Goal: Information Seeking & Learning: Compare options

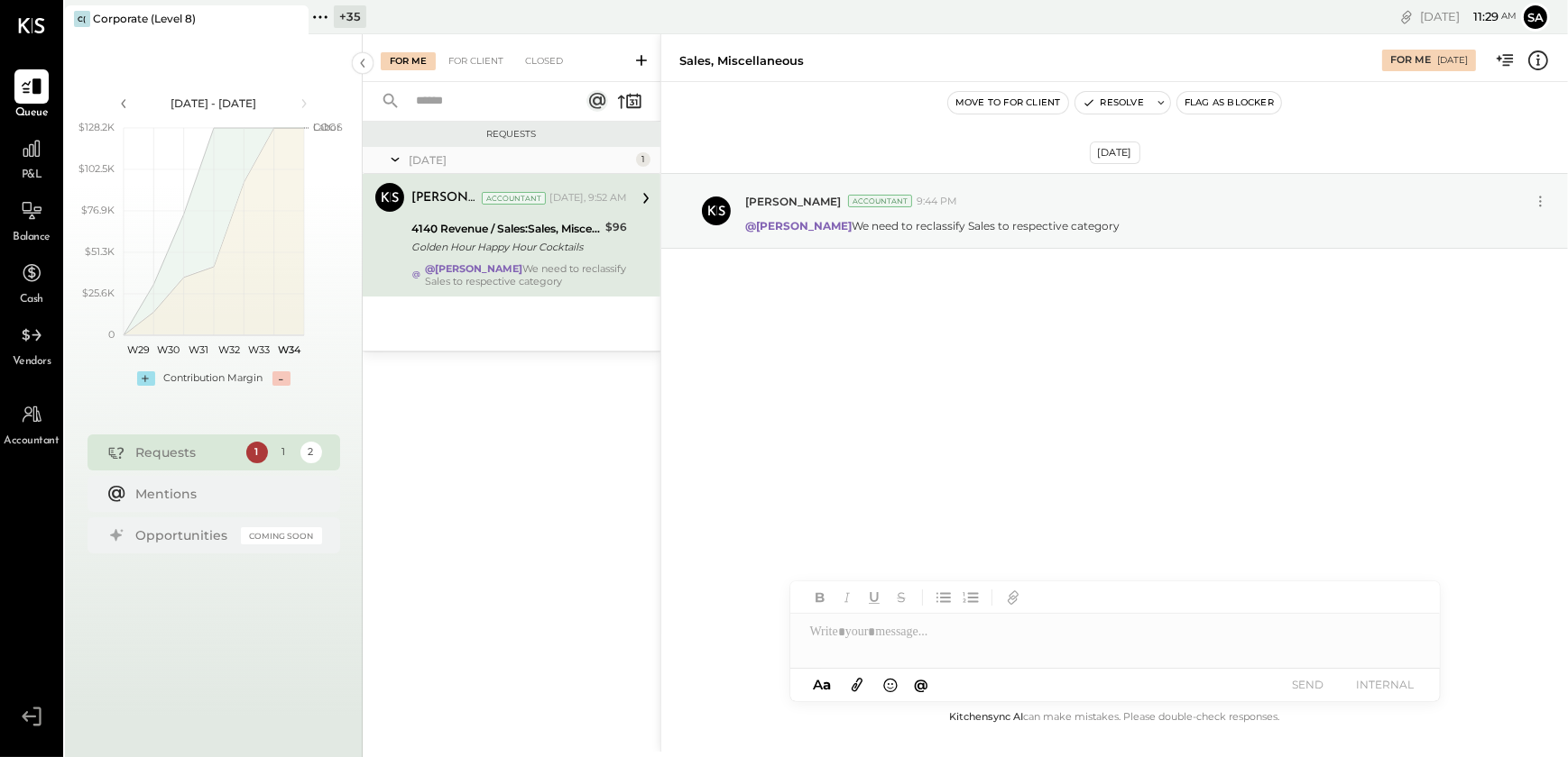
click at [342, 16] on div "+ 35" at bounding box center [350, 16] width 33 height 23
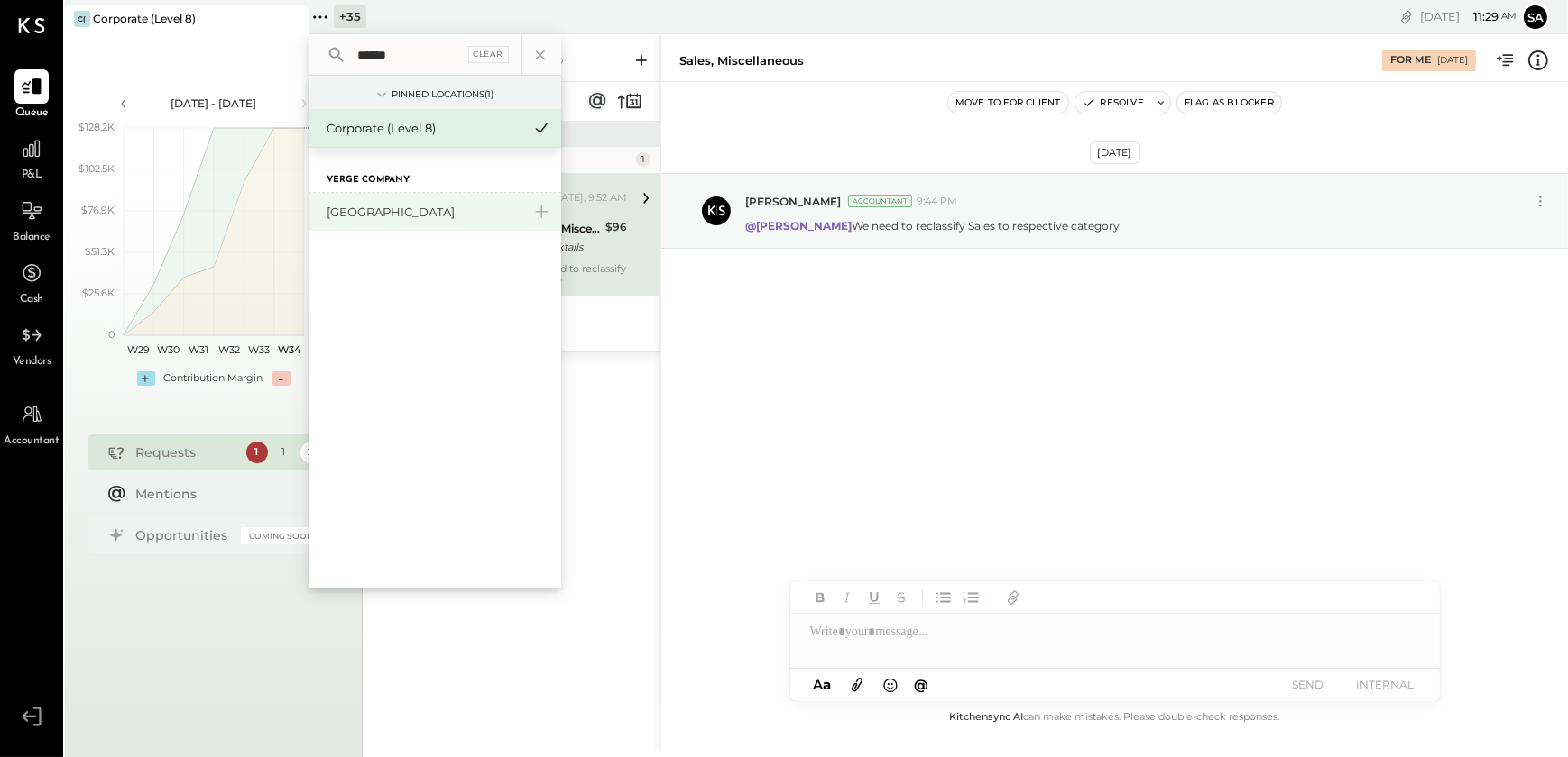
type input "******"
click at [412, 198] on div "[GEOGRAPHIC_DATA]" at bounding box center [434, 212] width 252 height 37
click at [370, 212] on div "[GEOGRAPHIC_DATA]" at bounding box center [425, 212] width 195 height 17
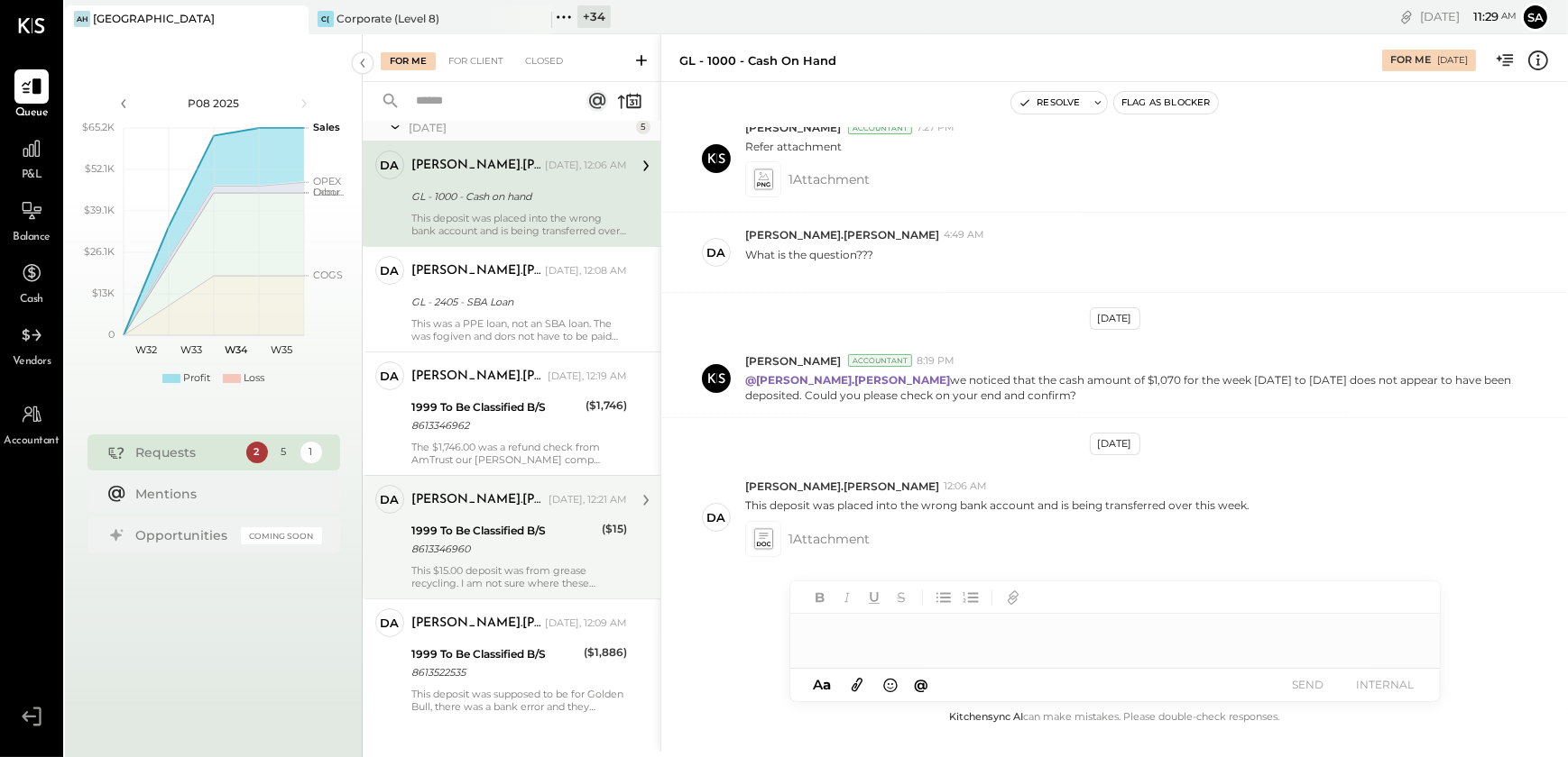
scroll to position [49, 0]
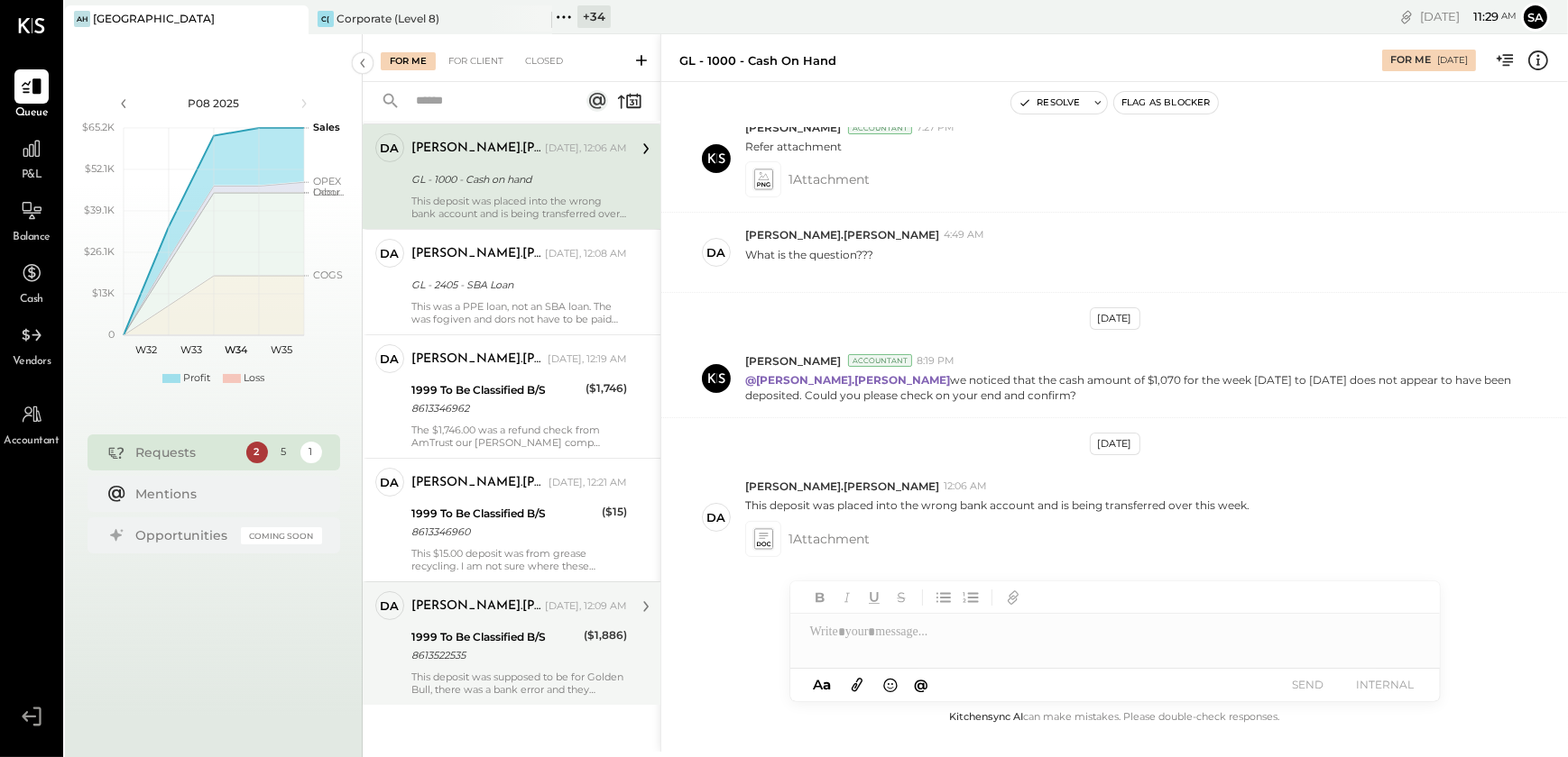
click at [475, 647] on div "8613522535" at bounding box center [494, 656] width 166 height 18
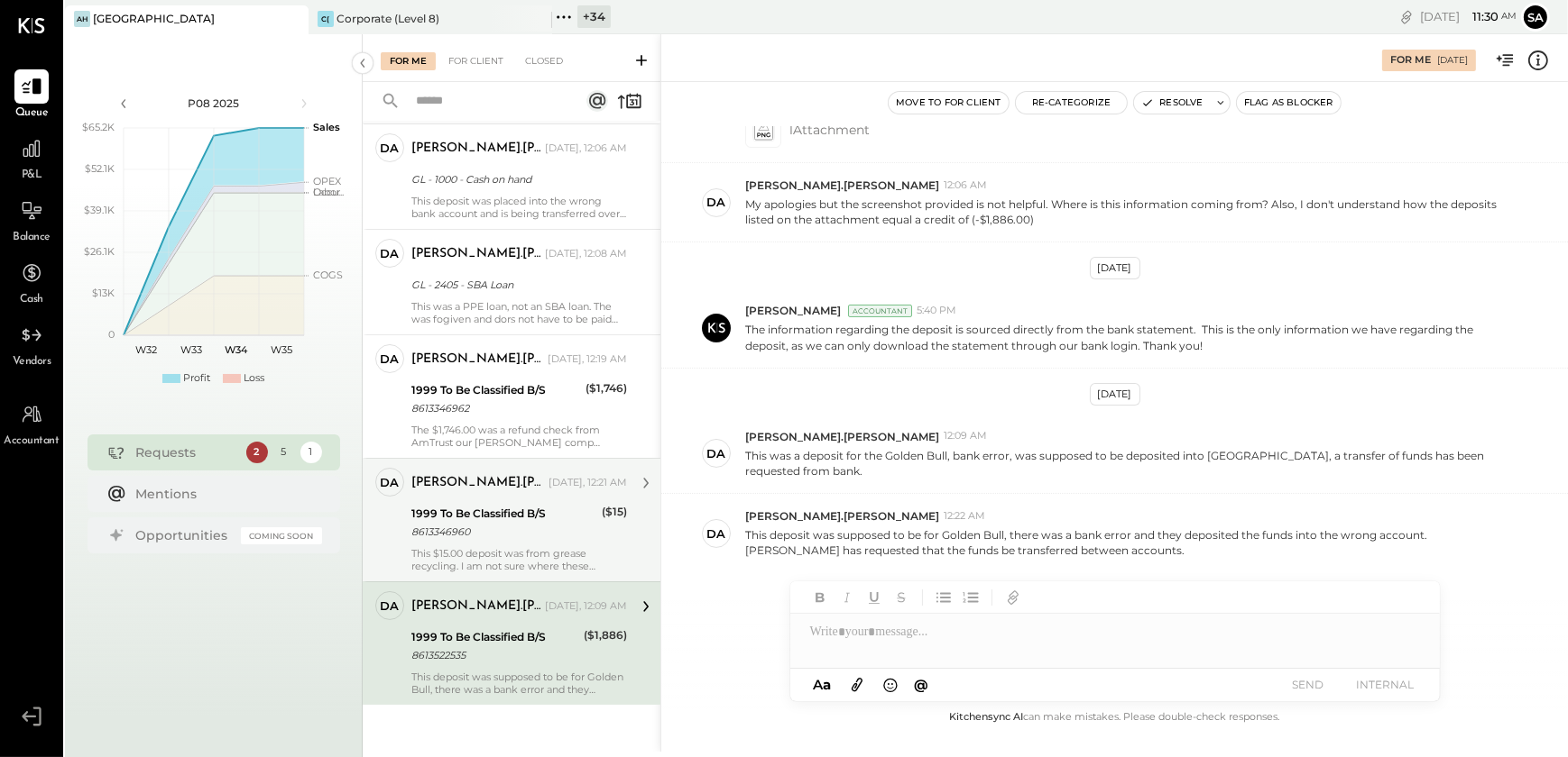
click at [470, 531] on div "8613346960" at bounding box center [504, 532] width 185 height 18
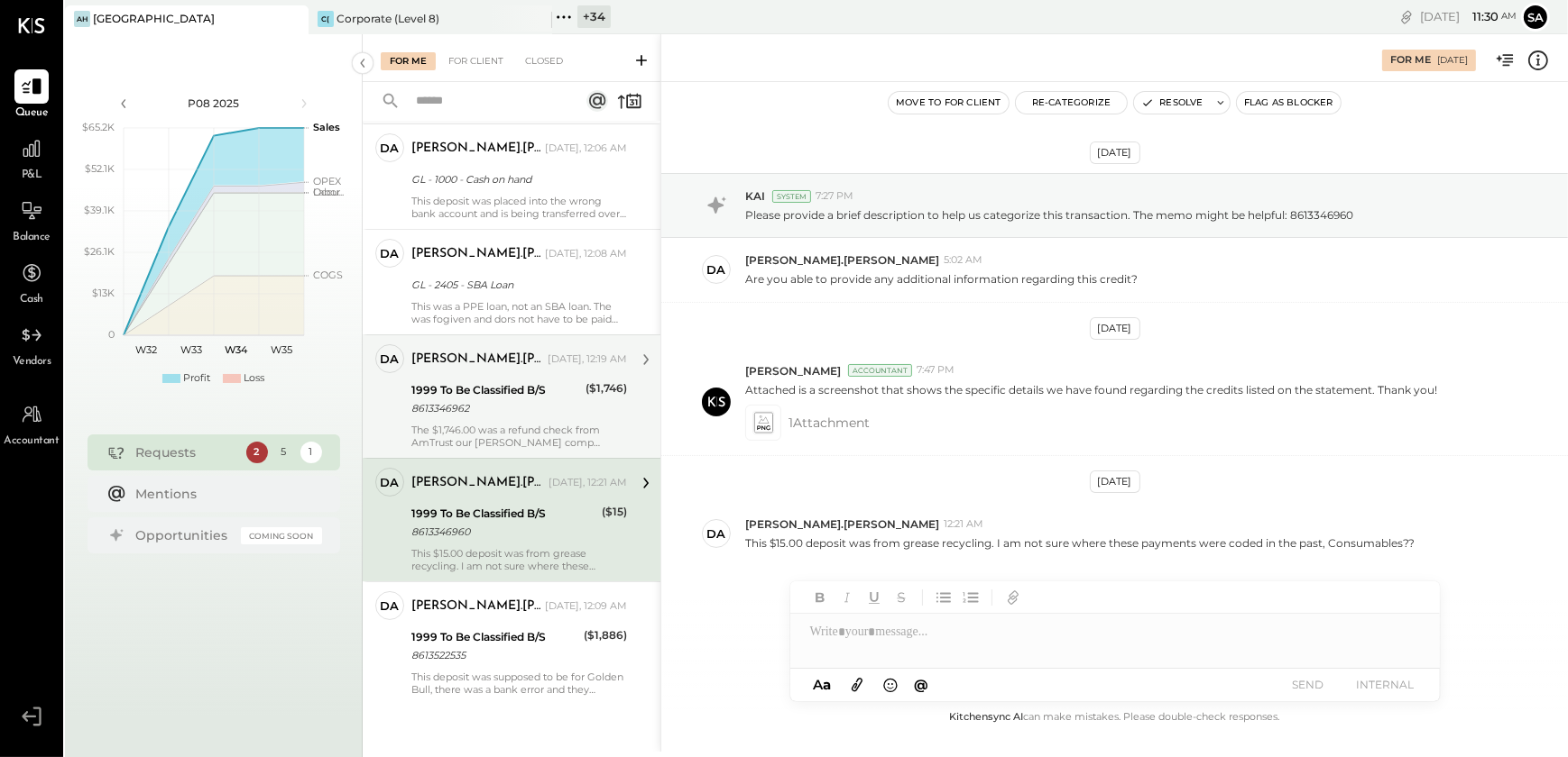
click at [461, 401] on div "8613346962" at bounding box center [495, 409] width 168 height 18
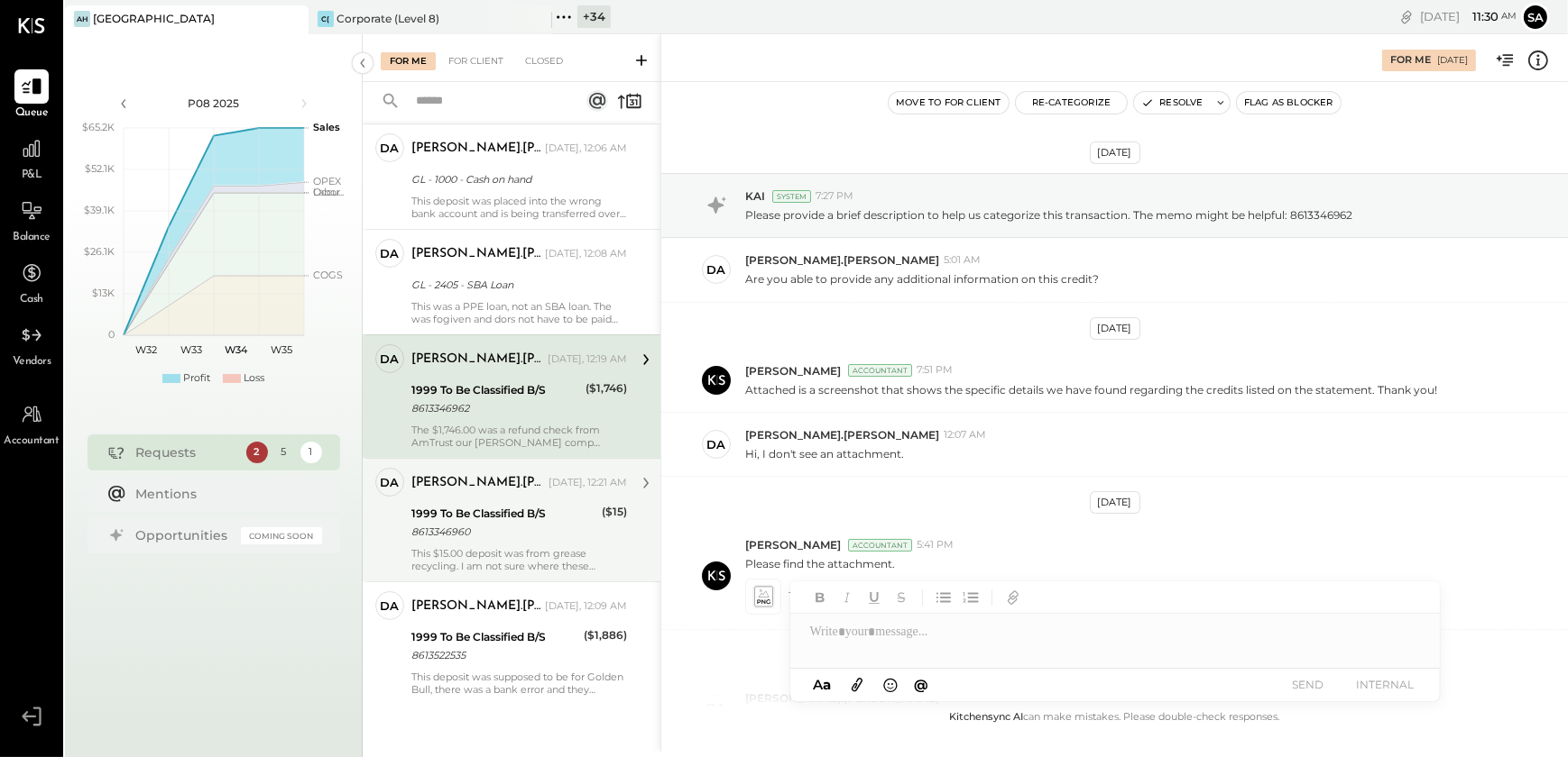
scroll to position [166, 0]
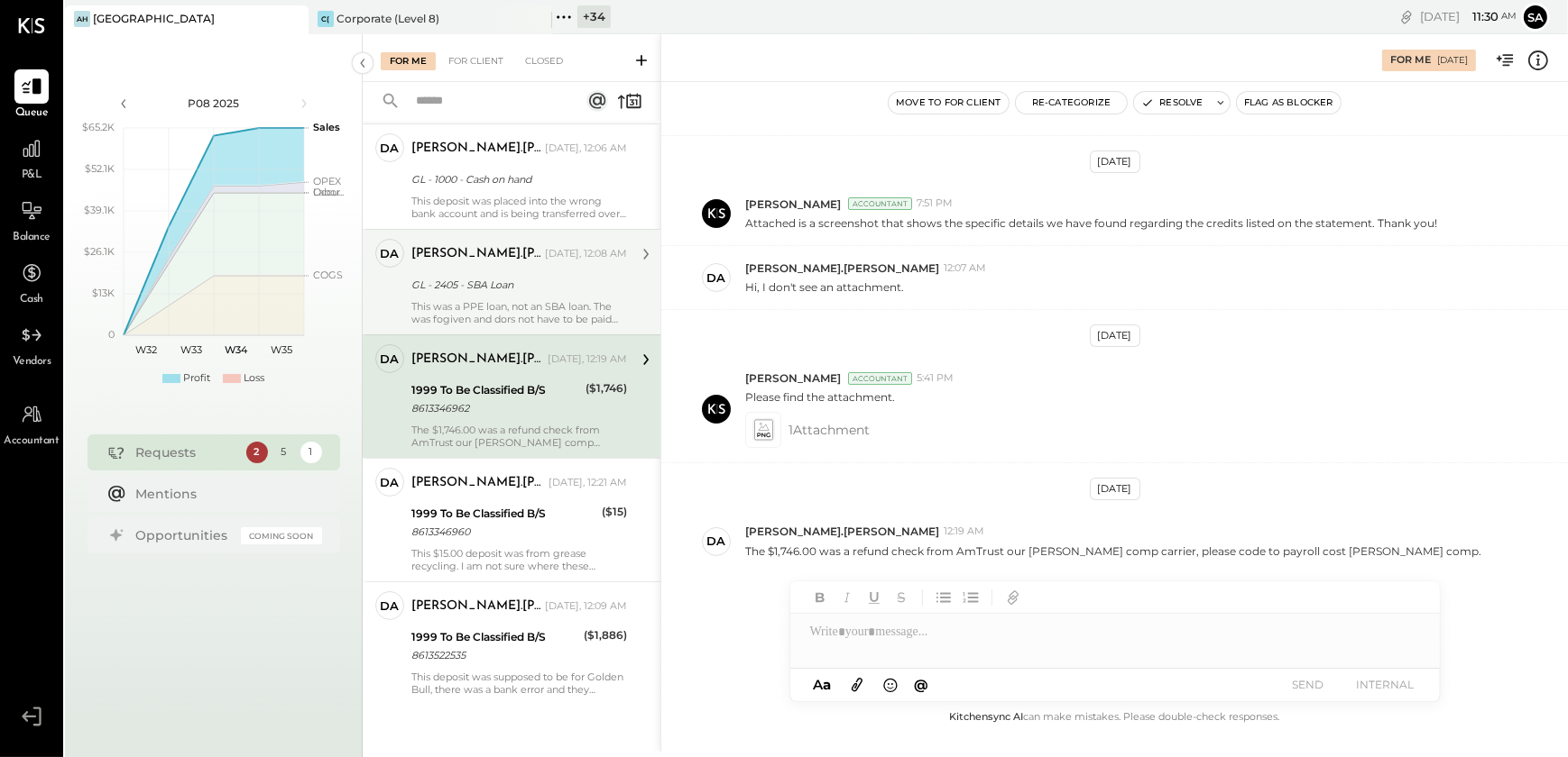
click at [480, 284] on div "GL - 2405 - SBA Loan" at bounding box center [516, 284] width 210 height 18
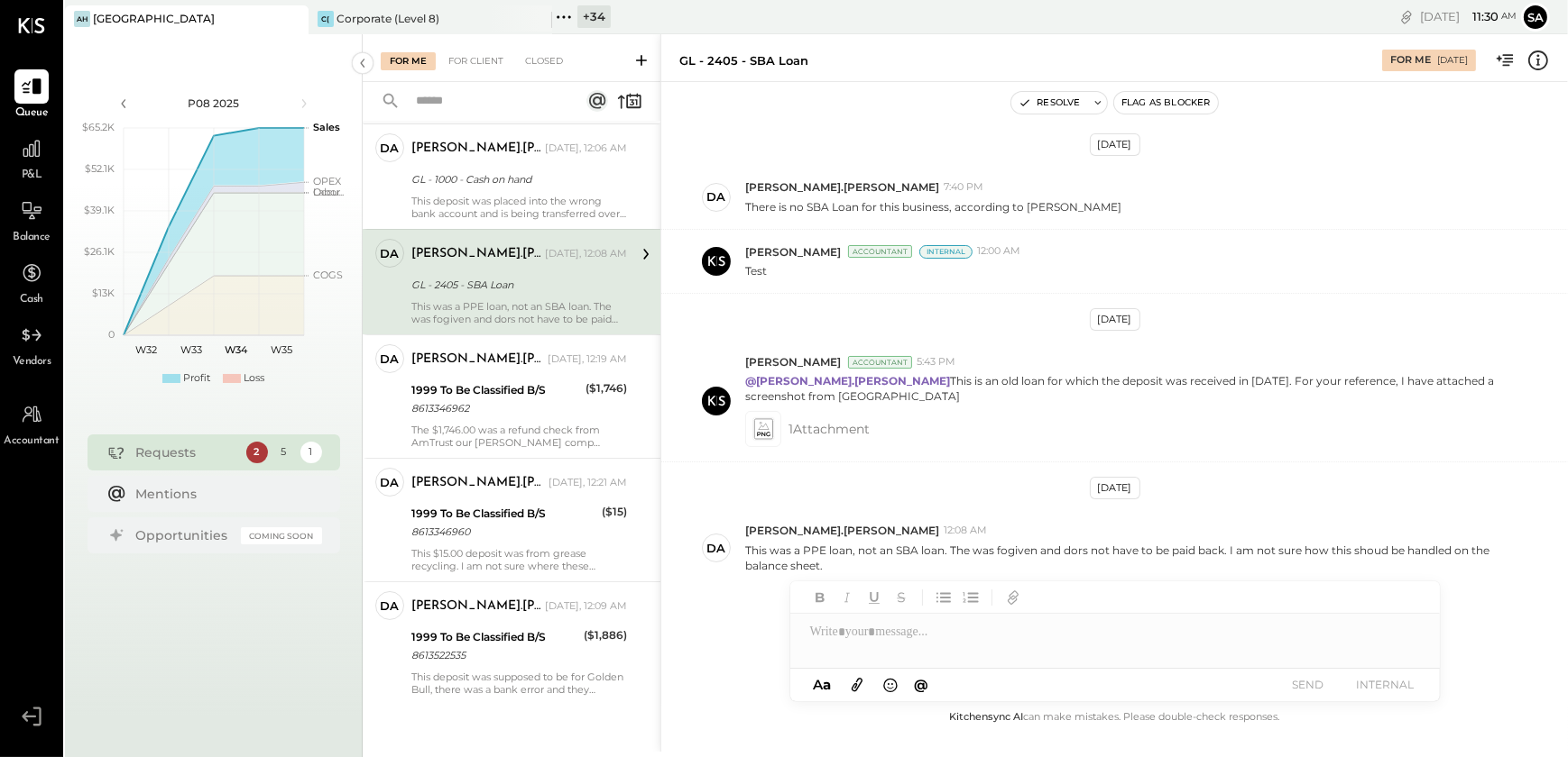
click at [859, 642] on div at bounding box center [1115, 632] width 650 height 36
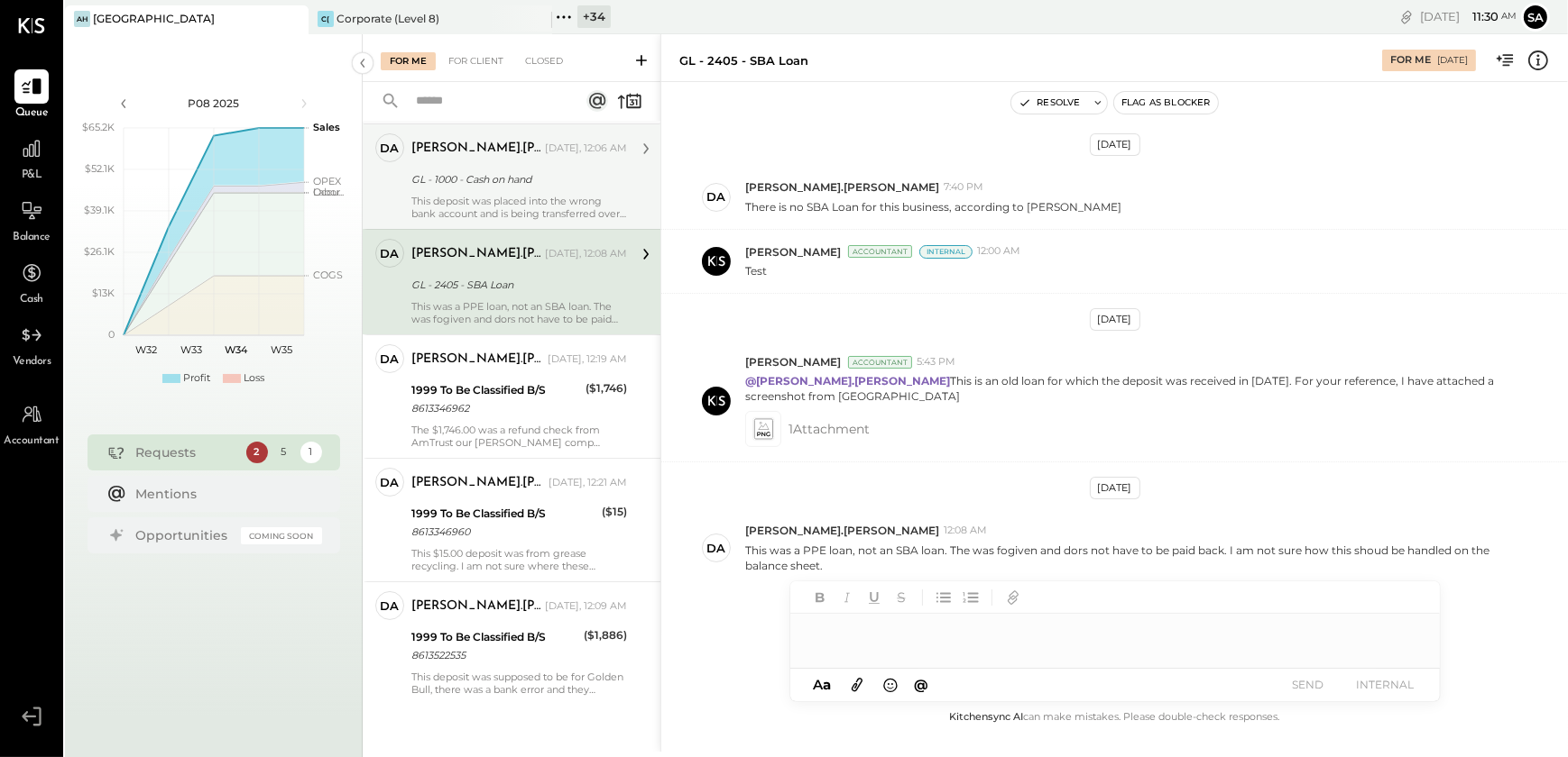
click at [490, 190] on div "david.stevenson Yesterday, 12:06 AM GL - 1000 - Cash on hand This deposit was p…" at bounding box center [519, 177] width 216 height 87
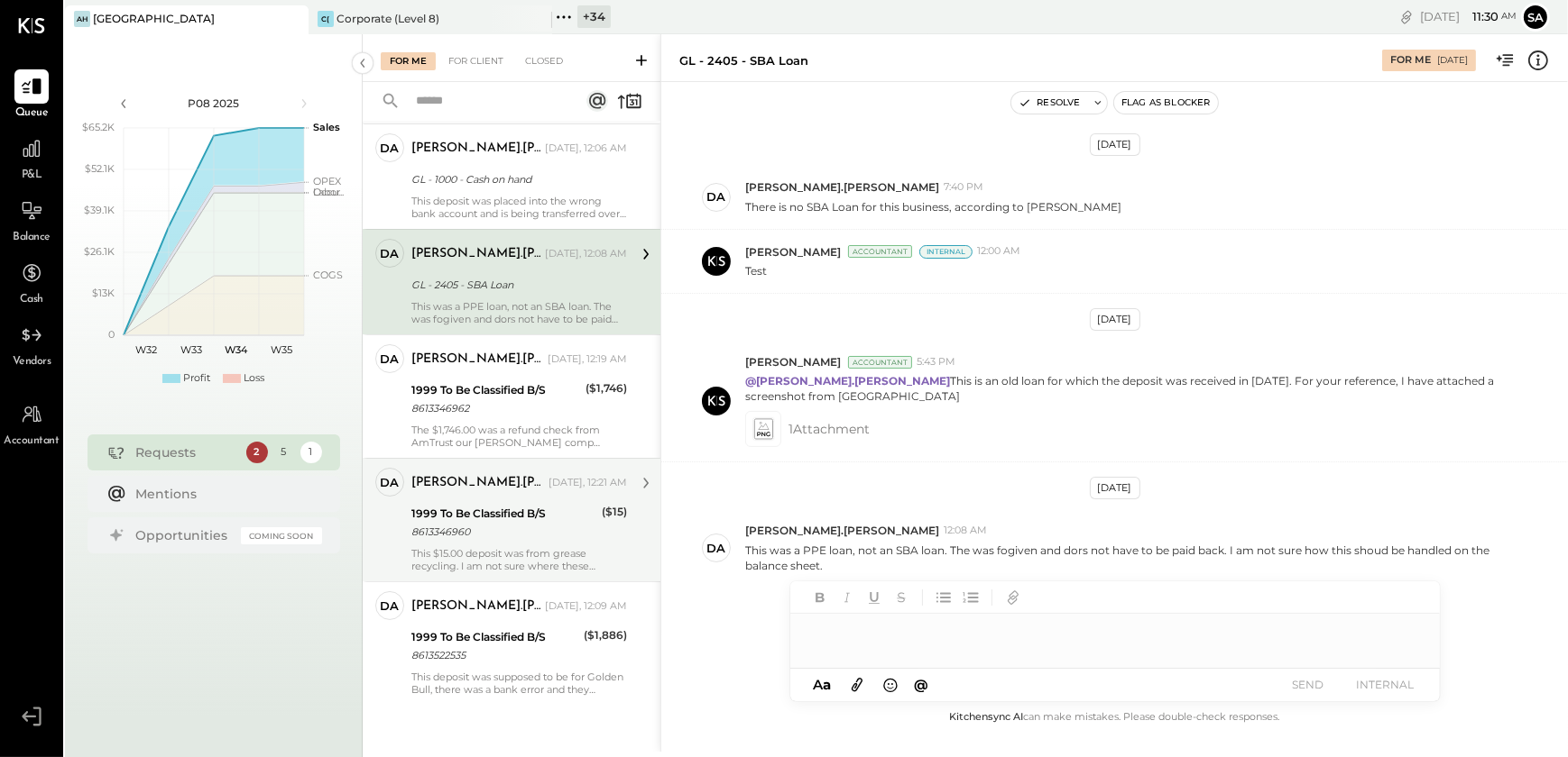
scroll to position [725, 0]
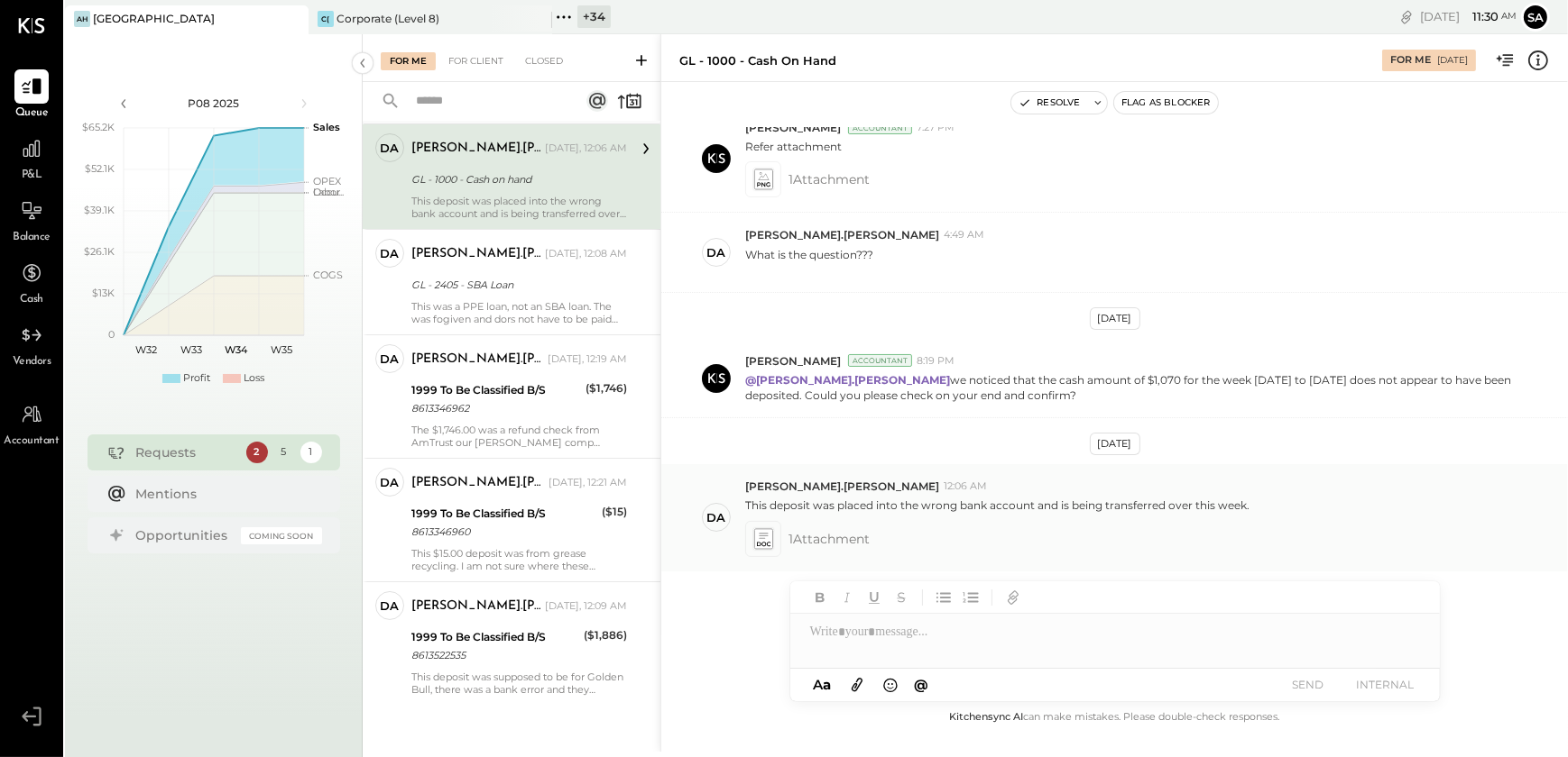
click at [757, 539] on icon at bounding box center [762, 538] width 19 height 21
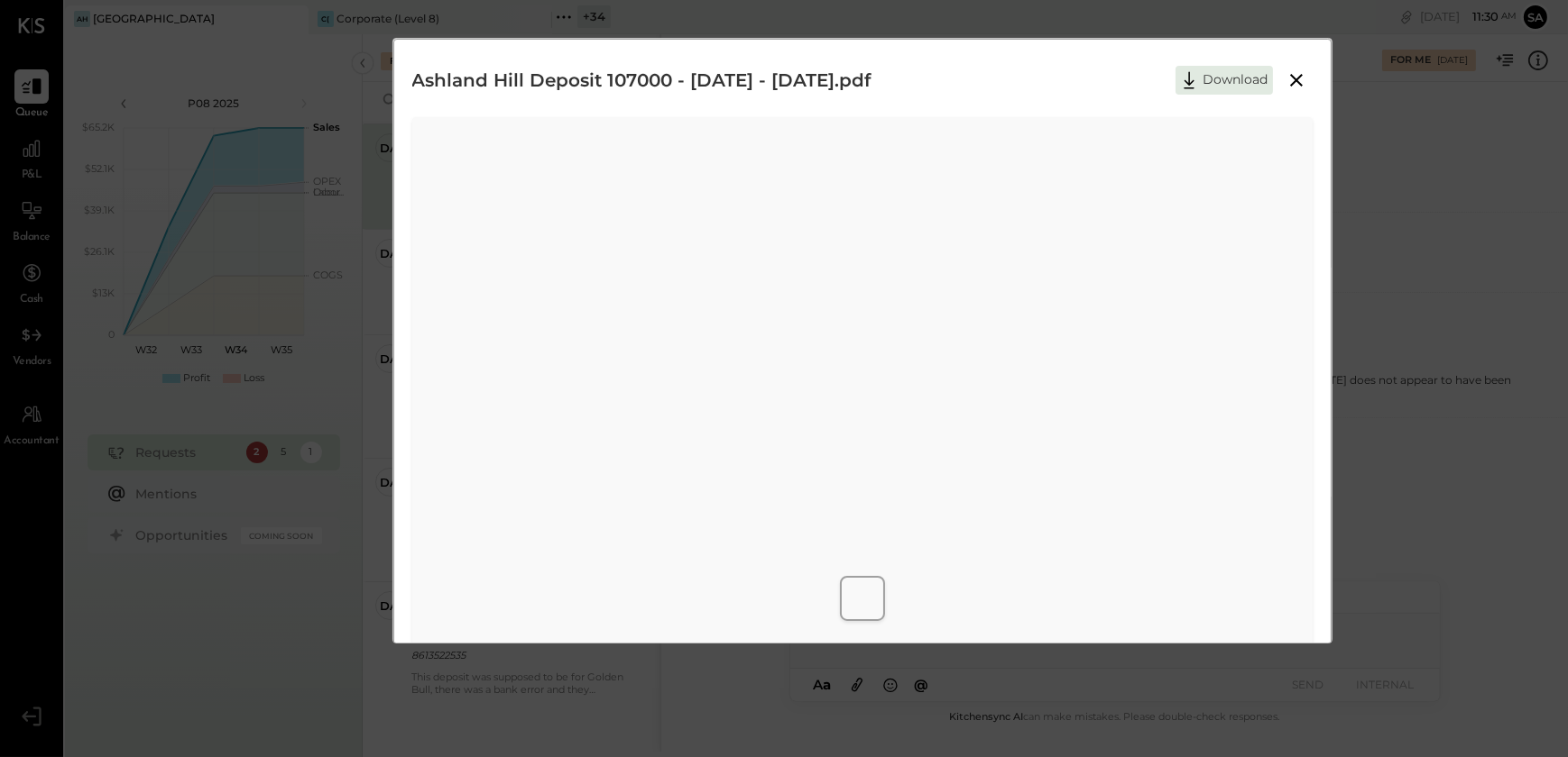
scroll to position [68, 0]
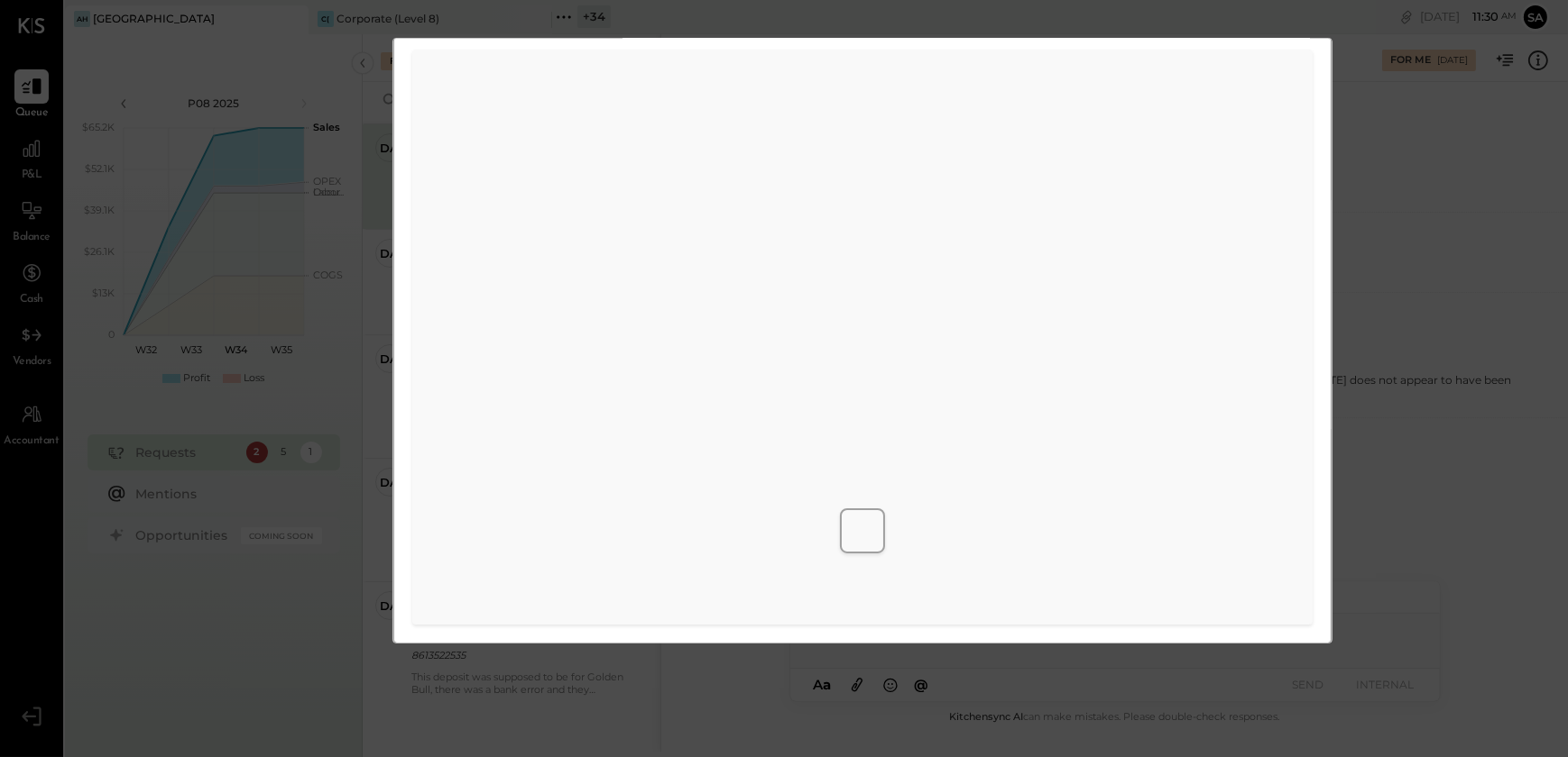
click at [1316, 612] on div "Ashland Hill Deposit 107000 - 05.05.25 - 05.11.25.pdf Download" at bounding box center [863, 307] width 940 height 672
click at [1407, 221] on div "Ashland Hill Deposit 107000 - 05.05.25 - 05.11.25.pdf Download" at bounding box center [784, 378] width 1568 height 757
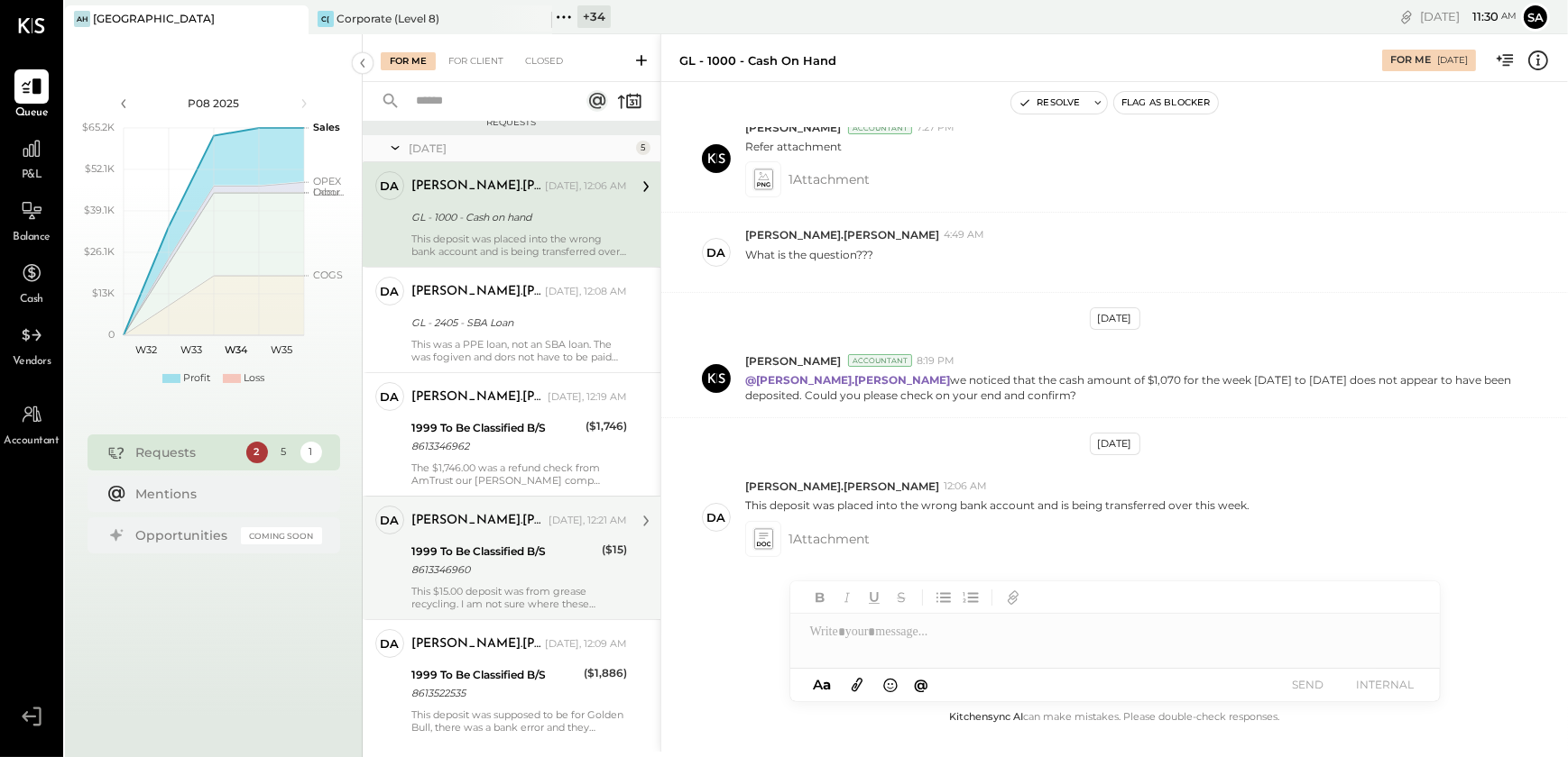
scroll to position [49, 0]
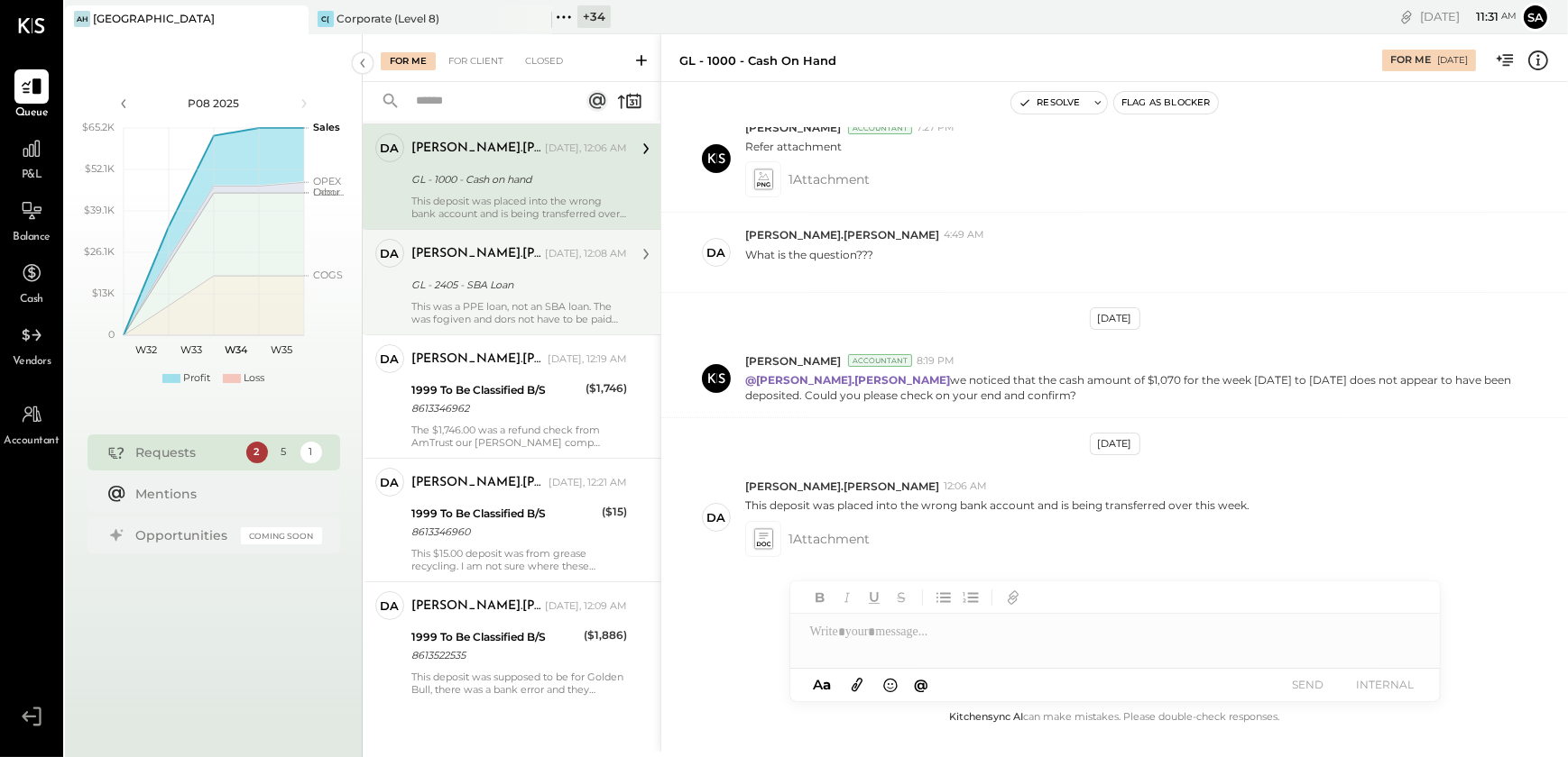
drag, startPoint x: 507, startPoint y: 285, endPoint x: 508, endPoint y: 297, distance: 12.0
click at [507, 285] on div "GL - 2405 - SBA Loan" at bounding box center [516, 284] width 210 height 18
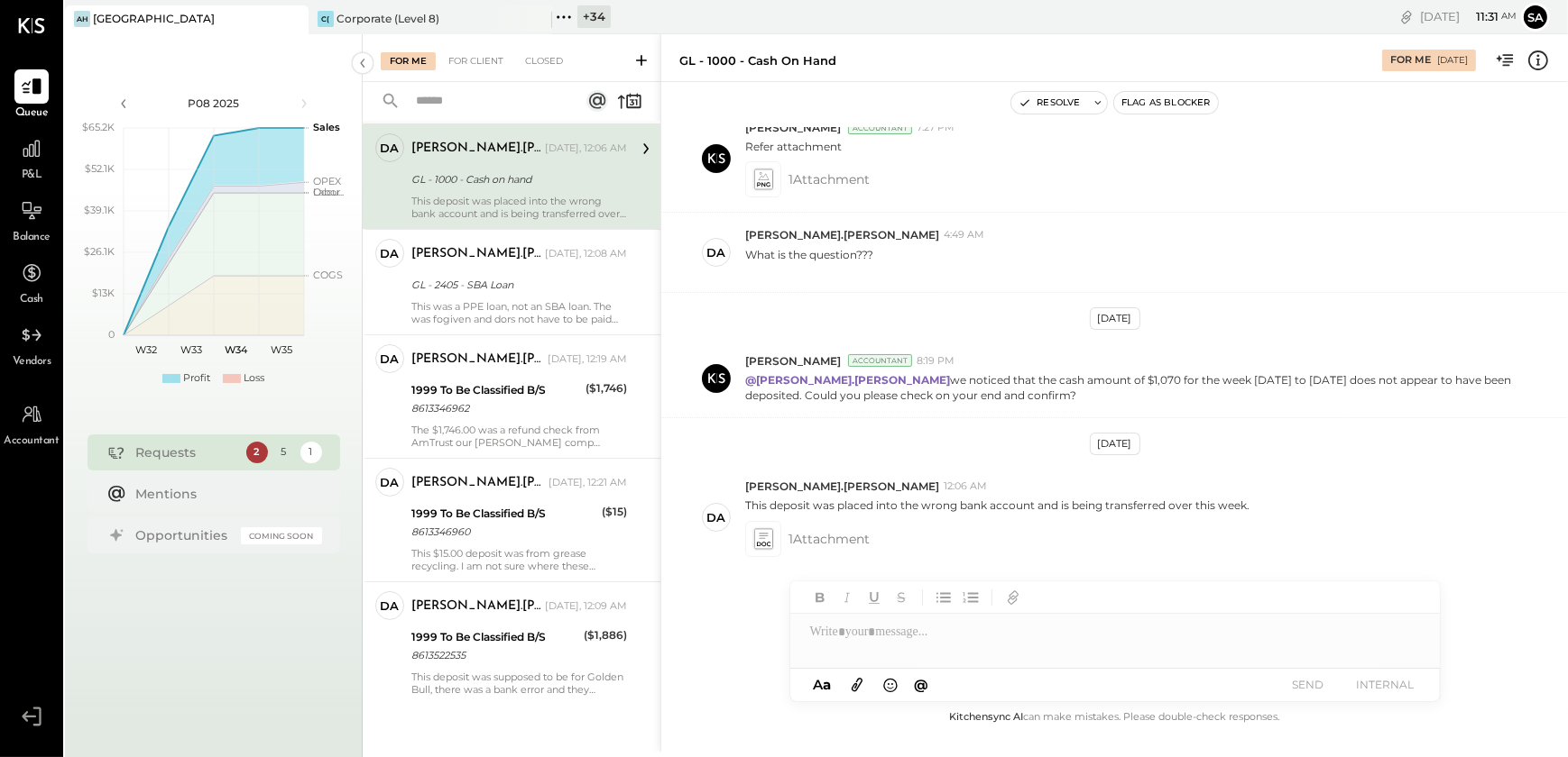
scroll to position [134, 0]
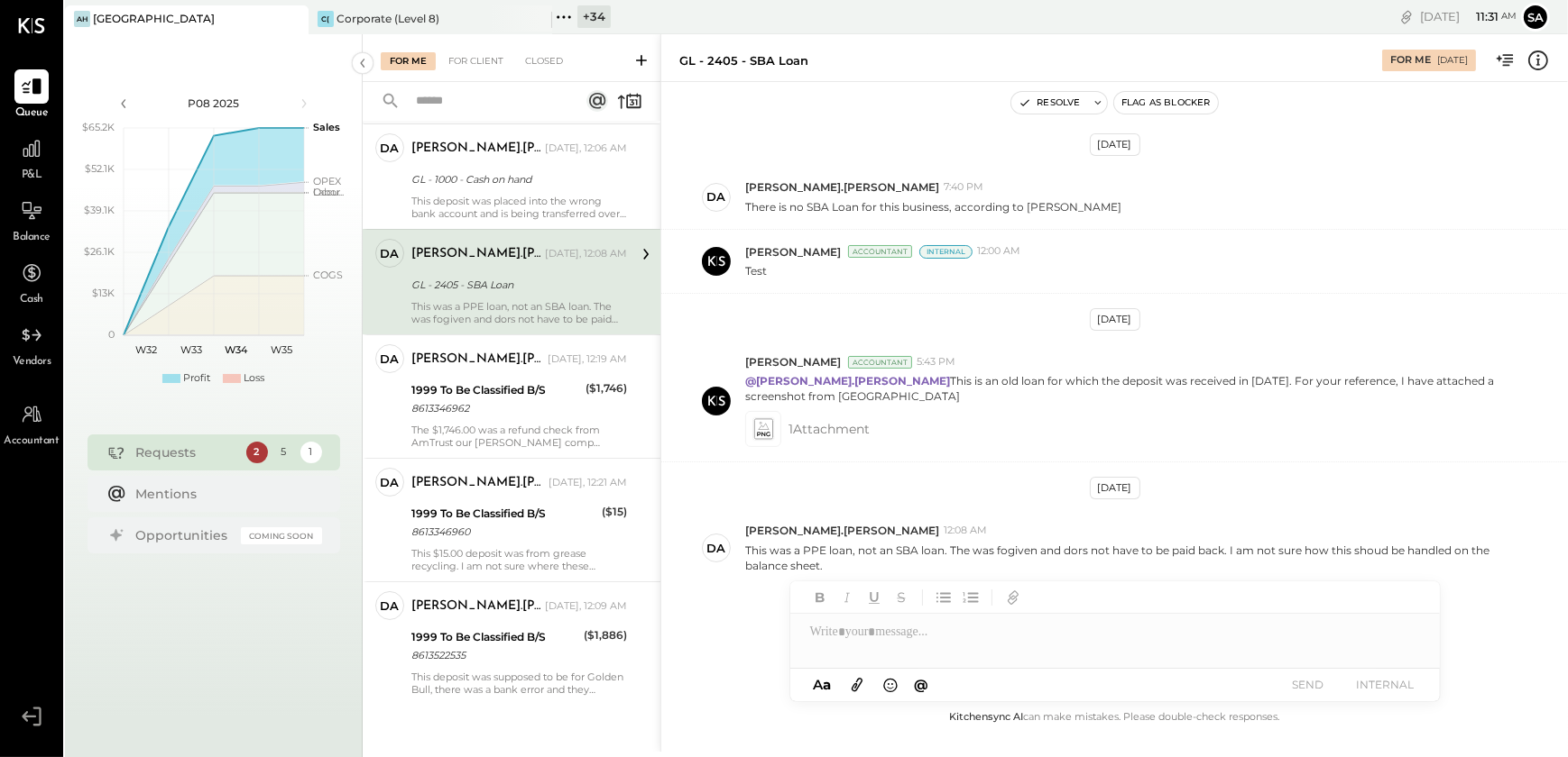
click at [915, 639] on div at bounding box center [1115, 632] width 650 height 36
click at [847, 636] on div at bounding box center [1115, 632] width 650 height 36
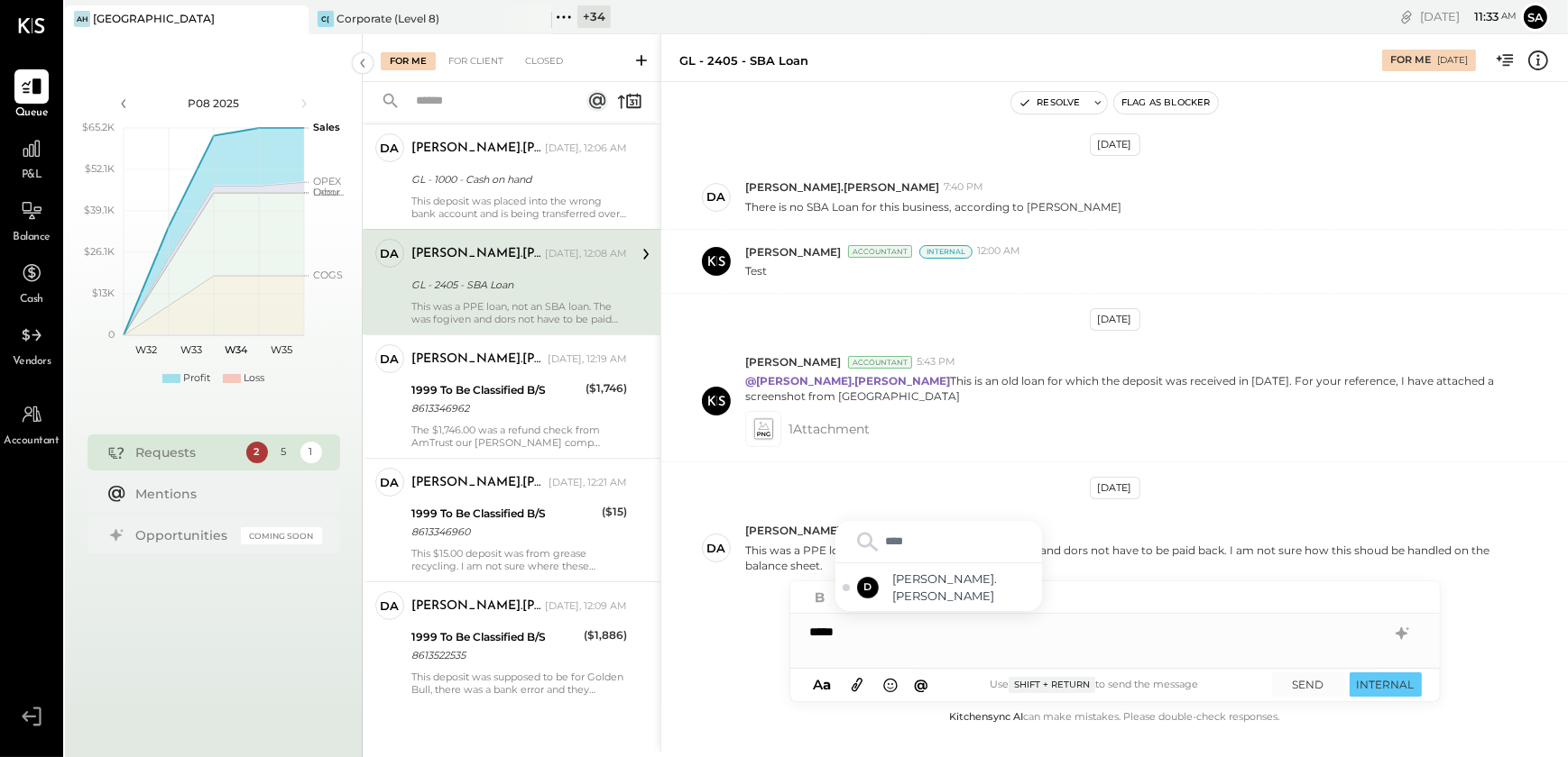
type input "*****"
click at [967, 595] on span "david.stevenson" at bounding box center [964, 588] width 142 height 33
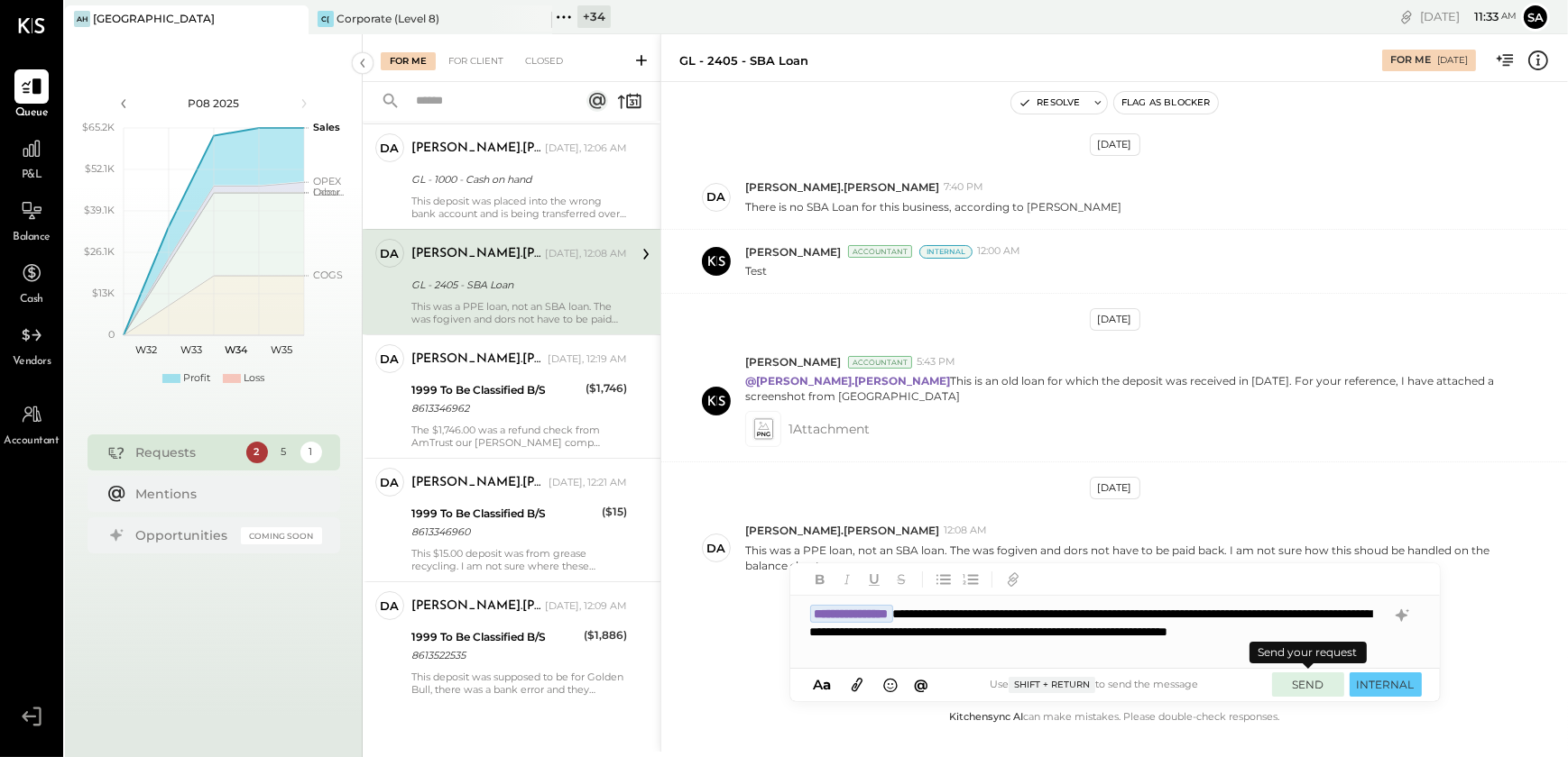
click at [1313, 686] on button "SEND" at bounding box center [1308, 684] width 72 height 25
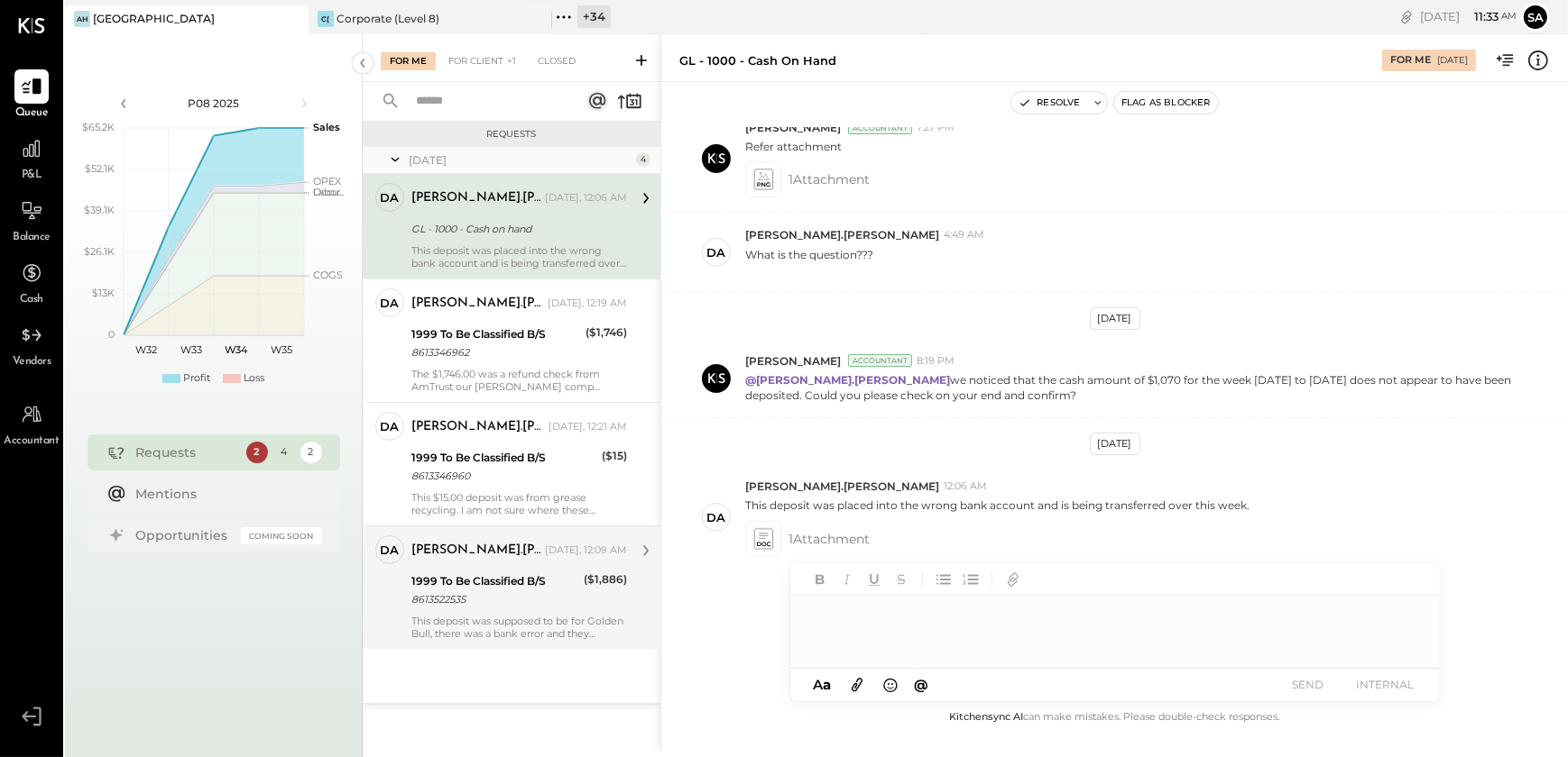
click at [522, 612] on div "david.stevenson Yesterday, 12:09 AM 1999 To Be Classified B/S 8613522535 ($1,88…" at bounding box center [519, 588] width 216 height 104
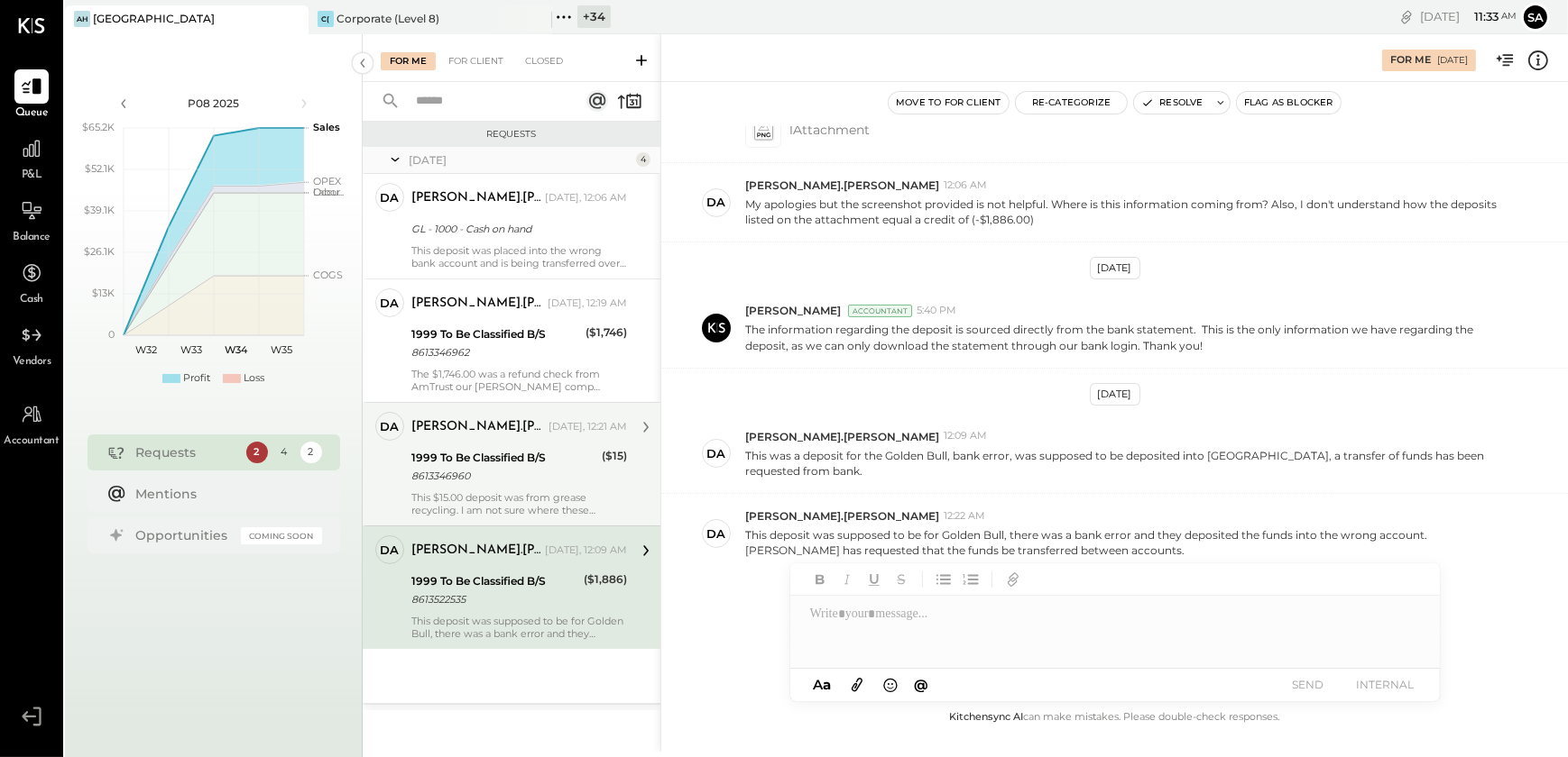
drag, startPoint x: 425, startPoint y: 445, endPoint x: 432, endPoint y: 454, distance: 11.4
click at [425, 445] on div "david.stevenson Yesterday, 12:21 AM 1999 To Be Classified B/S 8613346960 ($15) …" at bounding box center [519, 465] width 216 height 104
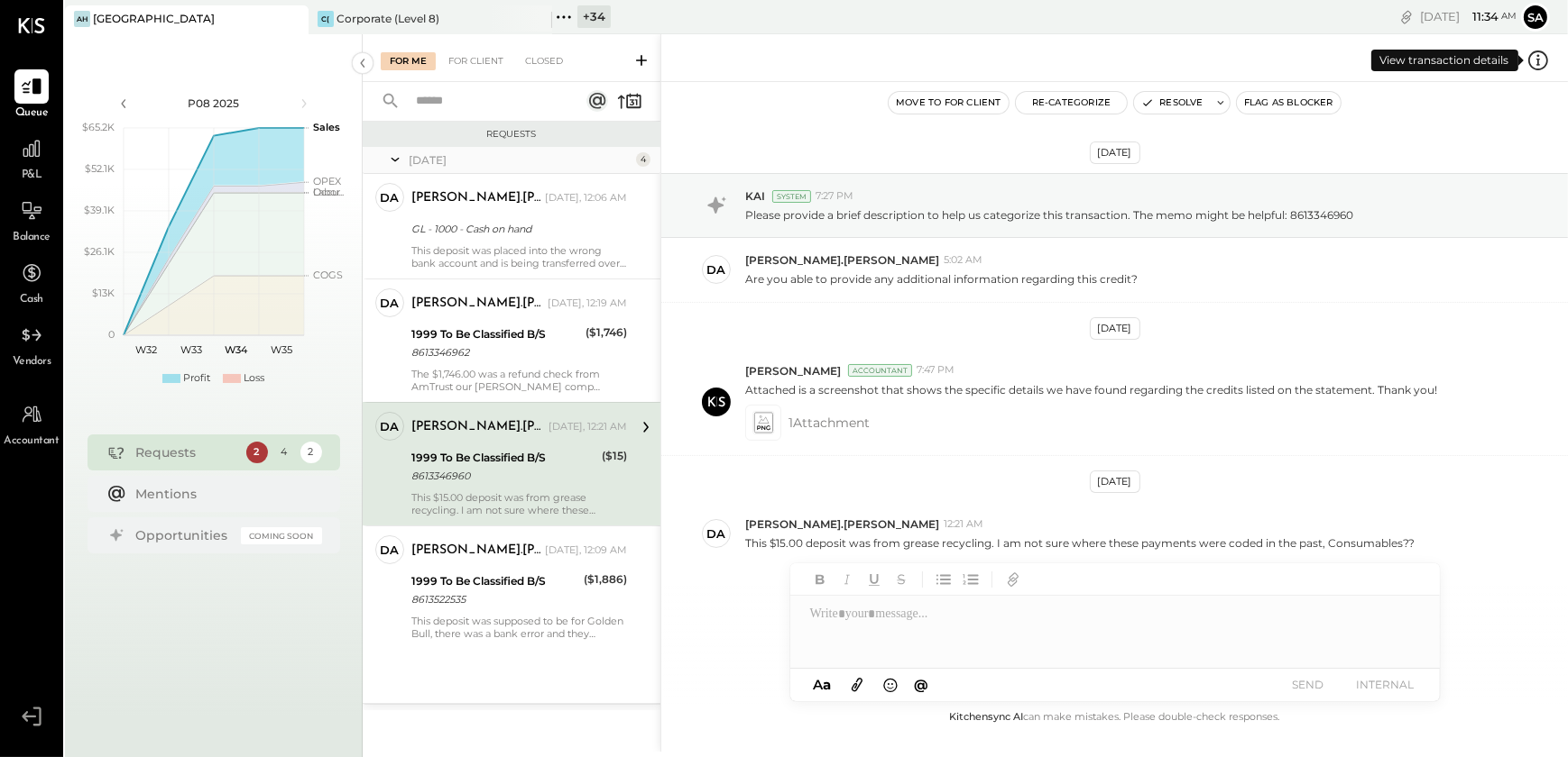
click at [1540, 61] on icon at bounding box center [1538, 60] width 24 height 24
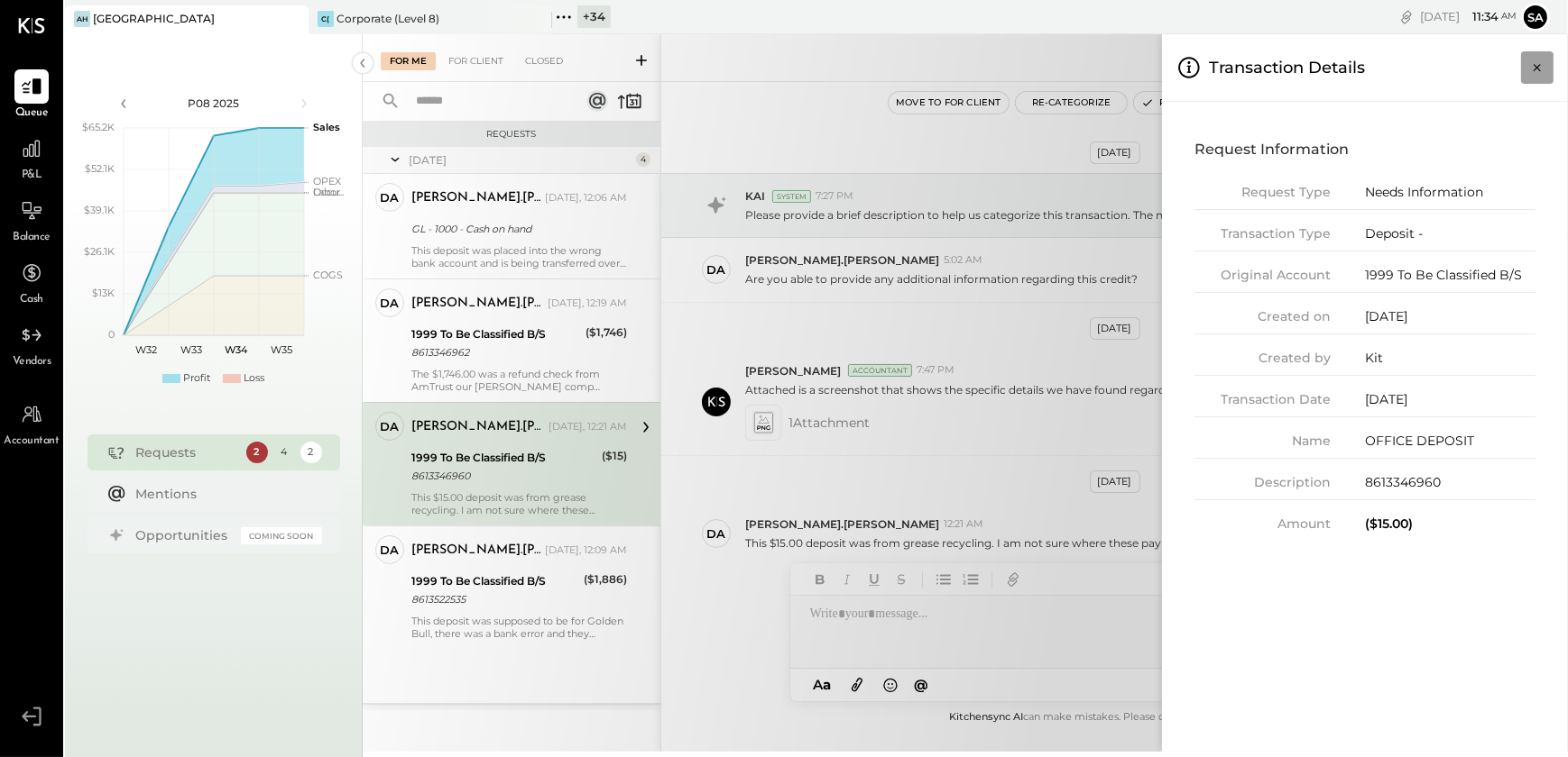
click at [1541, 62] on icon "Close panel" at bounding box center [1537, 68] width 18 height 18
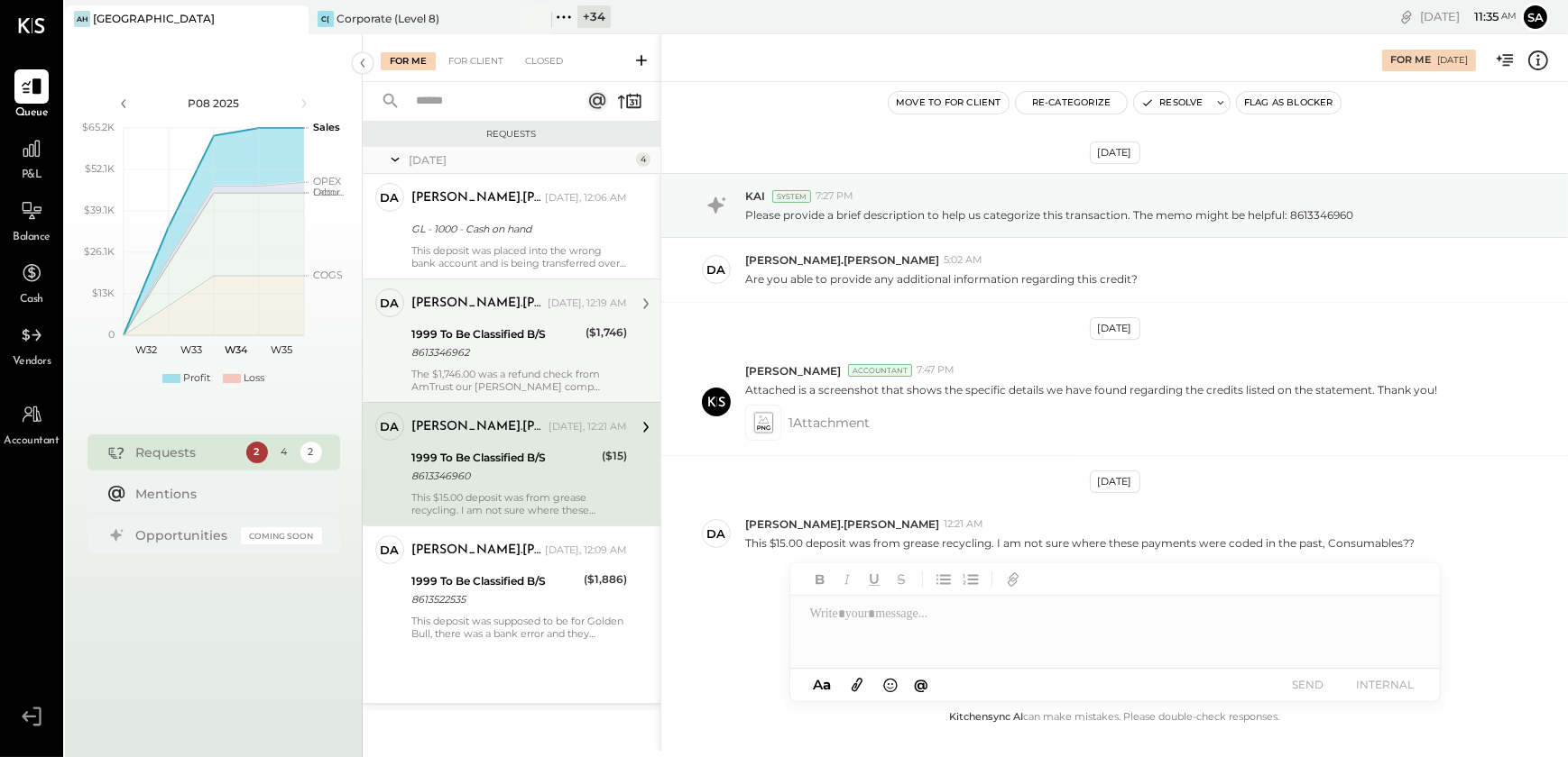
drag, startPoint x: 501, startPoint y: 333, endPoint x: 488, endPoint y: 361, distance: 30.9
click at [501, 333] on div "1999 To Be Classified B/S" at bounding box center [495, 335] width 168 height 18
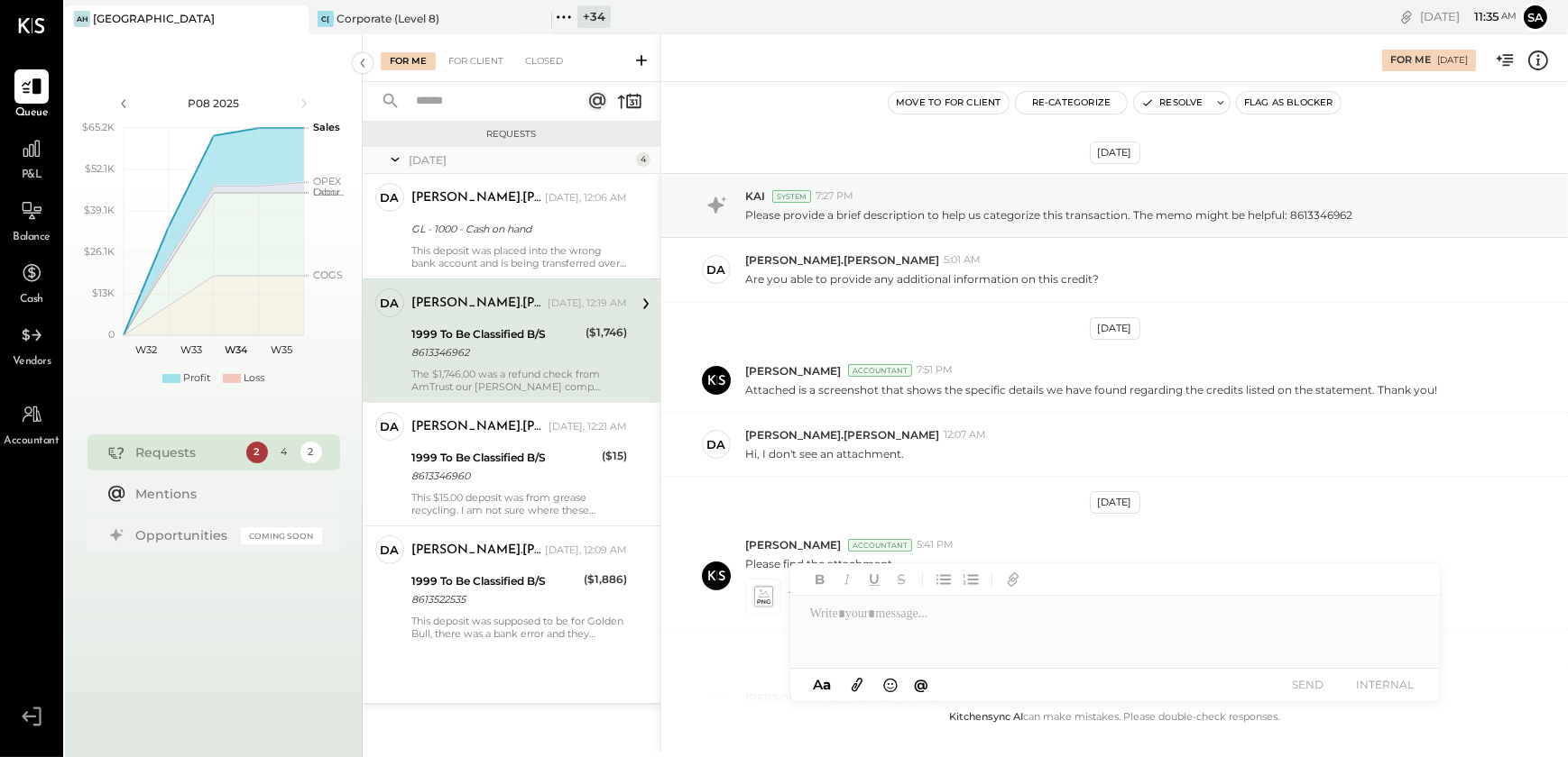
scroll to position [166, 0]
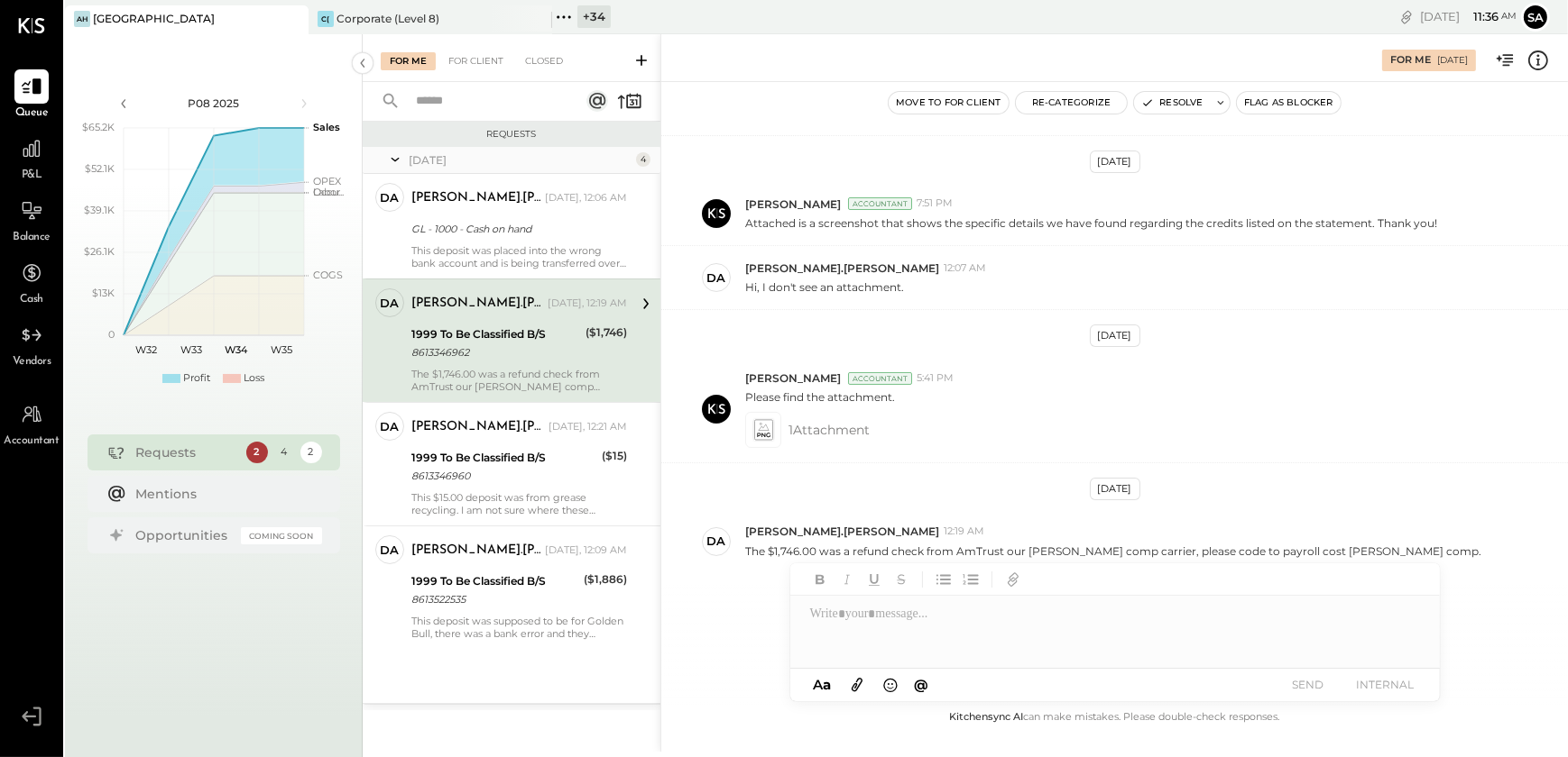
click at [862, 622] on div at bounding box center [1115, 631] width 650 height 72
click at [1074, 98] on button "Re-Categorize" at bounding box center [1072, 102] width 112 height 22
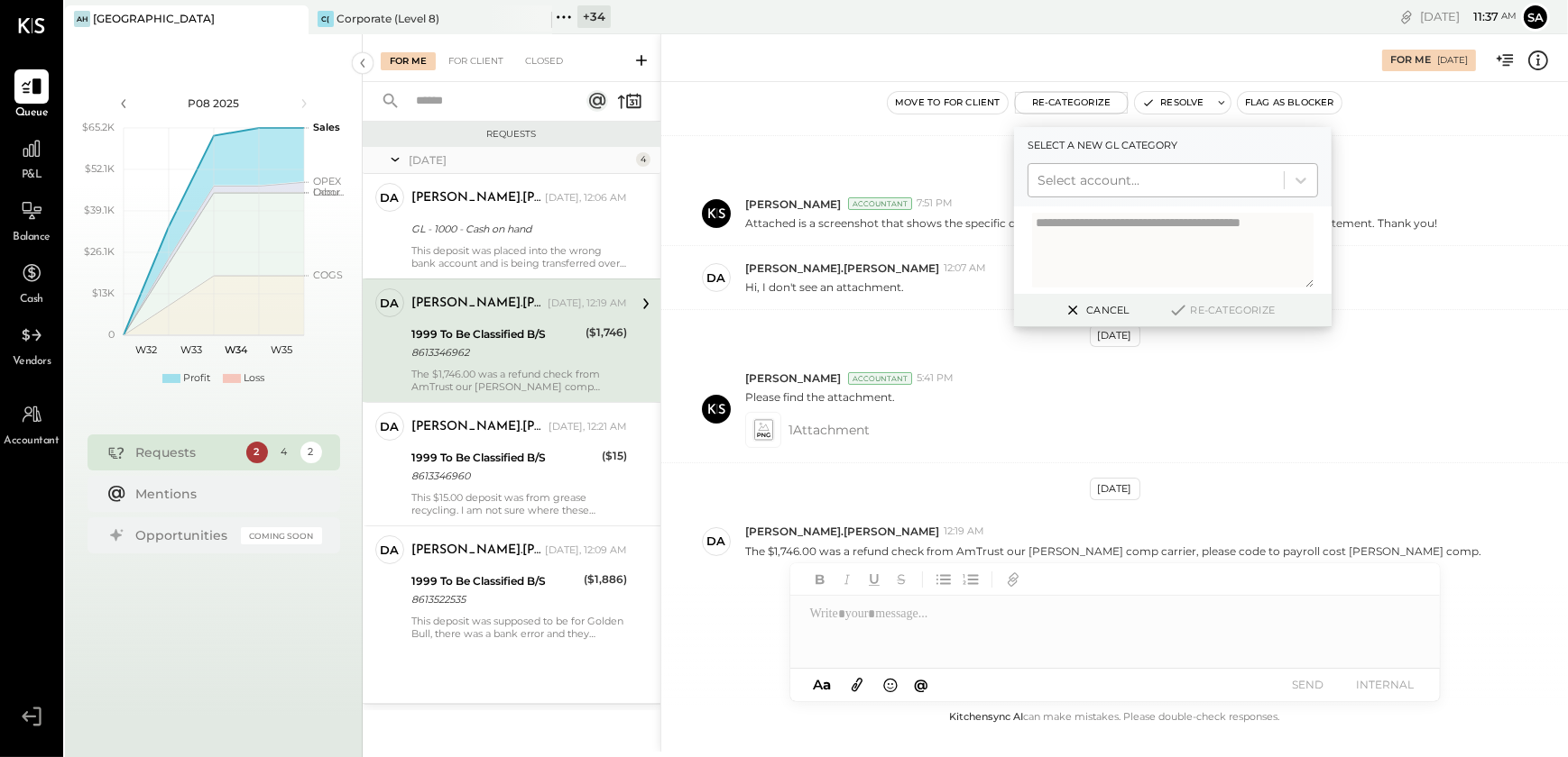
click at [1086, 177] on div at bounding box center [1155, 180] width 237 height 22
type input "****"
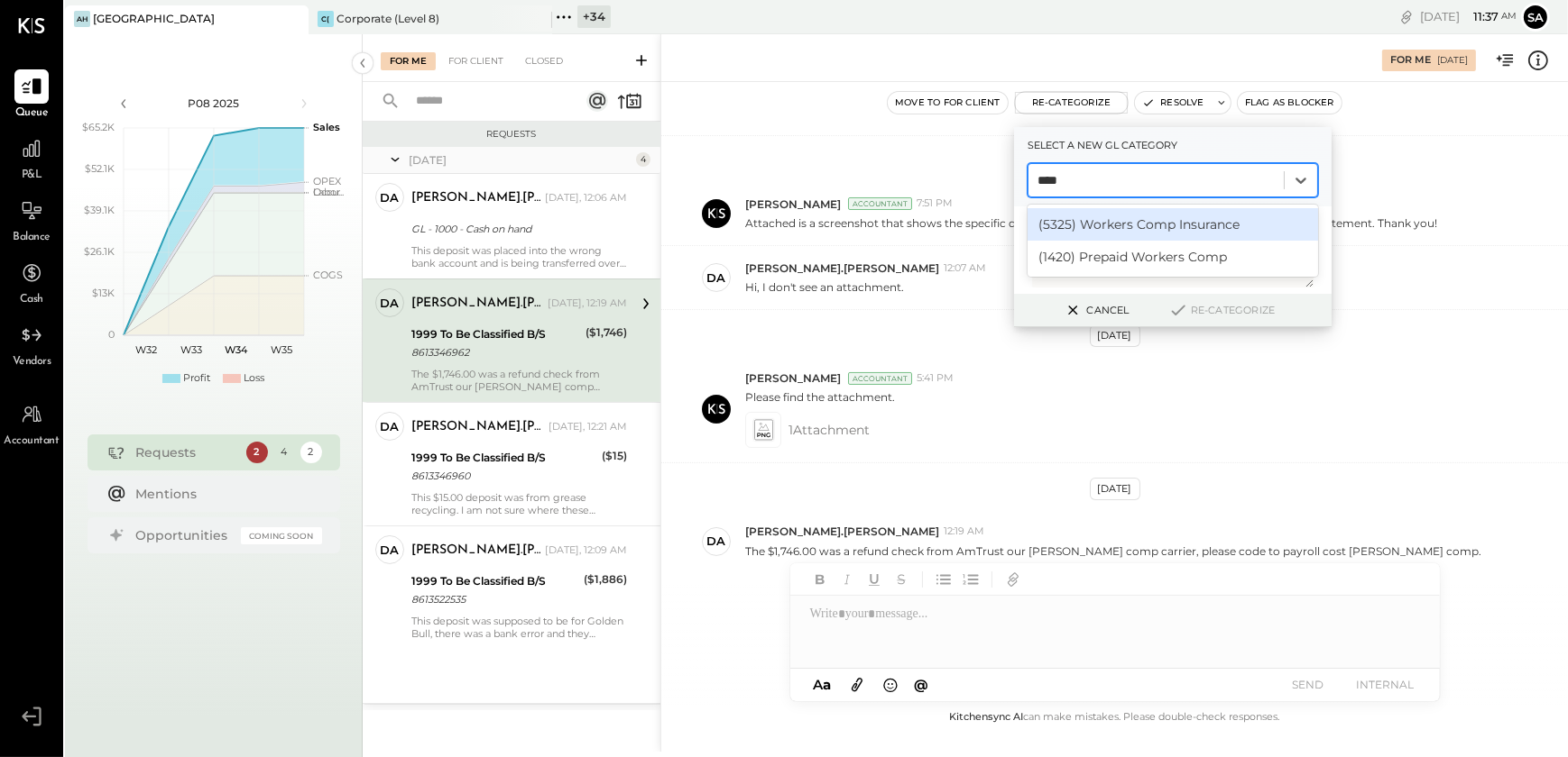
click at [1118, 222] on div "(5325) Workers Comp Insurance" at bounding box center [1172, 224] width 291 height 32
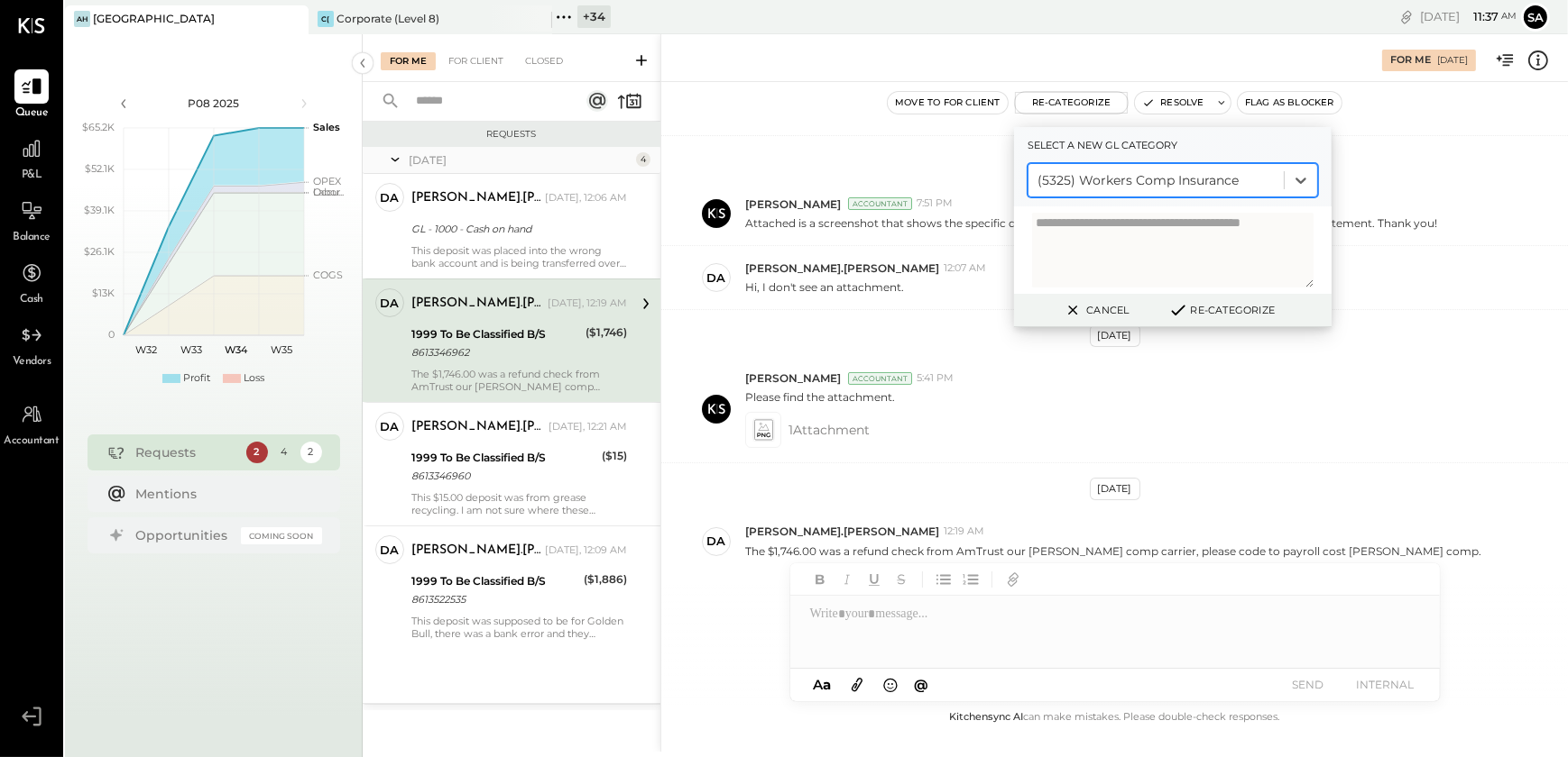
click at [1089, 233] on textarea at bounding box center [1173, 250] width 282 height 75
type textarea "**********"
click at [1232, 313] on button "Re-Categorize" at bounding box center [1221, 310] width 119 height 22
click at [1228, 309] on button "Re-Categorize" at bounding box center [1227, 310] width 119 height 22
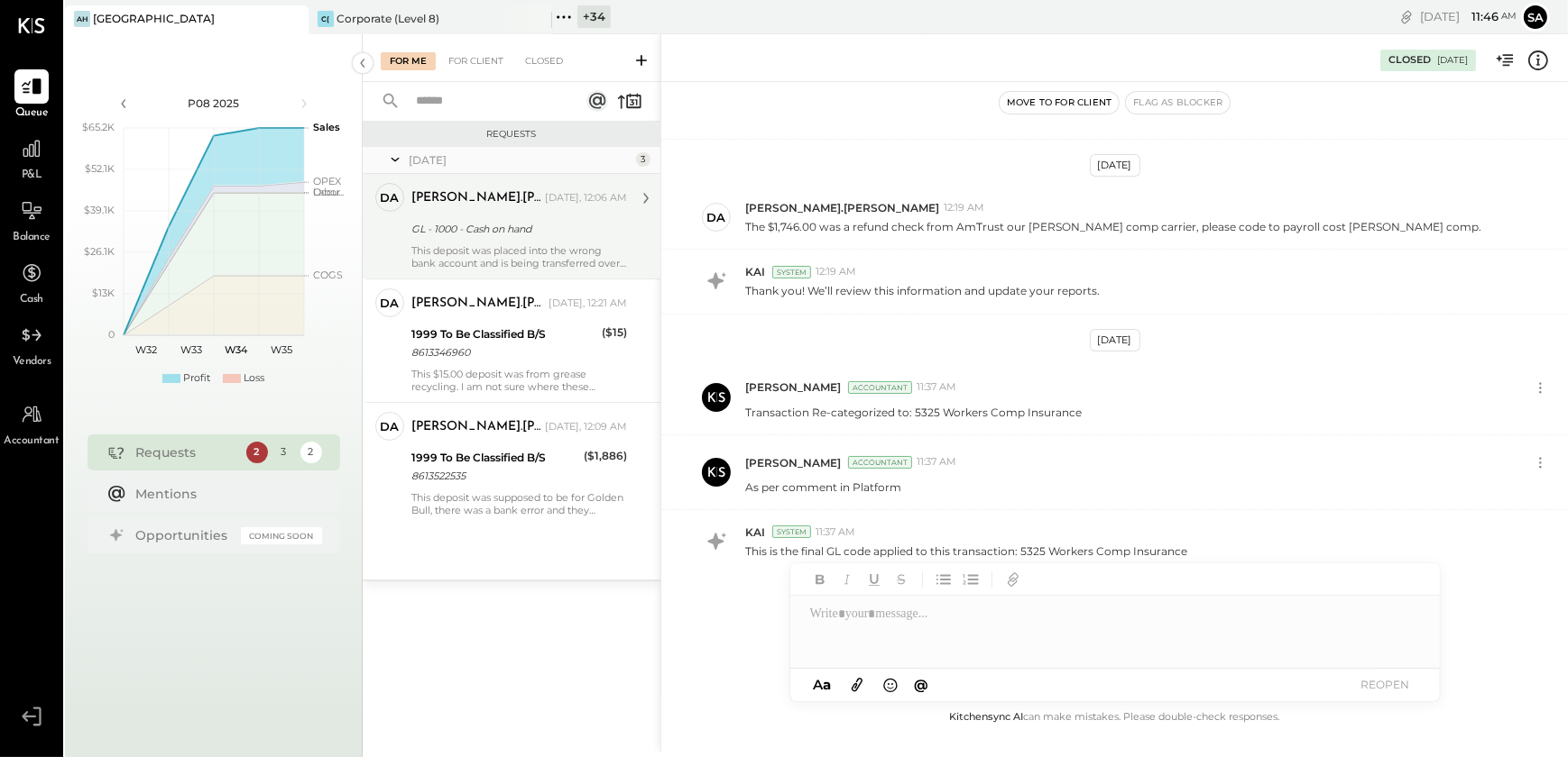
click at [507, 238] on div "GL - 1000 - Cash on hand" at bounding box center [516, 229] width 210 height 22
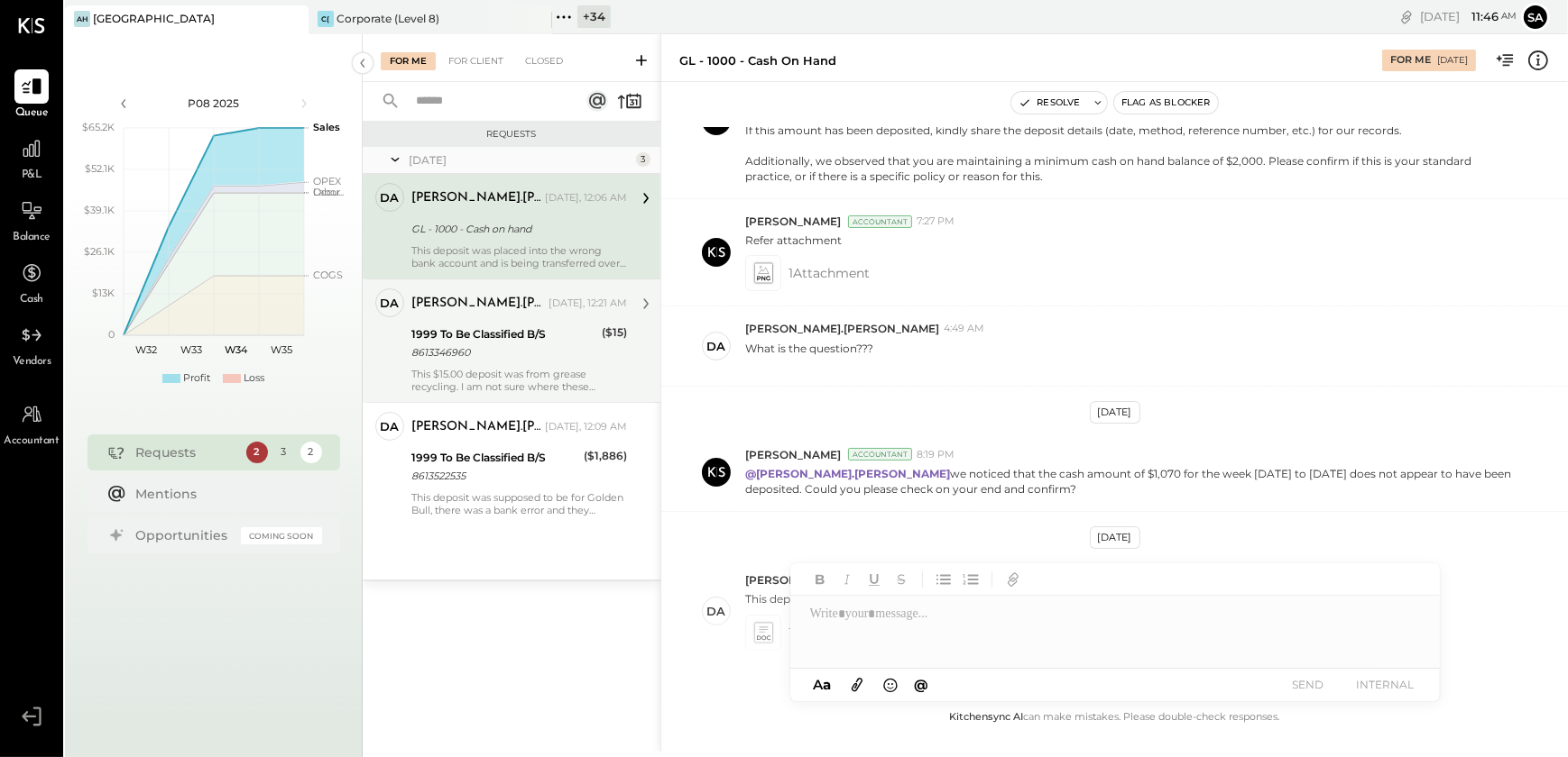
scroll to position [725, 0]
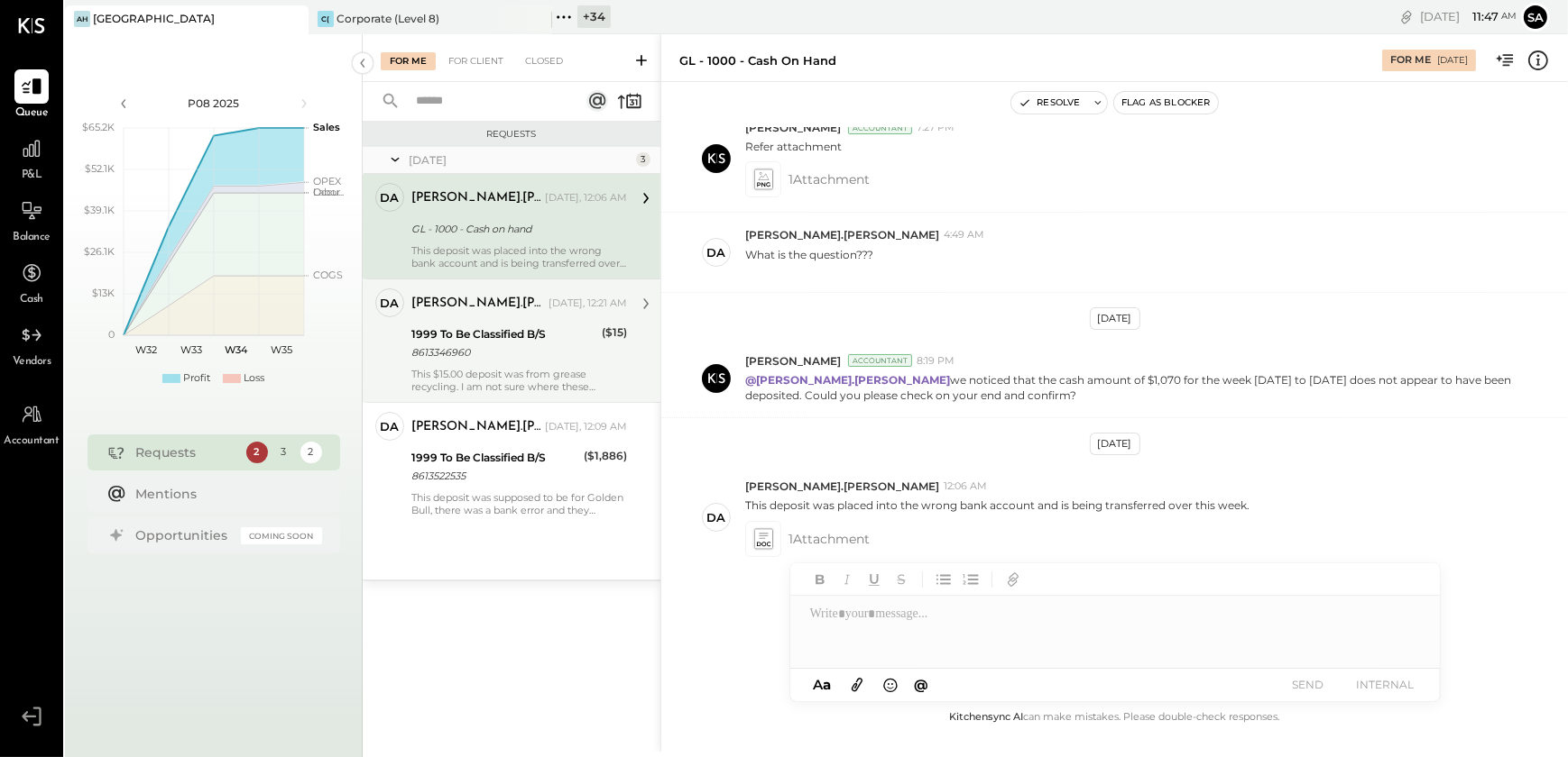
click at [492, 324] on div "1999 To Be Classified B/S 8613346960" at bounding box center [504, 344] width 185 height 39
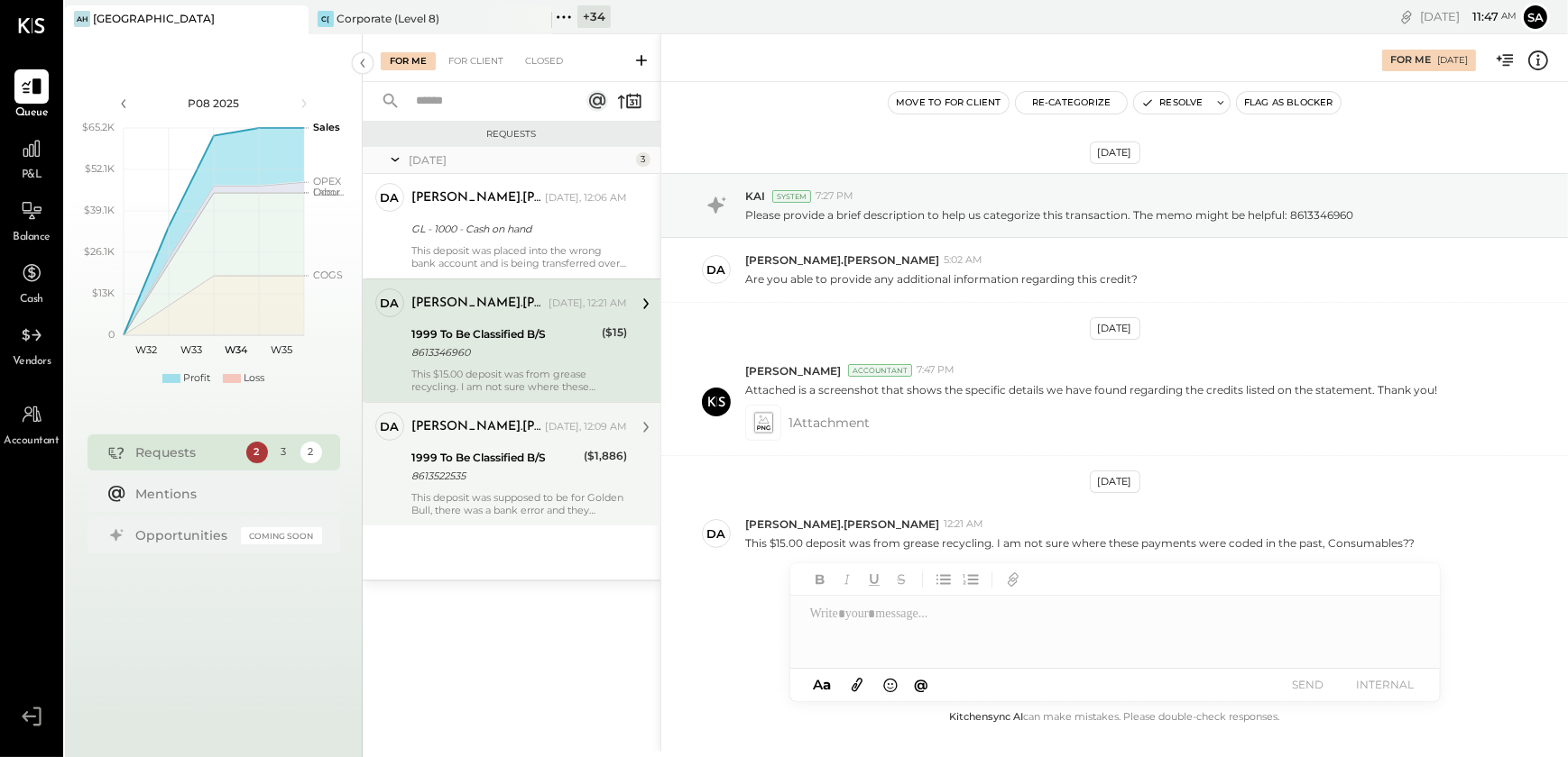
click at [476, 458] on div "1999 To Be Classified B/S" at bounding box center [494, 458] width 166 height 18
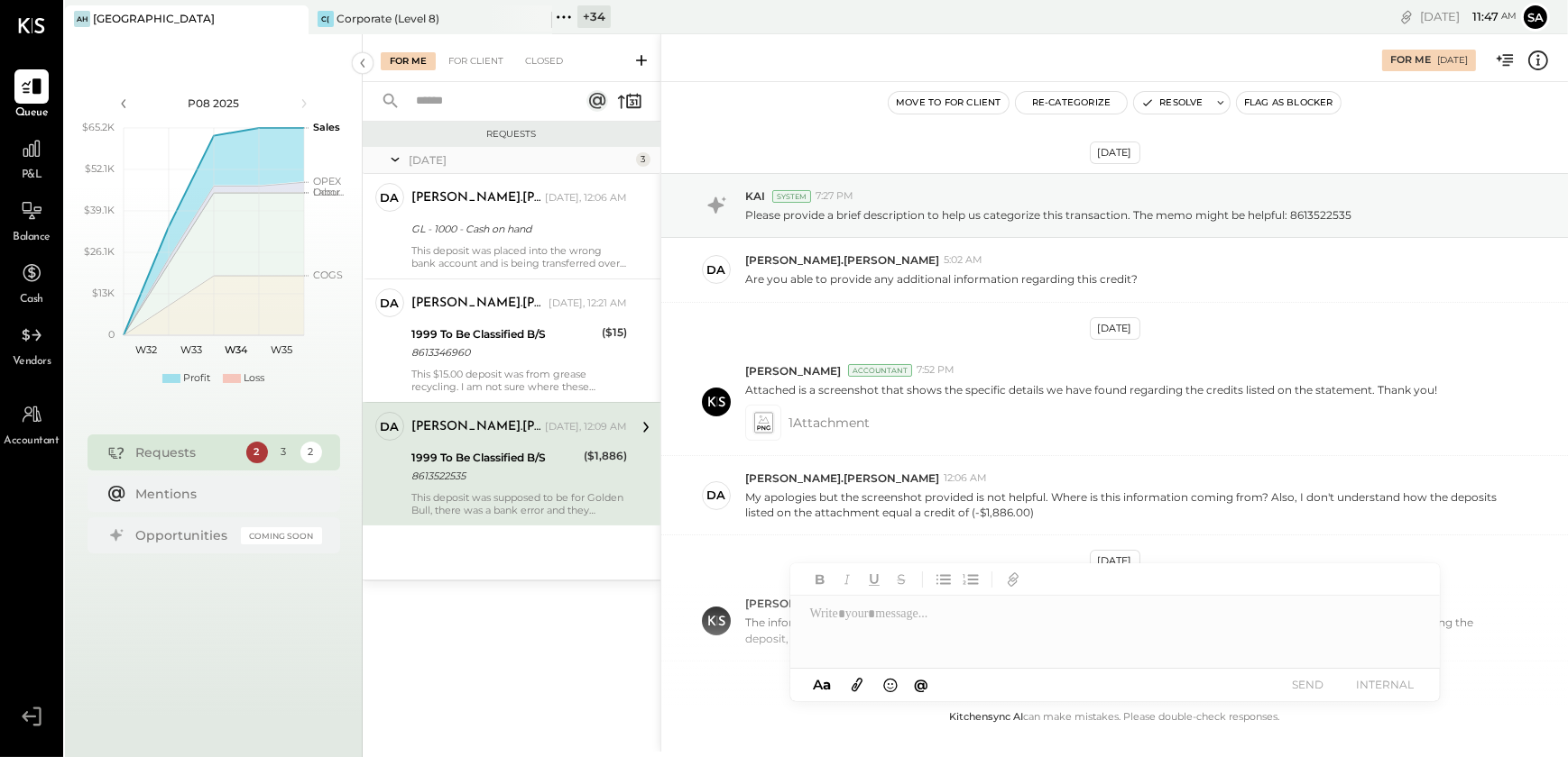
scroll to position [293, 0]
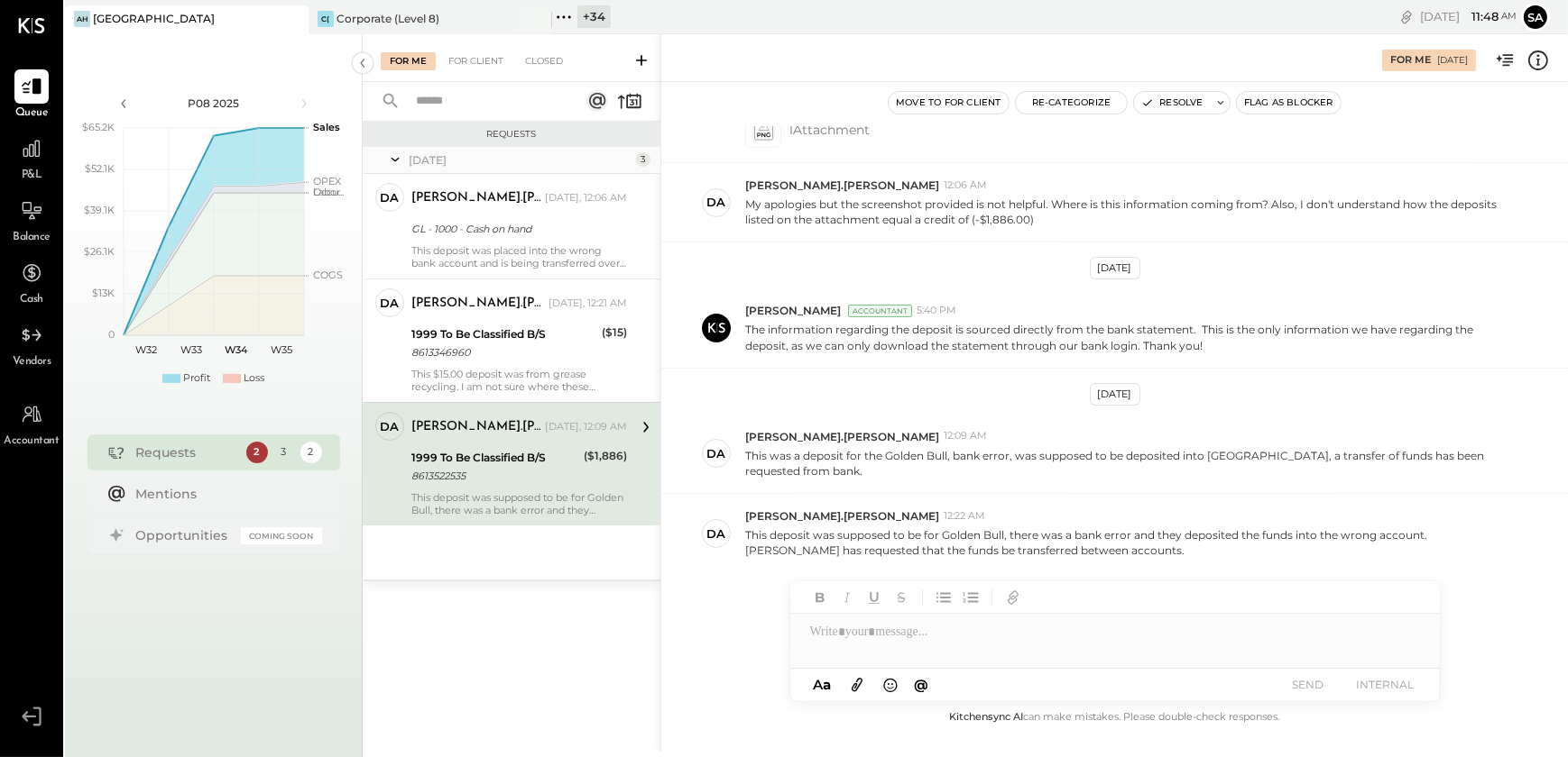
click at [546, 484] on div "8613522535" at bounding box center [494, 475] width 166 height 18
click at [490, 64] on div "For Client" at bounding box center [476, 61] width 73 height 18
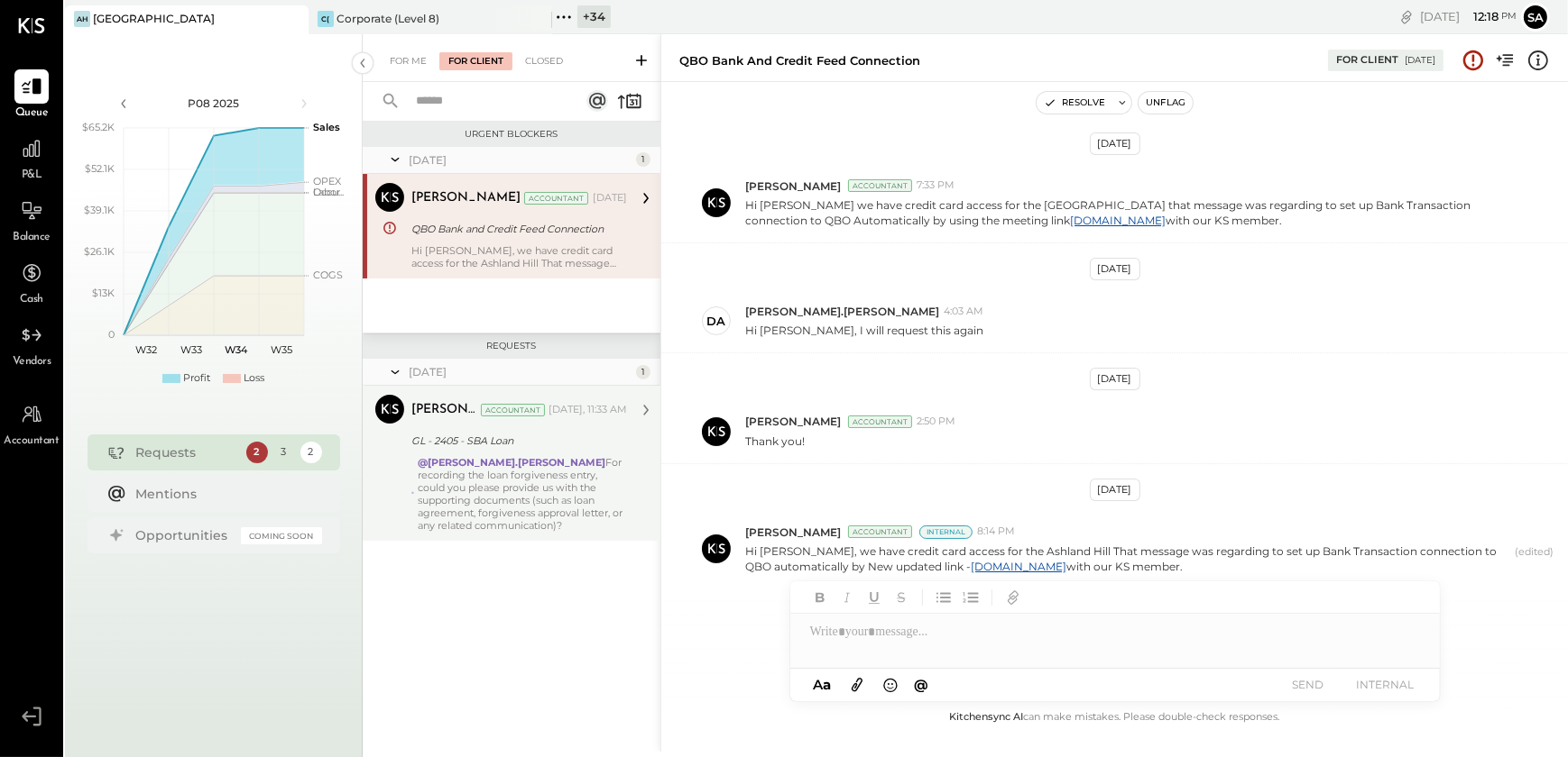
scroll to position [307, 0]
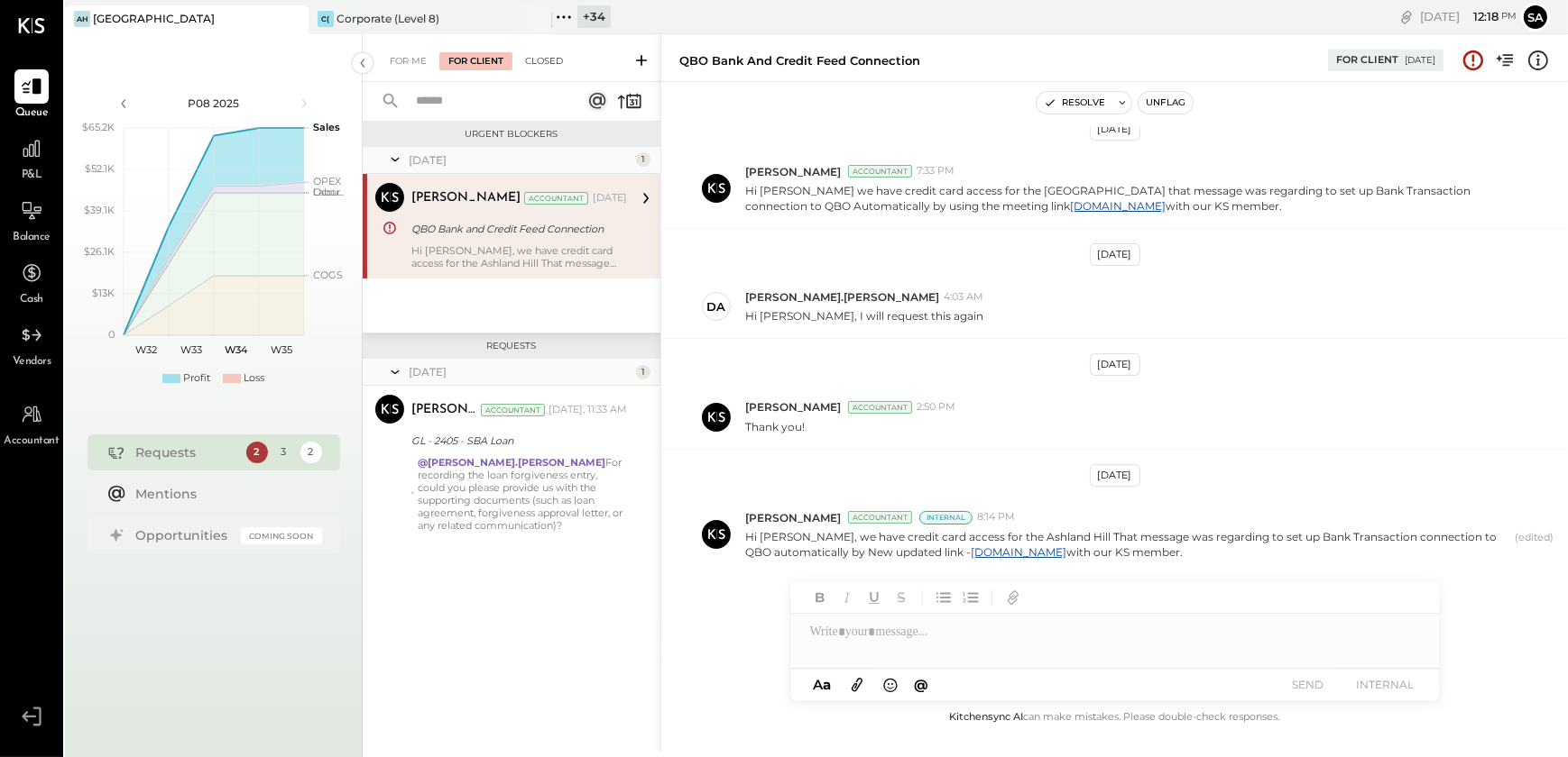
click at [545, 54] on div "Closed" at bounding box center [544, 61] width 56 height 18
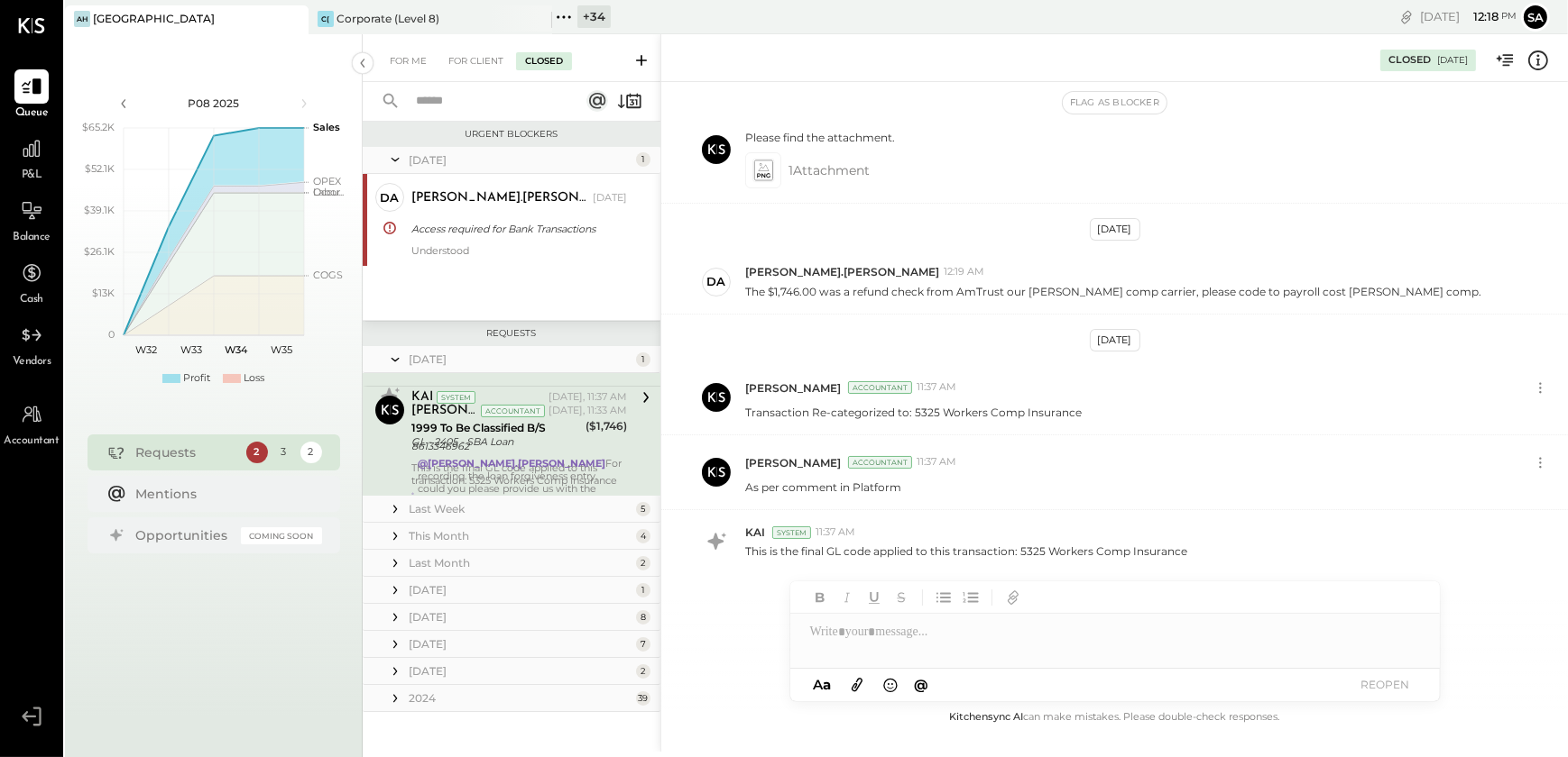
scroll to position [2, 0]
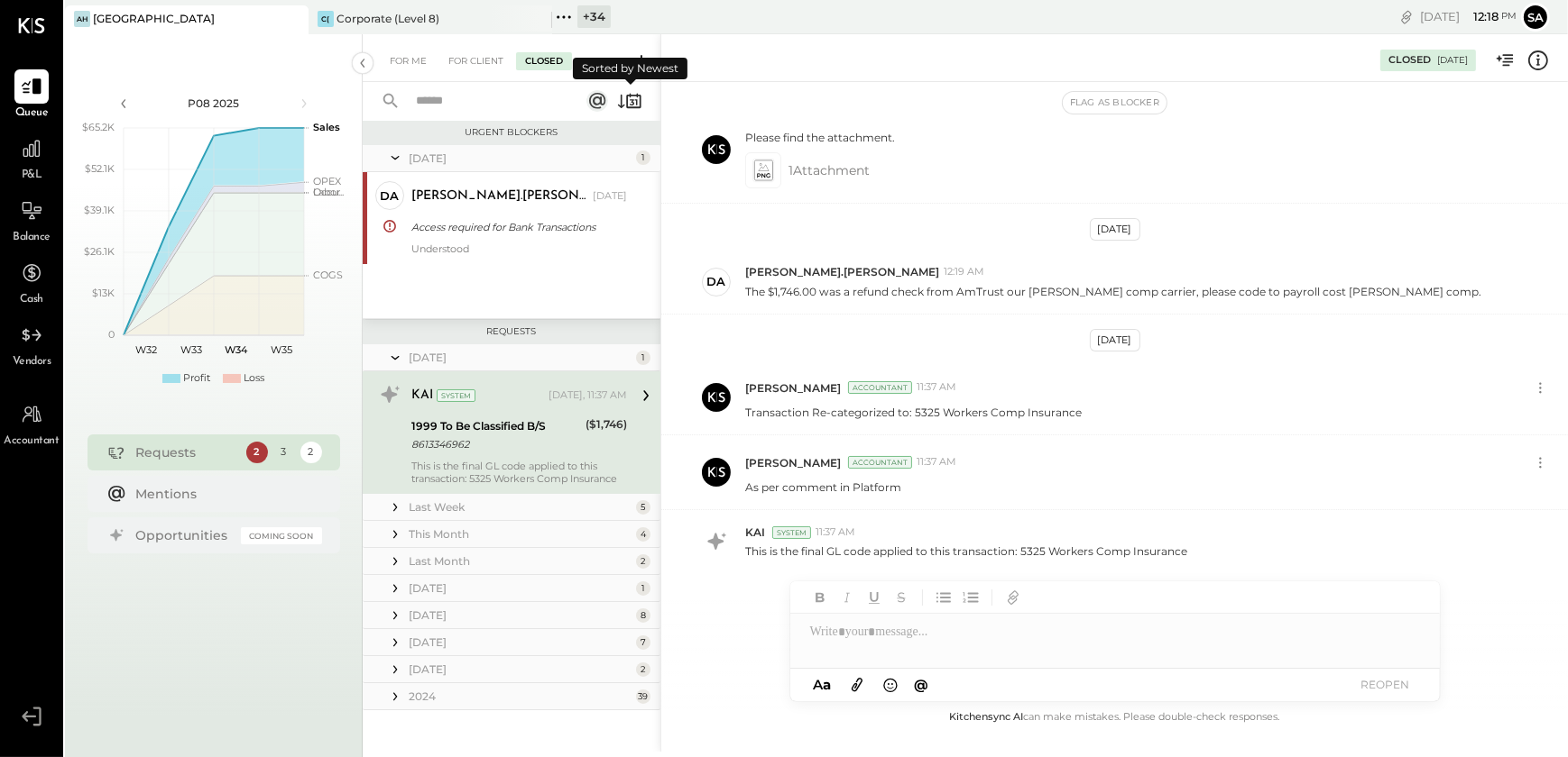
click at [618, 98] on icon at bounding box center [630, 101] width 26 height 26
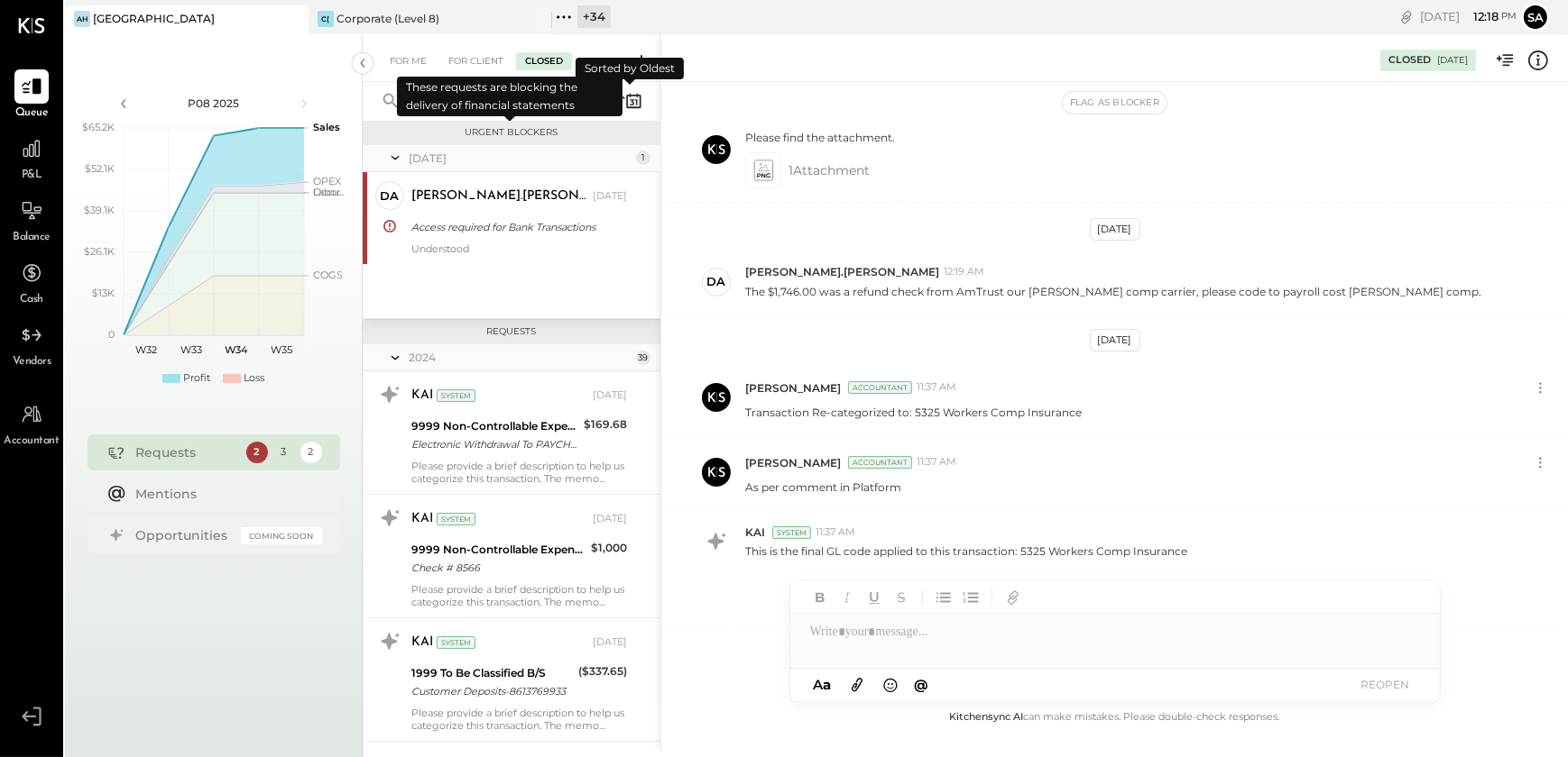
click at [620, 103] on icon at bounding box center [630, 101] width 26 height 26
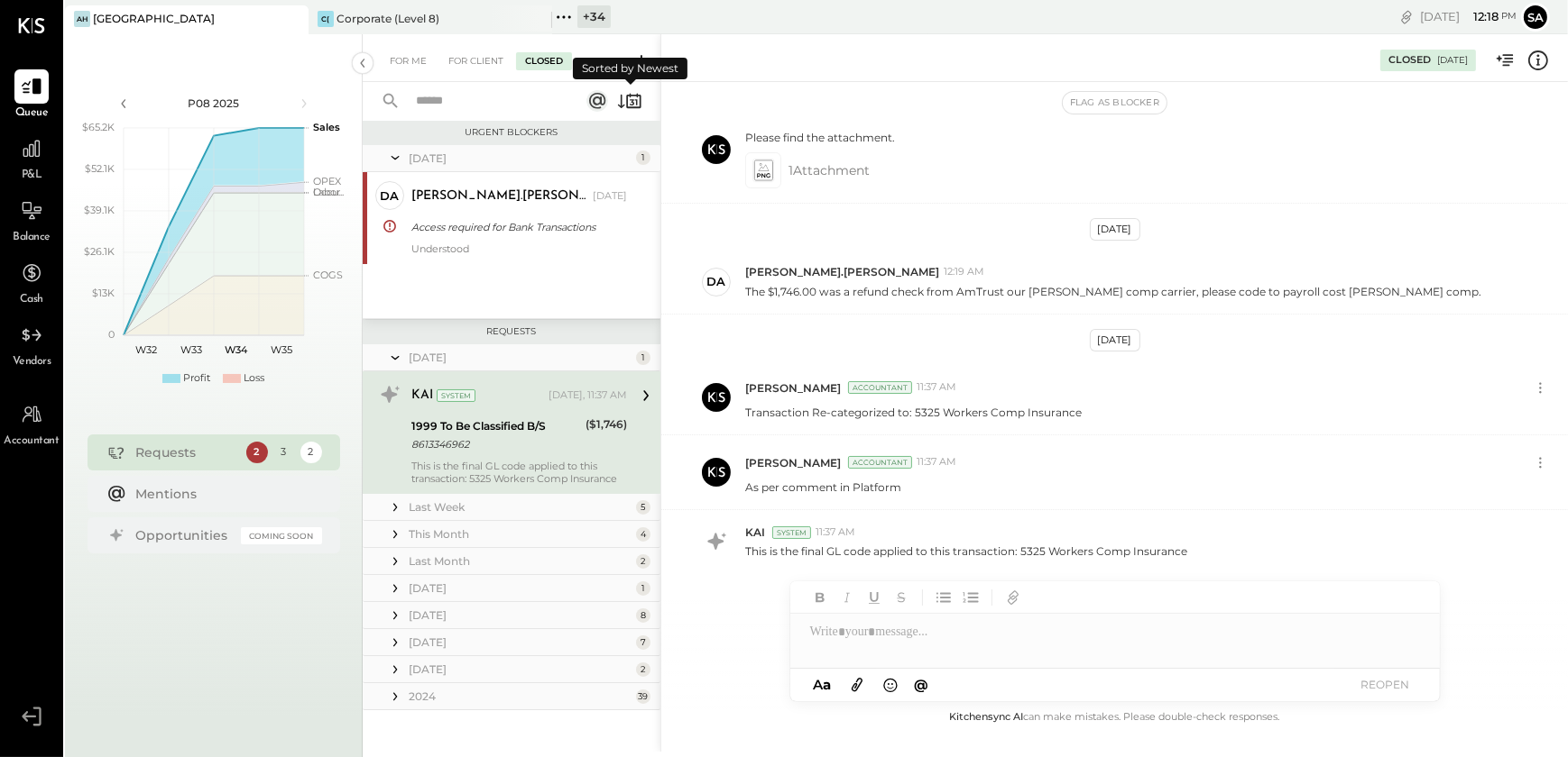
click at [517, 445] on div "8613346962" at bounding box center [495, 444] width 168 height 18
drag, startPoint x: 404, startPoint y: 55, endPoint x: 394, endPoint y: 81, distance: 27.9
click at [404, 55] on div "For Me" at bounding box center [409, 61] width 55 height 18
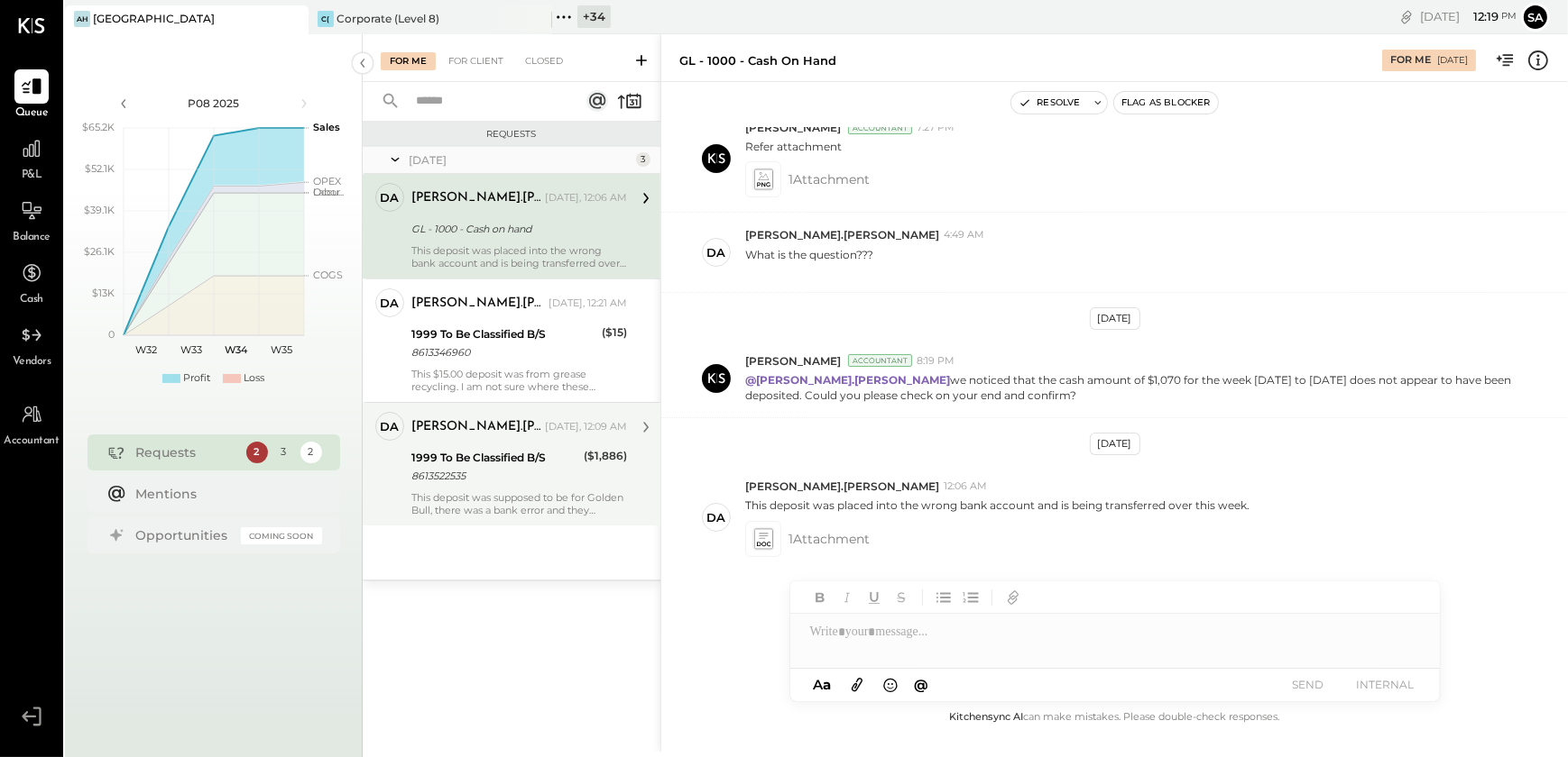
click at [487, 477] on div "8613522535" at bounding box center [494, 475] width 166 height 18
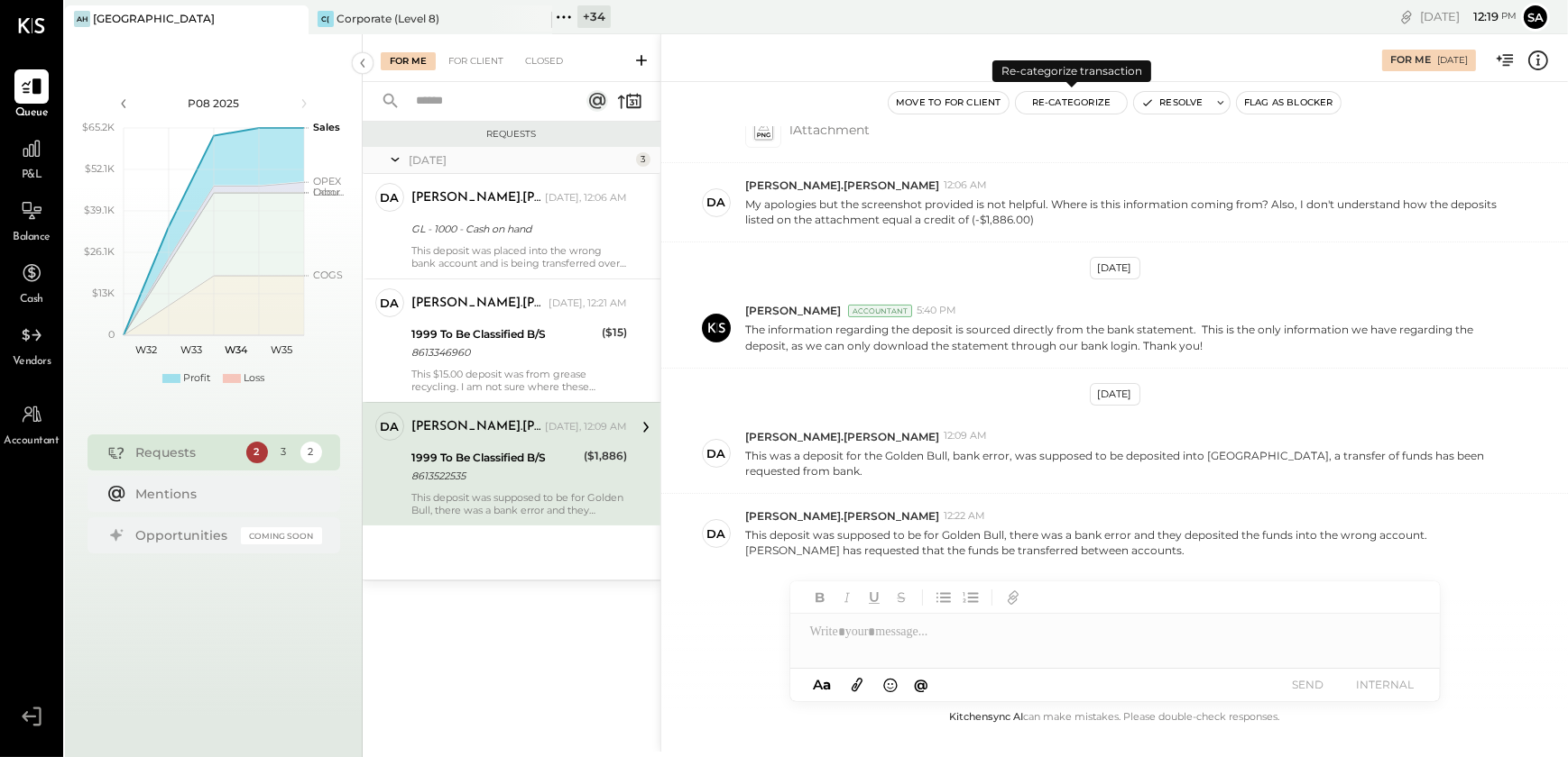
click at [1065, 105] on button "Re-Categorize" at bounding box center [1072, 102] width 112 height 22
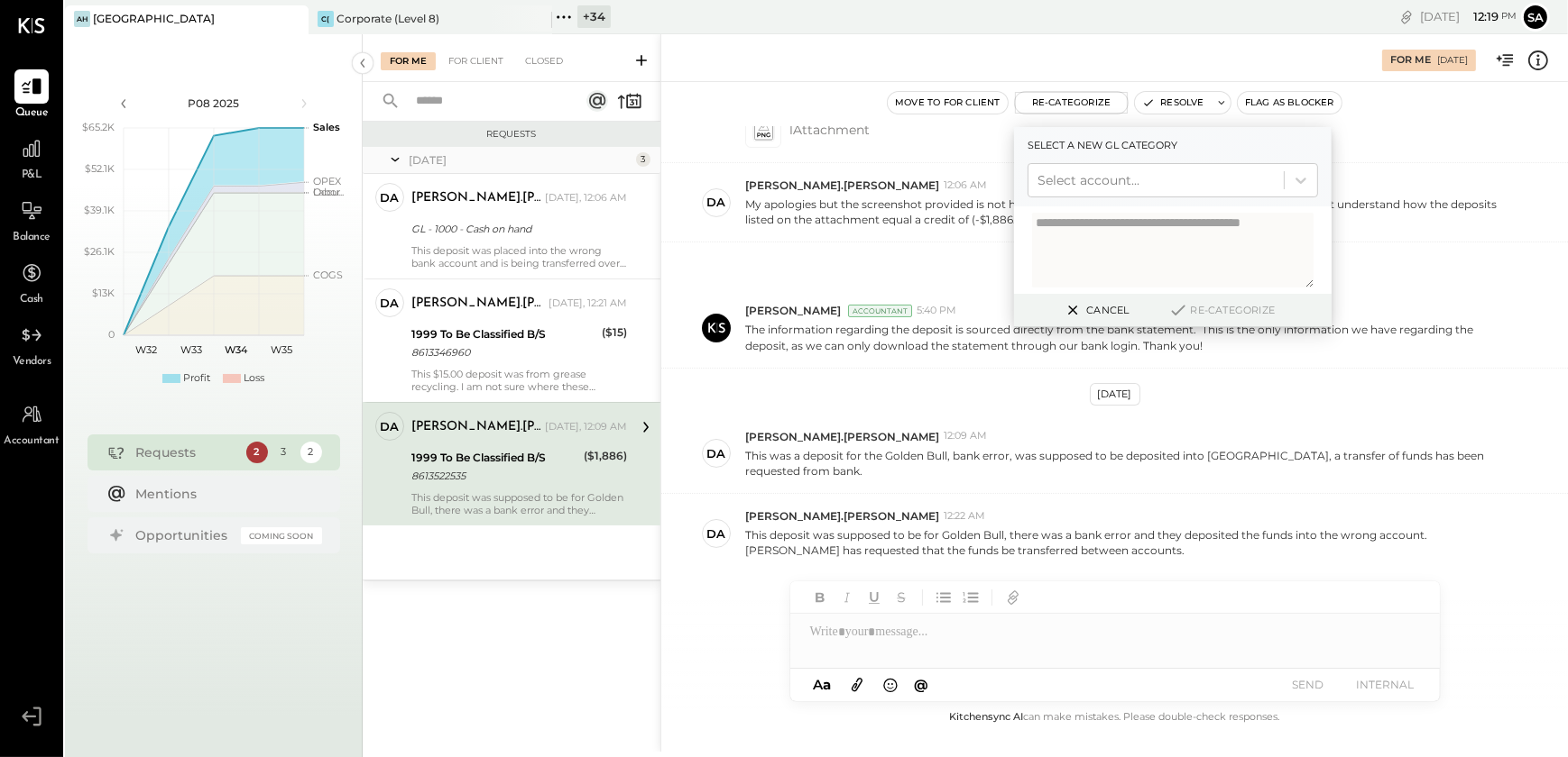
click at [1077, 172] on div at bounding box center [1155, 180] width 237 height 22
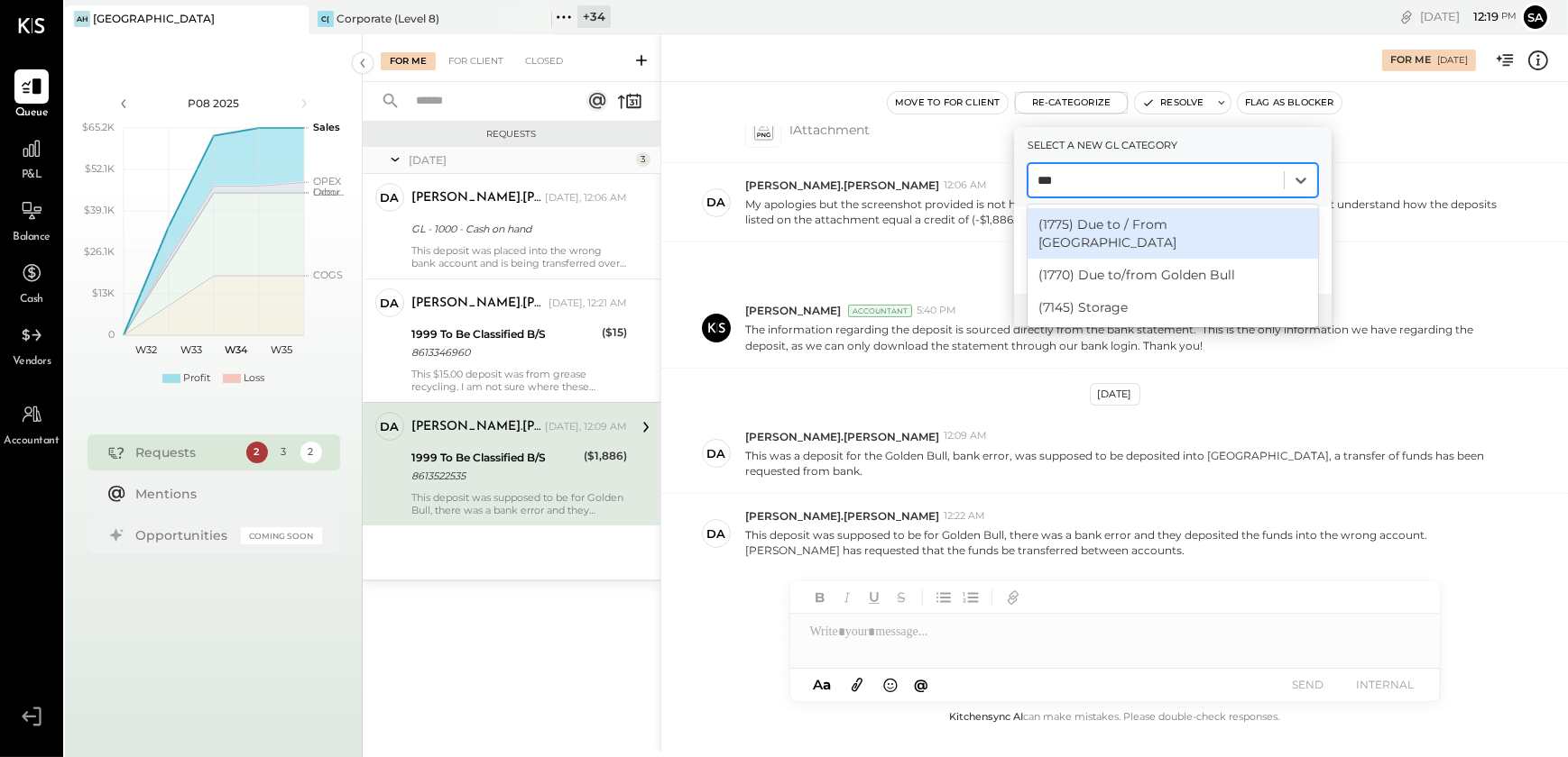
type input "****"
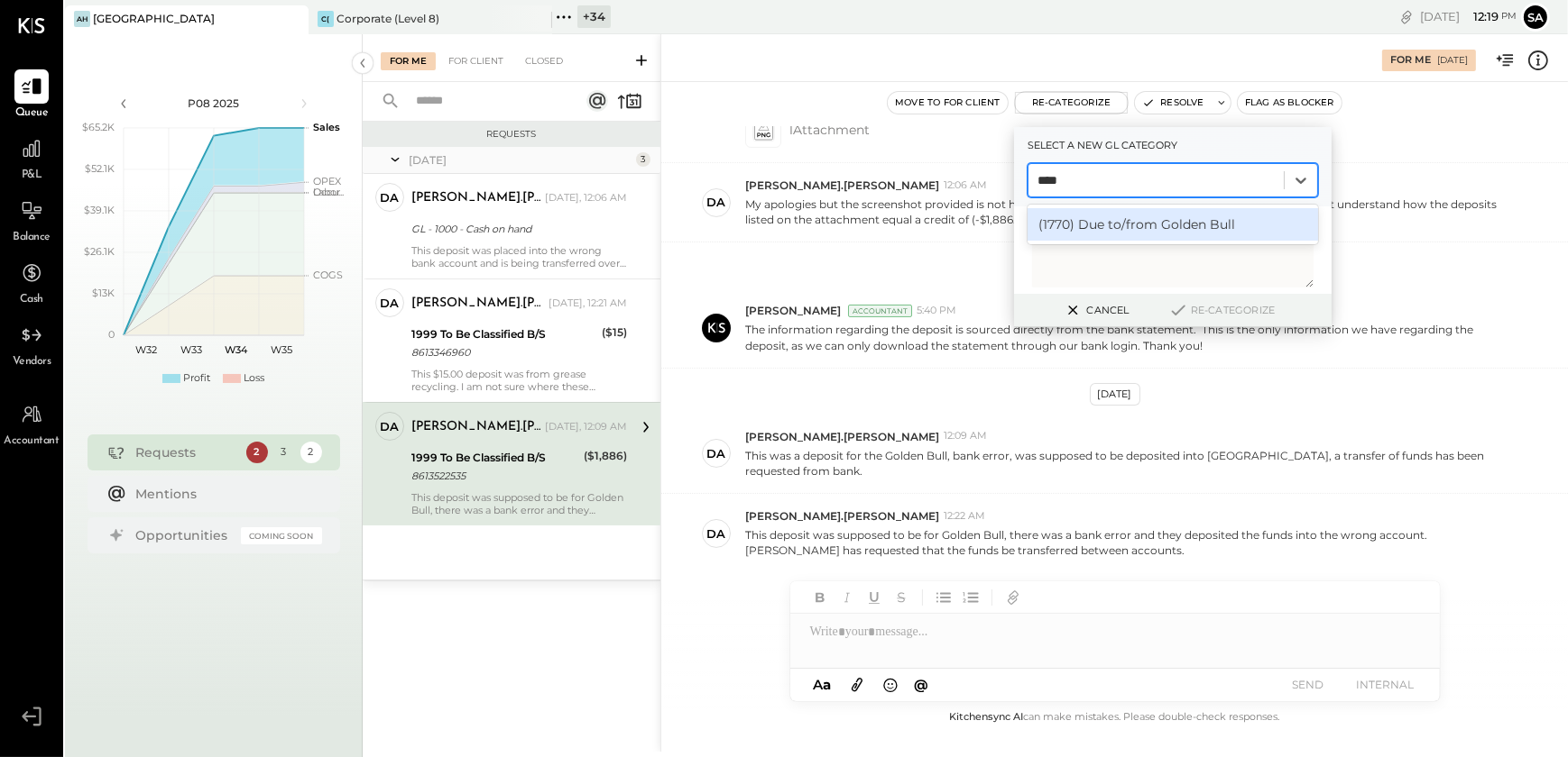
click at [1112, 220] on div "(1770) Due to/from Golden Bull" at bounding box center [1172, 224] width 291 height 32
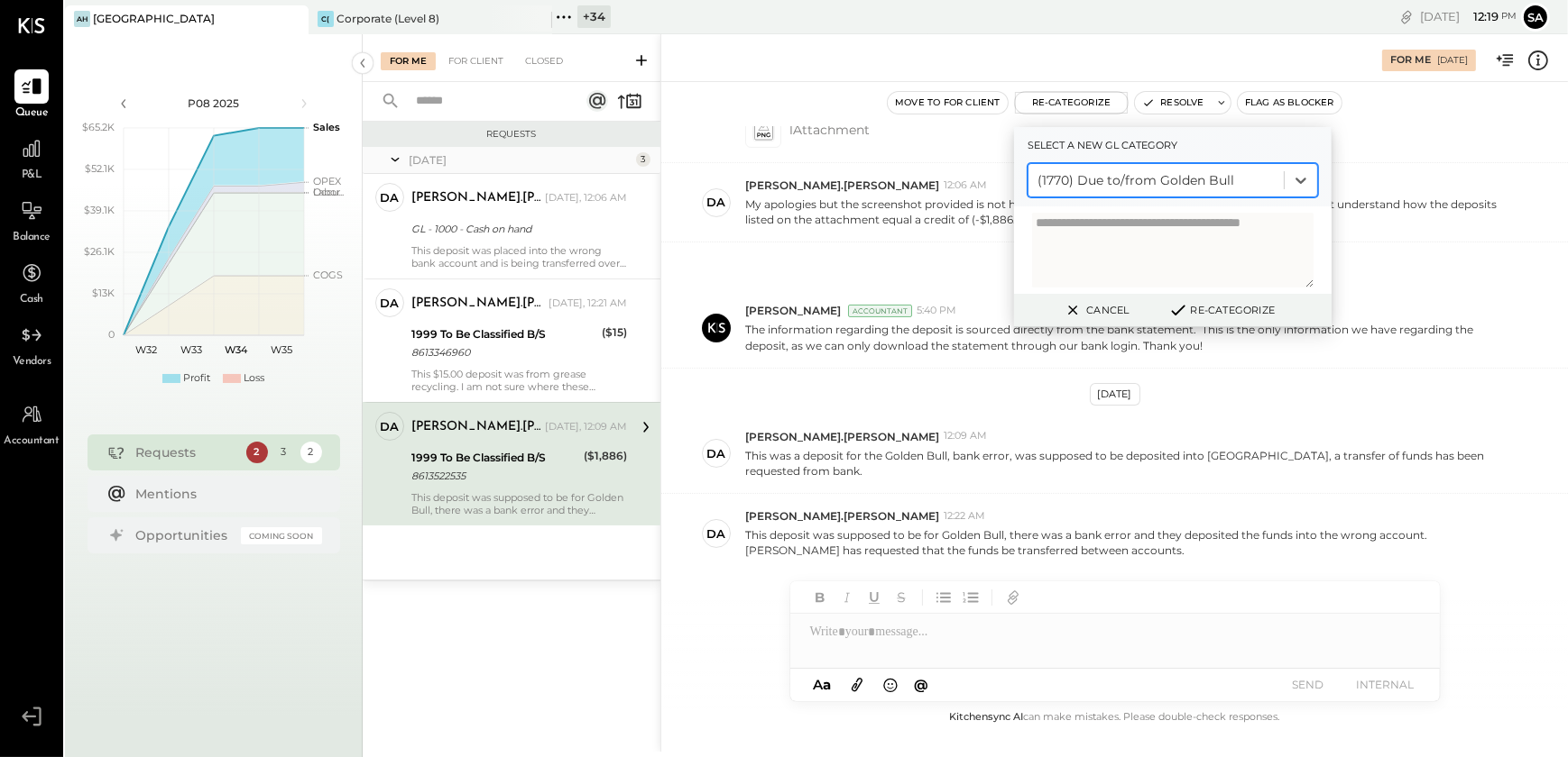
click at [1225, 304] on button "Re-Categorize" at bounding box center [1221, 310] width 119 height 22
click at [1225, 304] on button "Re-Categorize" at bounding box center [1227, 310] width 119 height 22
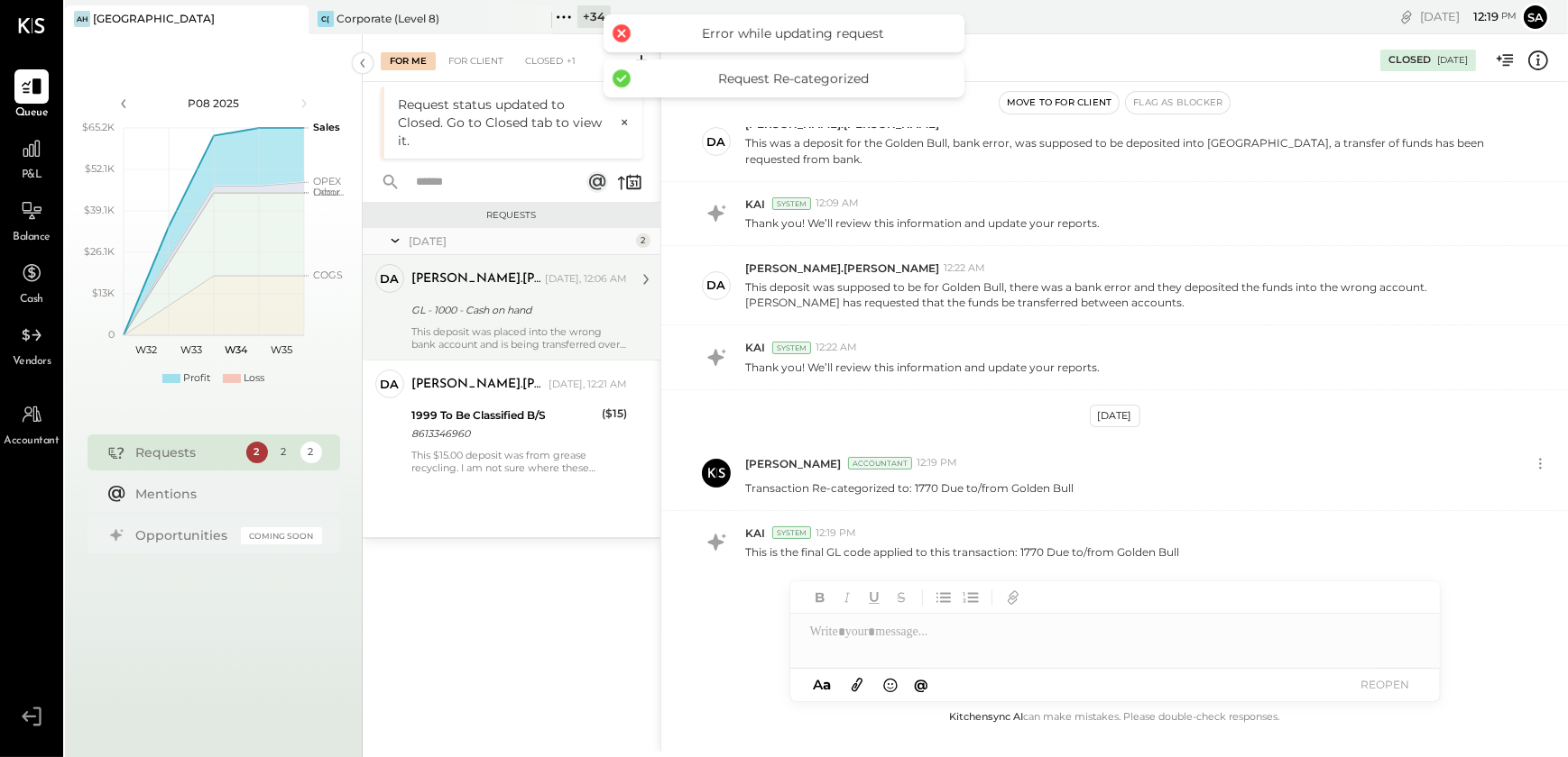
click at [511, 326] on div "This deposit was placed into the wrong bank account and is being transferred ov…" at bounding box center [519, 339] width 216 height 26
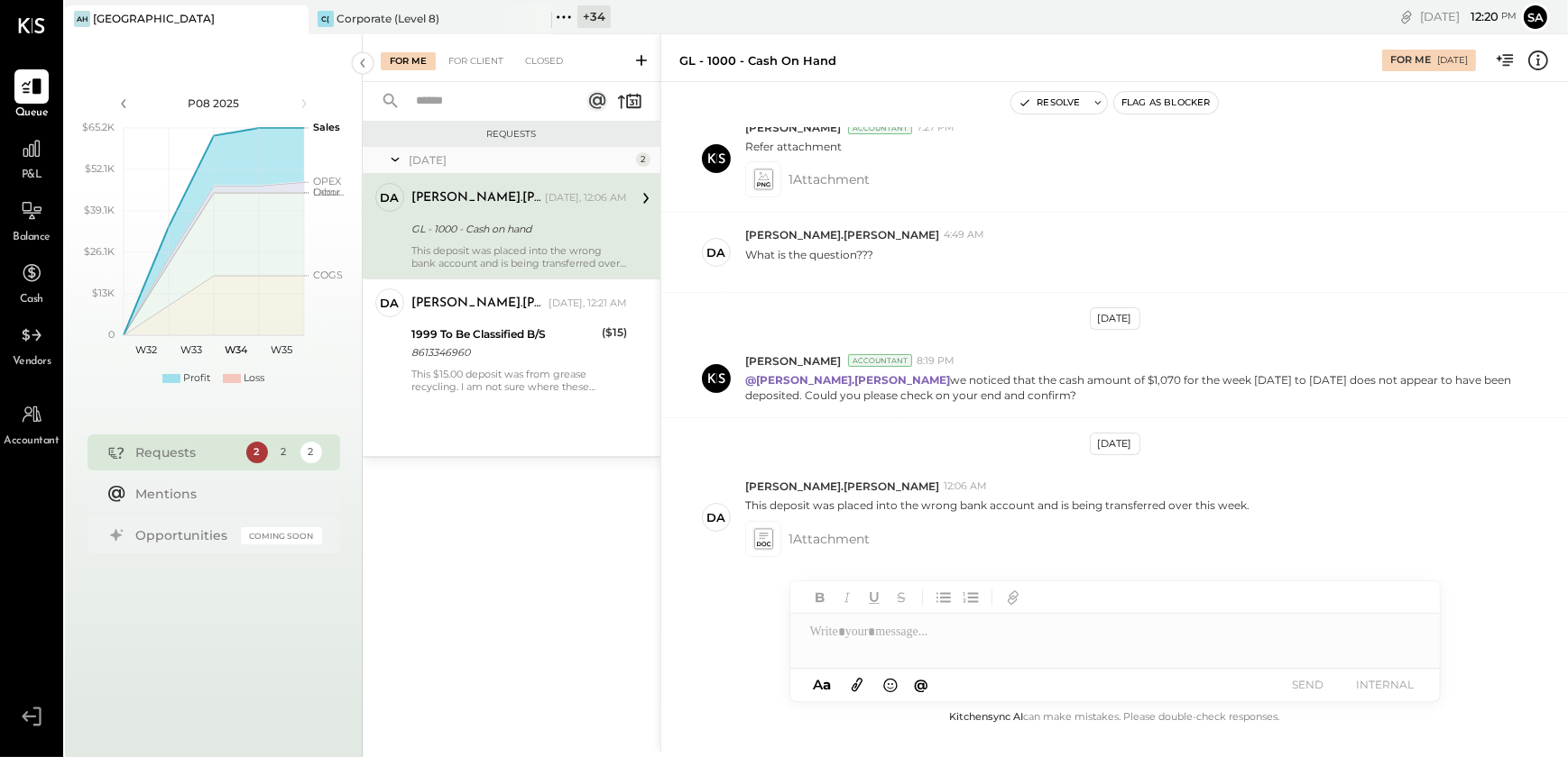
click at [518, 215] on div "david.stevenson Yesterday, 12:06 AM GL - 1000 - Cash on hand This deposit was p…" at bounding box center [519, 226] width 216 height 87
click at [769, 541] on icon at bounding box center [762, 538] width 19 height 21
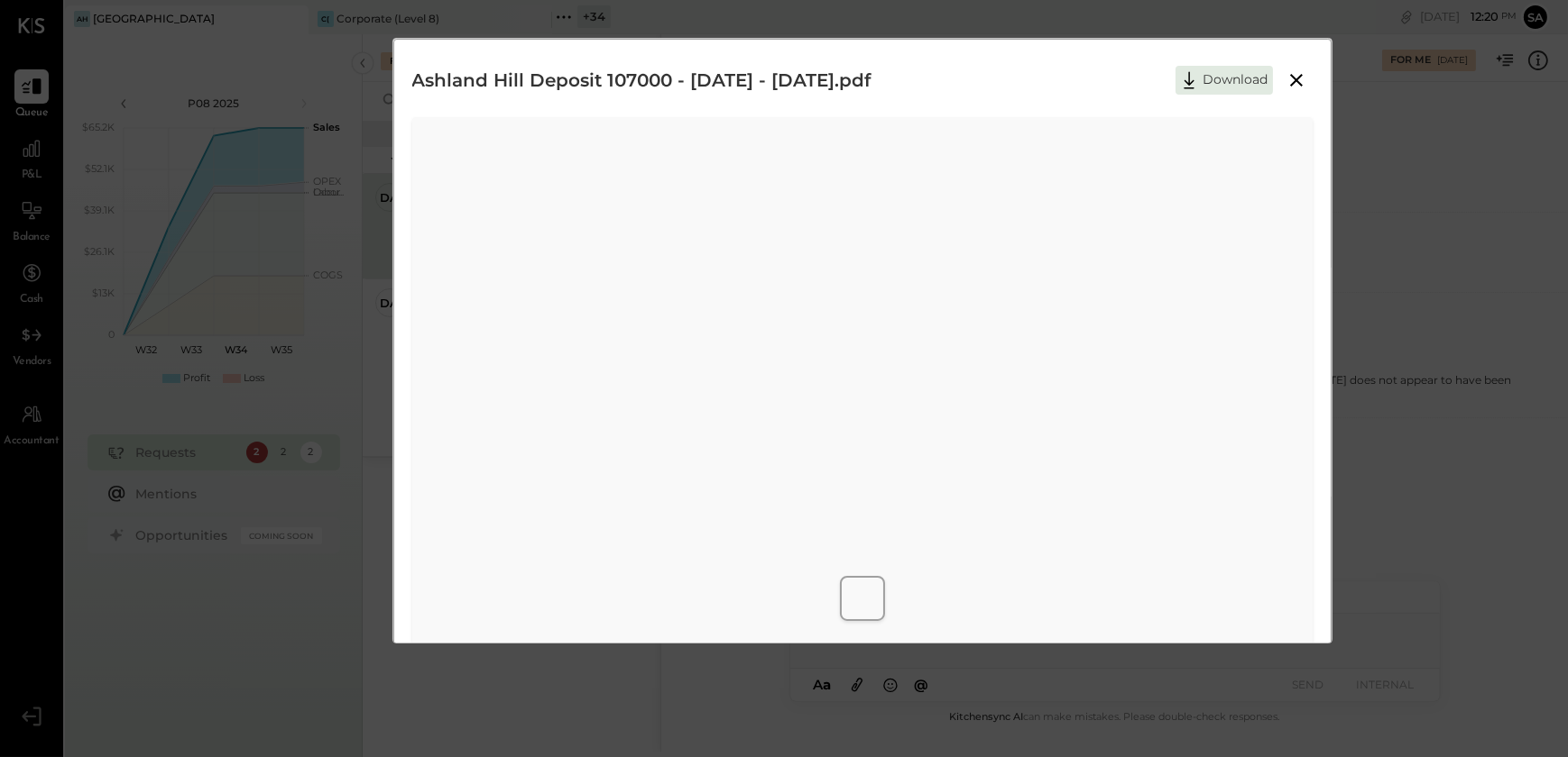
scroll to position [68, 0]
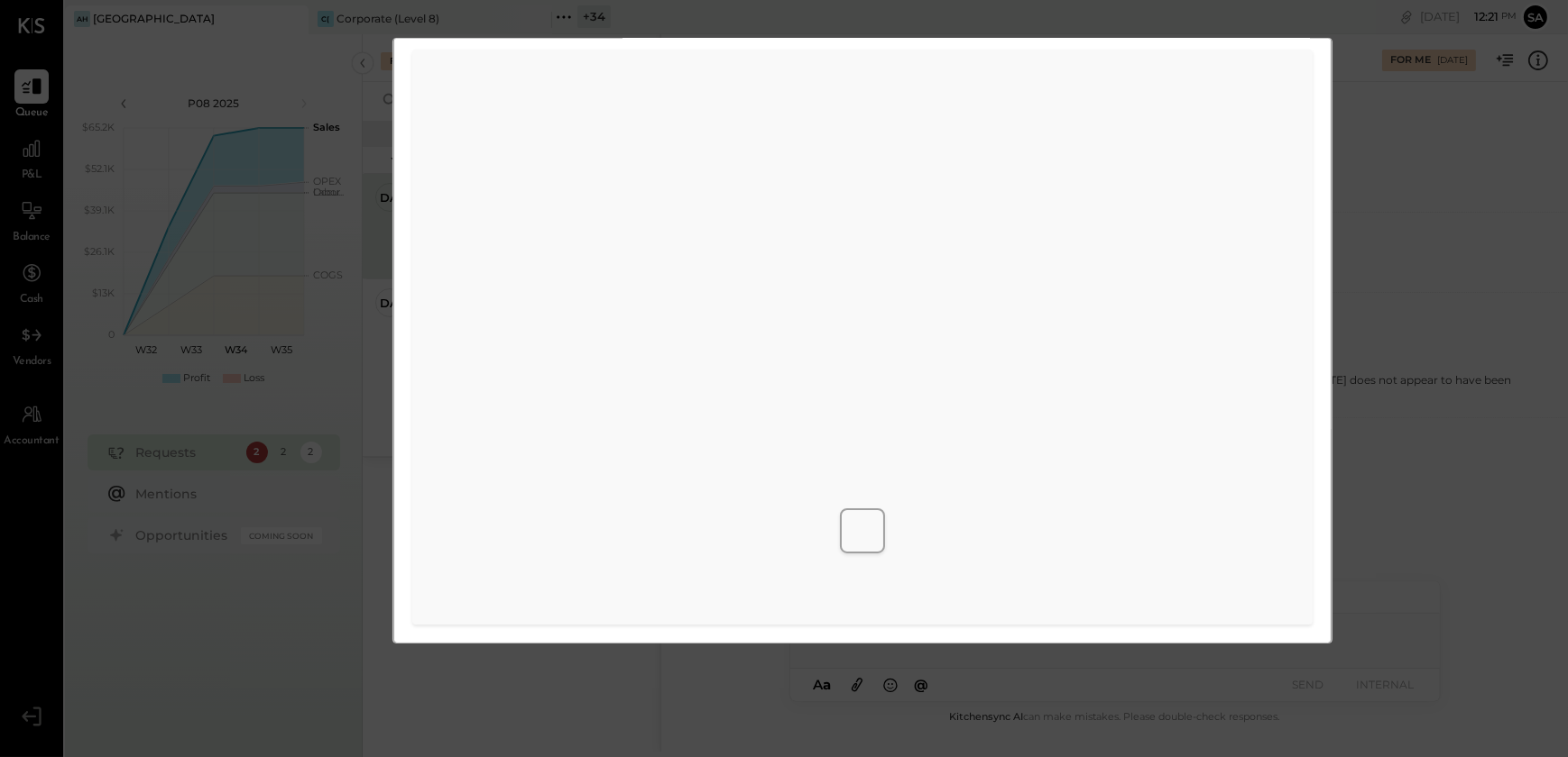
click at [1458, 423] on div "Ashland Hill Deposit 107000 - 05.05.25 - 05.11.25.pdf Download" at bounding box center [784, 378] width 1568 height 757
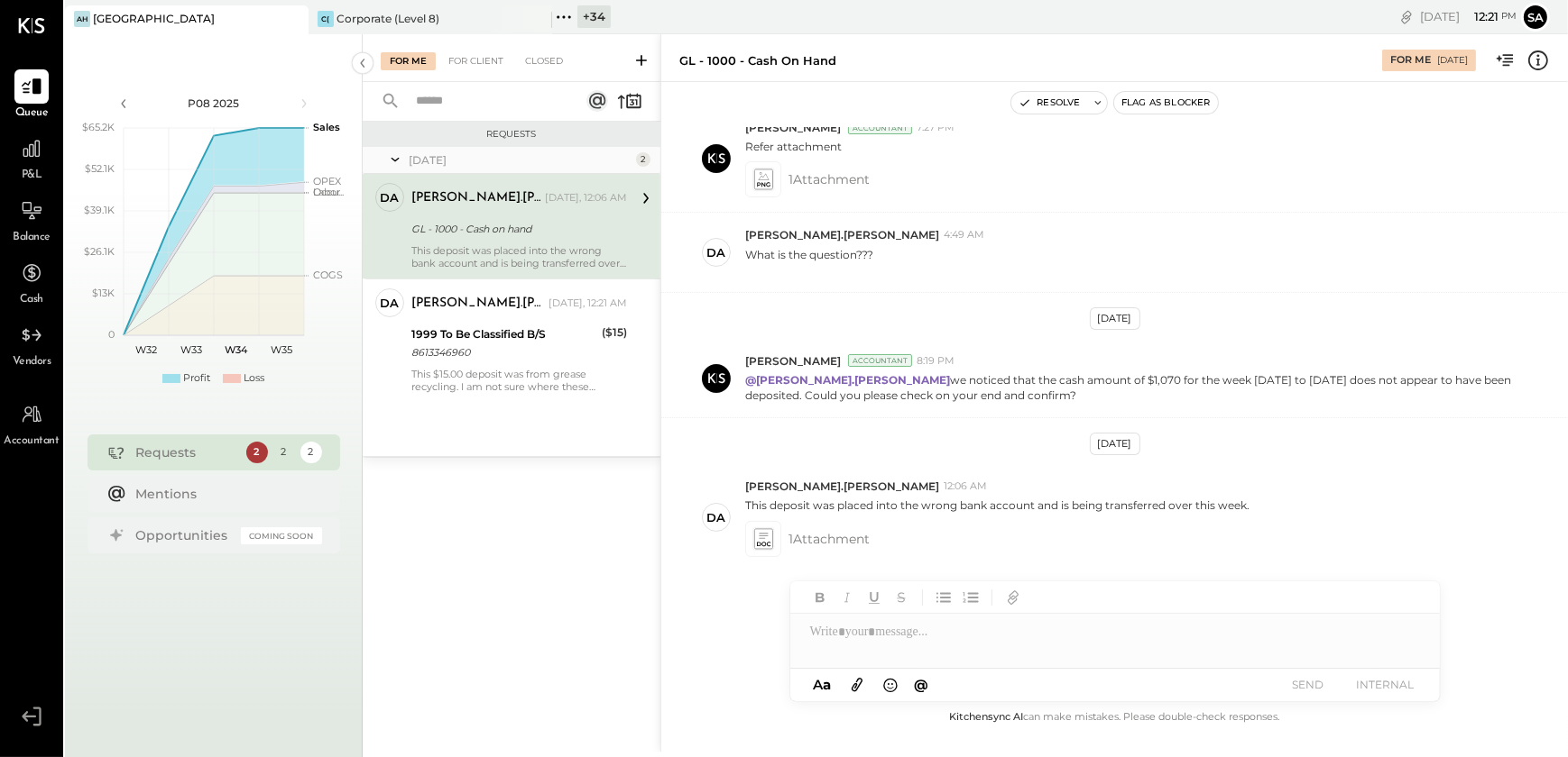
click at [896, 641] on div at bounding box center [1115, 632] width 650 height 36
click at [765, 531] on icon at bounding box center [762, 538] width 19 height 21
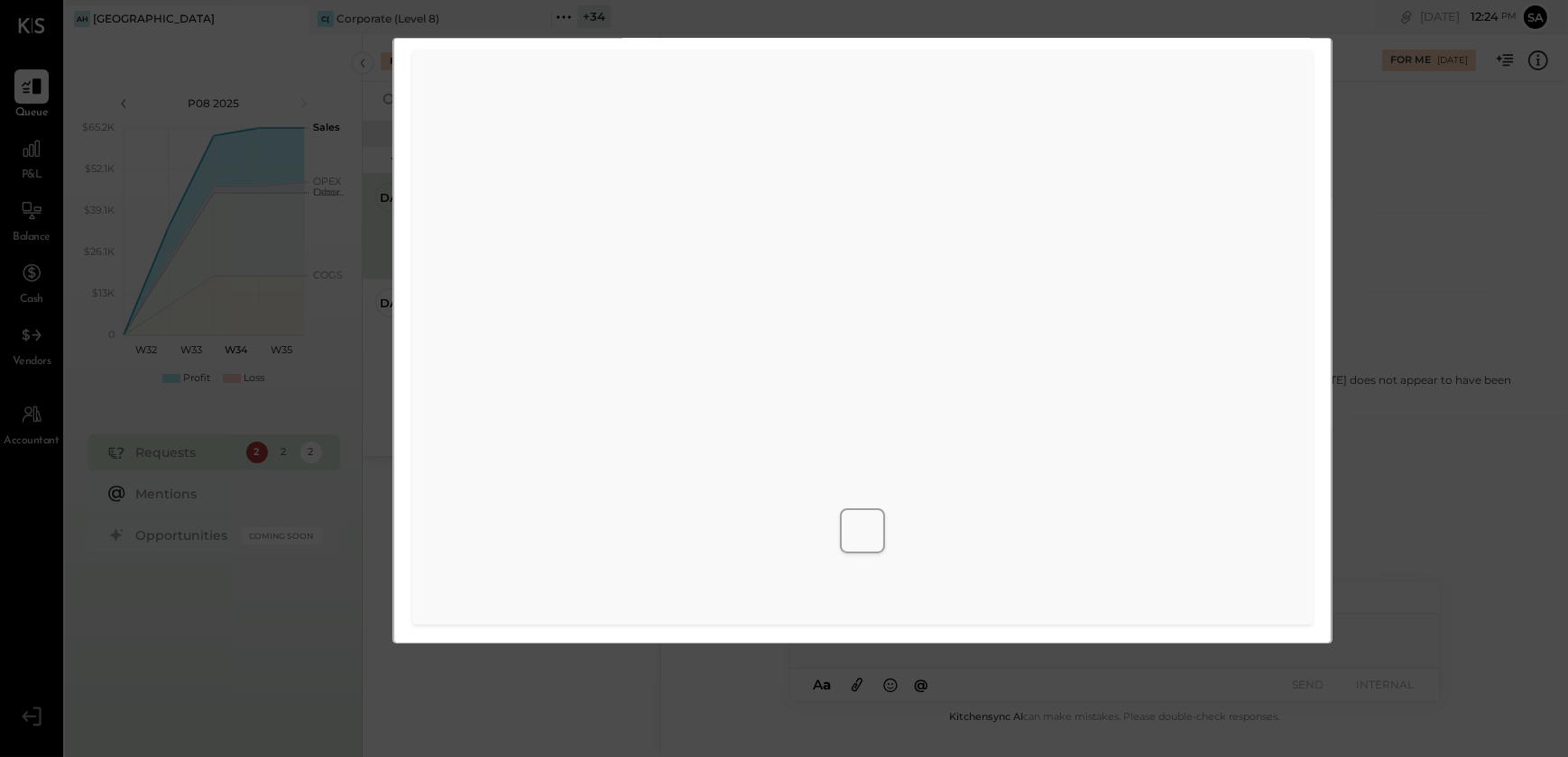
click at [1384, 284] on div "Ashland Hill Deposit 107000 - 05.05.25 - 05.11.25.pdf Download" at bounding box center [784, 378] width 1568 height 757
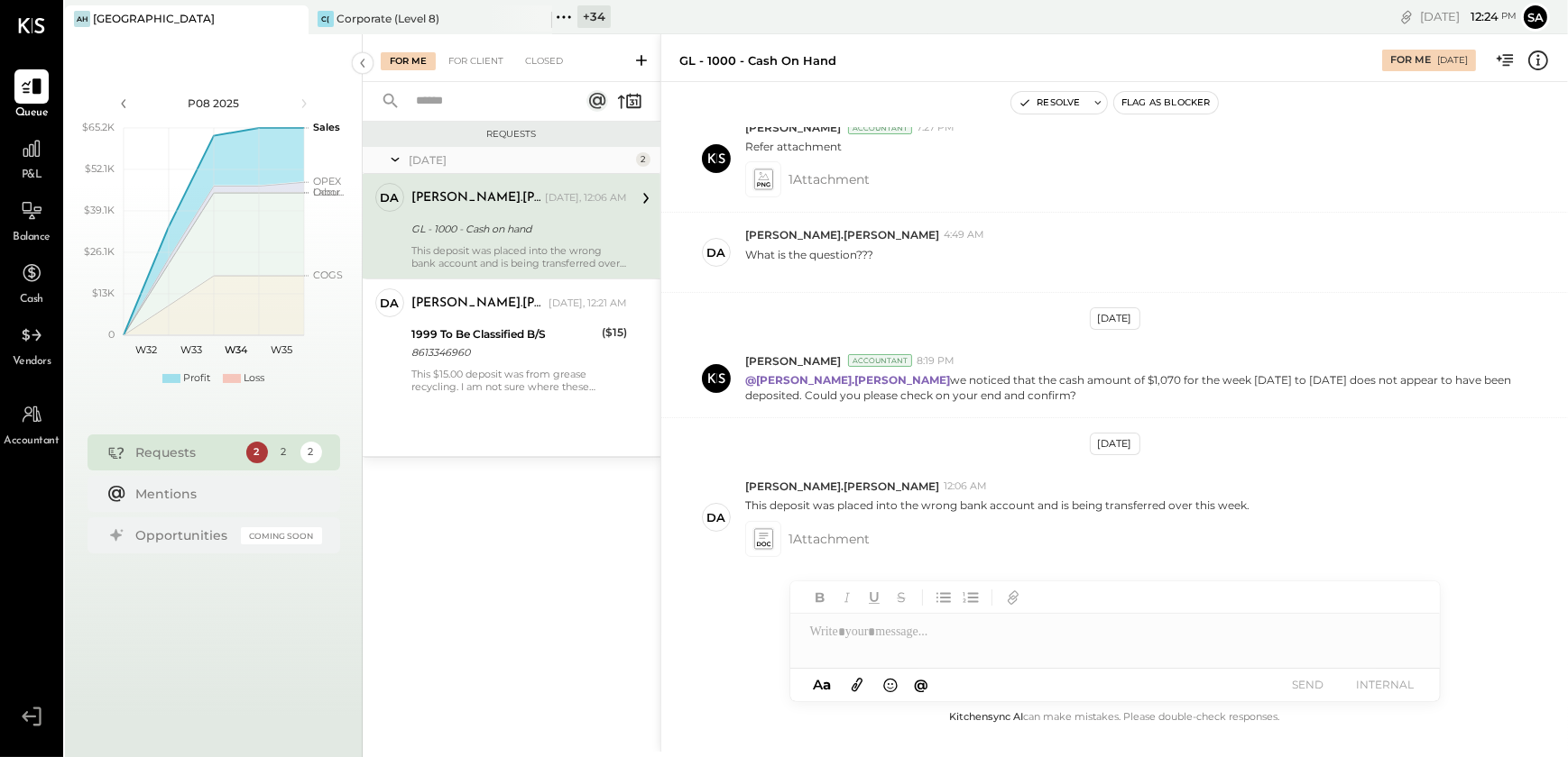
click at [876, 639] on div at bounding box center [1115, 632] width 650 height 36
click at [764, 548] on icon at bounding box center [762, 538] width 19 height 21
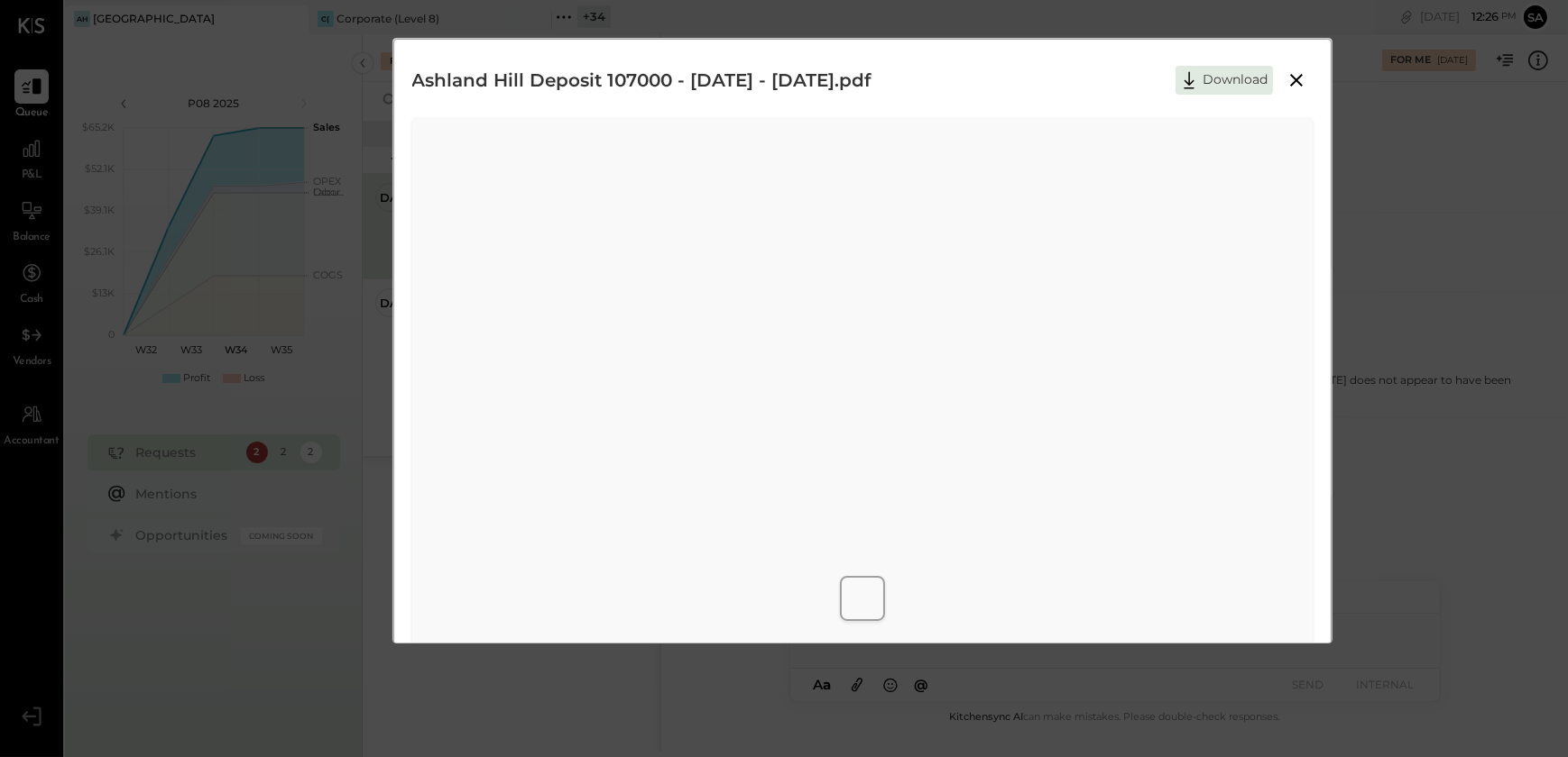
drag, startPoint x: 1213, startPoint y: 79, endPoint x: 1202, endPoint y: 119, distance: 41.5
click at [1213, 79] on button "Download" at bounding box center [1224, 80] width 98 height 29
click at [1422, 207] on div "Ashland Hill Deposit 107000 - 05.05.25 - 05.11.25.pdf Download" at bounding box center [784, 378] width 1568 height 757
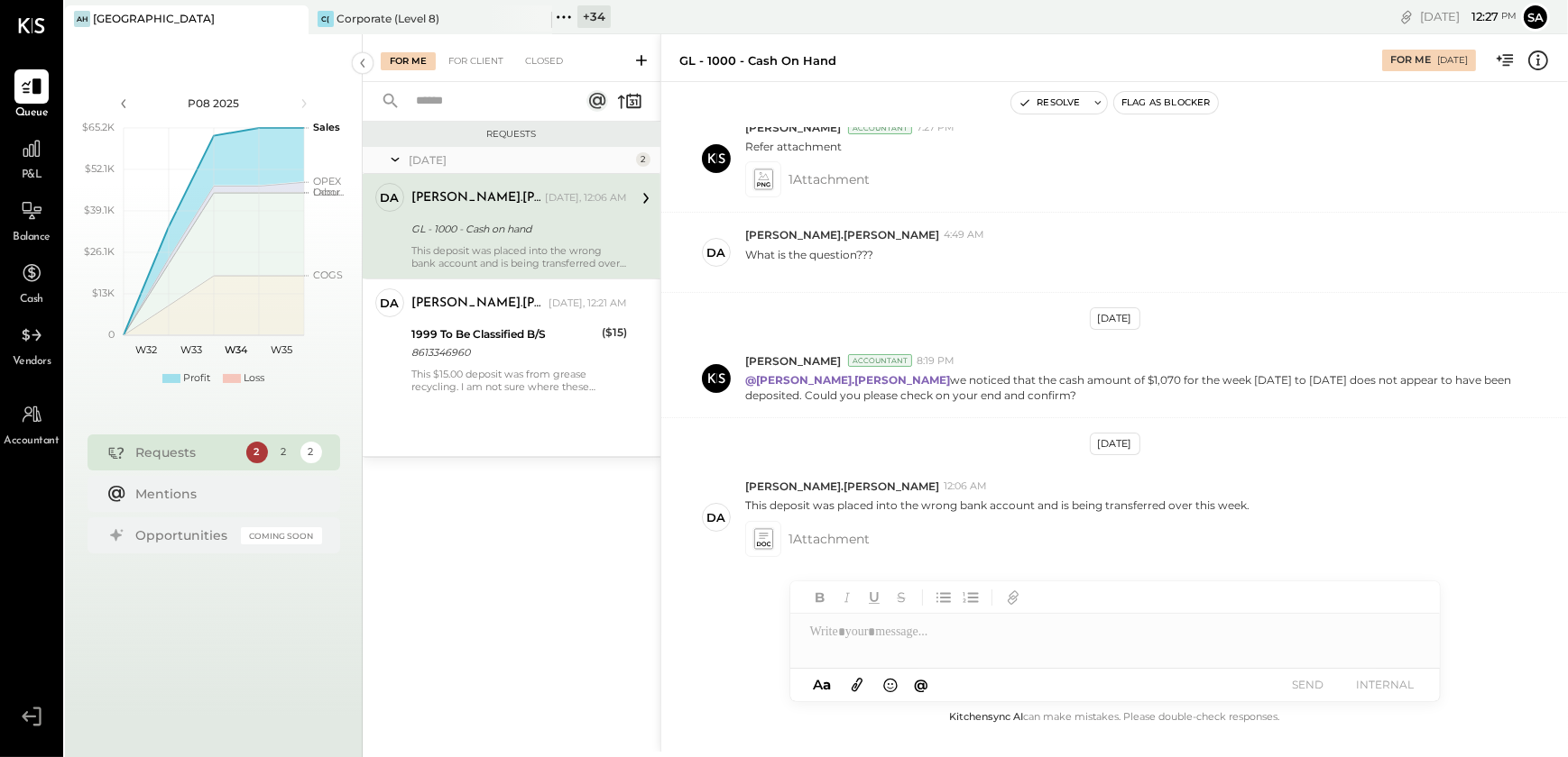
click at [875, 631] on div at bounding box center [1115, 632] width 650 height 36
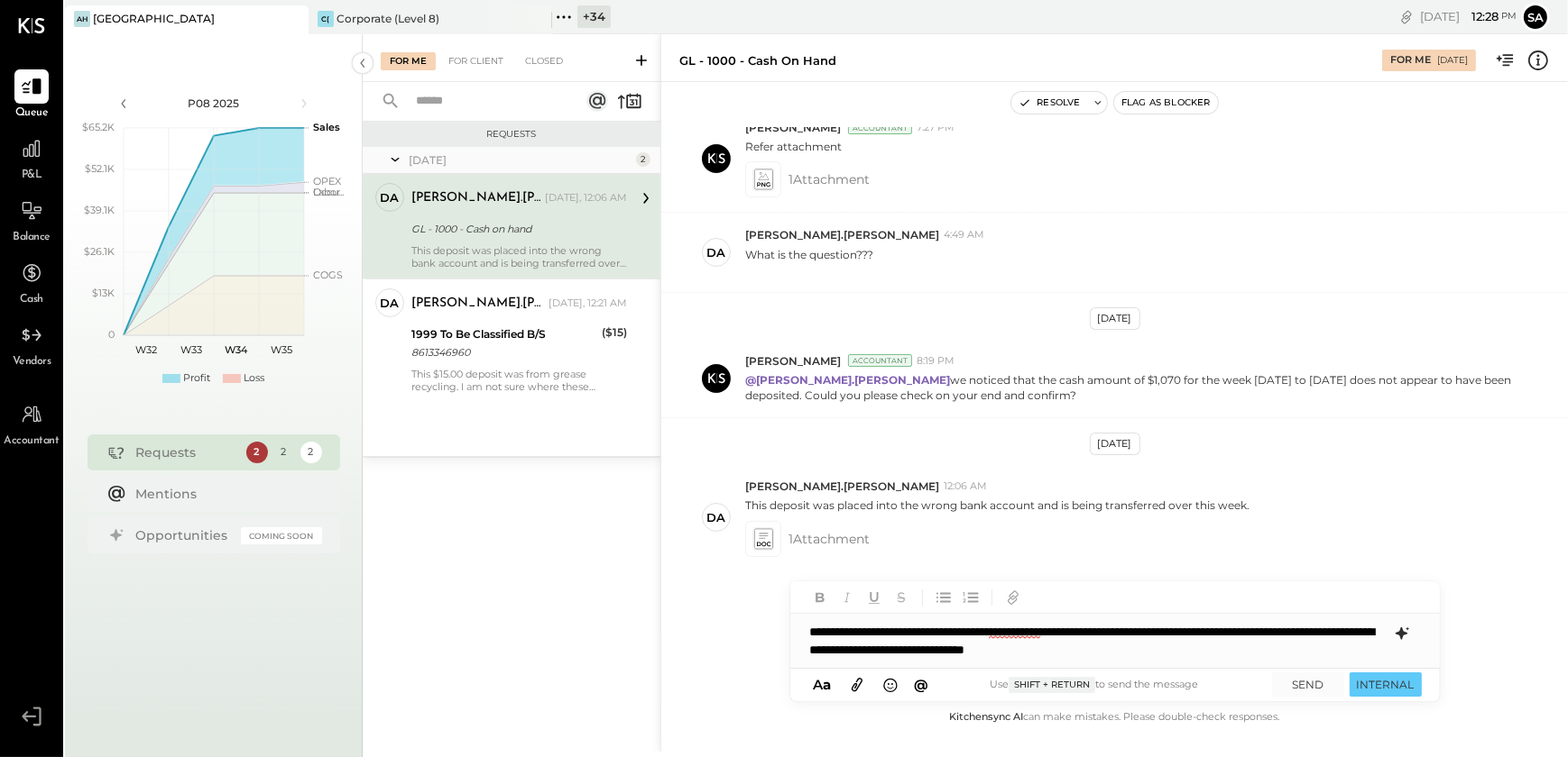
click at [1401, 640] on icon at bounding box center [1401, 634] width 12 height 13
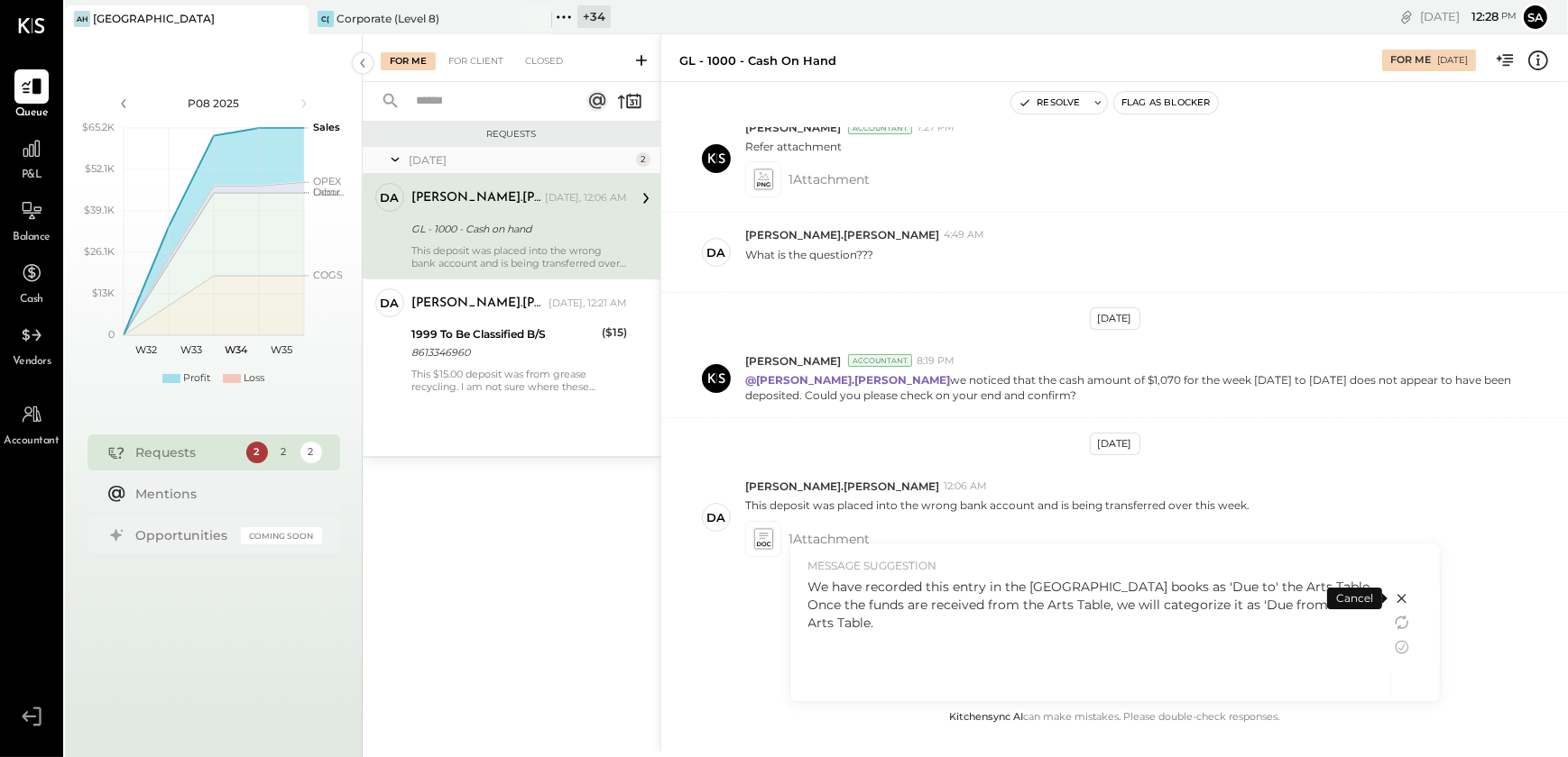
click at [1402, 602] on icon at bounding box center [1402, 599] width 22 height 22
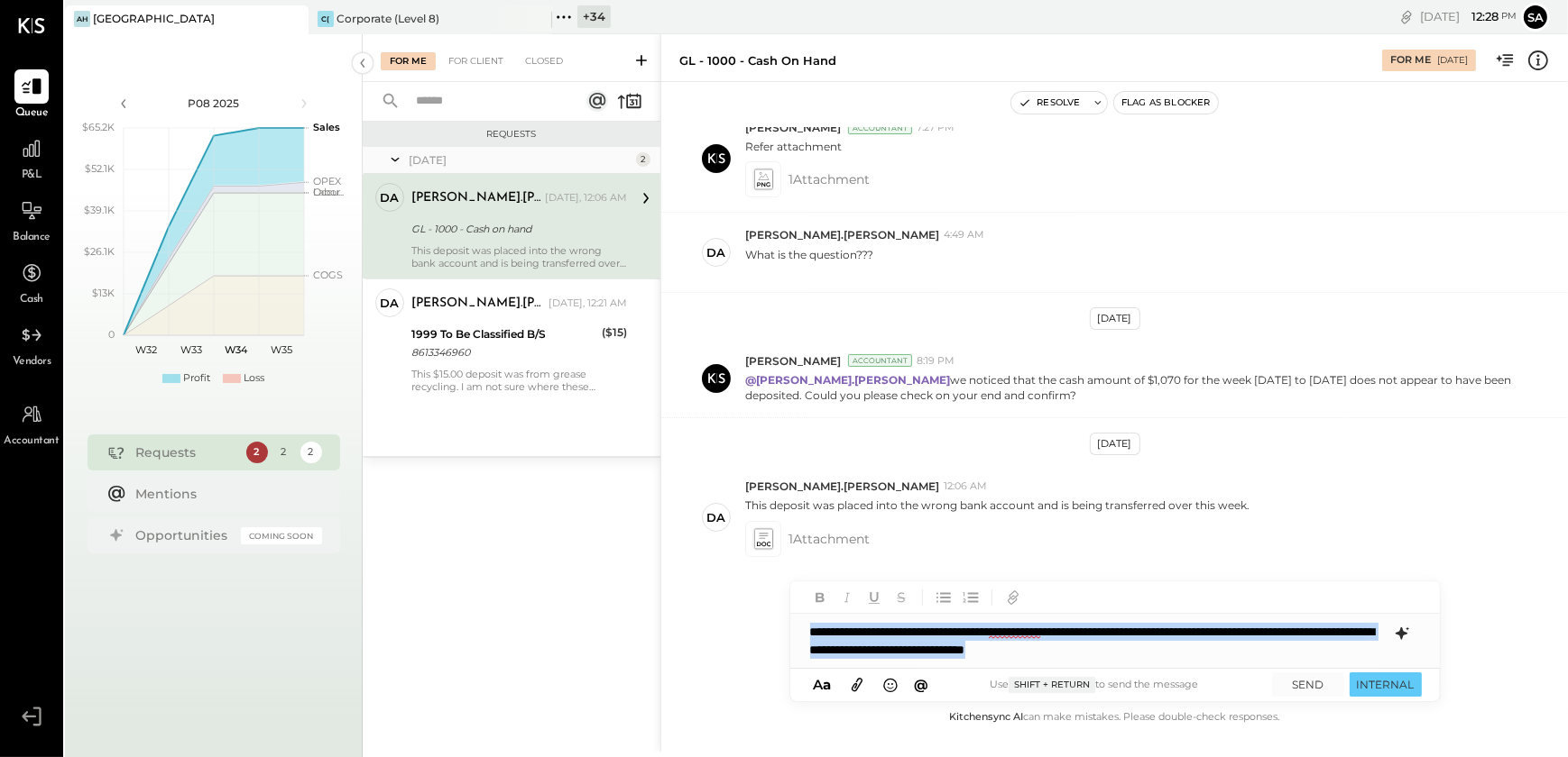
drag, startPoint x: 1283, startPoint y: 649, endPoint x: 752, endPoint y: 606, distance: 532.7
click at [757, 609] on div "GL - 1000 - Cash on hand For Me 08/19/2025 Resolve Flag as Blocker Jul 4th, 202…" at bounding box center [1114, 393] width 907 height 718
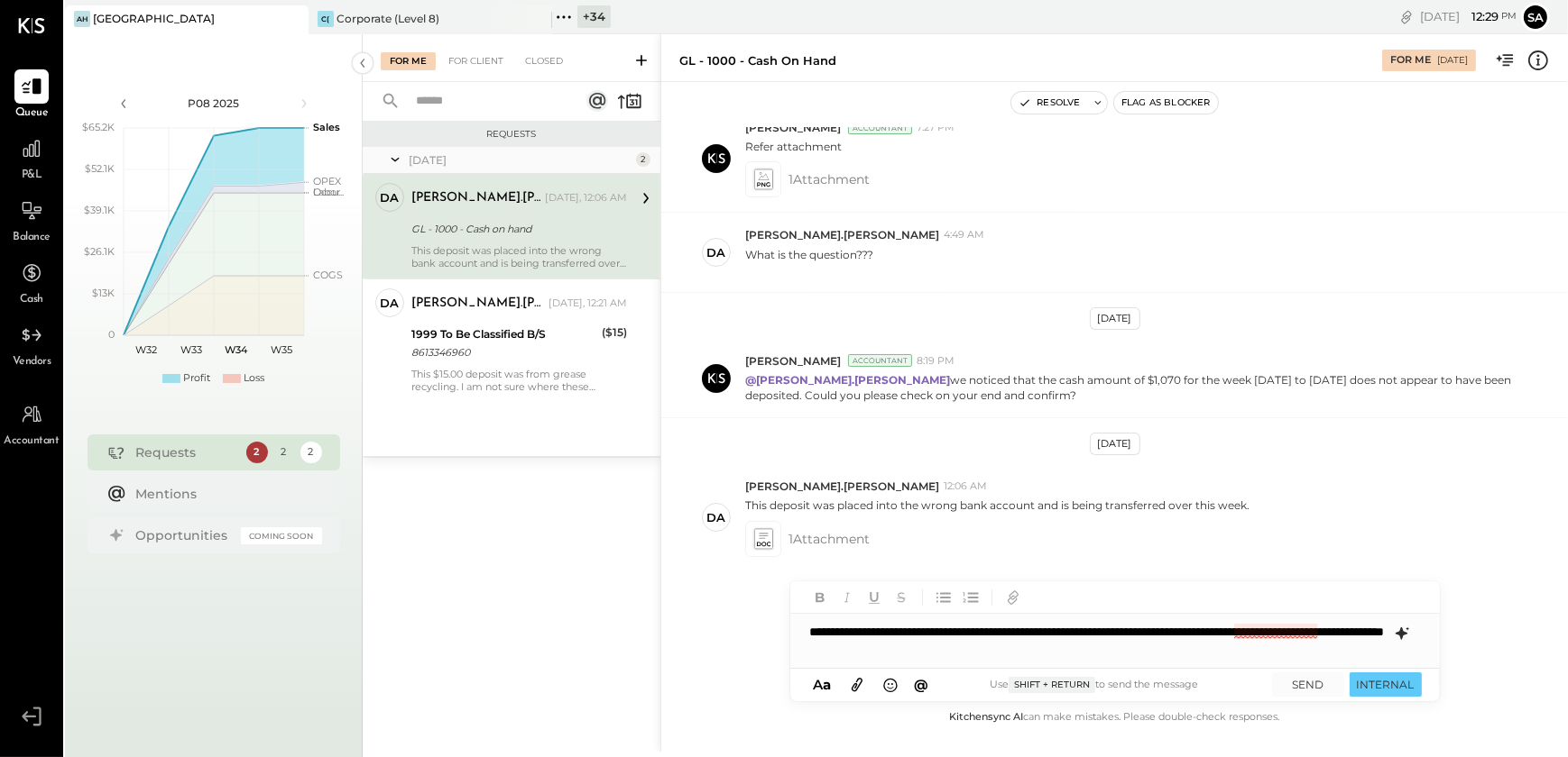
click at [1265, 631] on div "**********" at bounding box center [1115, 641] width 650 height 54
click at [1403, 635] on icon at bounding box center [1401, 634] width 12 height 13
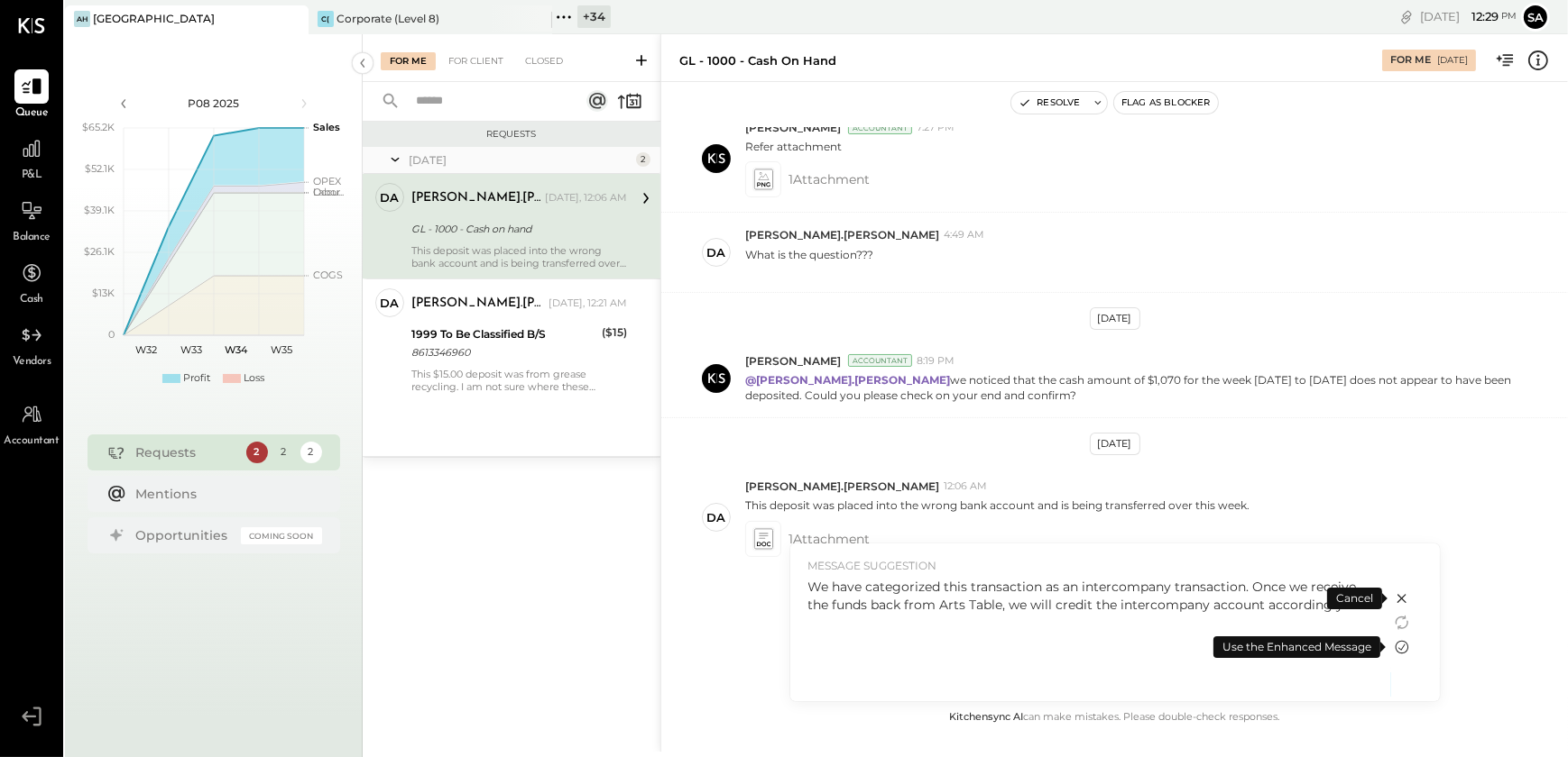
click at [1398, 648] on icon at bounding box center [1402, 648] width 22 height 22
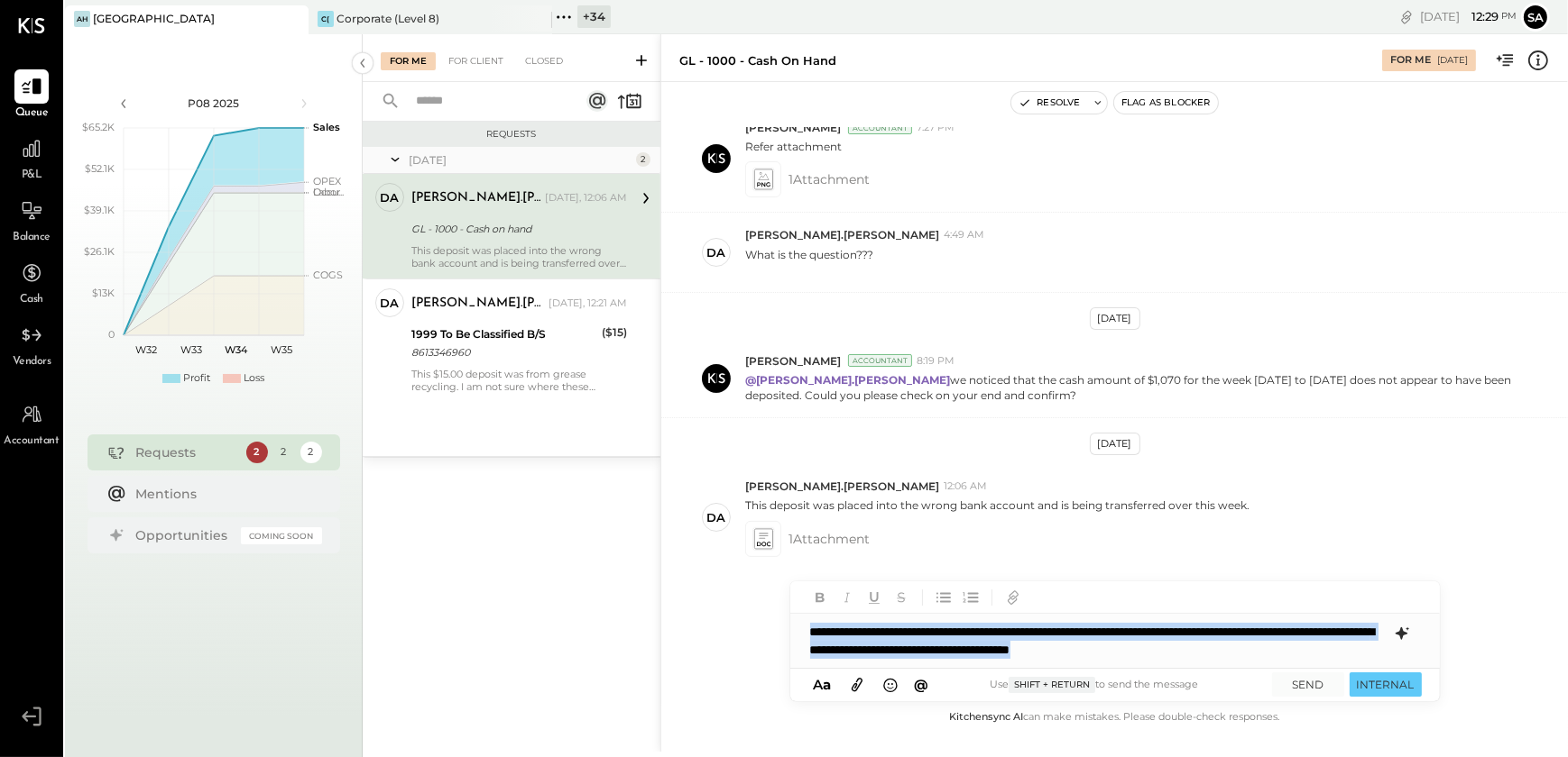
drag, startPoint x: 811, startPoint y: 635, endPoint x: 1336, endPoint y: 662, distance: 525.7
click at [1336, 662] on div "**********" at bounding box center [1115, 641] width 650 height 54
copy div "**********"
click at [817, 630] on div "**********" at bounding box center [1115, 641] width 650 height 54
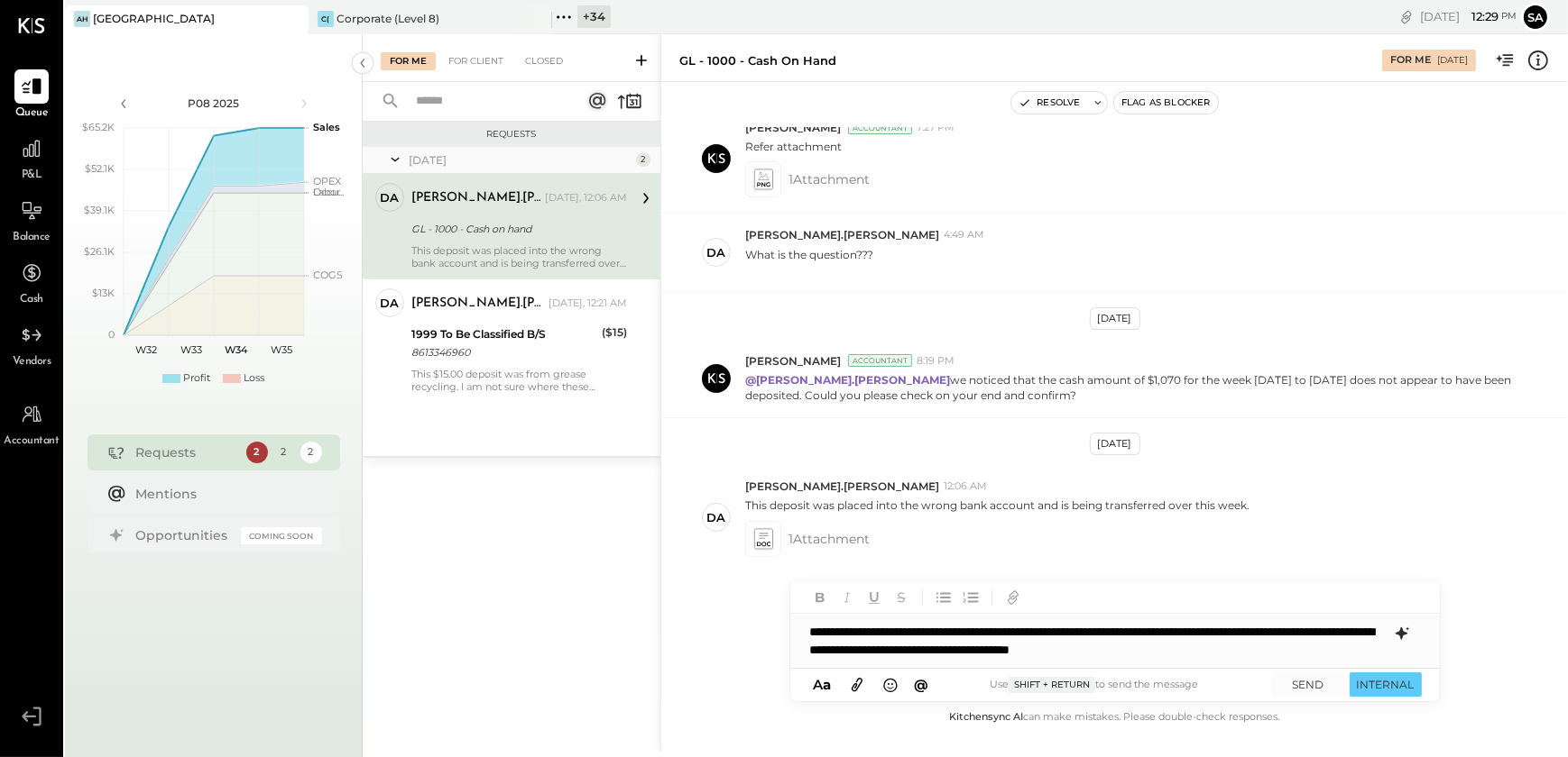
click at [809, 631] on div "**********" at bounding box center [1115, 641] width 650 height 54
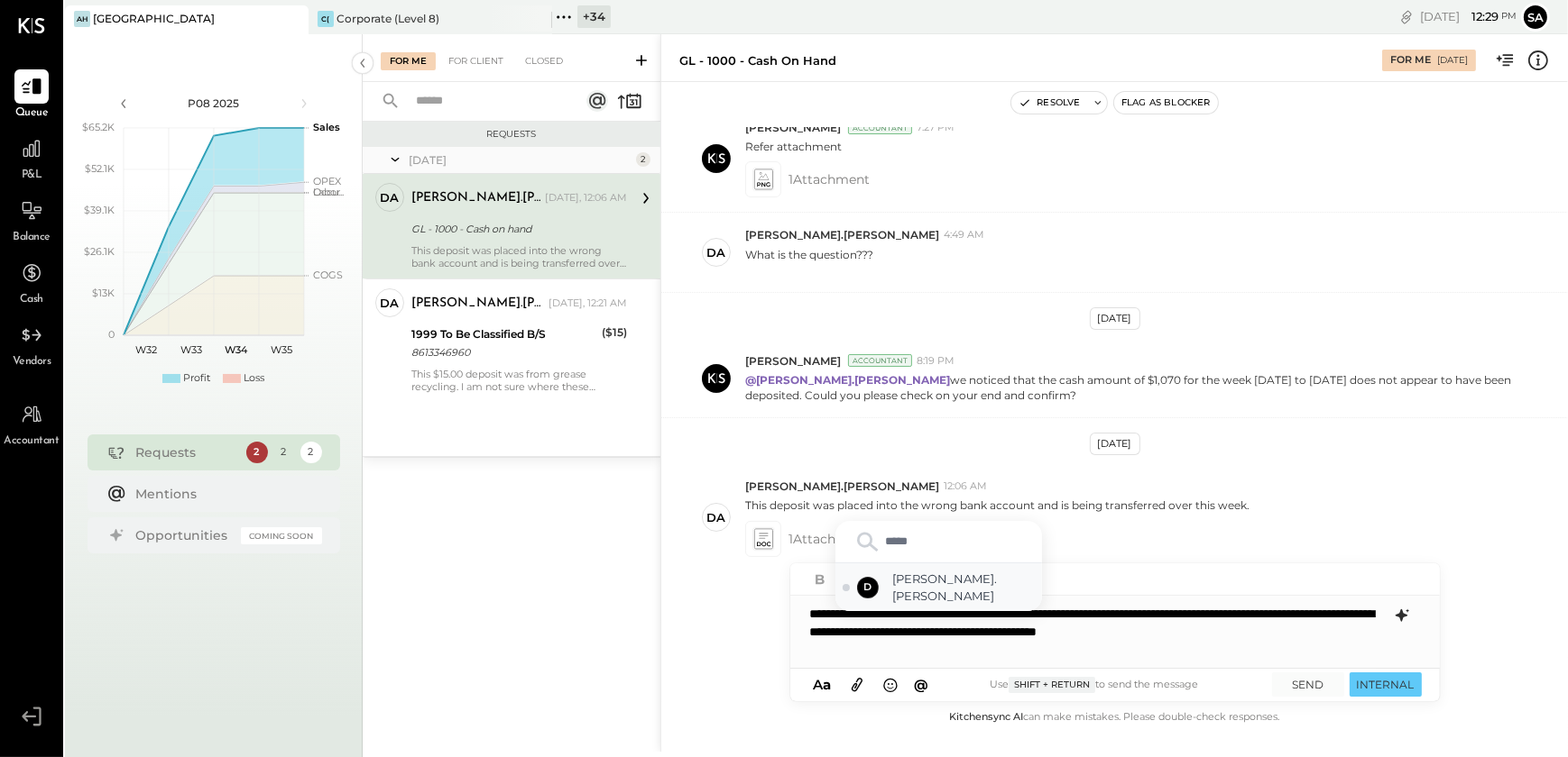
click at [953, 595] on span "david.stevenson" at bounding box center [964, 588] width 142 height 33
click at [1298, 687] on button "SEND" at bounding box center [1308, 684] width 72 height 25
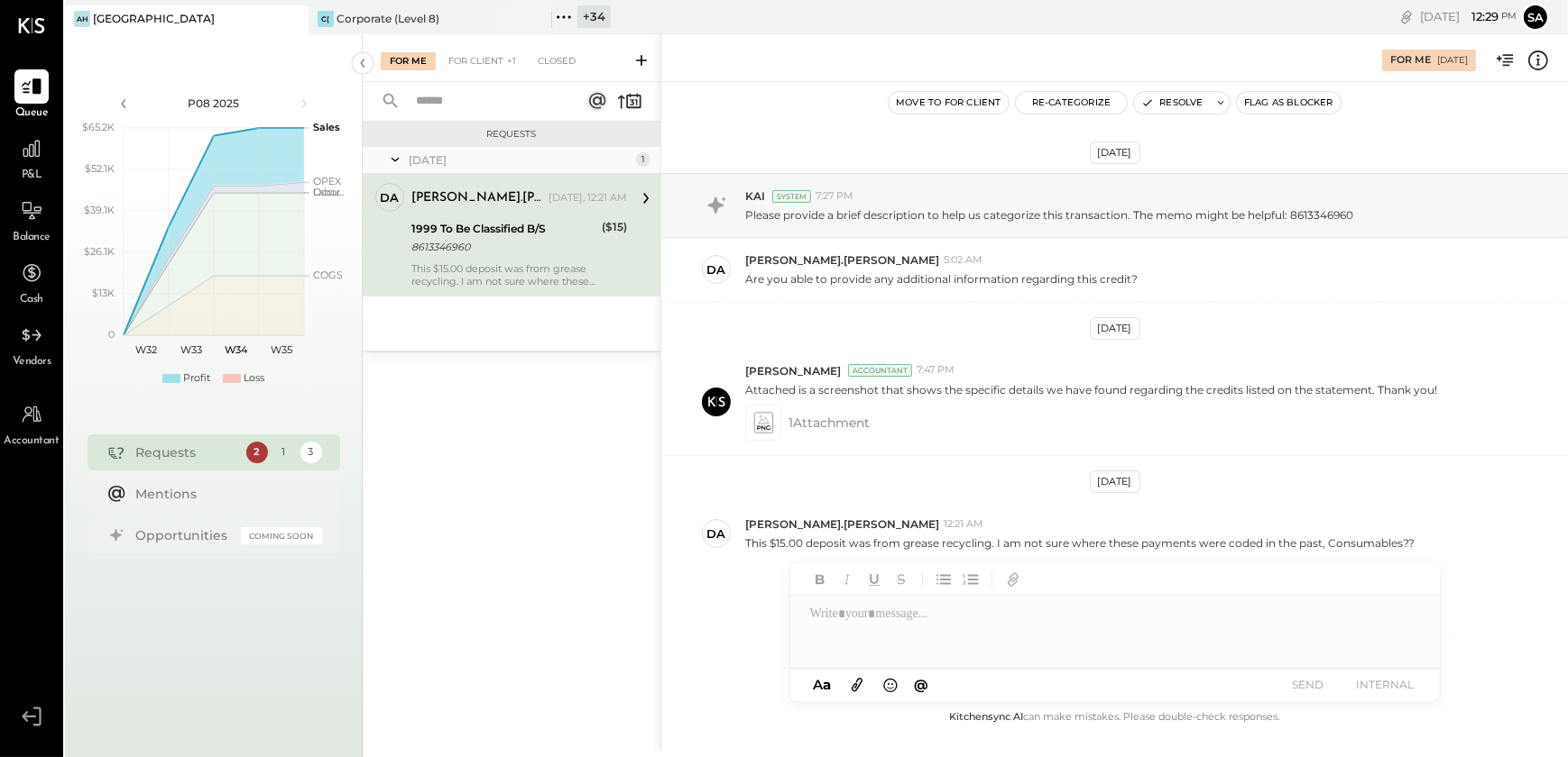
click at [480, 260] on div "david.stevenson Yesterday, 12:21 AM 1999 To Be Classified B/S 8613346960 ($15) …" at bounding box center [519, 235] width 216 height 104
click at [918, 619] on div at bounding box center [1115, 631] width 650 height 72
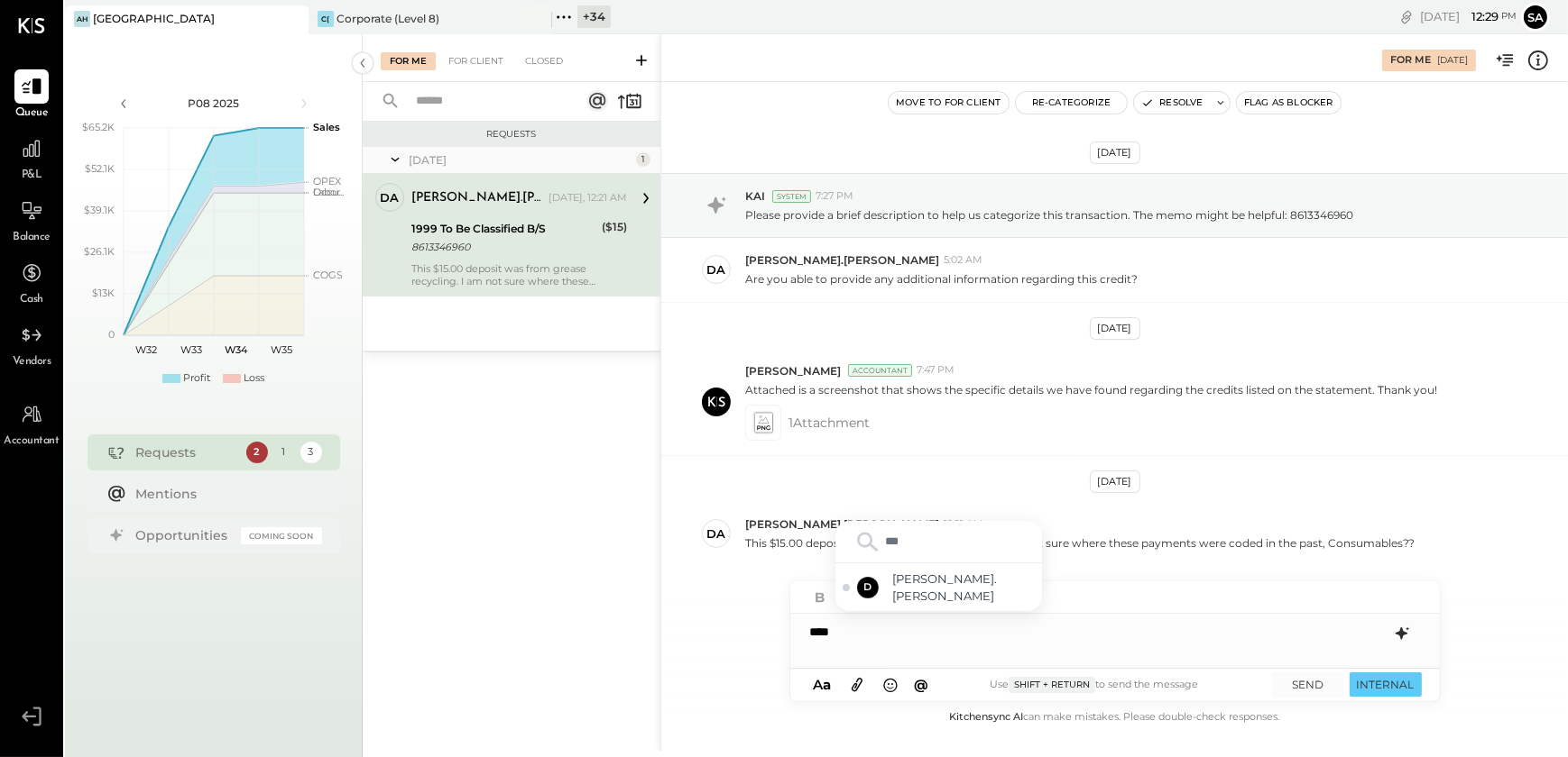
type input "****"
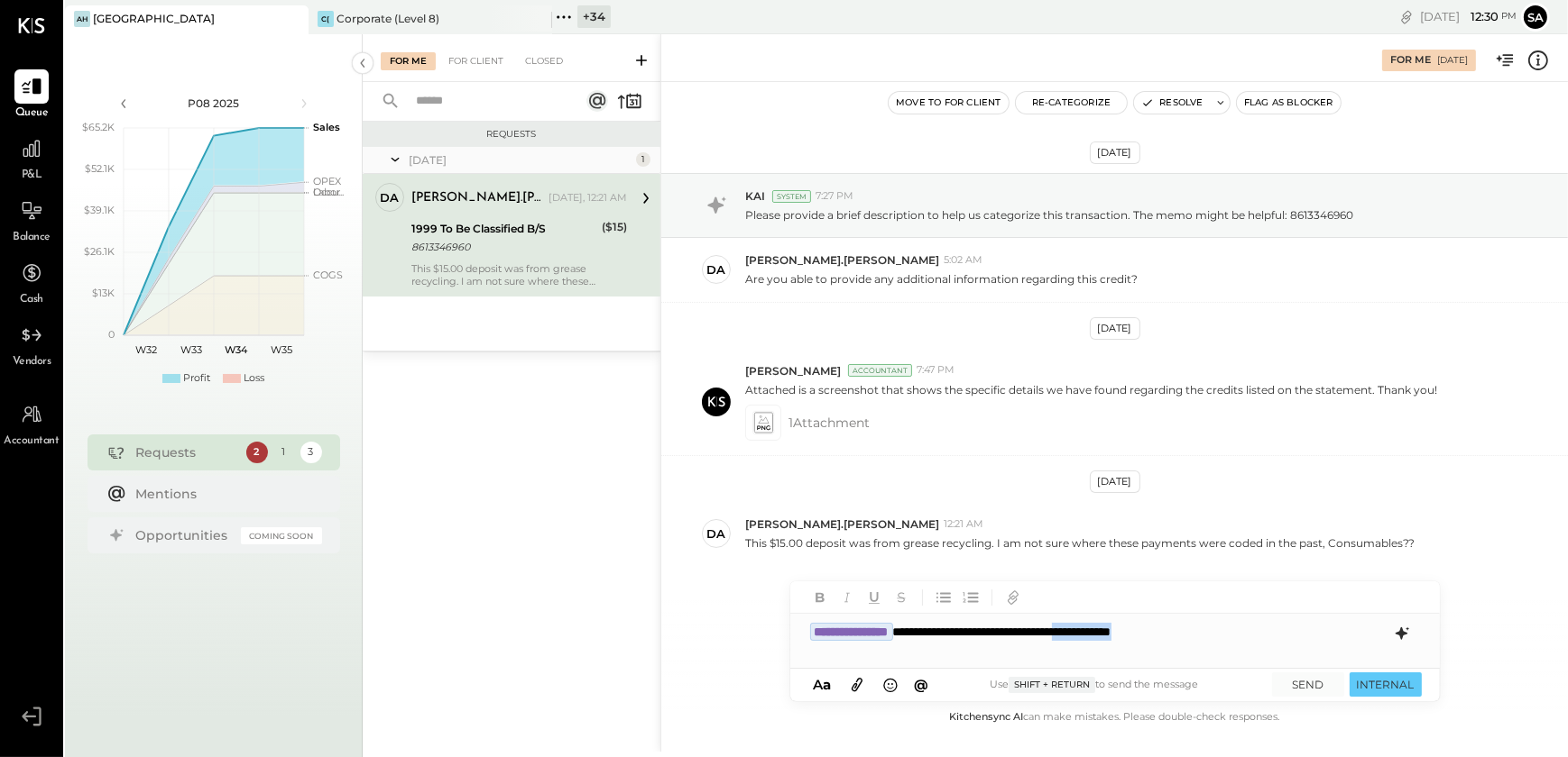
drag, startPoint x: 1154, startPoint y: 632, endPoint x: 1249, endPoint y: 631, distance: 95.0
click at [1249, 631] on div "**********" at bounding box center [1115, 632] width 650 height 36
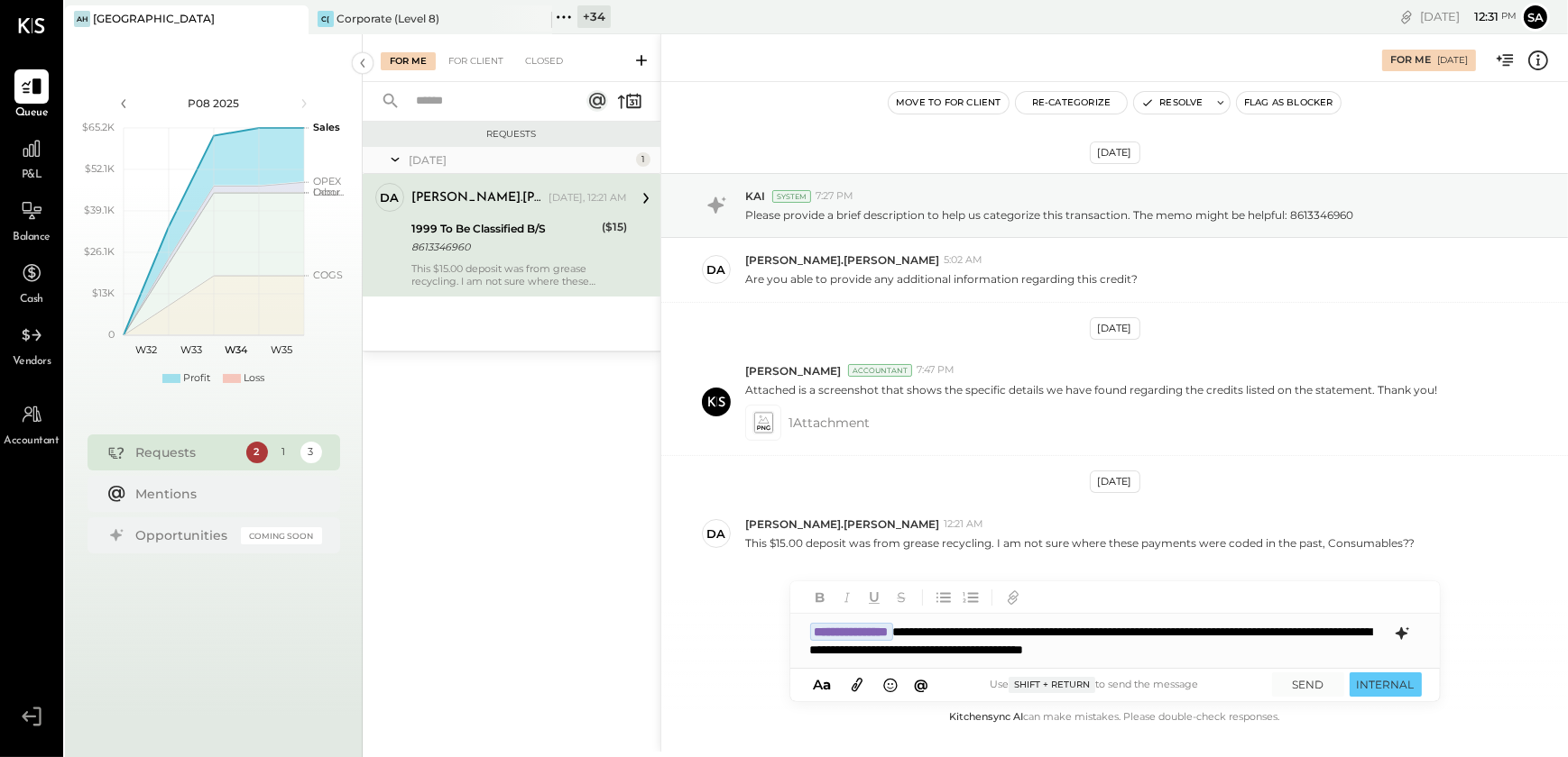
click at [1403, 639] on icon at bounding box center [1402, 634] width 22 height 22
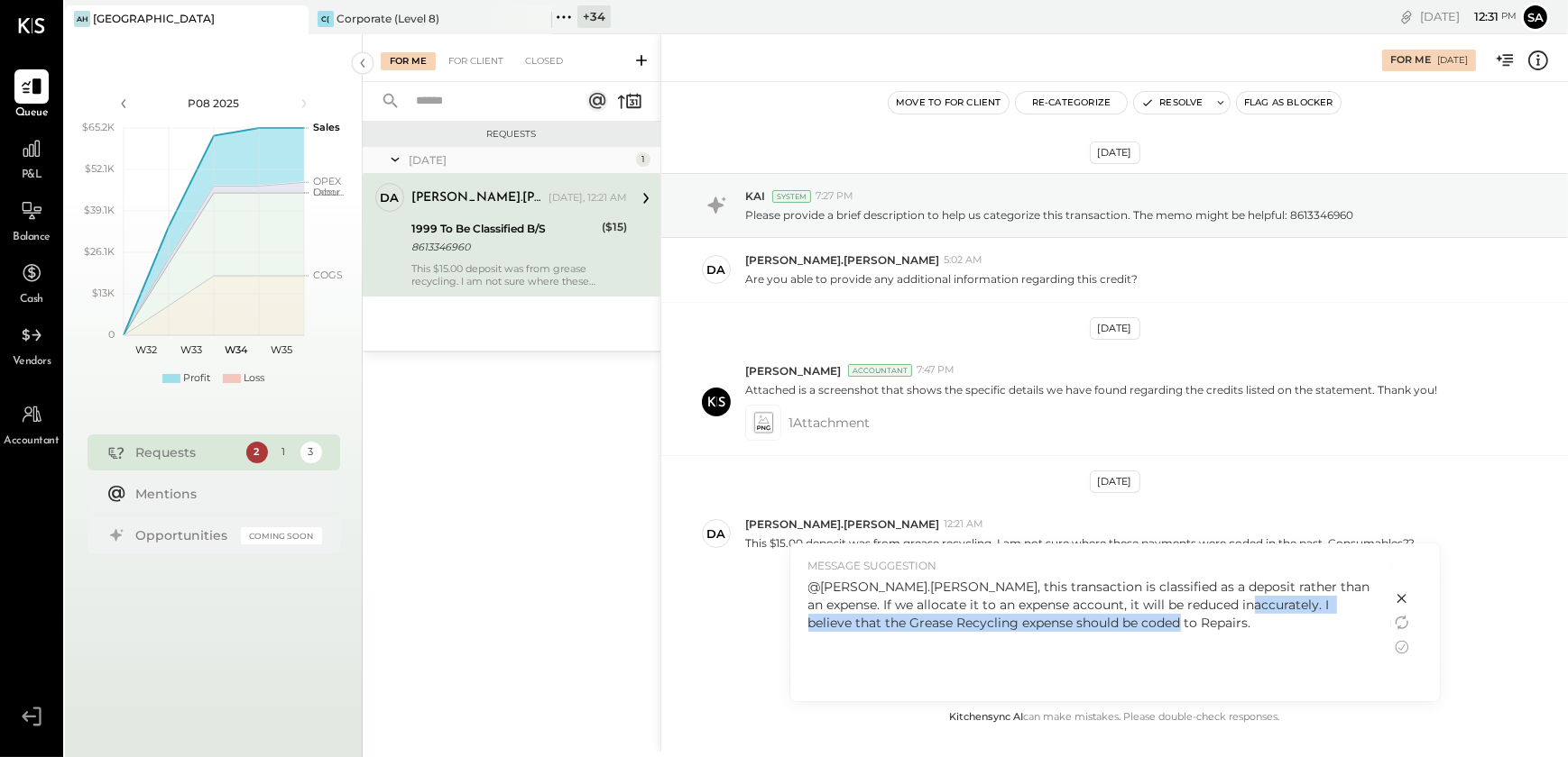
drag, startPoint x: 1214, startPoint y: 602, endPoint x: 1270, endPoint y: 644, distance: 70.0
click at [1270, 644] on div "@david.stevenson, this transaction is classified as a deposit rather than an ex…" at bounding box center [1090, 635] width 564 height 114
drag, startPoint x: 1270, startPoint y: 644, endPoint x: 1239, endPoint y: 686, distance: 52.2
click at [1400, 646] on icon at bounding box center [1402, 648] width 22 height 22
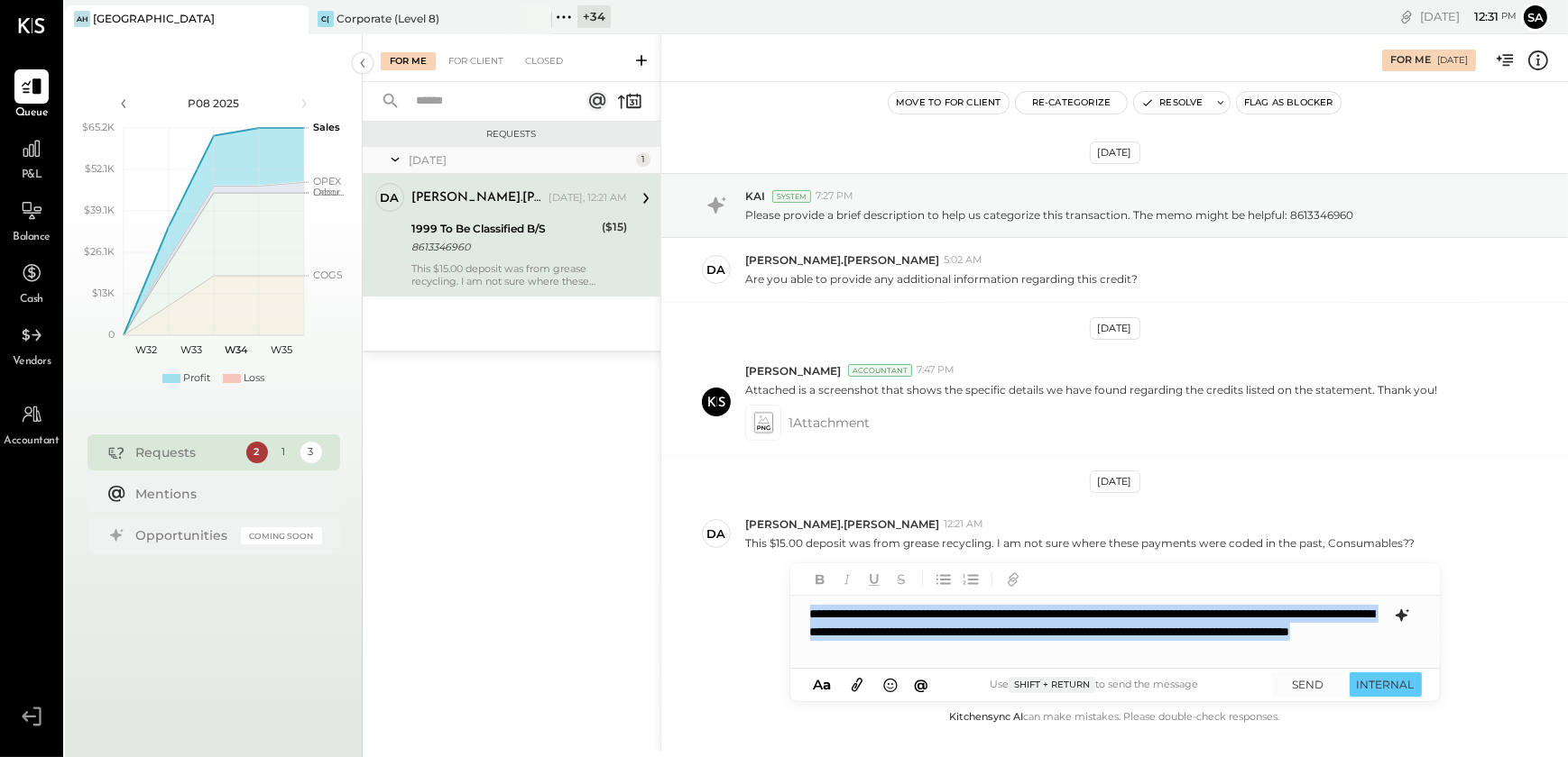
drag, startPoint x: 1111, startPoint y: 648, endPoint x: 774, endPoint y: 602, distance: 340.1
click at [774, 604] on div "For Me 08/19/2025 Move to for client Re-Categorize Resolve Flag as Blocker Aug …" at bounding box center [1114, 393] width 907 height 718
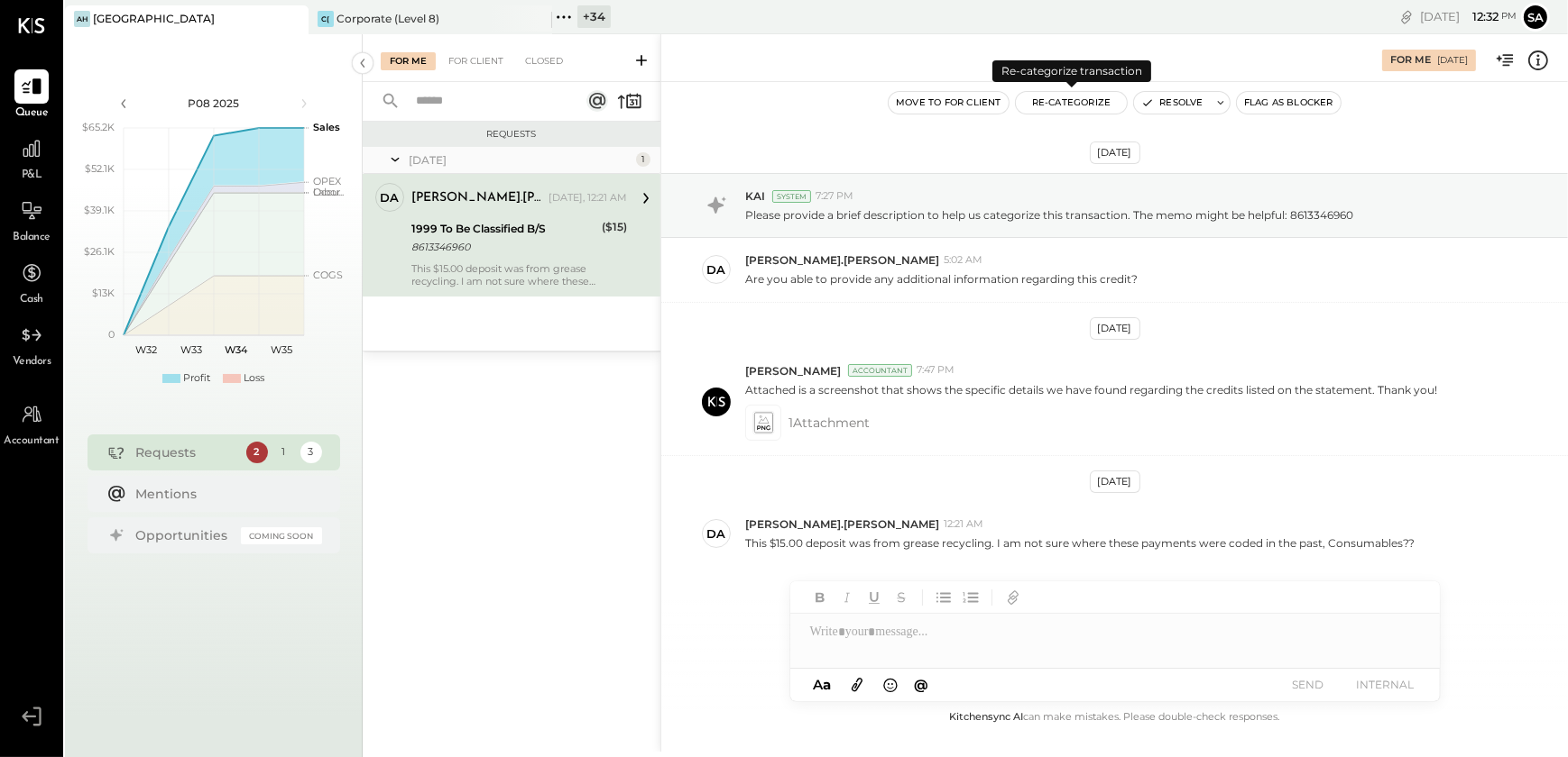
click at [1059, 102] on button "Re-Categorize" at bounding box center [1072, 102] width 112 height 22
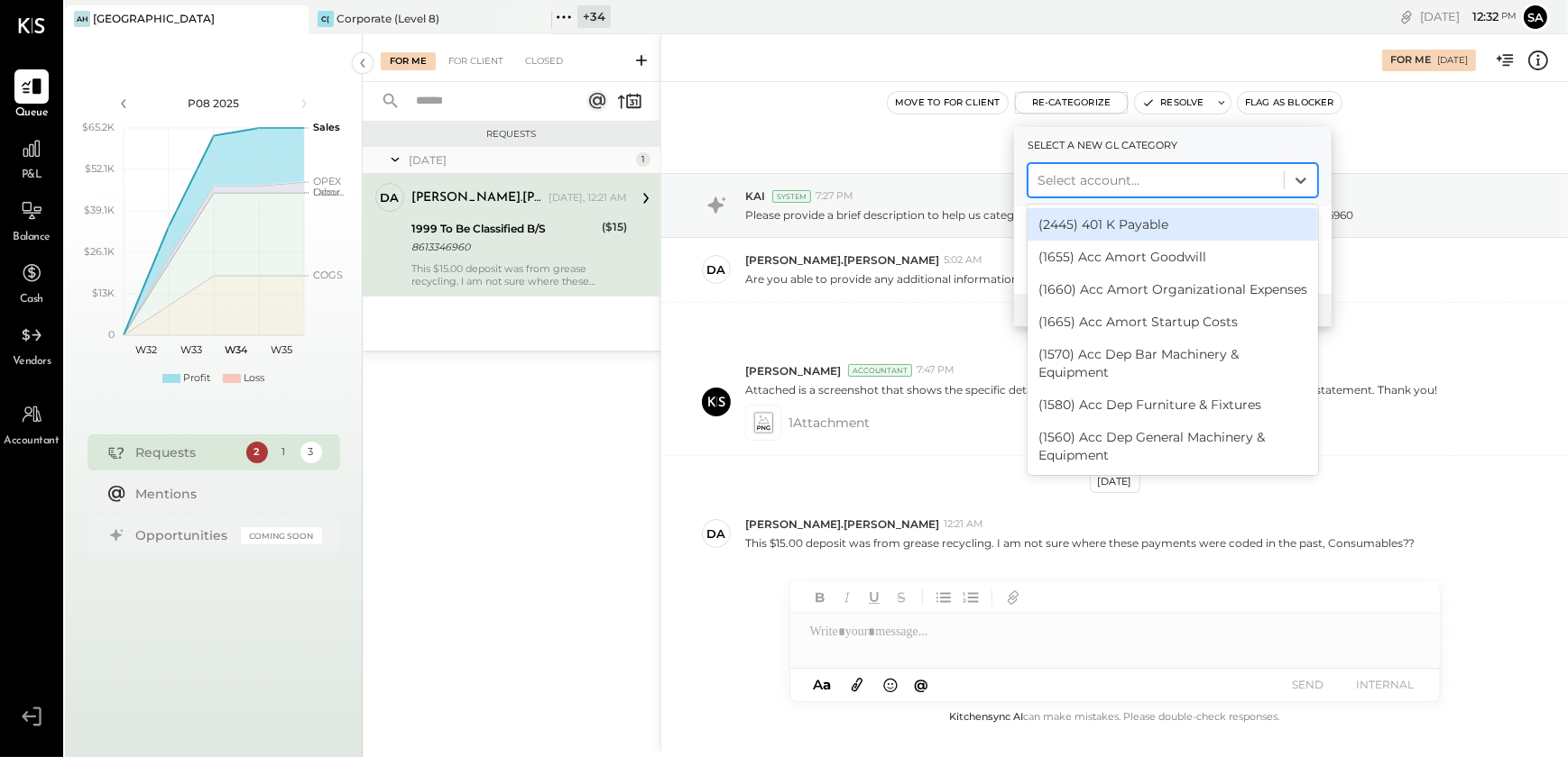
click at [1098, 185] on div at bounding box center [1155, 180] width 237 height 22
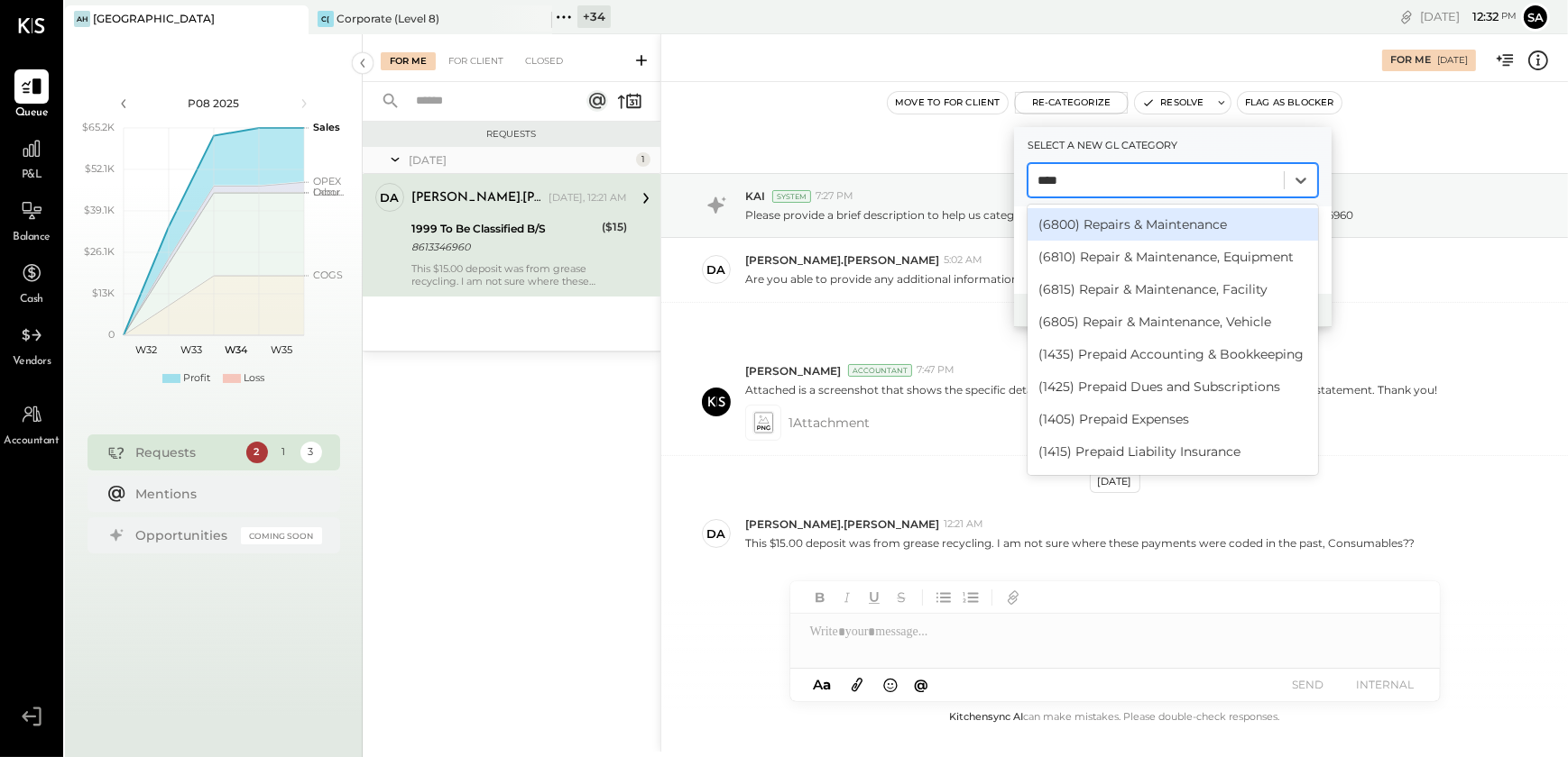
type input "*****"
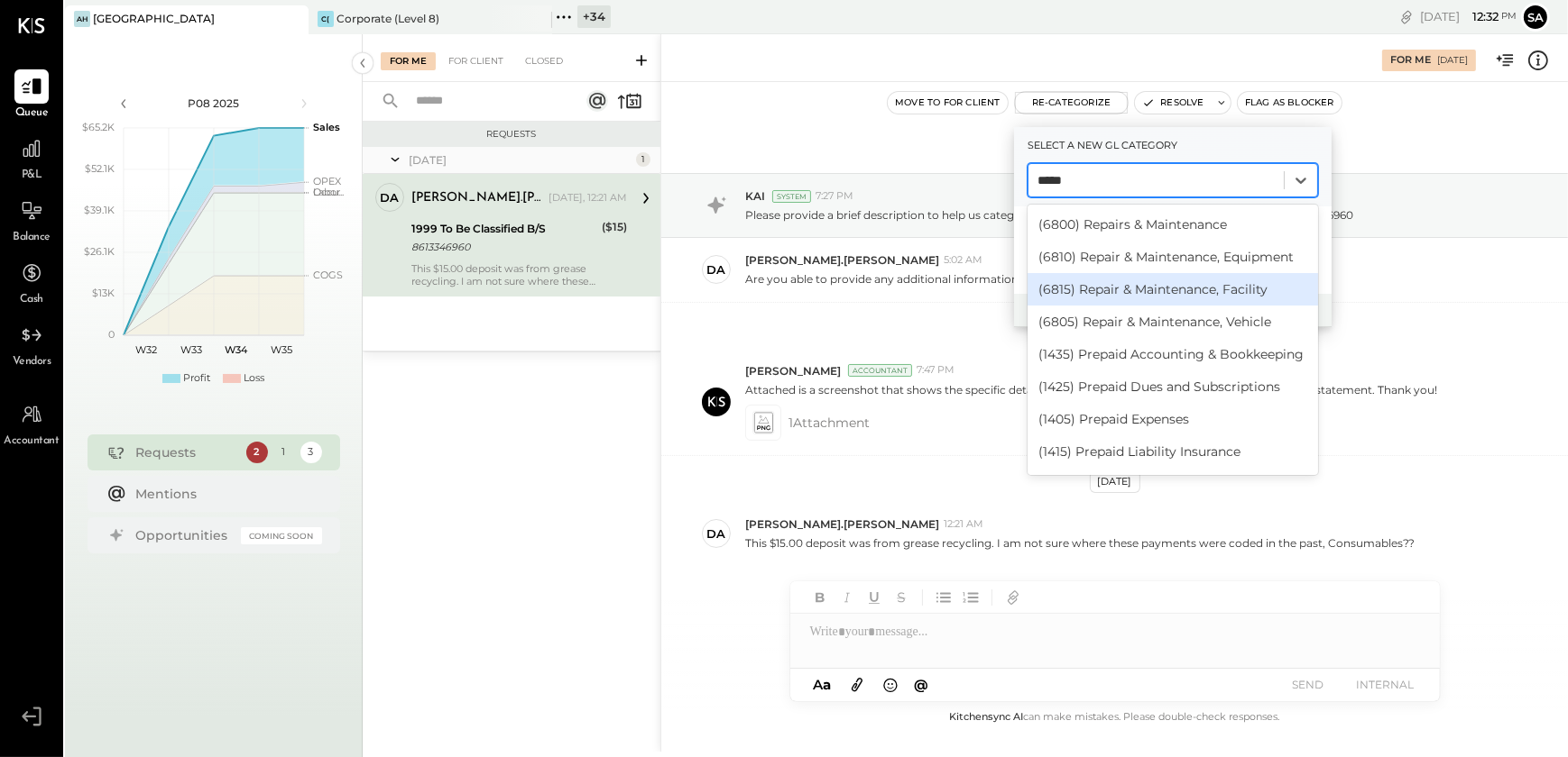
click at [1145, 285] on div "(6815) Repair & Maintenance, Facility" at bounding box center [1172, 289] width 291 height 32
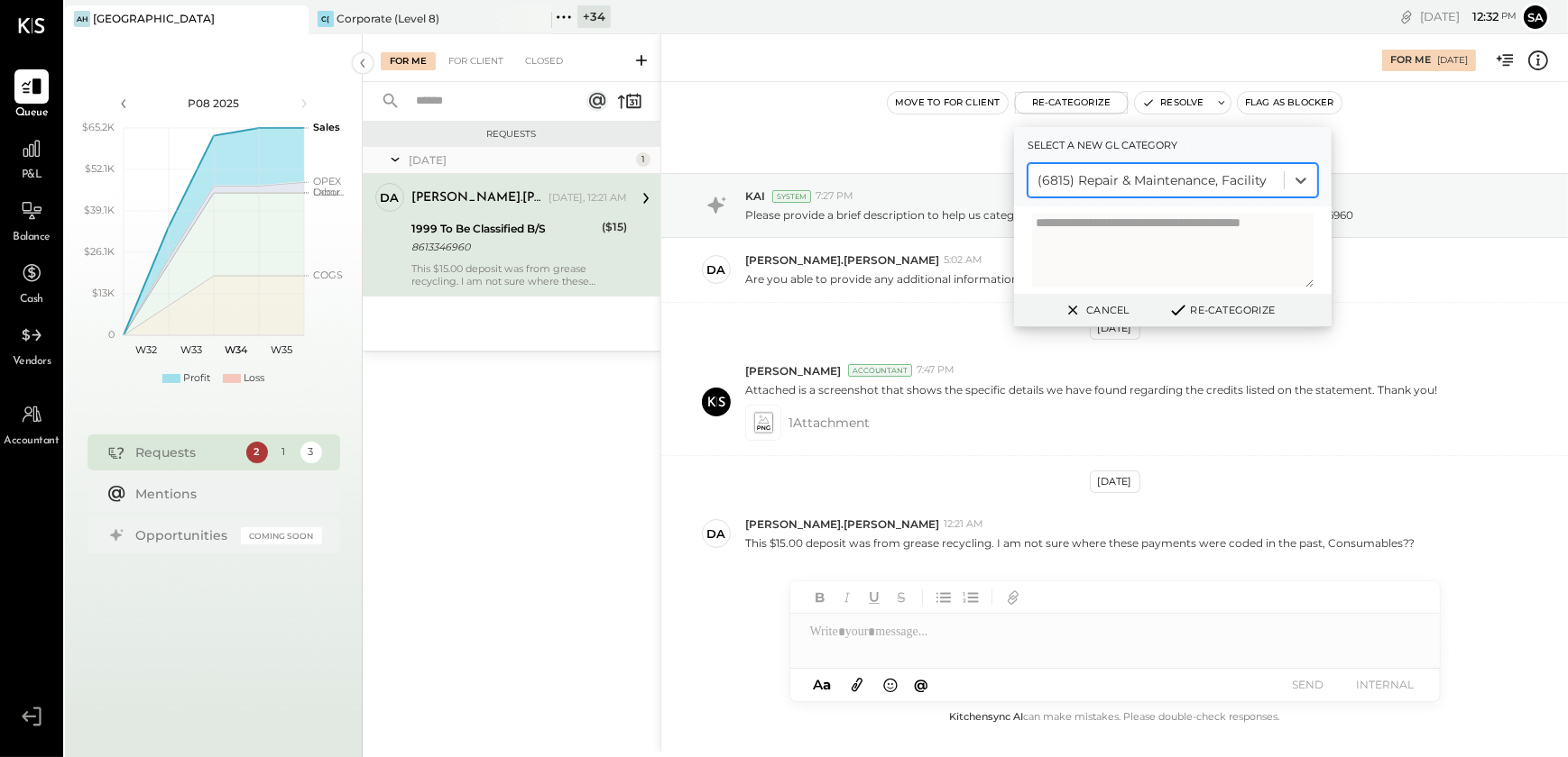
click at [1229, 307] on button "Re-Categorize" at bounding box center [1221, 310] width 119 height 22
click at [1224, 314] on button "Re-Categorize" at bounding box center [1227, 310] width 119 height 22
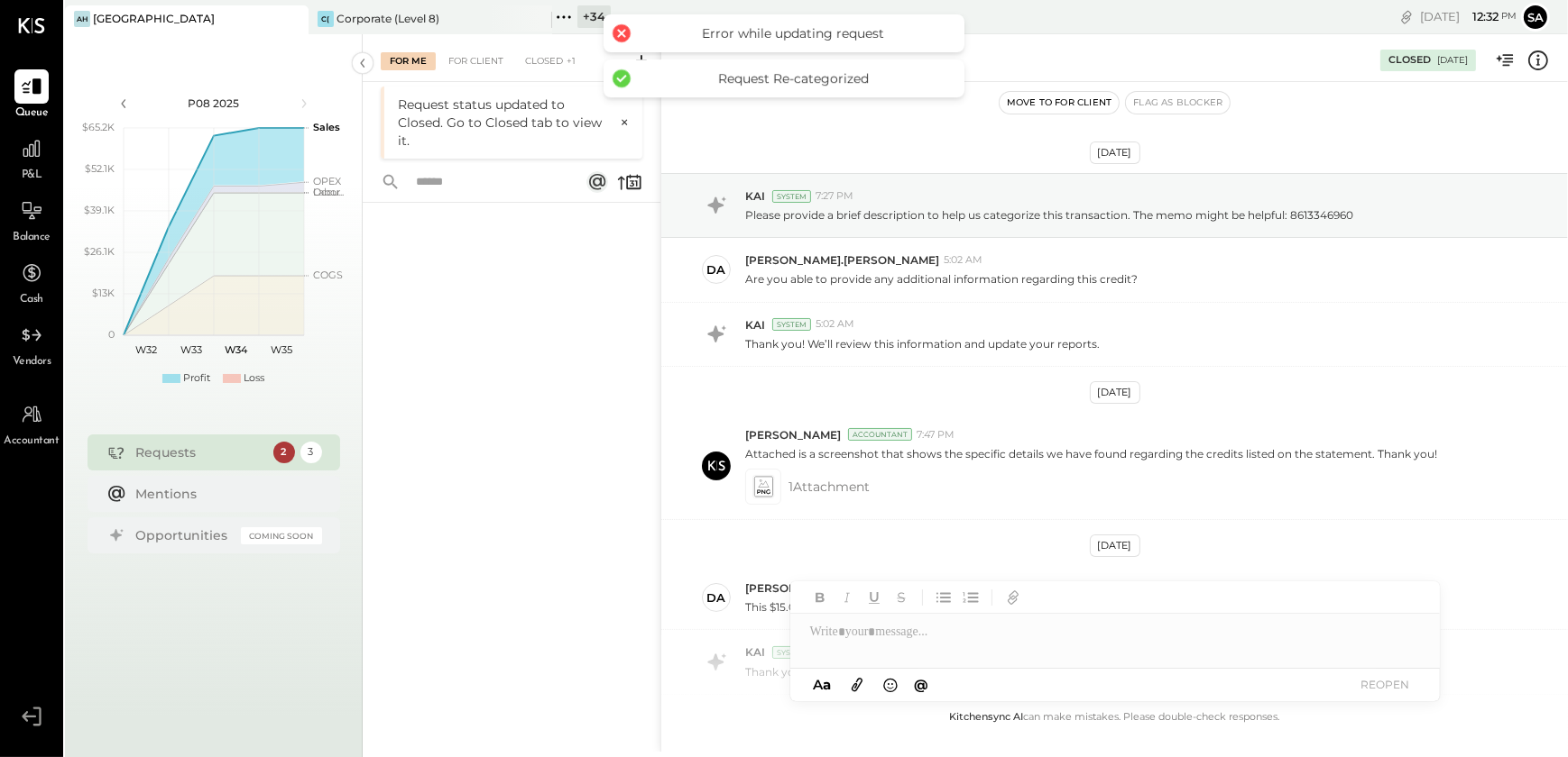
scroll to position [306, 0]
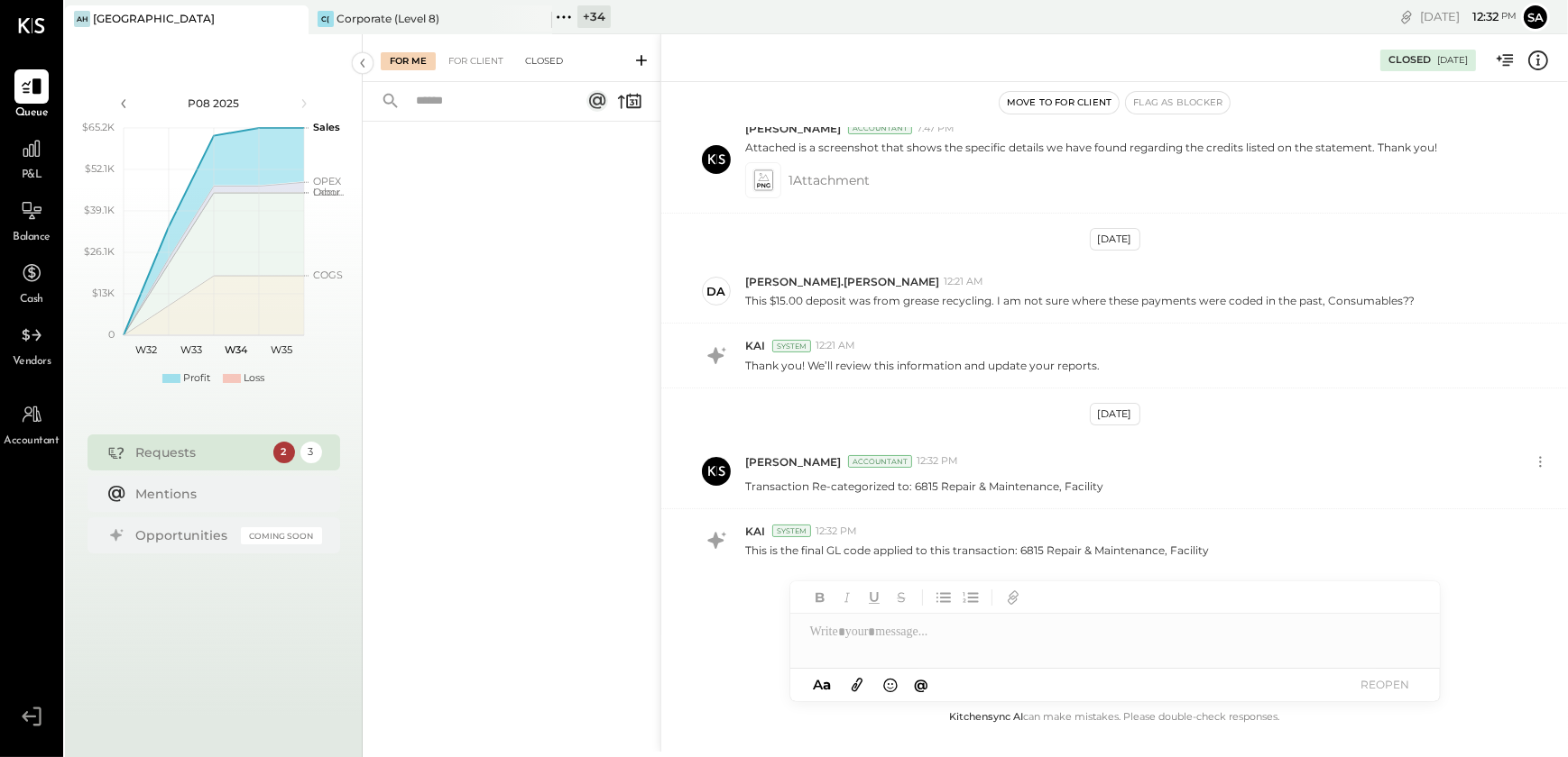
click at [548, 62] on div "Closed" at bounding box center [544, 61] width 56 height 18
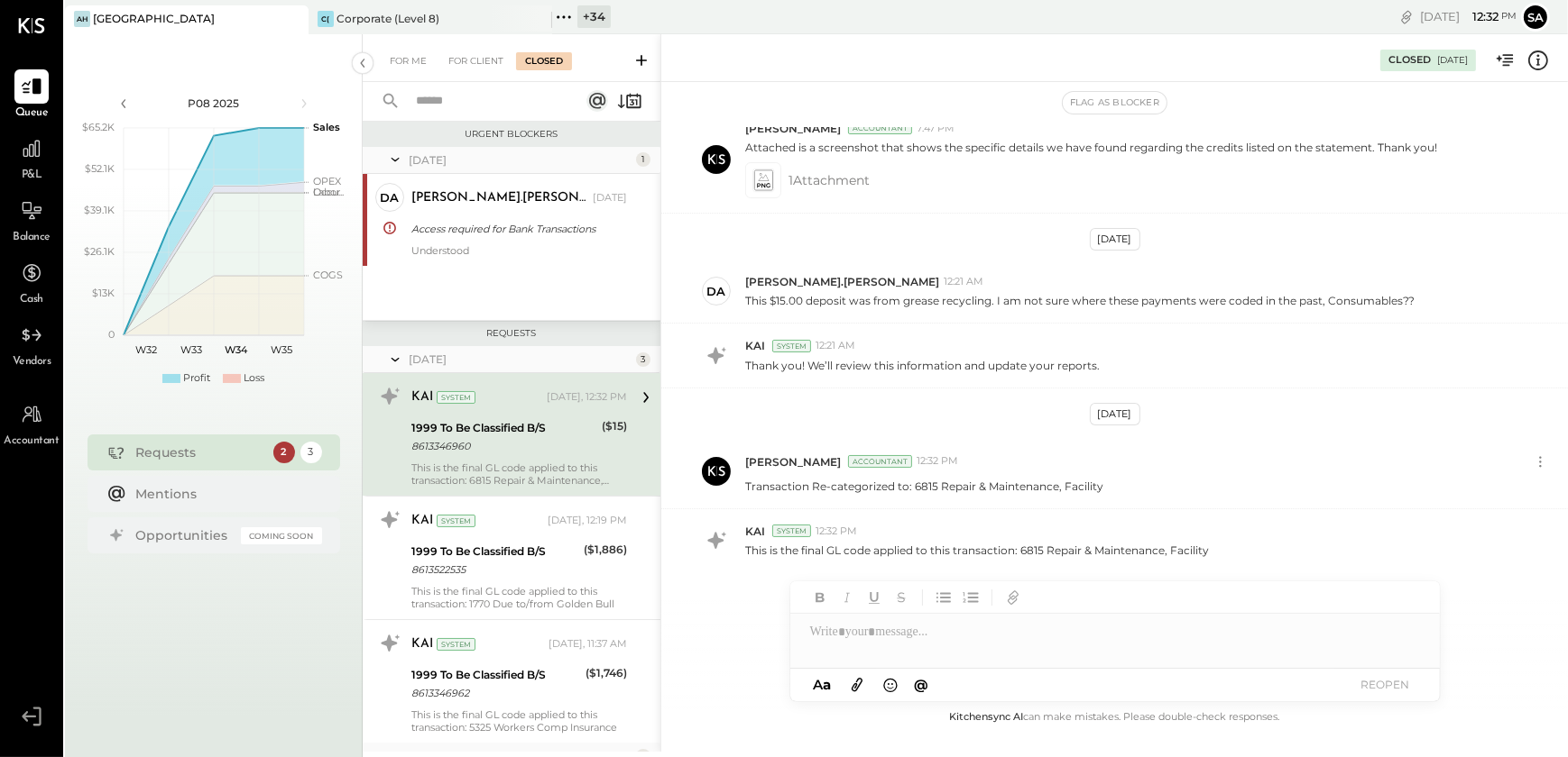
click at [531, 453] on div "8613346960" at bounding box center [504, 446] width 185 height 18
click at [1534, 66] on icon at bounding box center [1538, 60] width 24 height 24
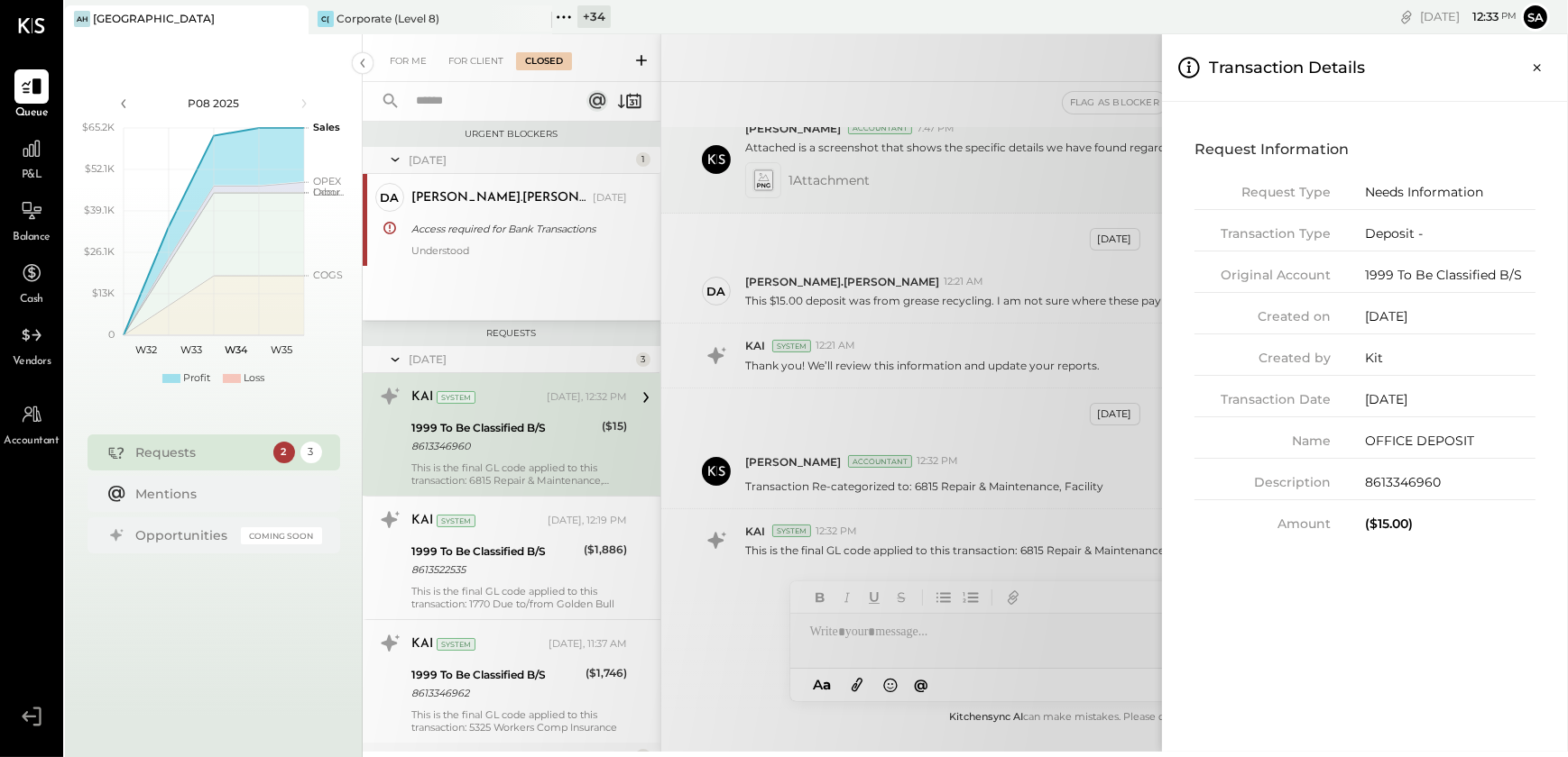
drag, startPoint x: 1536, startPoint y: 62, endPoint x: 1356, endPoint y: 143, distance: 197.4
click at [1536, 62] on icon "Close panel" at bounding box center [1537, 68] width 18 height 18
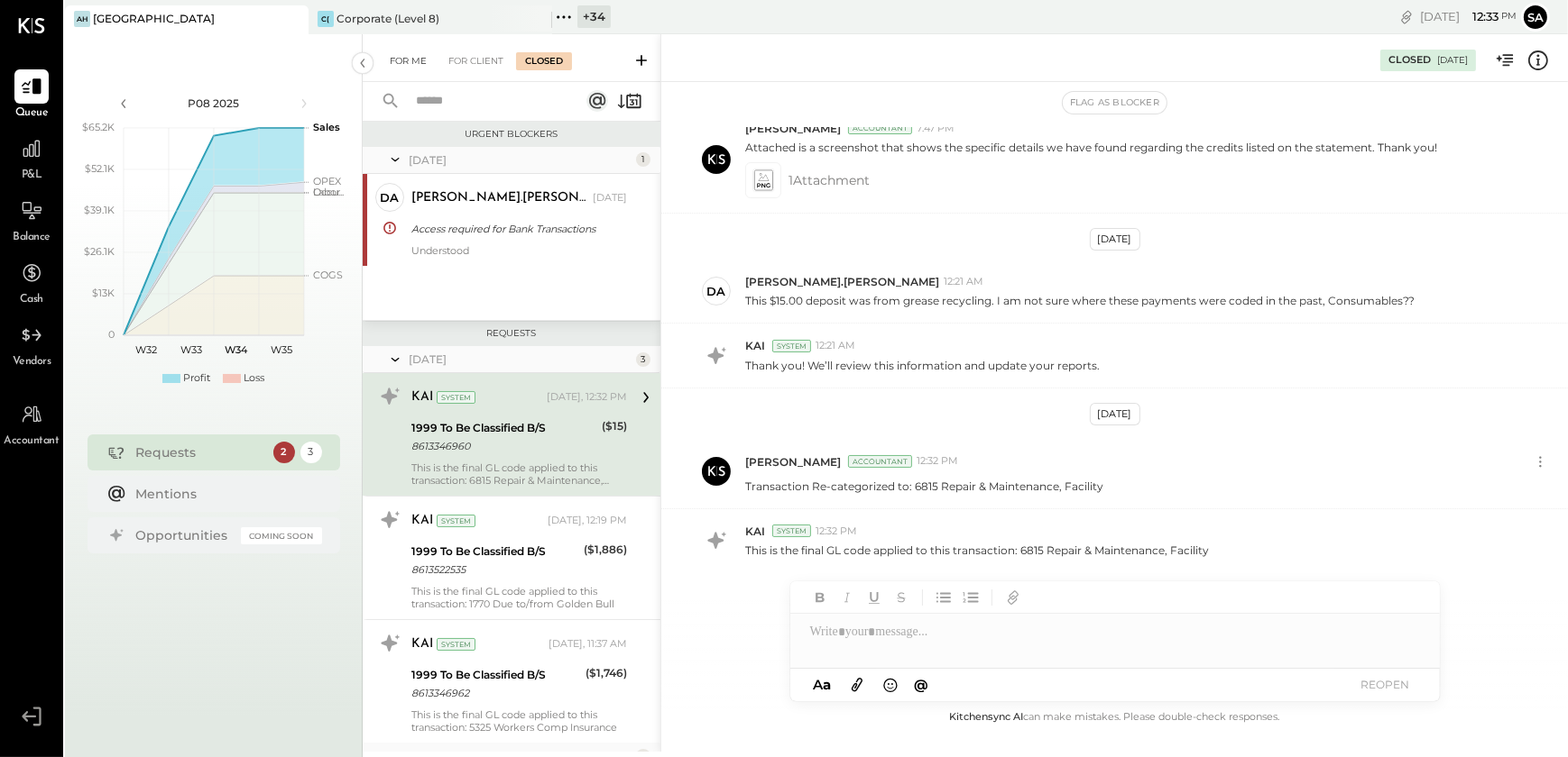
click at [405, 58] on div "For Me" at bounding box center [409, 61] width 55 height 18
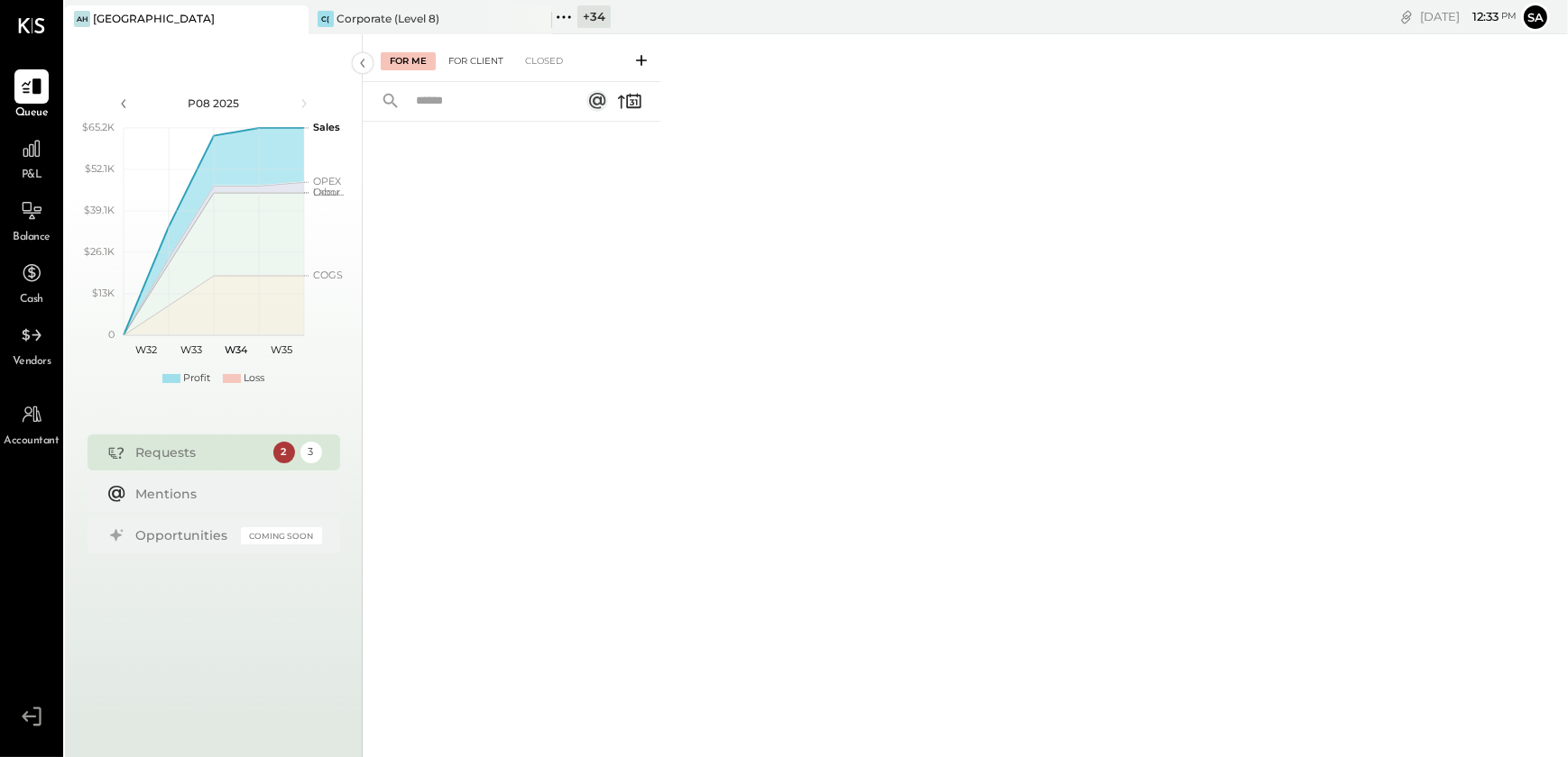
click at [481, 60] on div "For Client" at bounding box center [476, 61] width 73 height 18
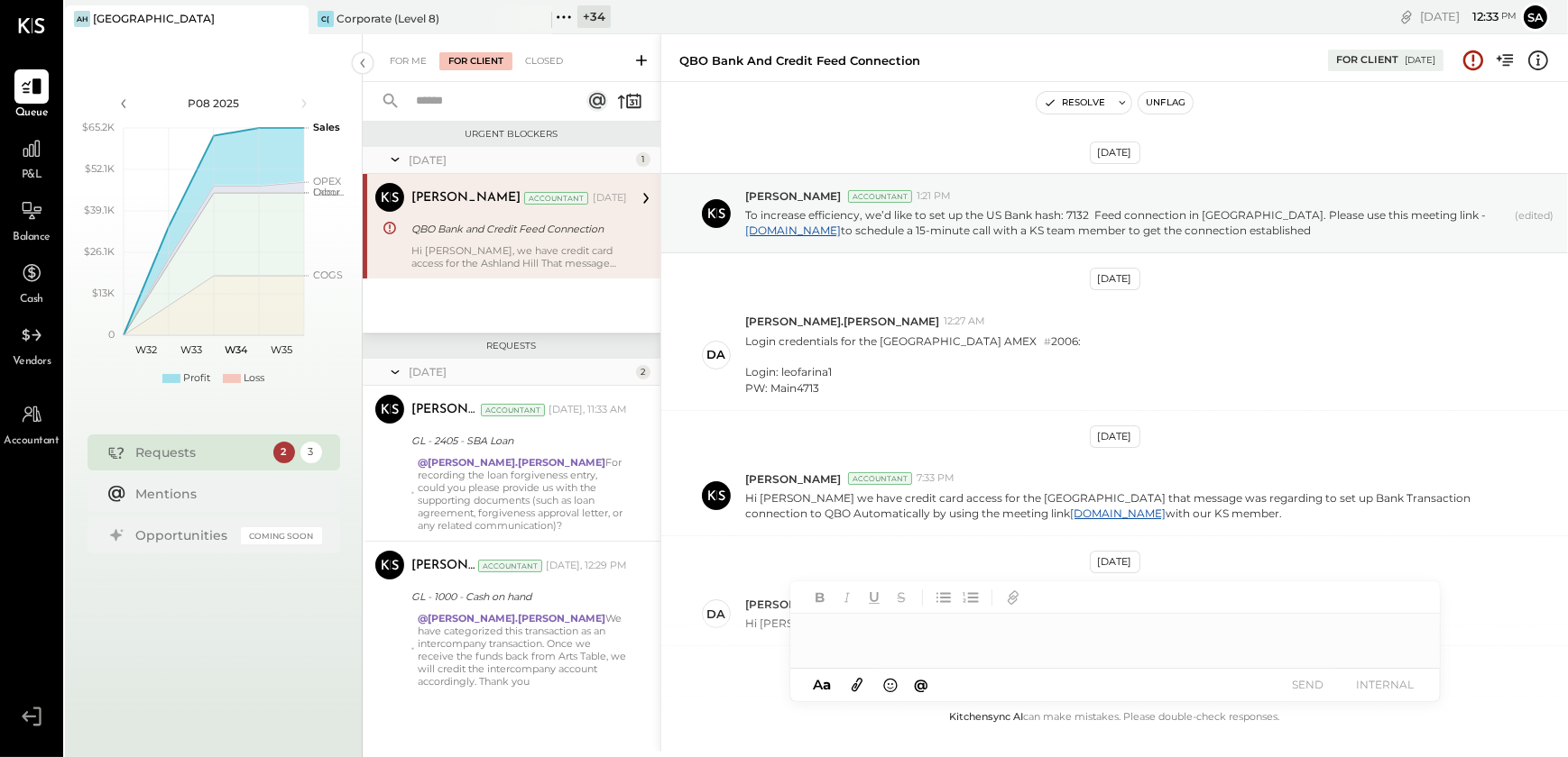
scroll to position [307, 0]
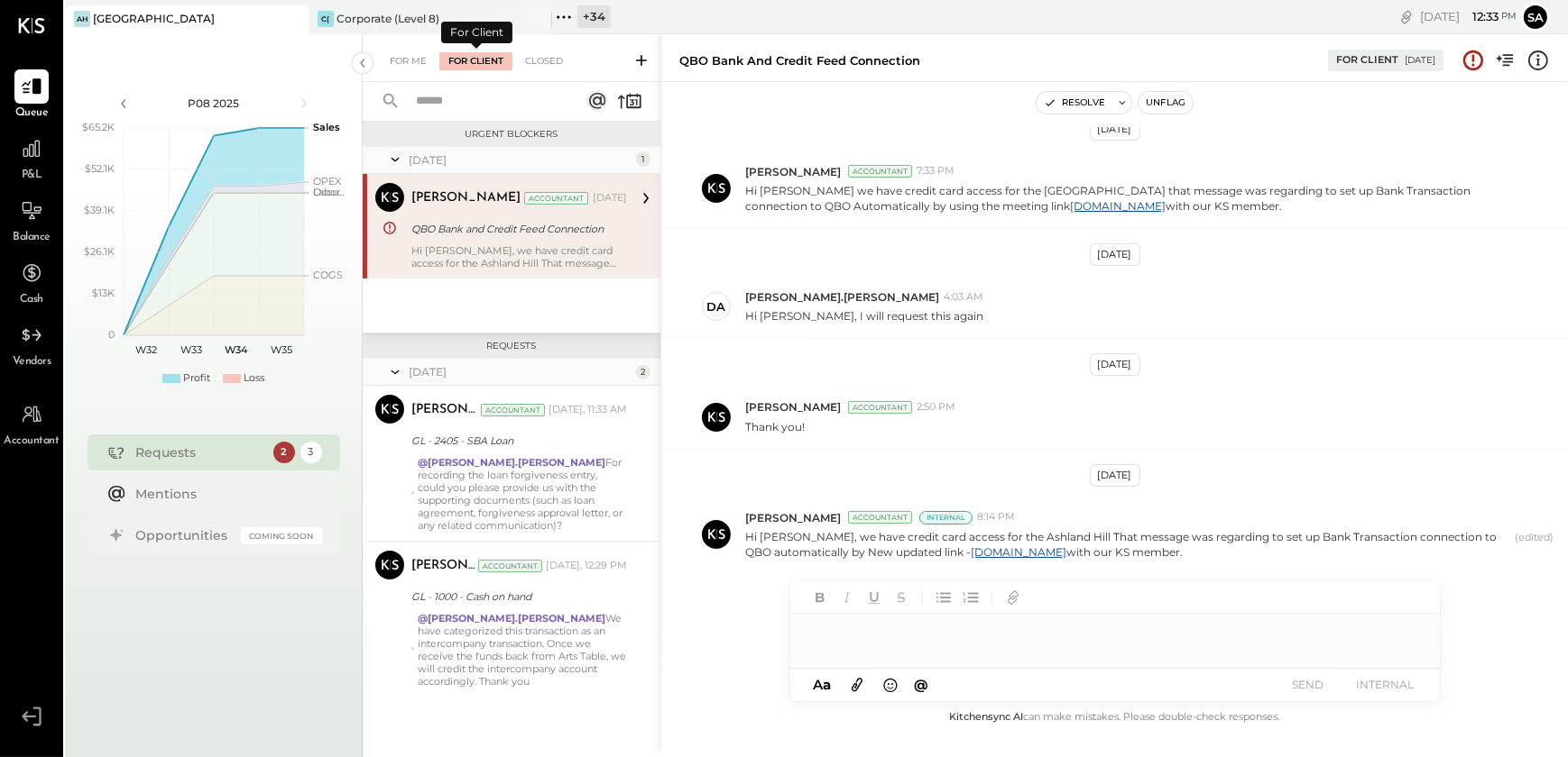
click at [412, 71] on div "For Me For Client Closed" at bounding box center [511, 58] width 297 height 48
click at [410, 58] on div "For Me" at bounding box center [409, 61] width 55 height 18
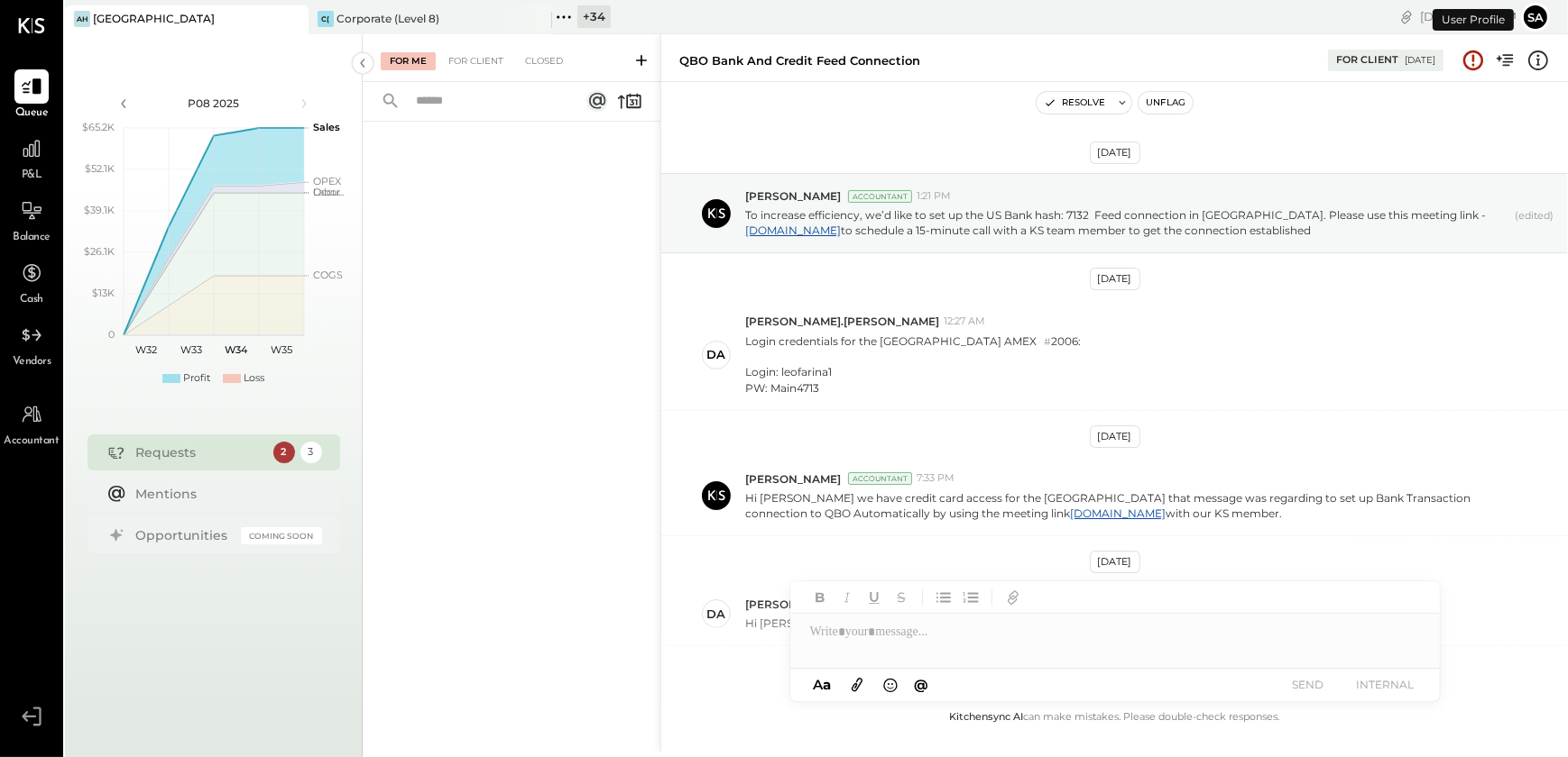
scroll to position [307, 0]
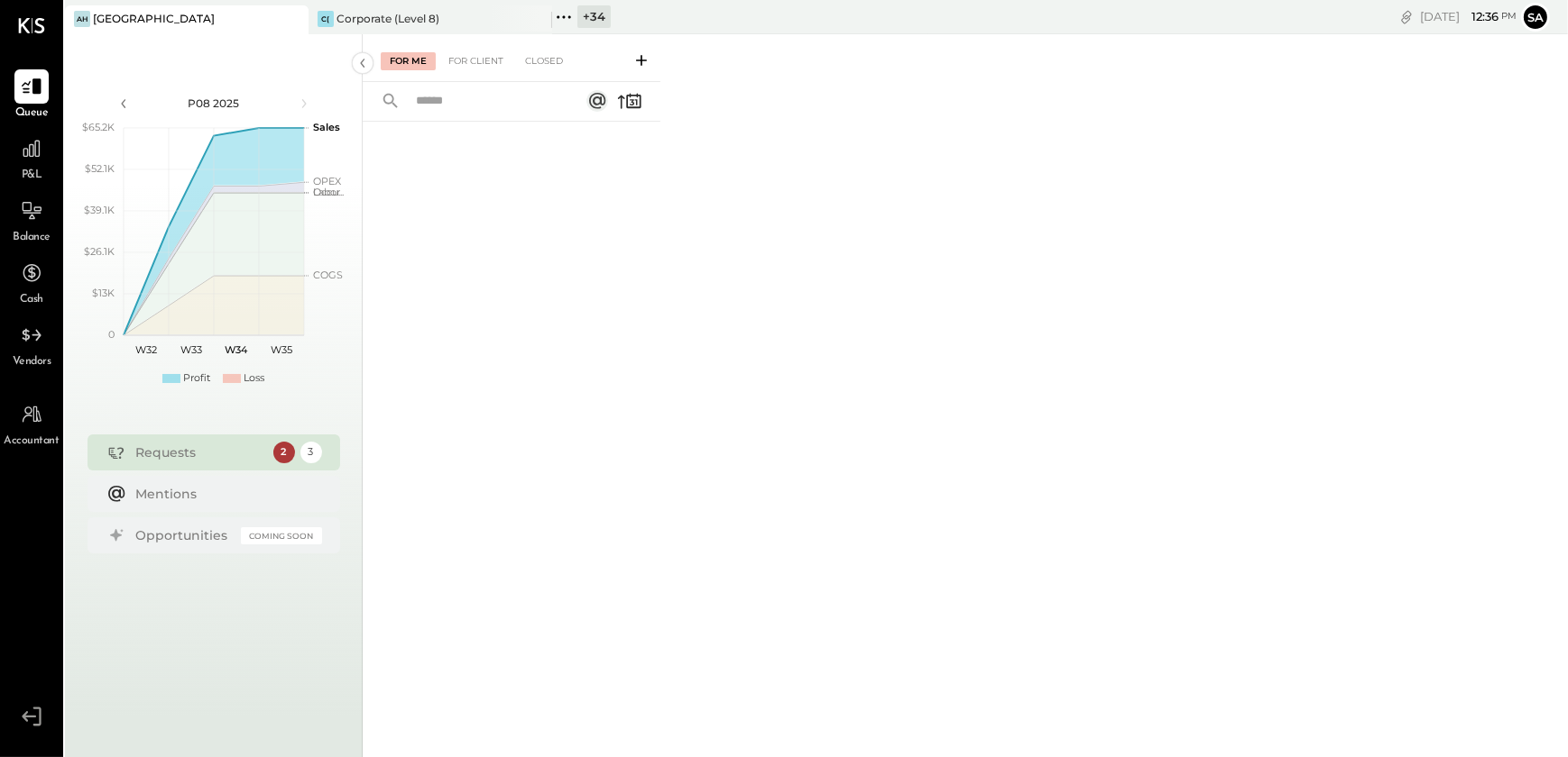
click at [294, 20] on icon at bounding box center [292, 19] width 9 height 9
click at [25, 140] on icon at bounding box center [32, 149] width 24 height 24
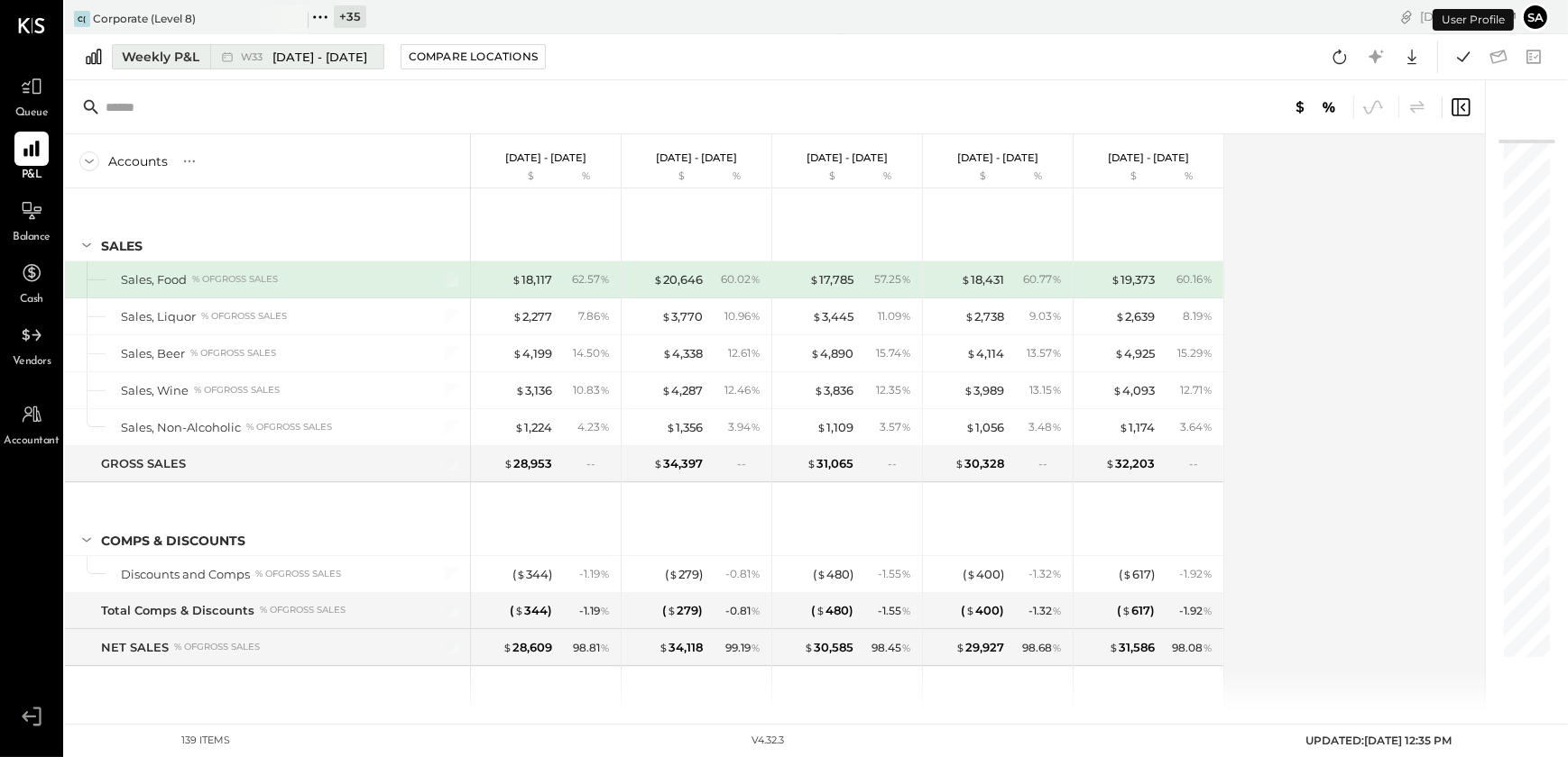
click at [163, 55] on div "Weekly P&L" at bounding box center [161, 57] width 78 height 18
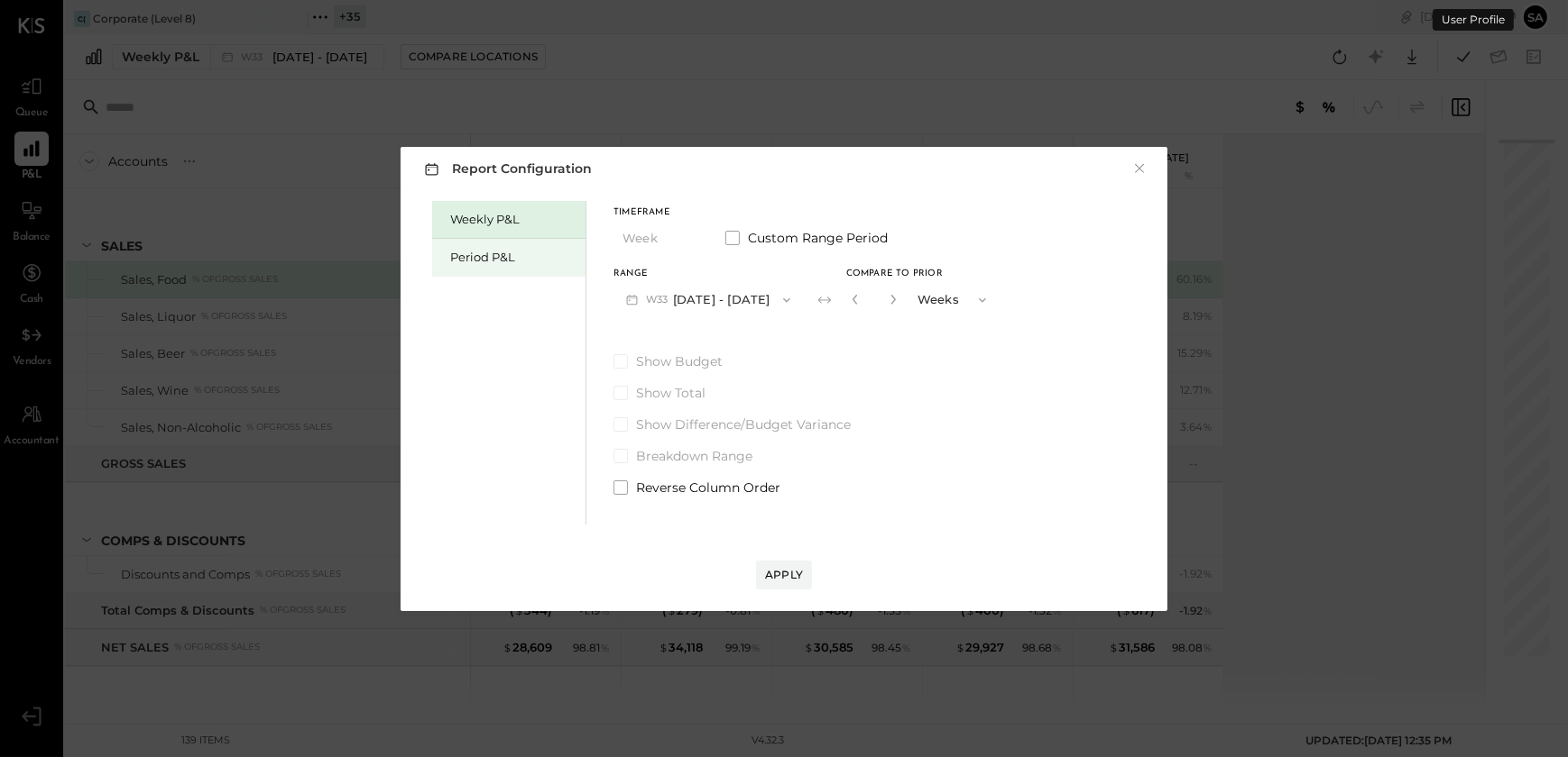
click at [500, 253] on div "Period P&L" at bounding box center [513, 257] width 126 height 17
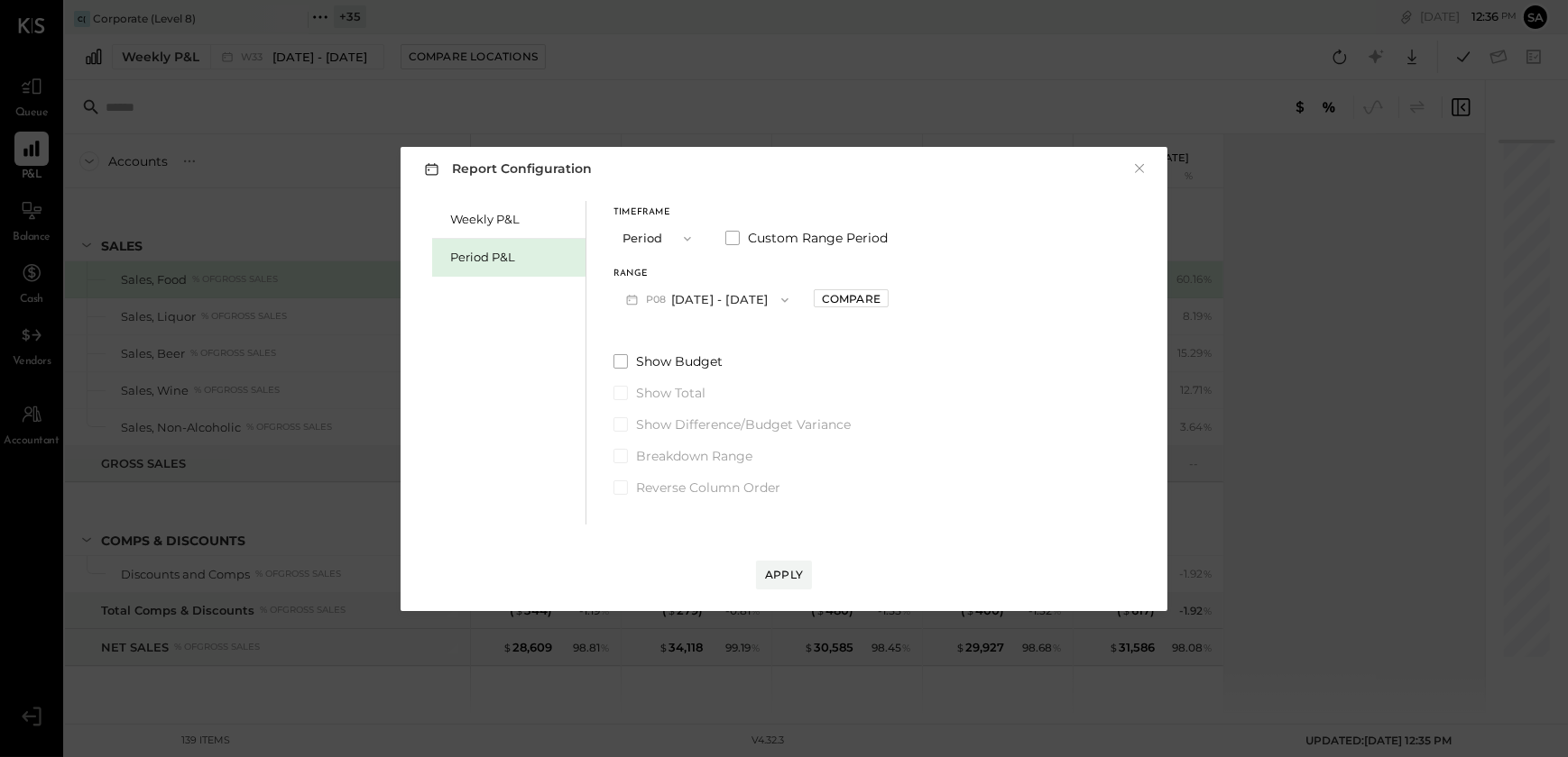
click at [727, 297] on button "P08 Aug 4 - 31, 2025" at bounding box center [707, 300] width 188 height 33
click at [317, 147] on div "Report Configuration × Weekly P&L Period P&L Timeframe Period Custom Range Peri…" at bounding box center [784, 378] width 1568 height 757
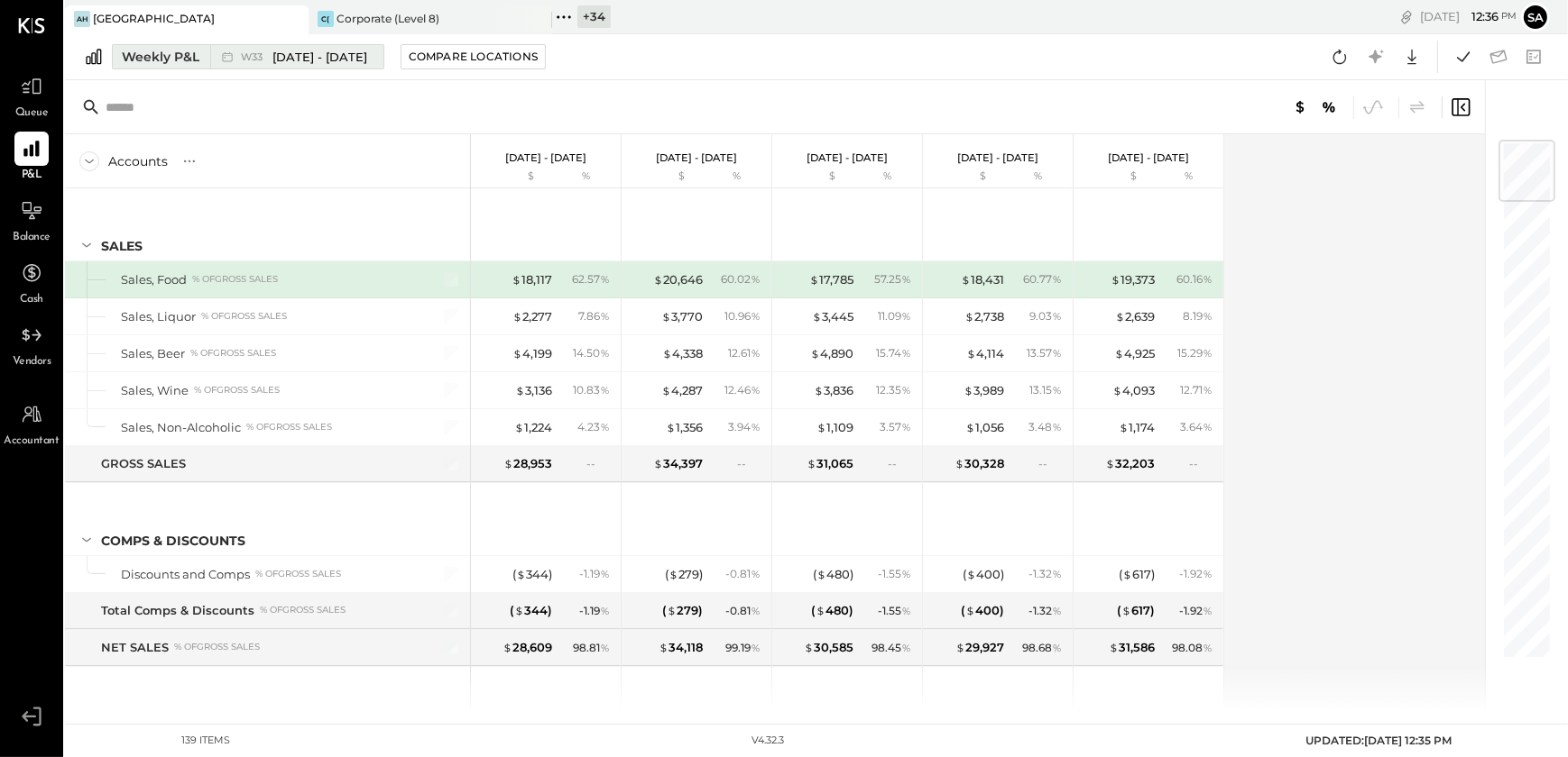
click at [169, 64] on div "Weekly P&L" at bounding box center [161, 57] width 78 height 18
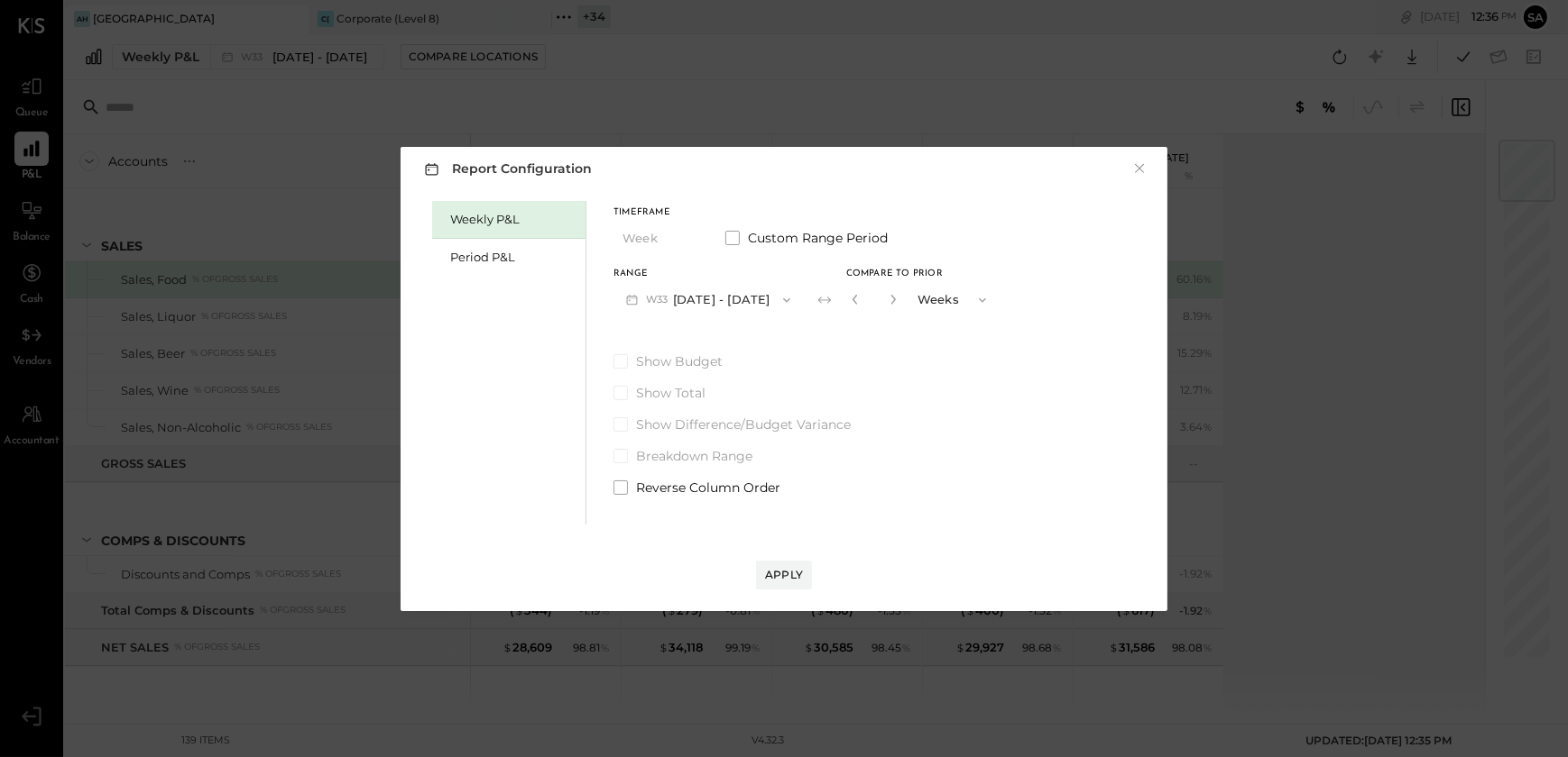
click at [676, 86] on div "Report Configuration × Weekly P&L Period P&L Timeframe Week Custom Range Period…" at bounding box center [784, 378] width 1568 height 757
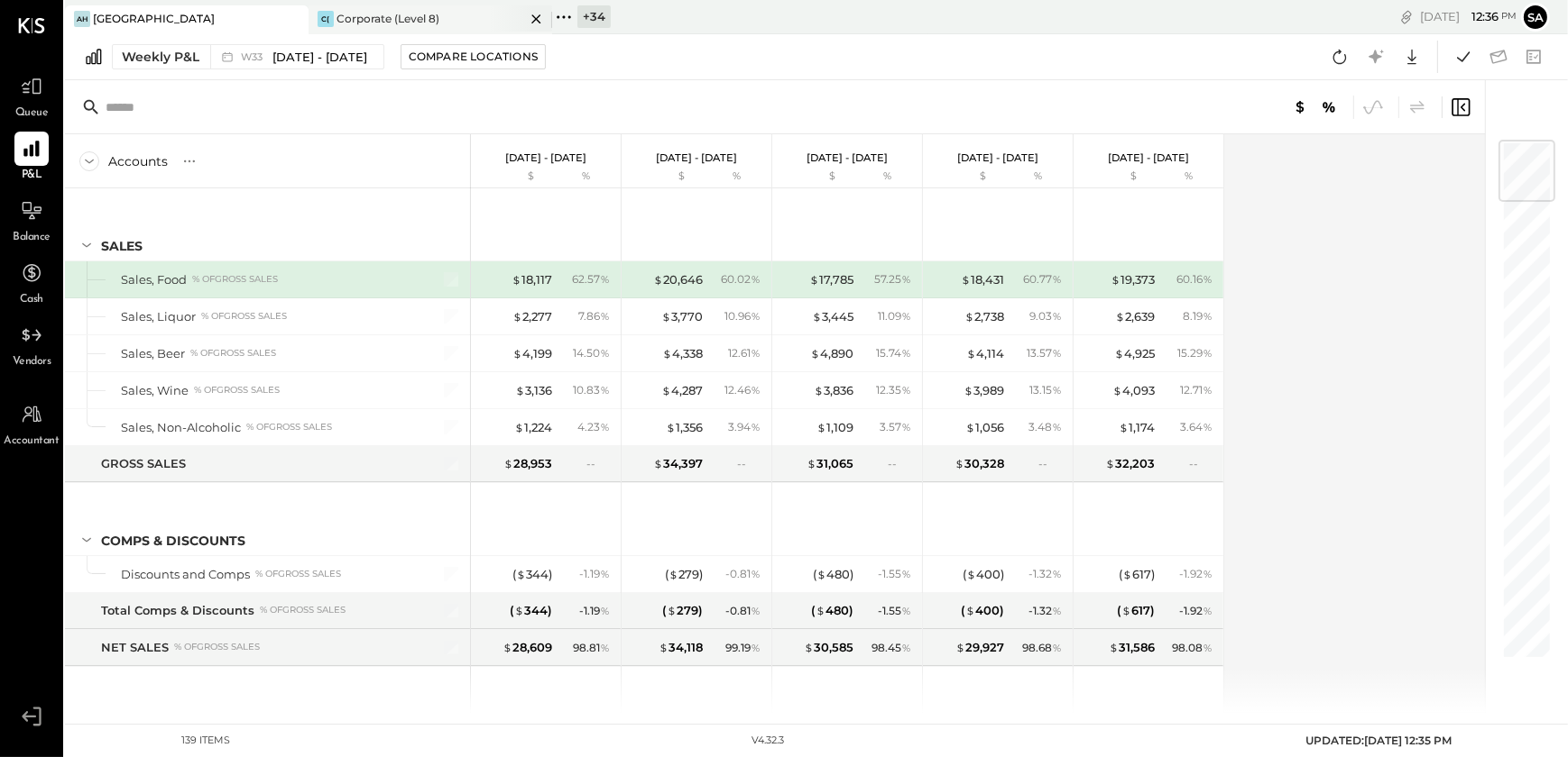
click at [440, 14] on div "C( Corporate (Level 8)" at bounding box center [417, 19] width 217 height 16
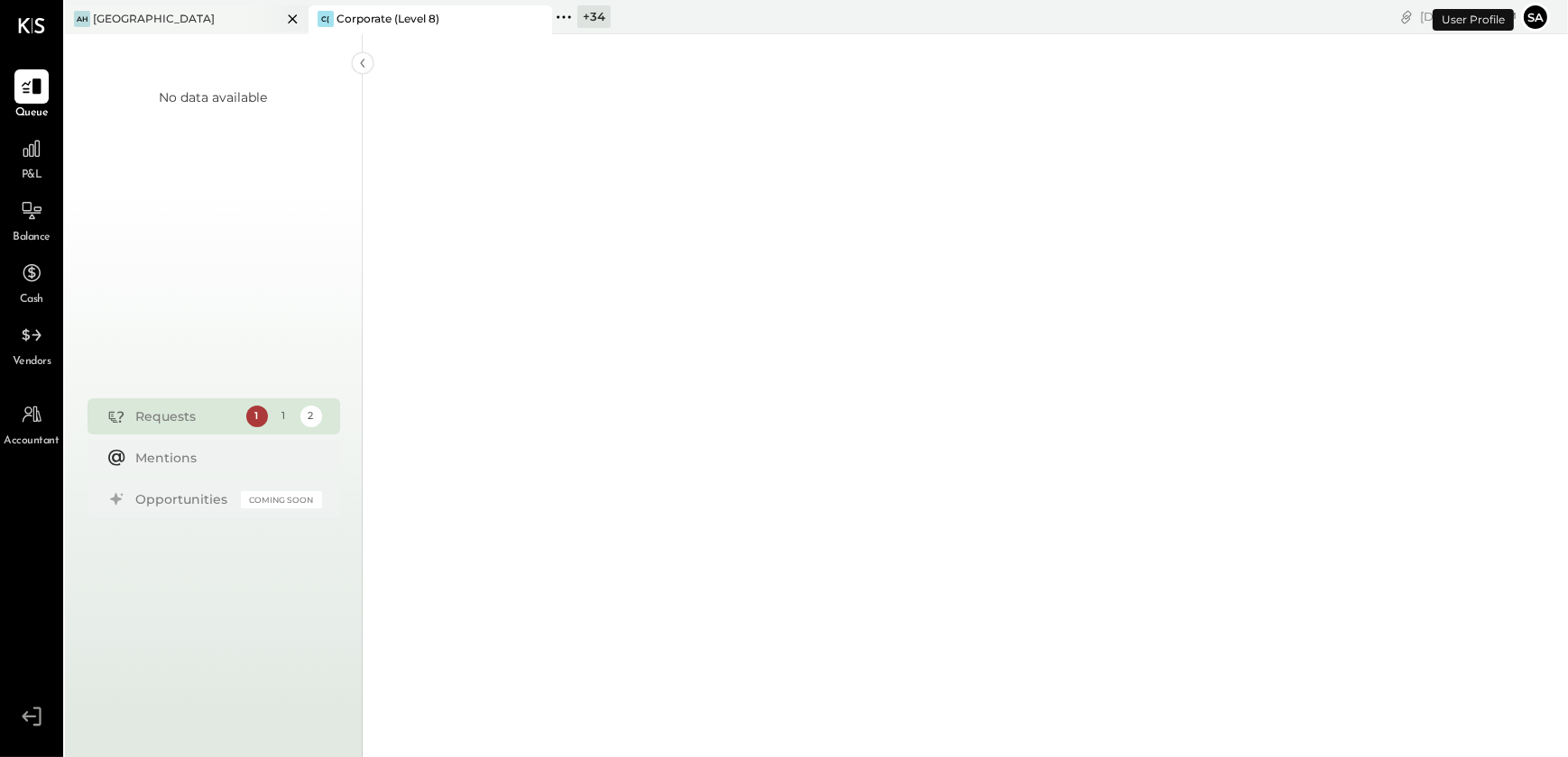
click at [284, 16] on icon at bounding box center [293, 19] width 23 height 22
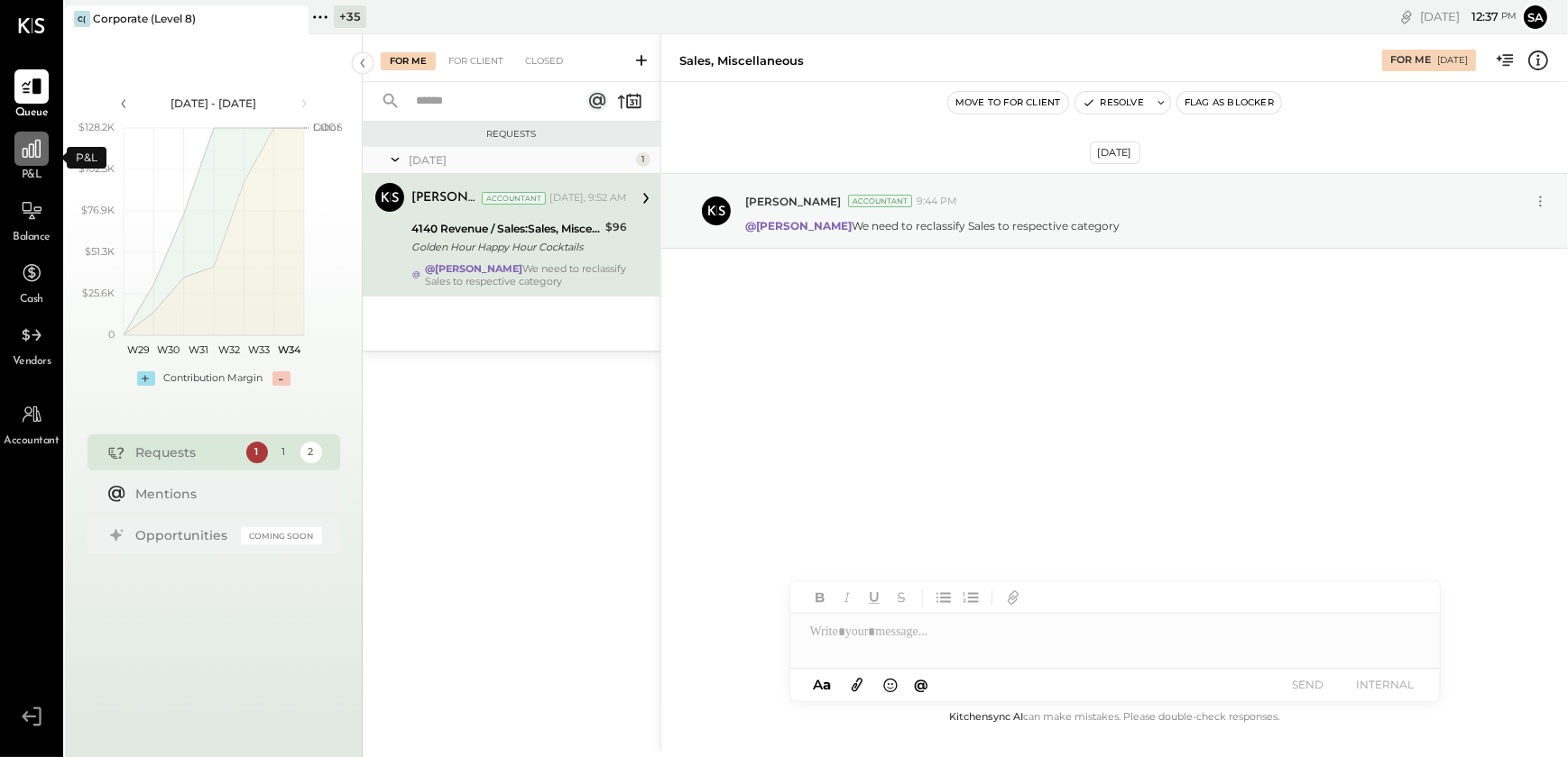
click at [36, 159] on icon at bounding box center [32, 149] width 24 height 24
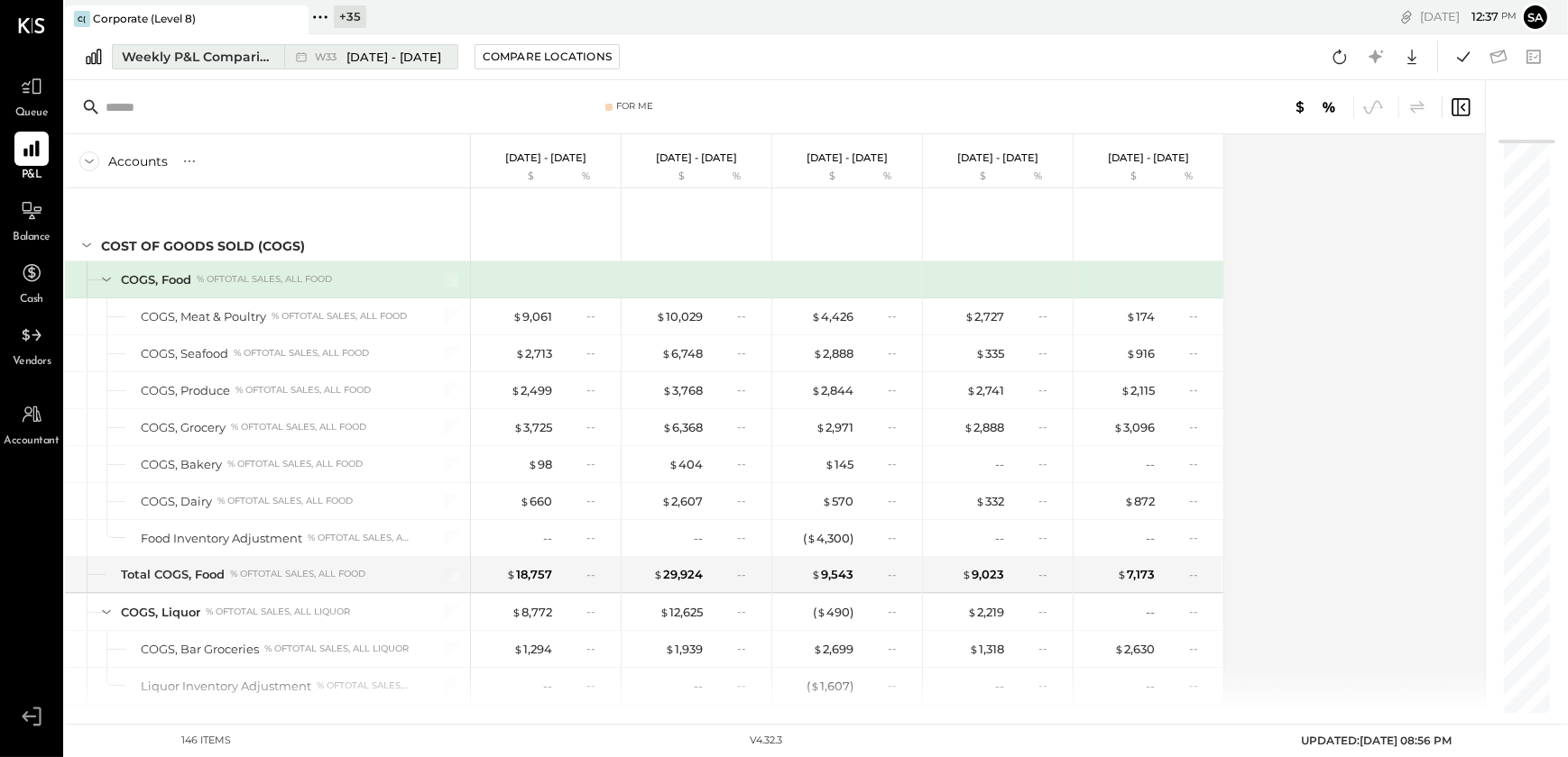
click at [219, 62] on div "Weekly P&L Comparison" at bounding box center [198, 57] width 152 height 18
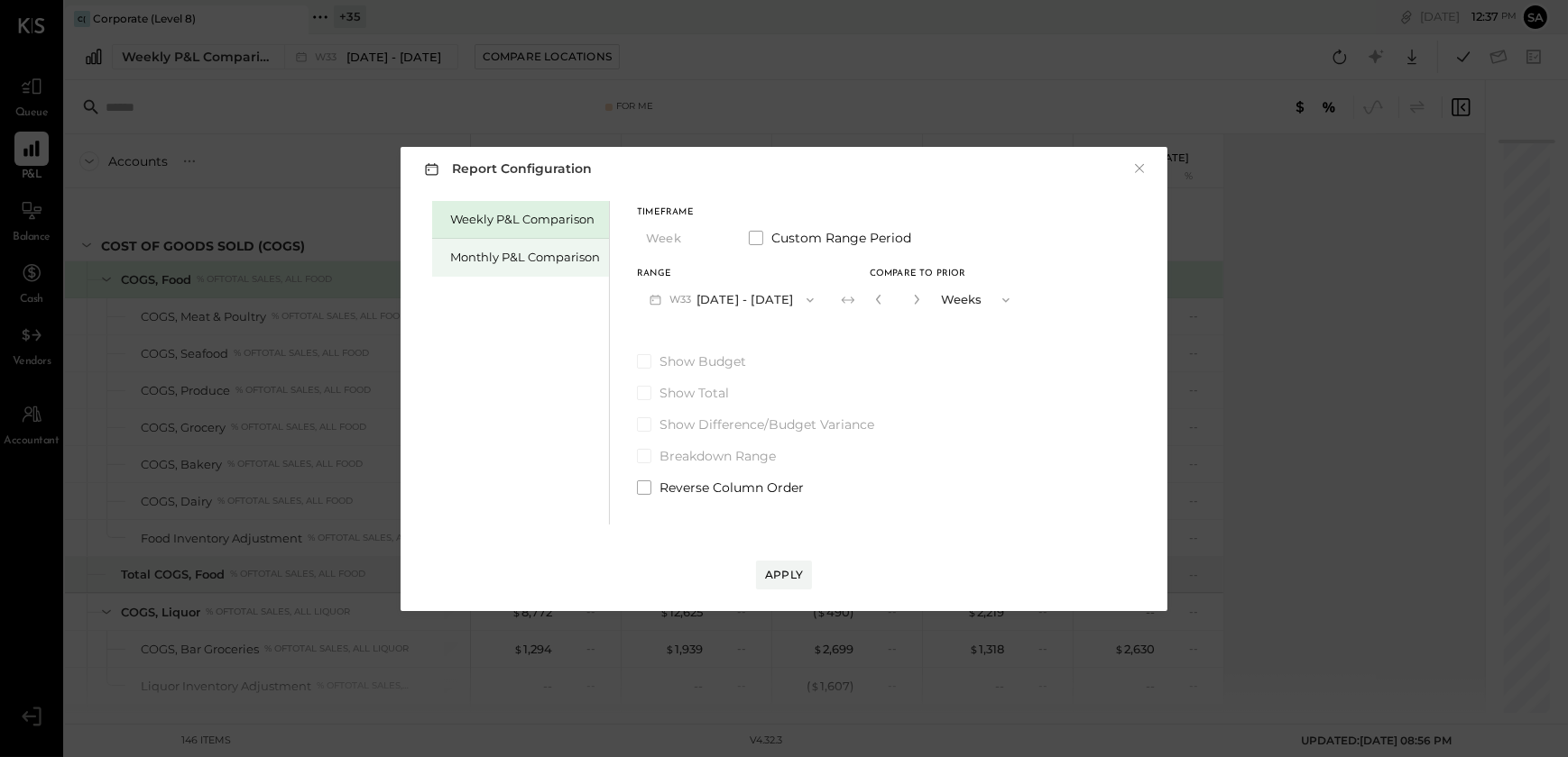
click at [467, 249] on div "Monthly P&L Comparison" at bounding box center [525, 257] width 150 height 17
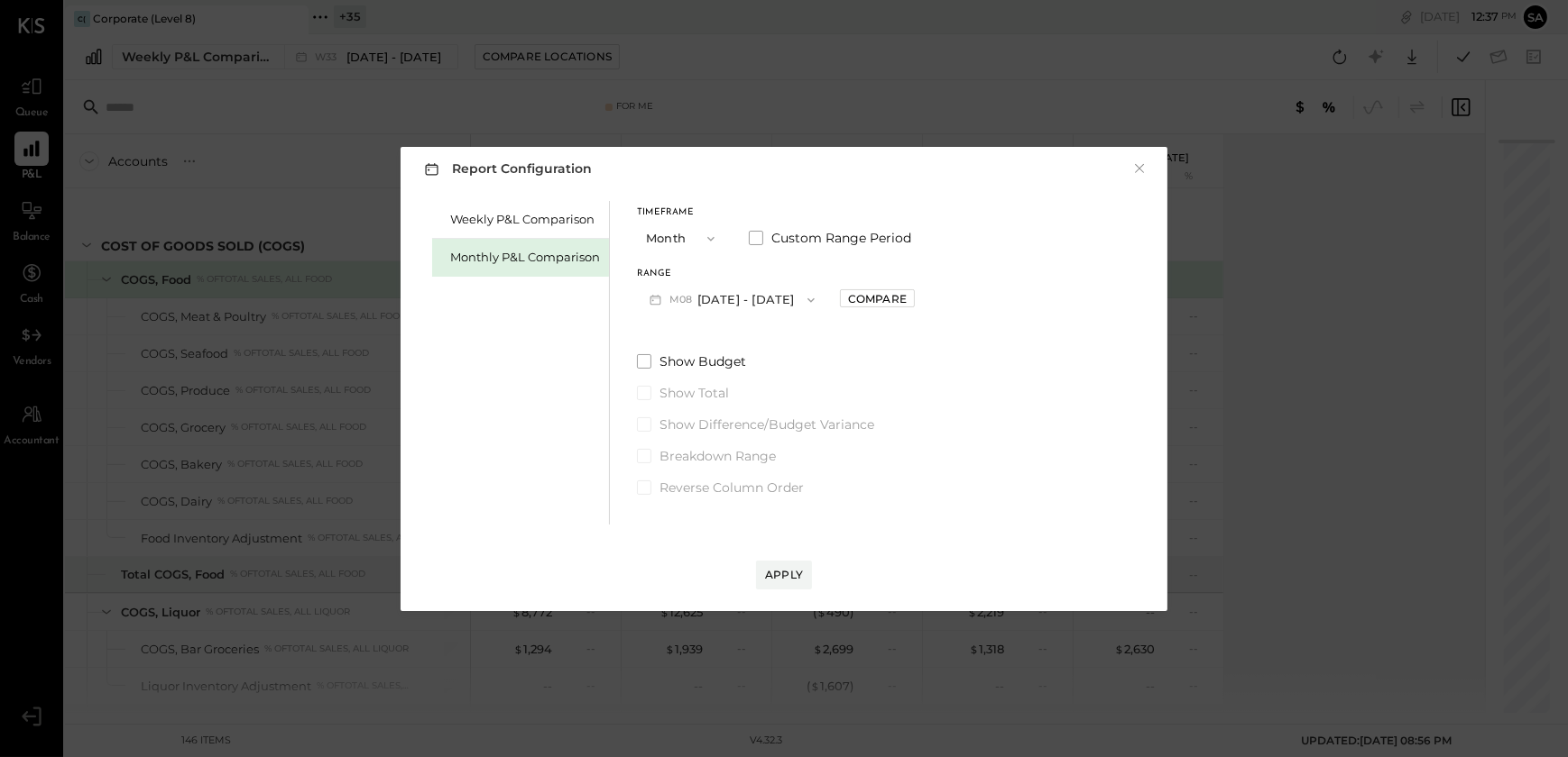
click at [729, 299] on button "M08 [DATE] - [DATE]" at bounding box center [732, 300] width 190 height 33
click at [731, 338] on span "[DATE] - [DATE]" at bounding box center [724, 340] width 86 height 16
click at [787, 579] on div "Apply" at bounding box center [784, 575] width 37 height 16
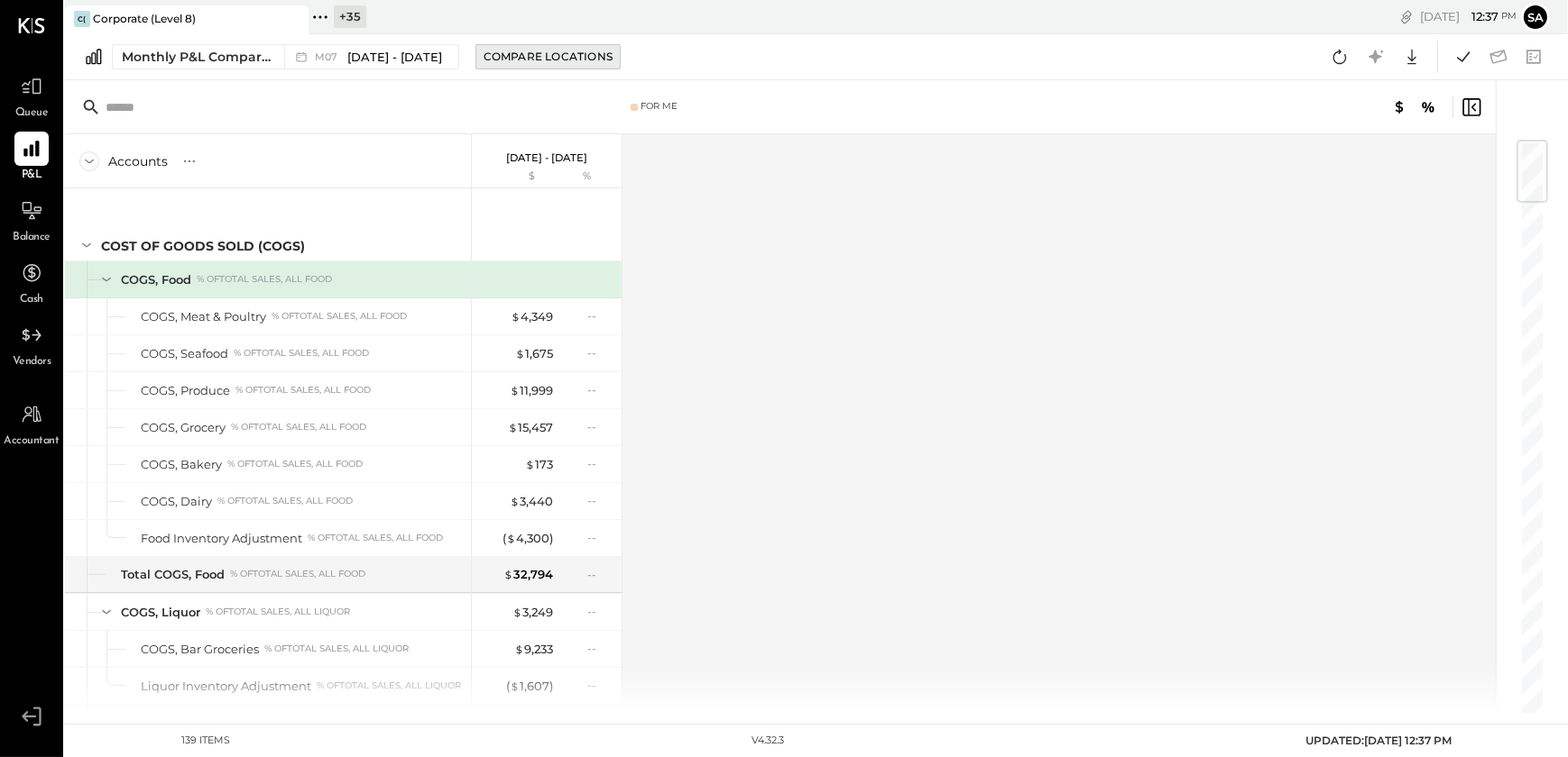
click at [533, 51] on div "Compare Locations" at bounding box center [548, 56] width 129 height 16
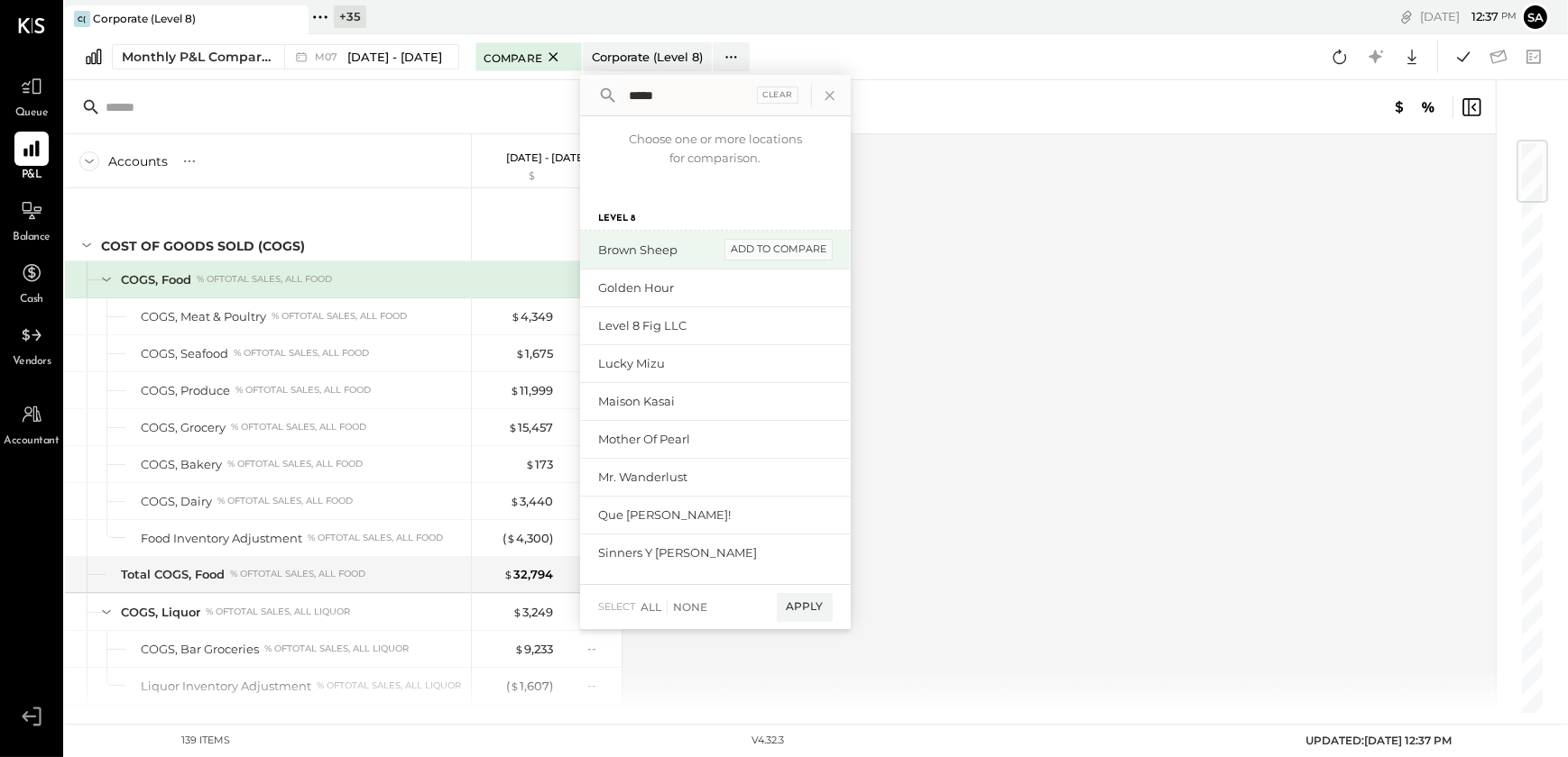
type input "*****"
click at [747, 246] on div "add to compare" at bounding box center [779, 250] width 108 height 22
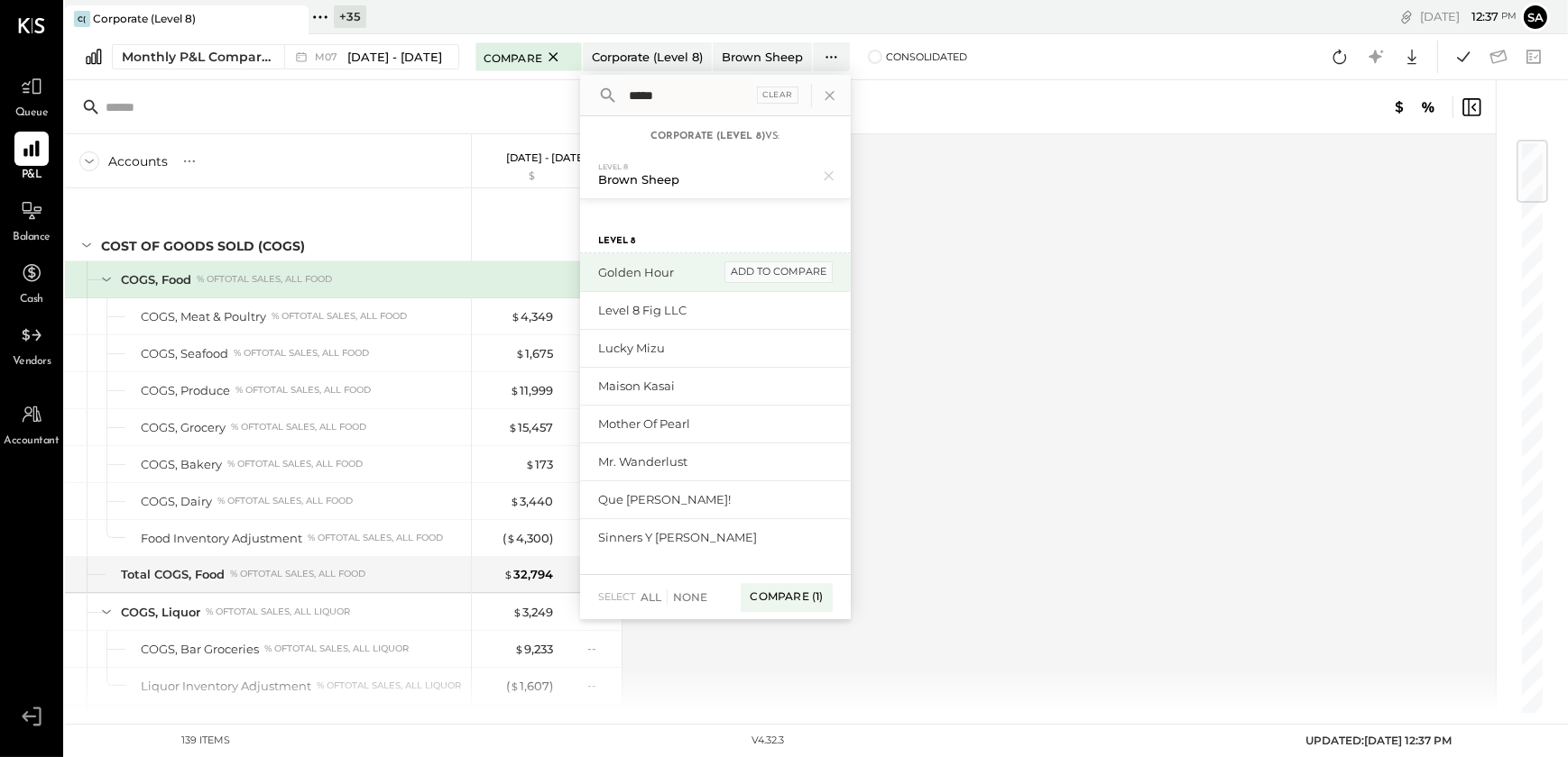
click at [766, 268] on div "add to compare" at bounding box center [779, 273] width 108 height 22
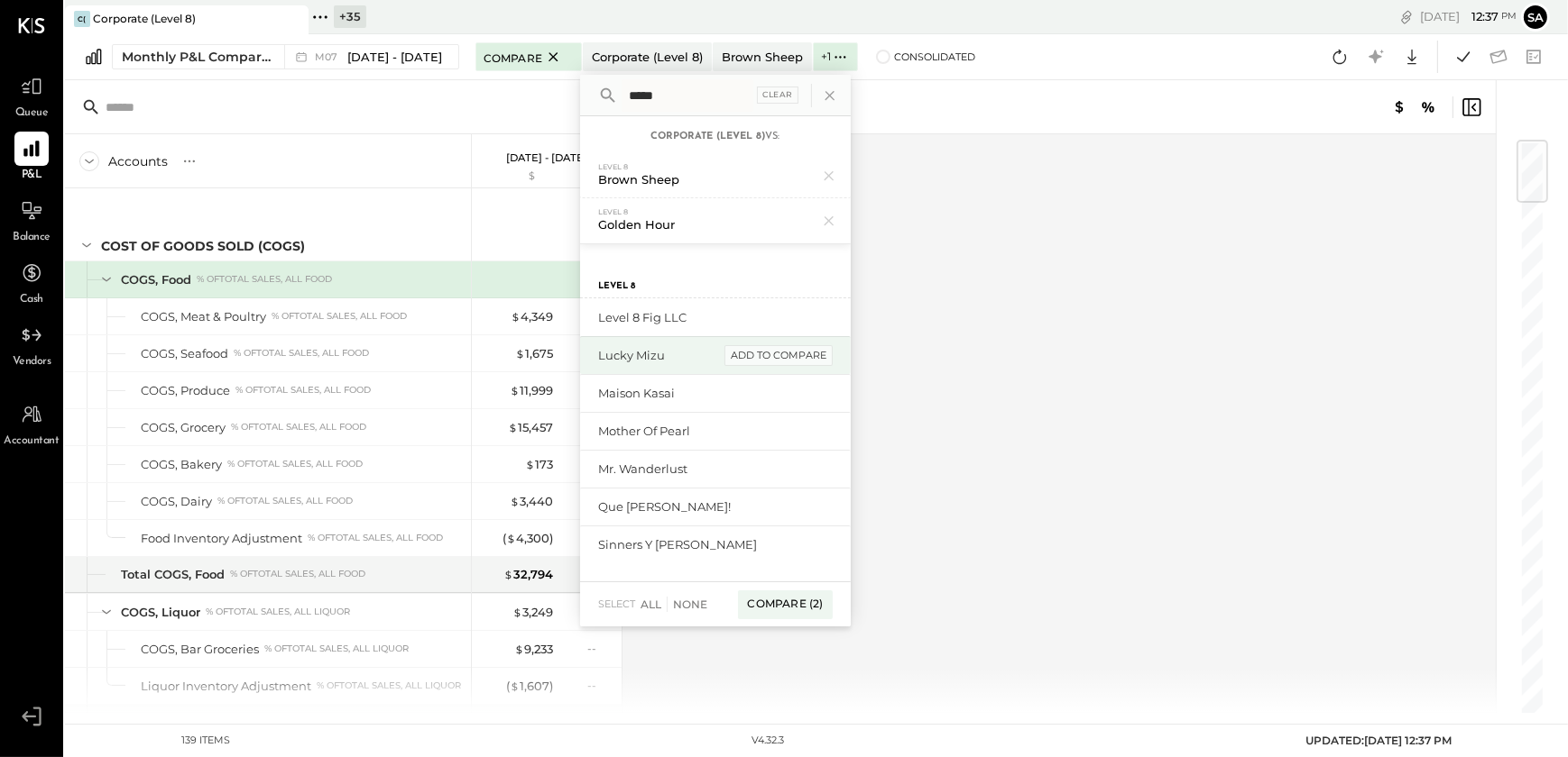
click at [767, 359] on div "add to compare" at bounding box center [779, 356] width 108 height 22
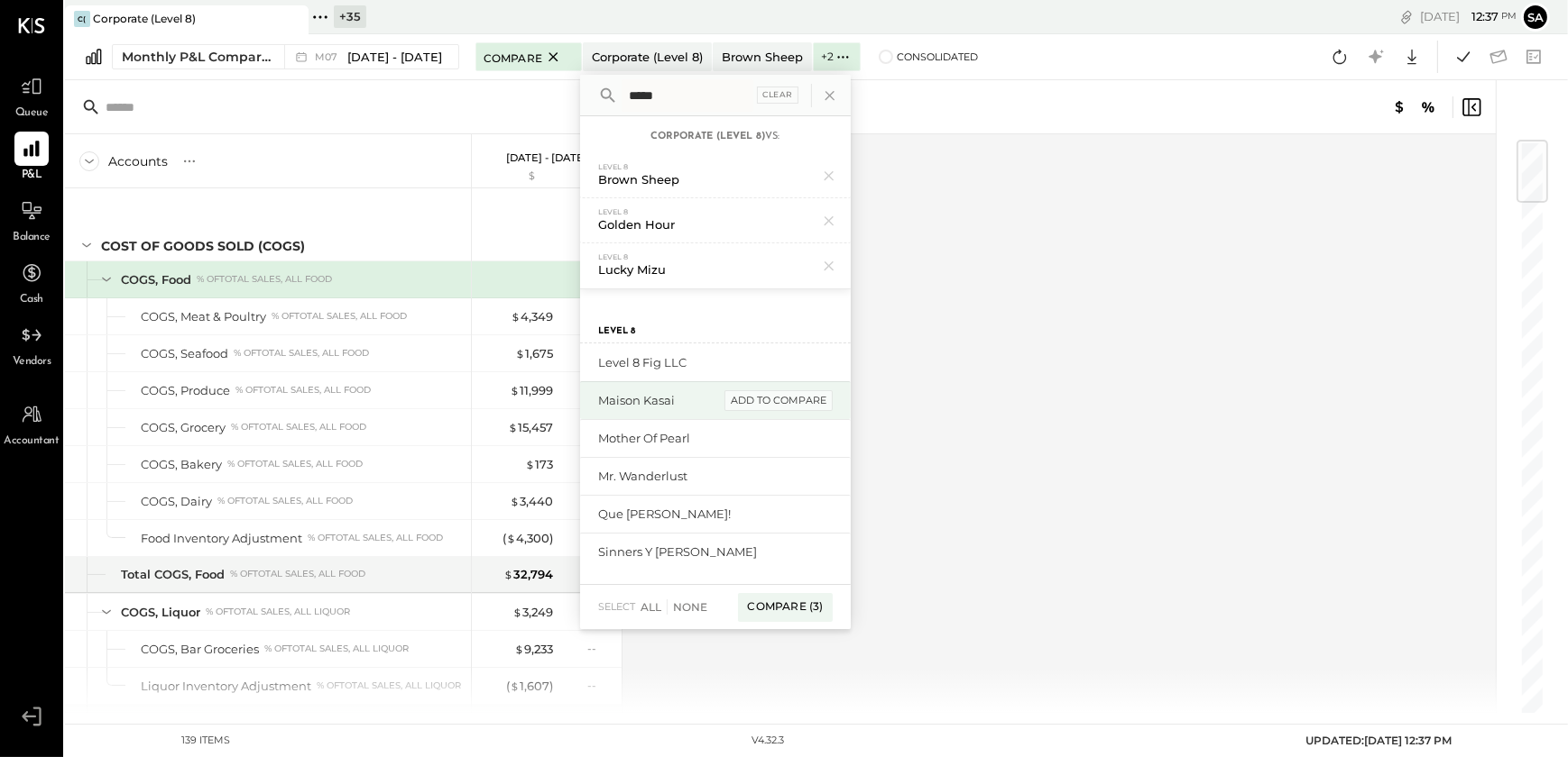
click at [774, 398] on div "add to compare" at bounding box center [779, 402] width 108 height 22
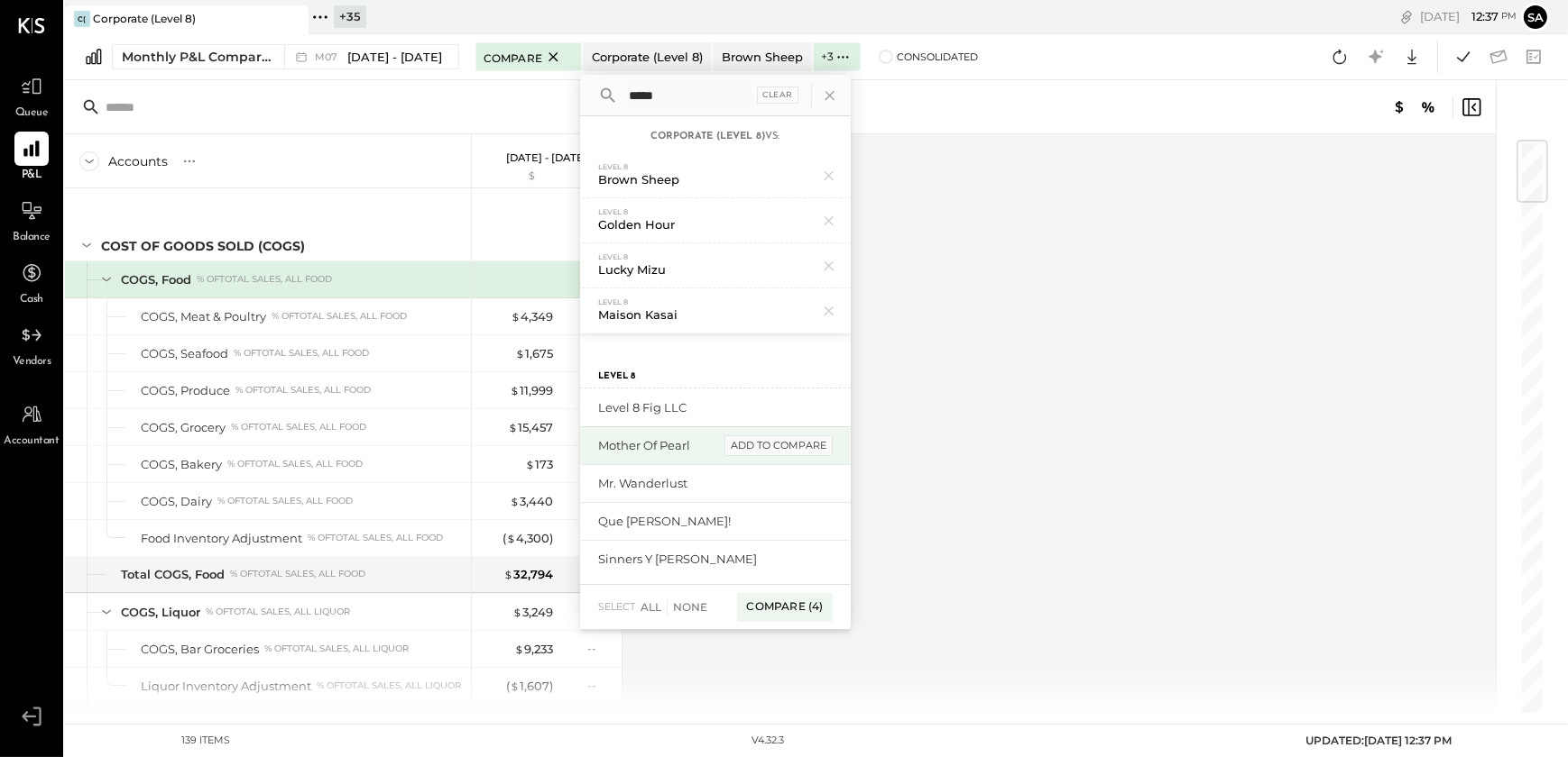
click at [777, 443] on div "add to compare" at bounding box center [779, 446] width 108 height 22
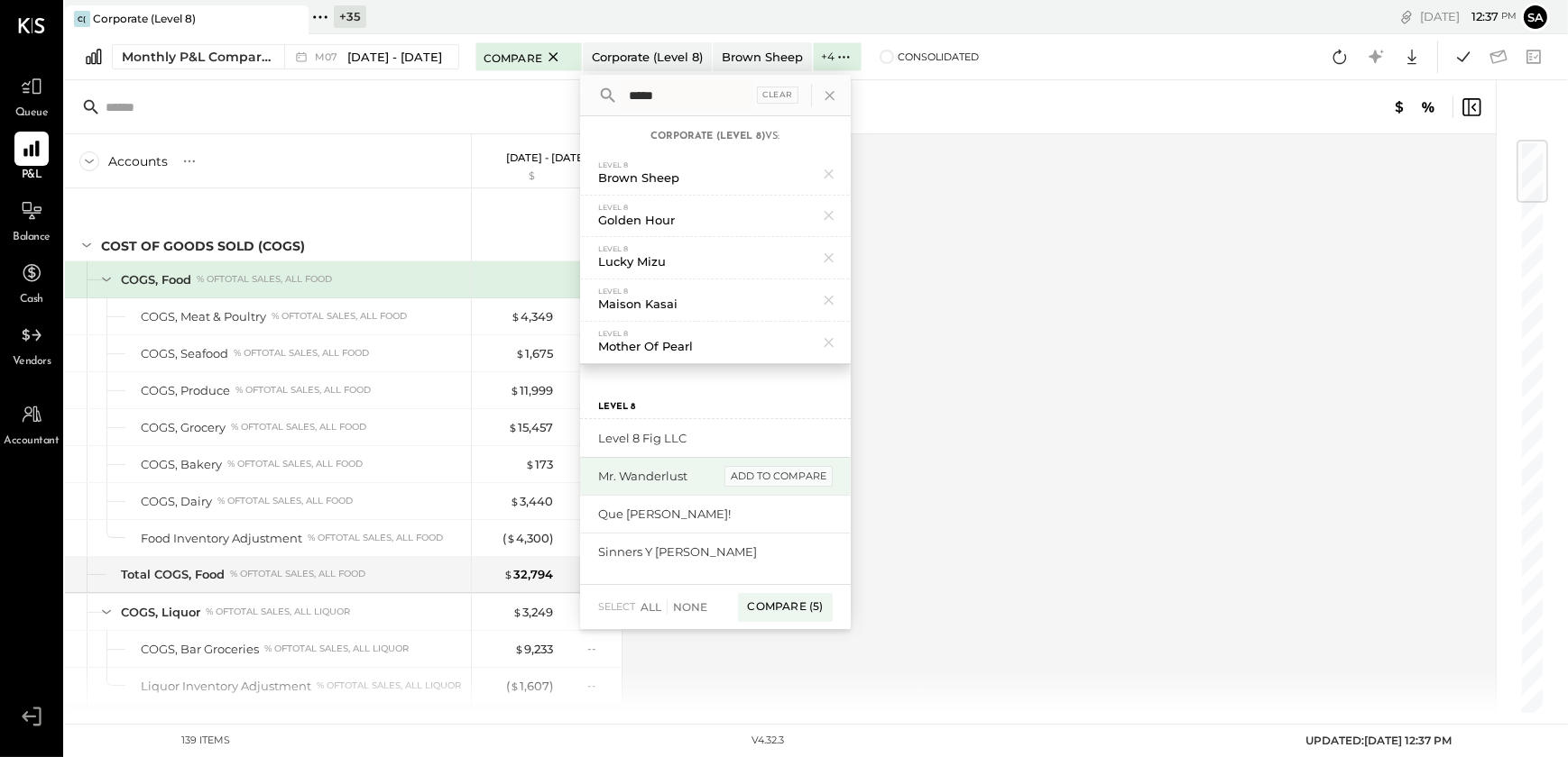
click at [777, 472] on div "add to compare" at bounding box center [779, 477] width 108 height 22
click at [774, 483] on div "add to compare" at bounding box center [779, 477] width 108 height 22
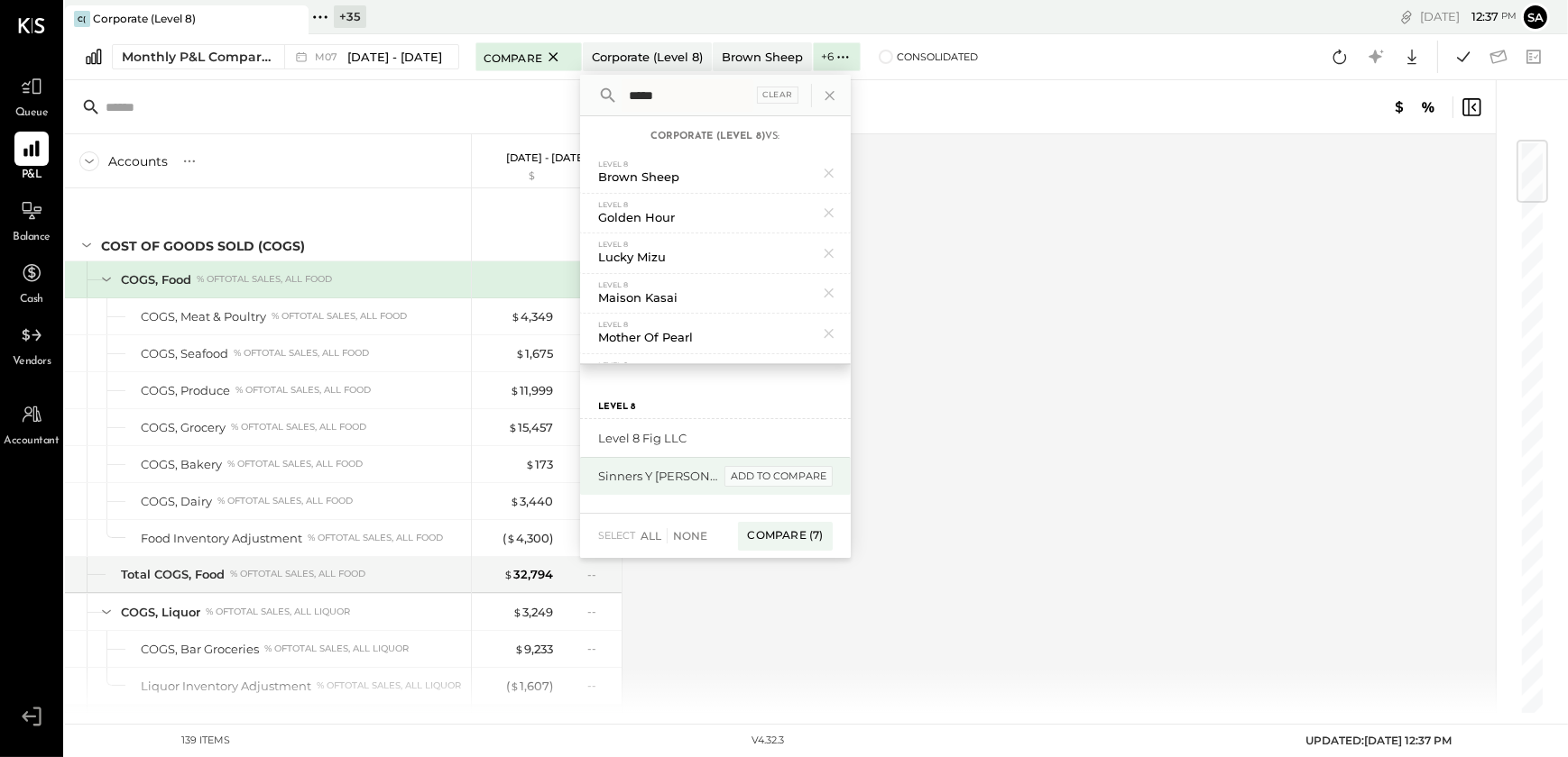
click at [772, 485] on div "add to compare" at bounding box center [779, 477] width 108 height 22
click at [776, 498] on div "Compare (8)" at bounding box center [784, 498] width 95 height 29
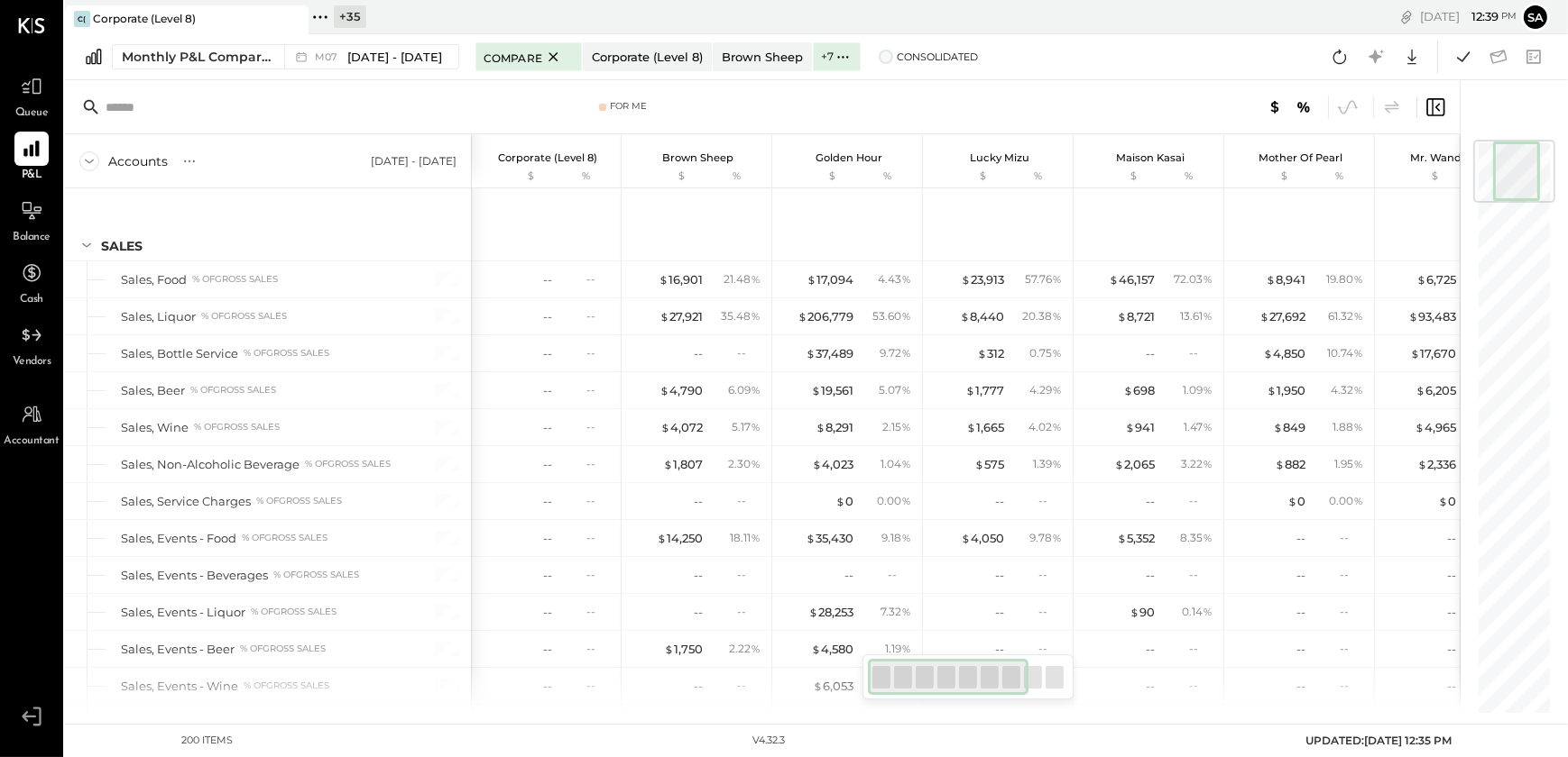
click at [879, 53] on span at bounding box center [885, 56] width 15 height 15
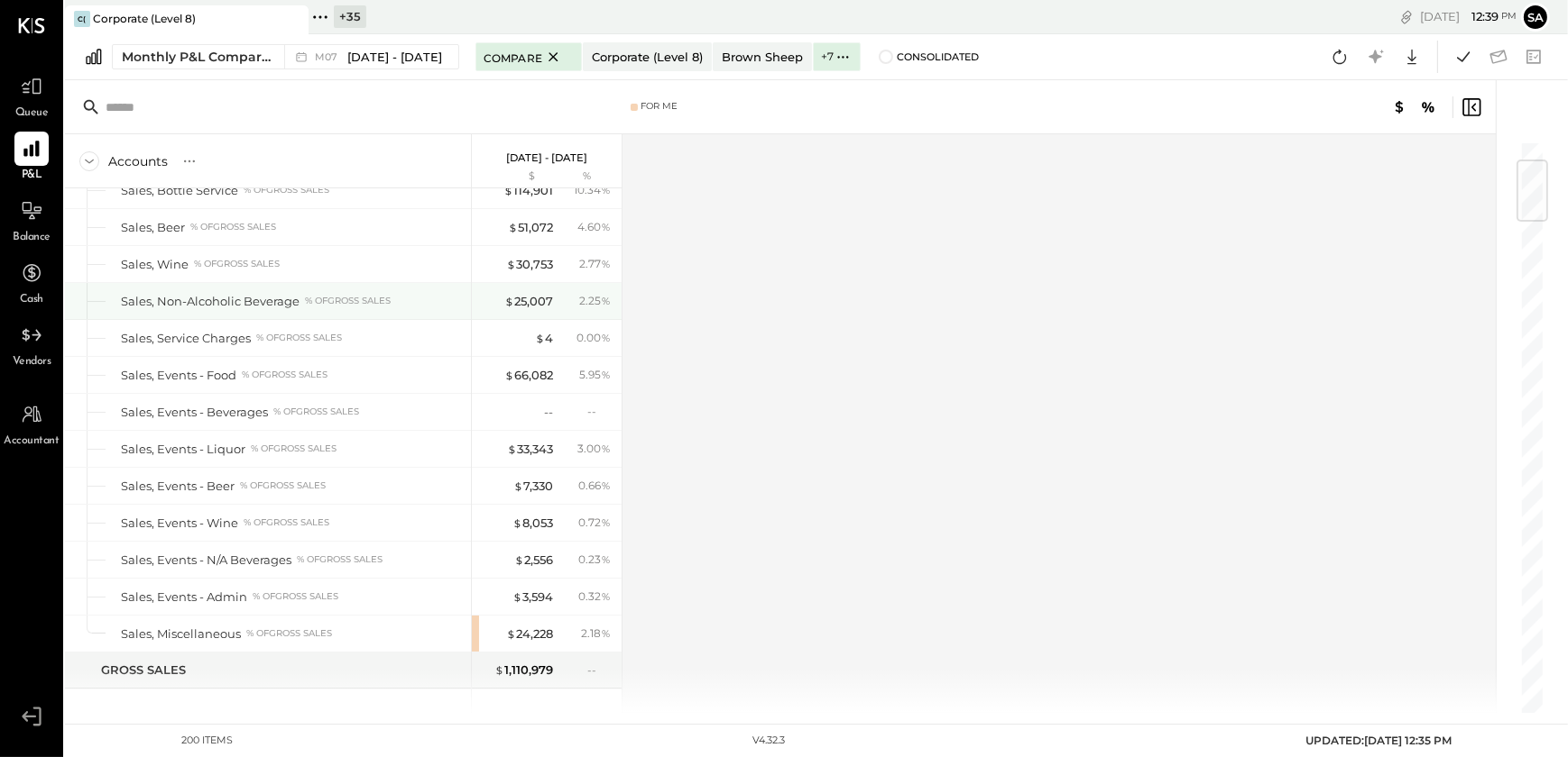
scroll to position [245, 0]
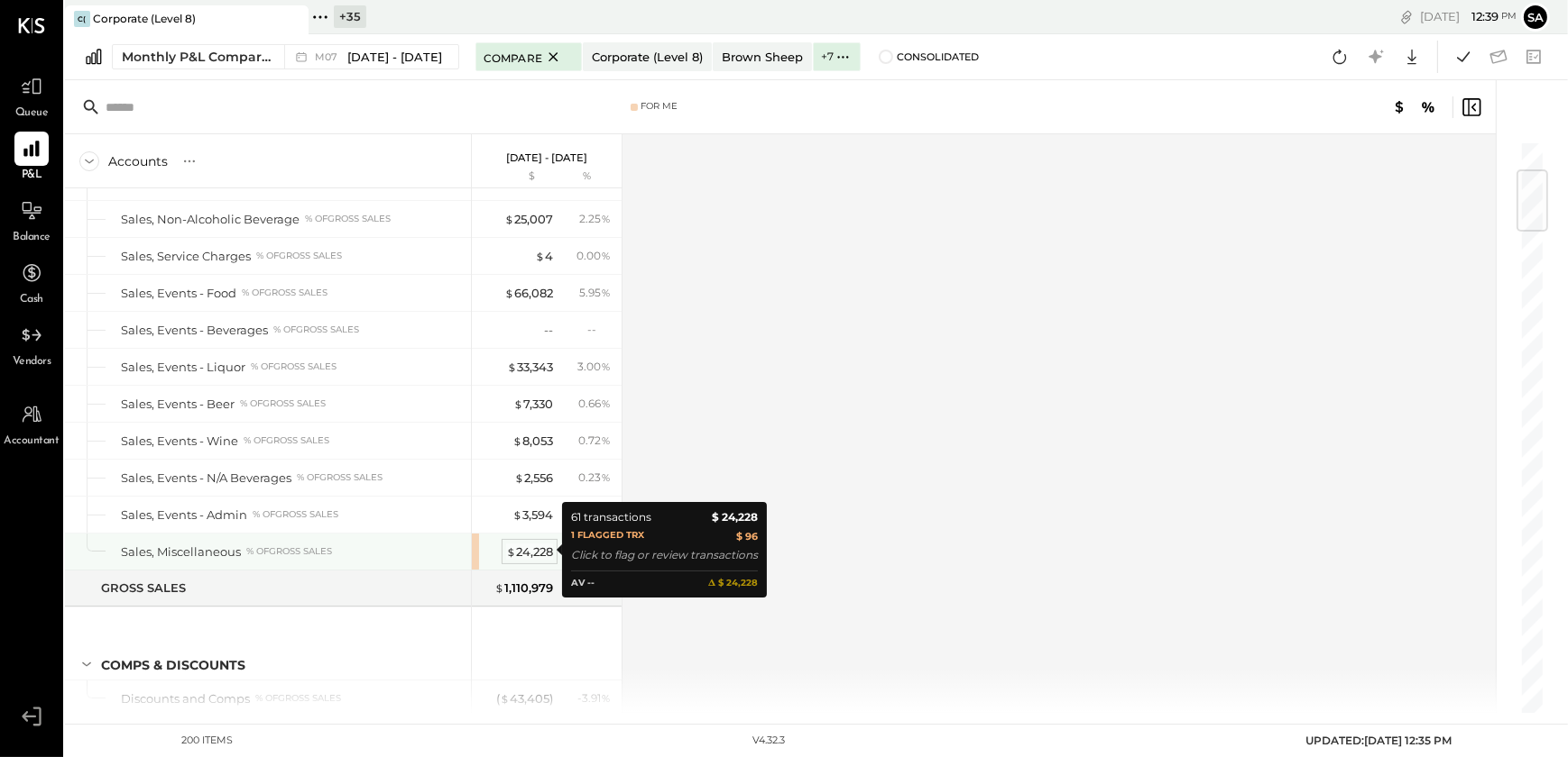
click at [530, 550] on div "$ 24,228" at bounding box center [530, 551] width 47 height 17
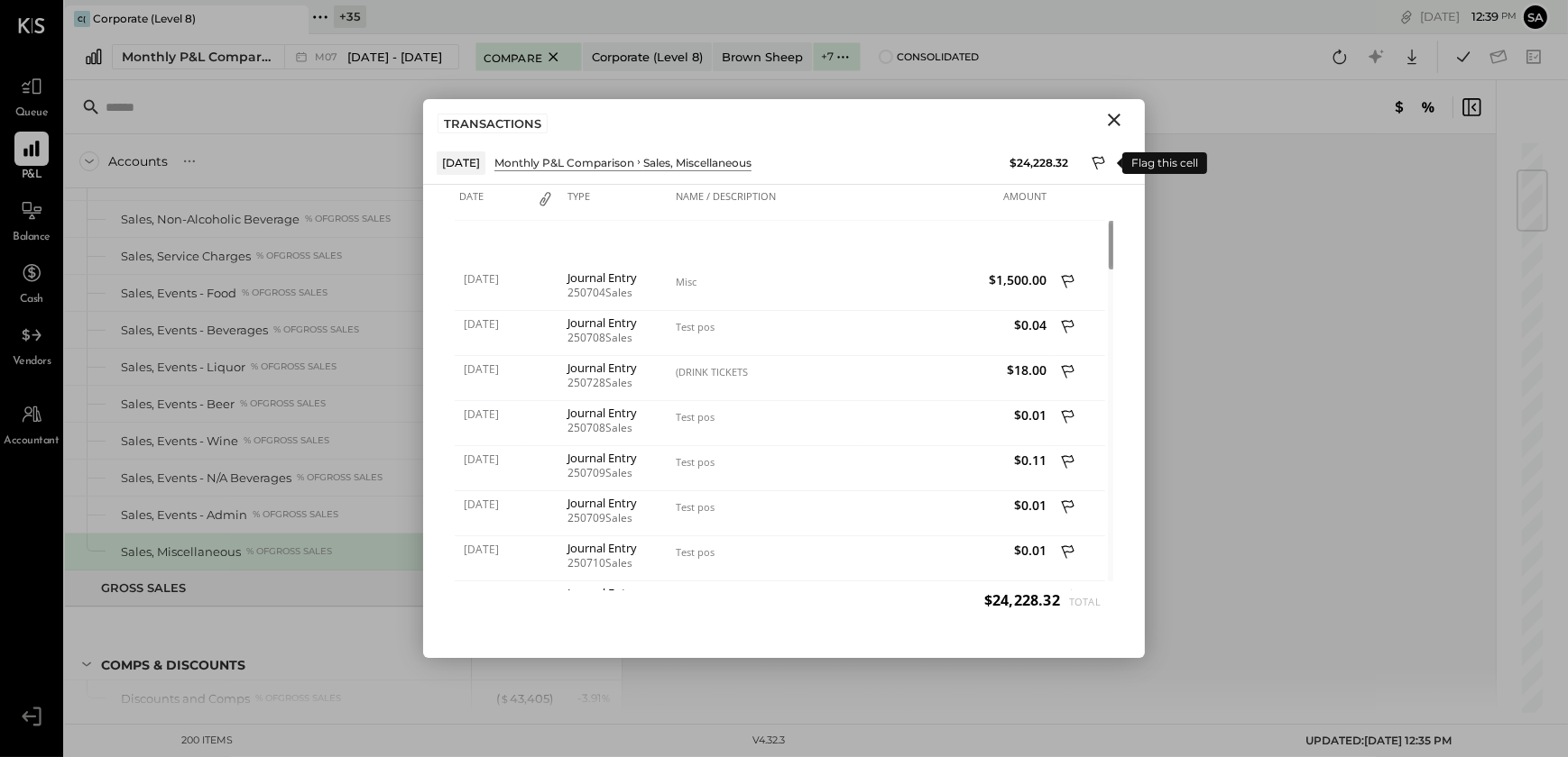
click at [1096, 160] on icon at bounding box center [1099, 165] width 16 height 22
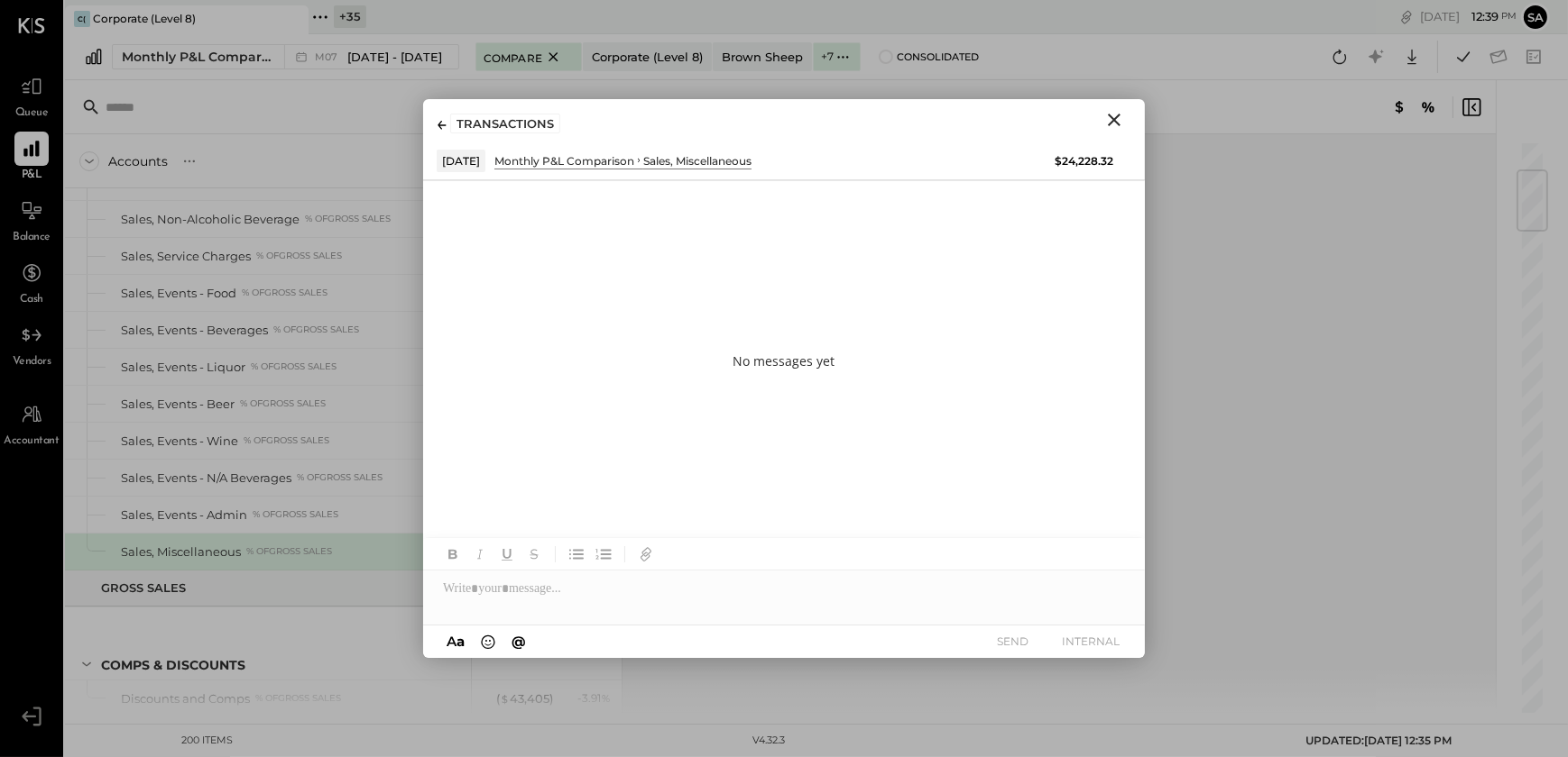
click at [1115, 121] on icon "Close" at bounding box center [1114, 119] width 13 height 13
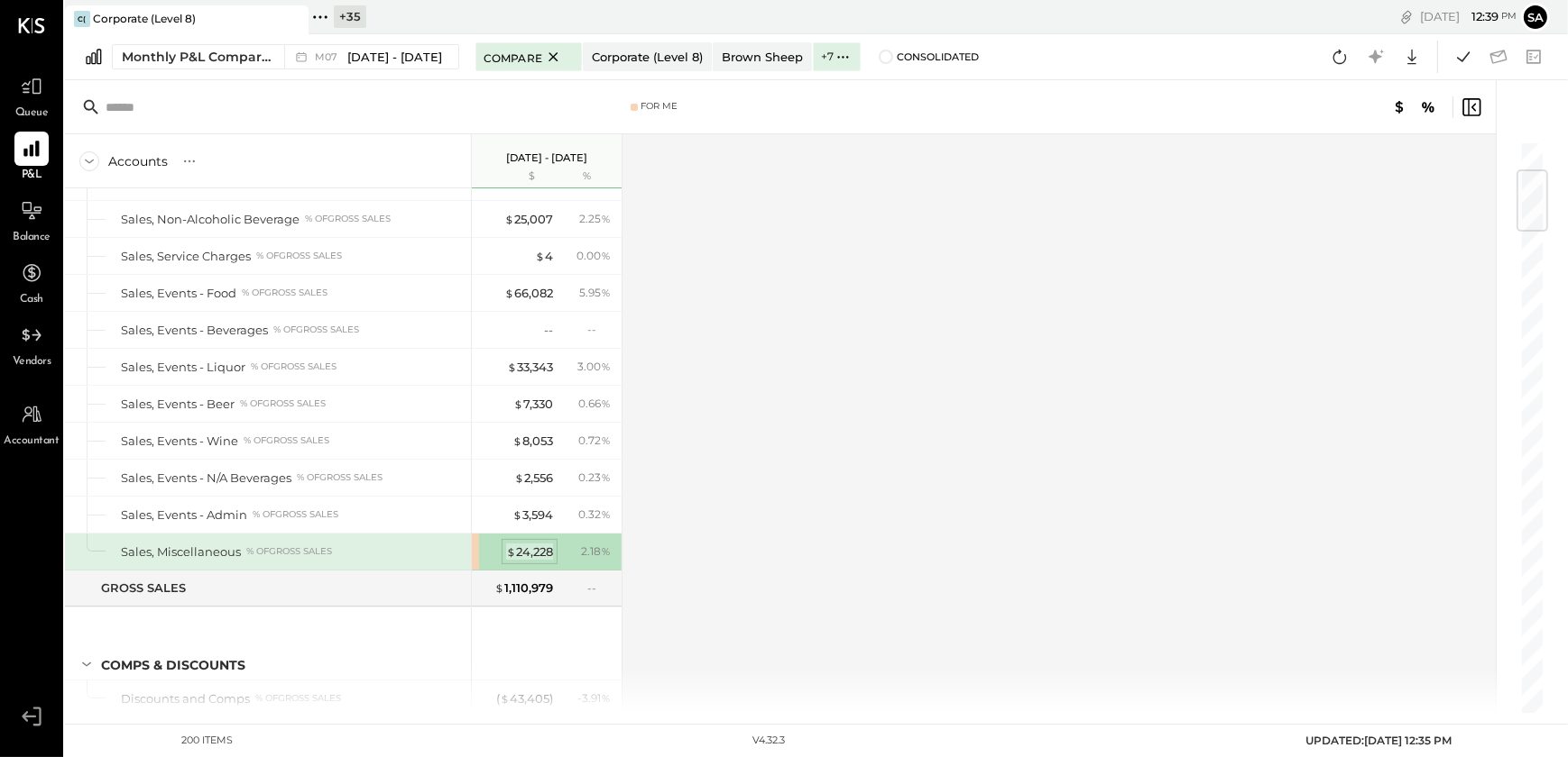
click at [522, 548] on div "$ 24,228" at bounding box center [530, 551] width 47 height 17
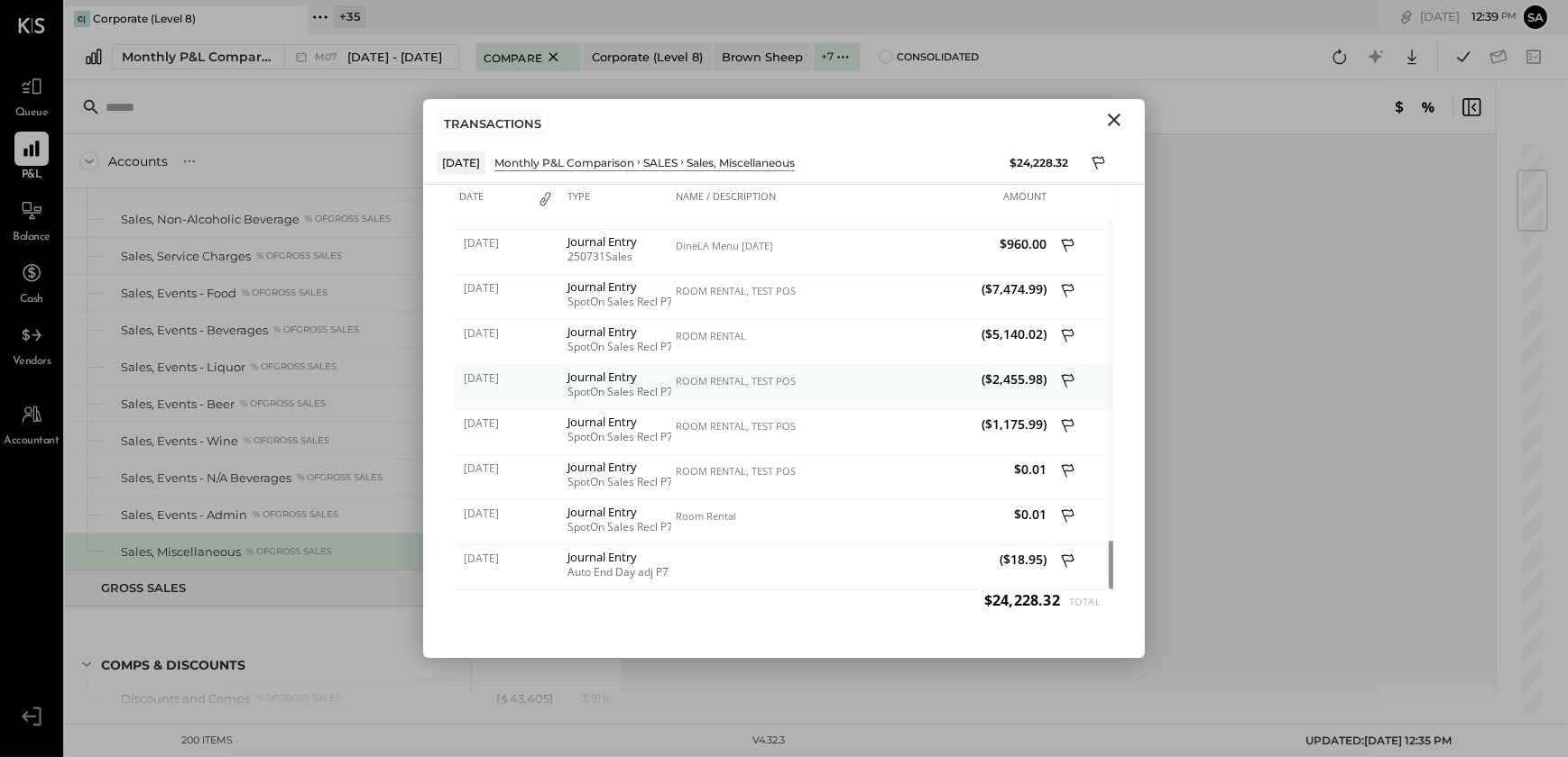
click at [1007, 383] on span "($2,455.98)" at bounding box center [954, 378] width 180 height 17
click at [746, 379] on div "ROOM RENTAL, TEST POS" at bounding box center [765, 381] width 180 height 13
click at [605, 382] on div "Journal Entry" at bounding box center [617, 376] width 99 height 13
click at [1023, 372] on span "($2,455.98)" at bounding box center [954, 378] width 180 height 17
click at [1015, 374] on span "($2,455.98)" at bounding box center [954, 378] width 180 height 17
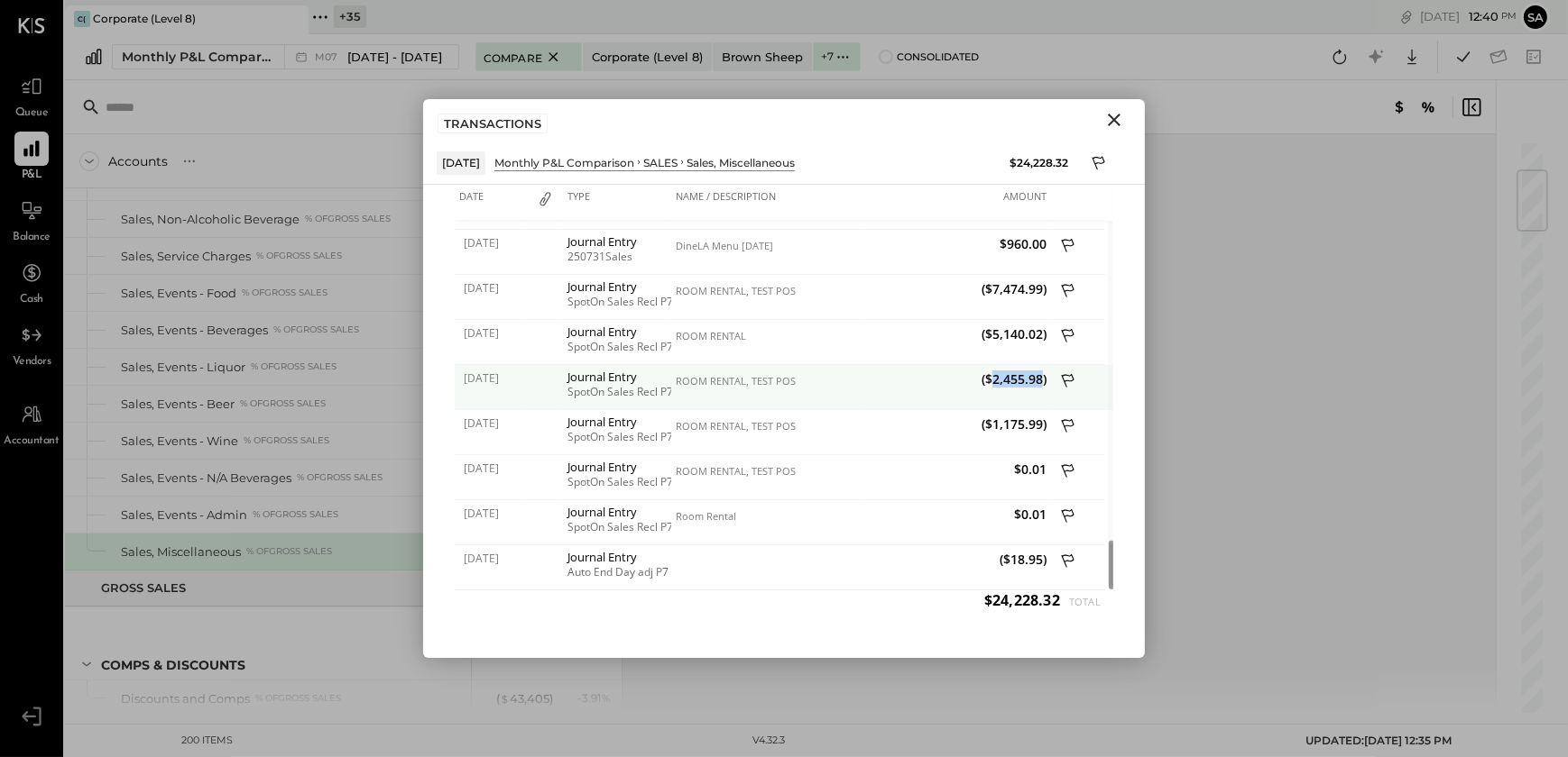
click at [1015, 374] on span "($2,455.98)" at bounding box center [954, 378] width 180 height 17
click at [550, 376] on div at bounding box center [545, 388] width 36 height 45
click at [490, 380] on span "[DATE]" at bounding box center [493, 378] width 59 height 16
click at [642, 380] on div "Journal Entry" at bounding box center [617, 376] width 99 height 13
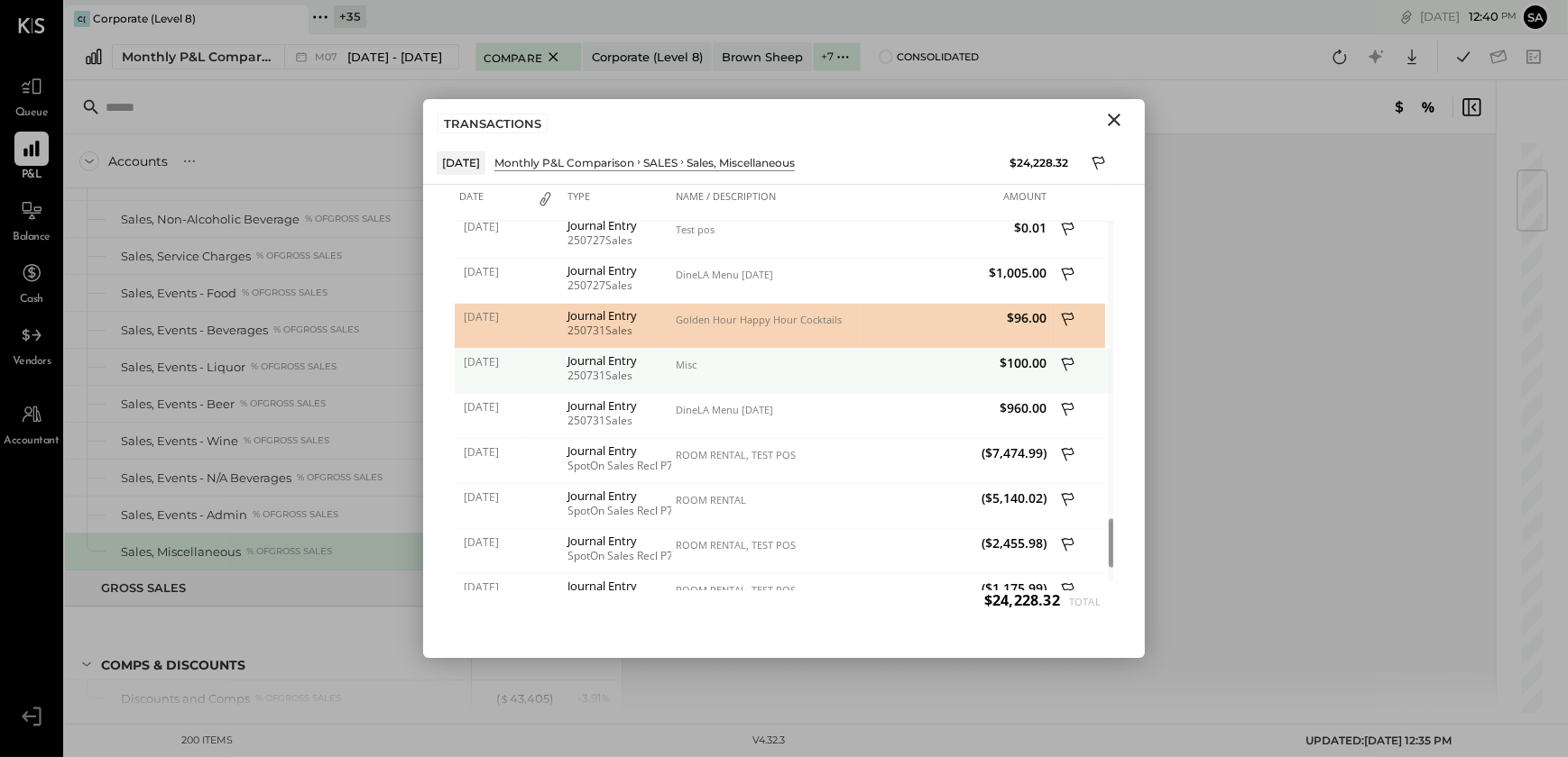
click at [605, 359] on div "Journal Entry" at bounding box center [617, 360] width 99 height 13
click at [698, 371] on div "Misc" at bounding box center [765, 371] width 189 height 45
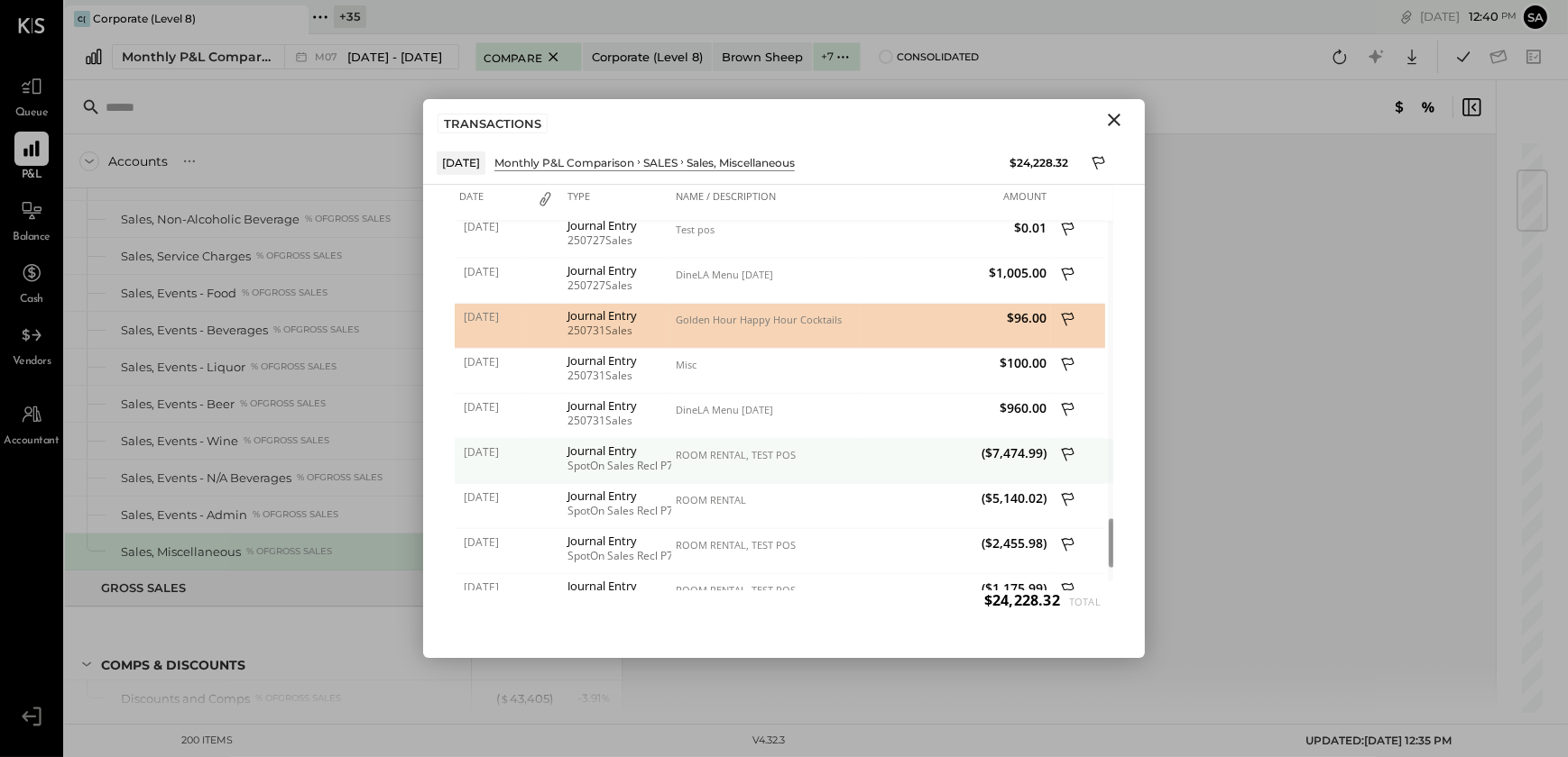
click at [686, 449] on div "ROOM RENTAL, TEST POS" at bounding box center [765, 455] width 180 height 13
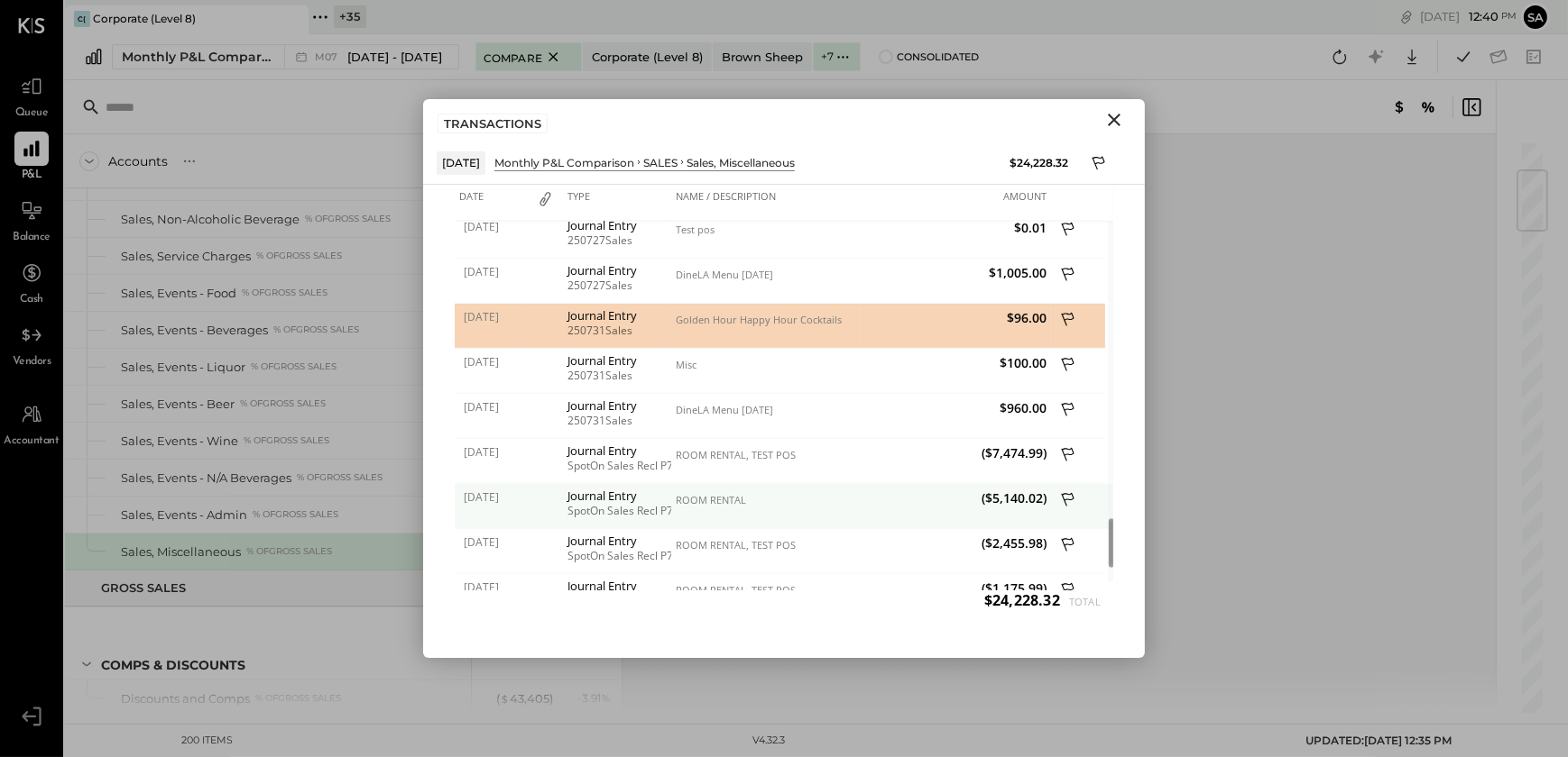
click at [690, 502] on div "ROOM RENTAL" at bounding box center [765, 500] width 180 height 13
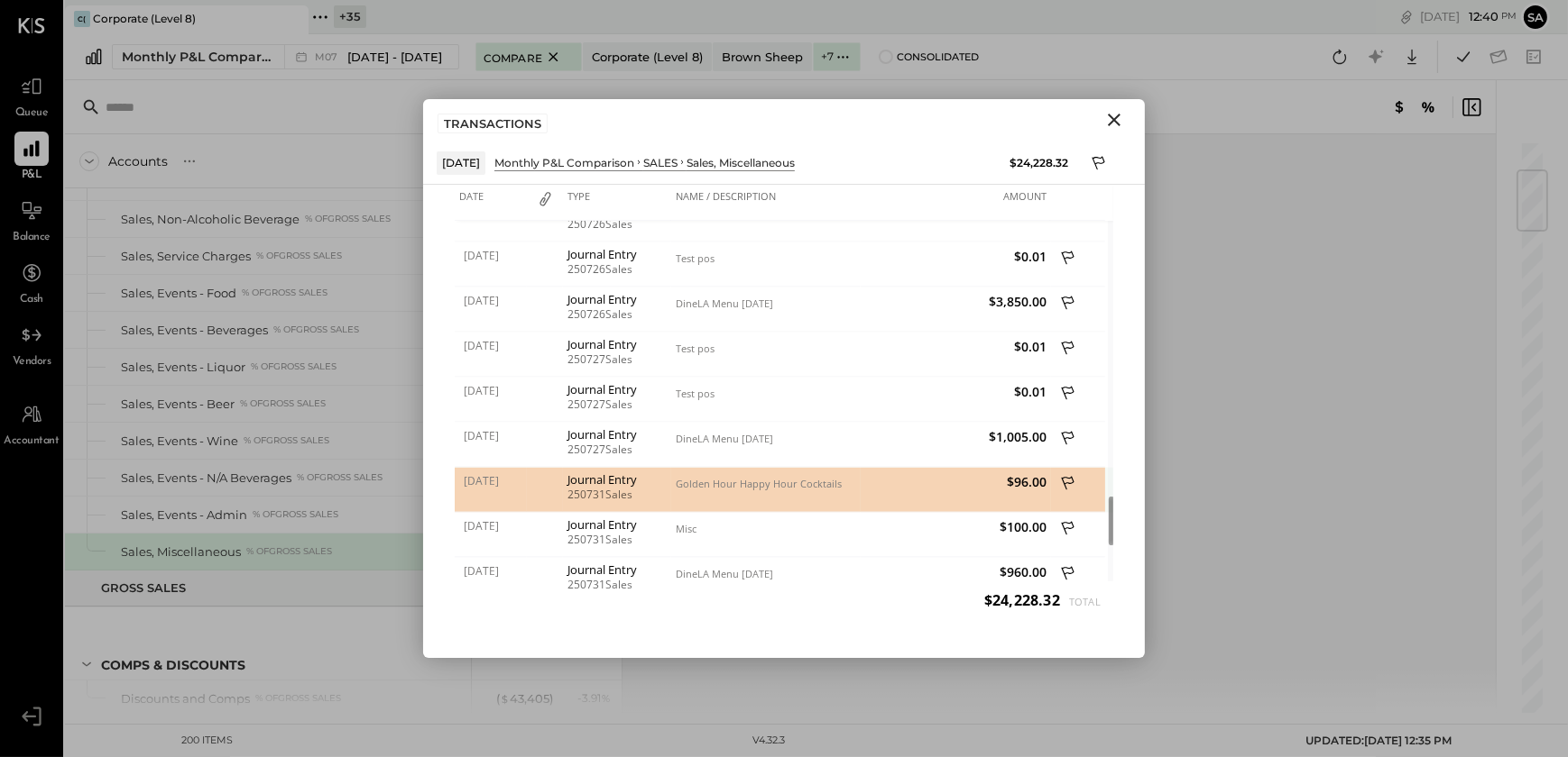
click at [1074, 478] on icon at bounding box center [1069, 485] width 16 height 23
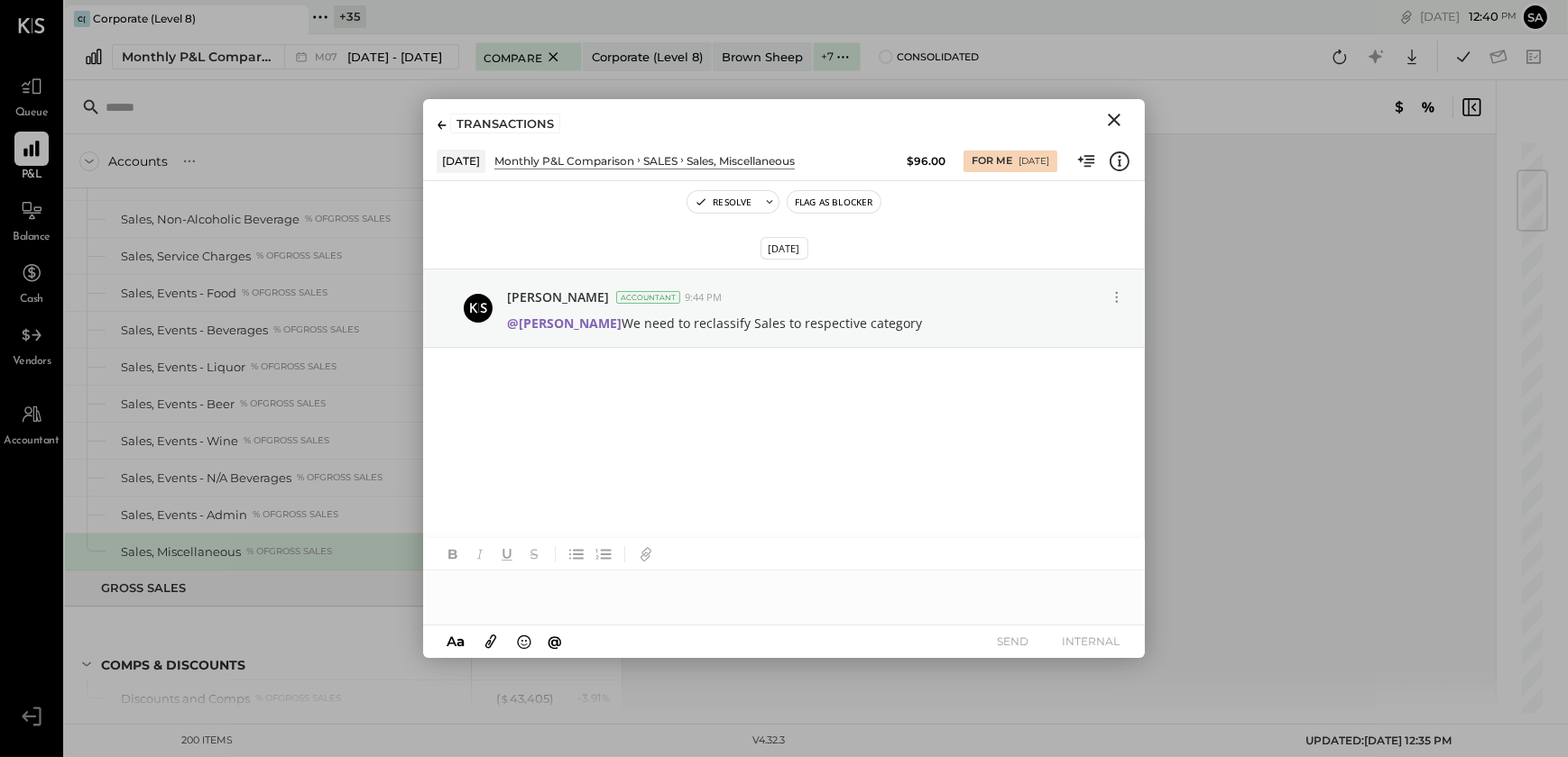
click at [1113, 115] on icon "Close" at bounding box center [1114, 120] width 22 height 22
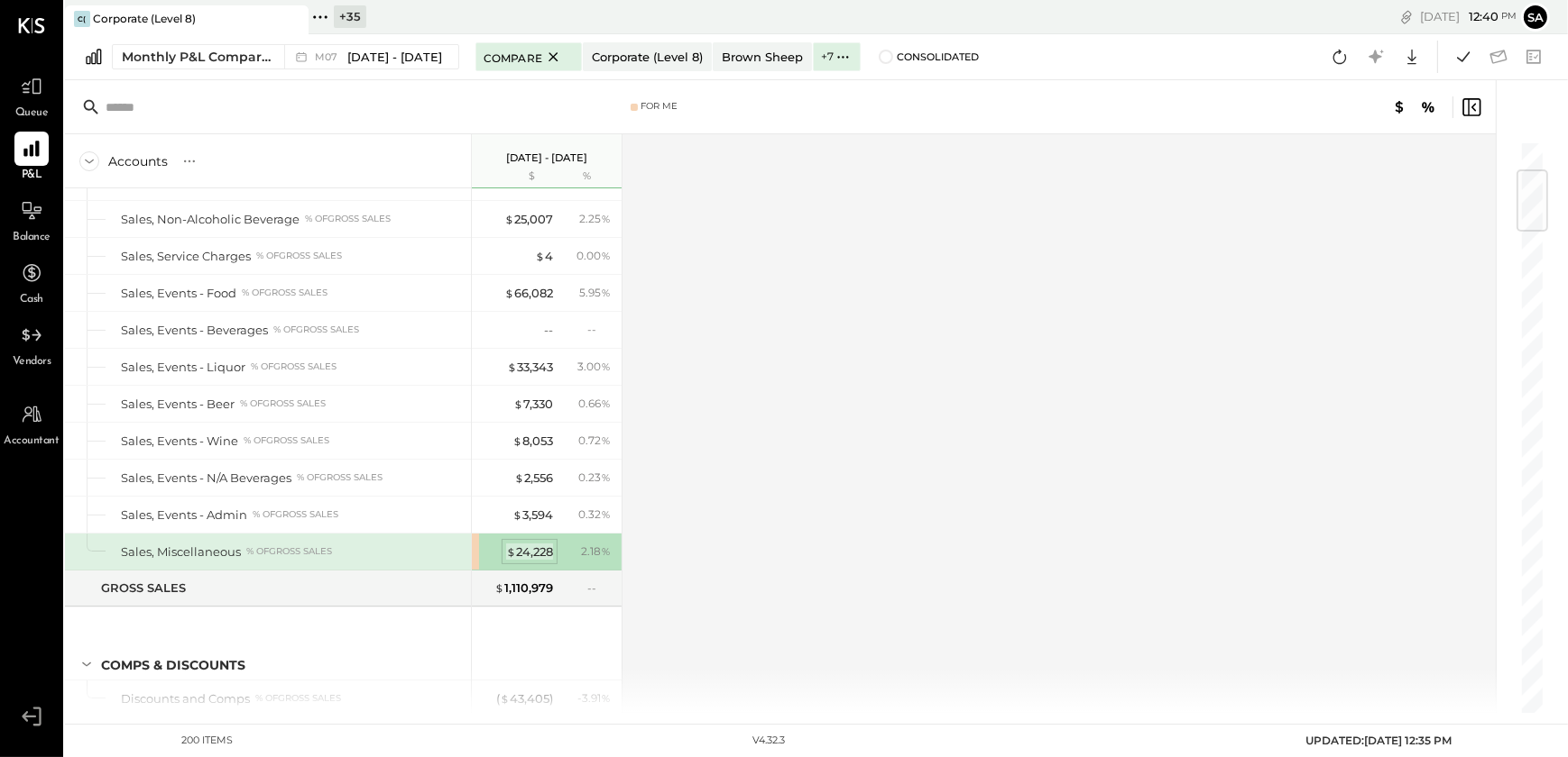
click at [531, 548] on div "$ 24,228" at bounding box center [530, 551] width 47 height 17
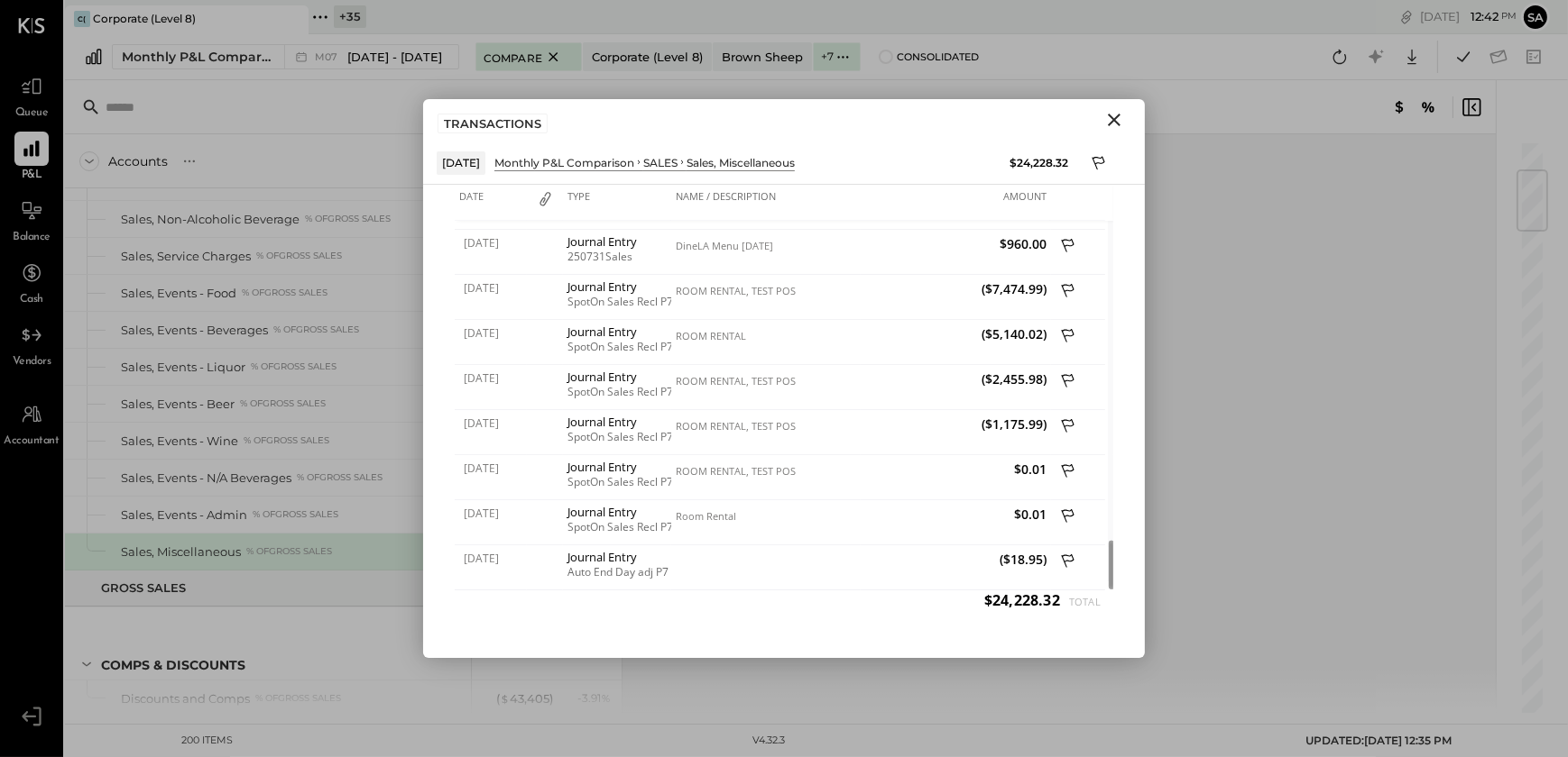
drag, startPoint x: 1111, startPoint y: 119, endPoint x: 1503, endPoint y: 102, distance: 392.4
click at [1111, 119] on icon "Close" at bounding box center [1114, 120] width 22 height 22
